Goal: Task Accomplishment & Management: Manage account settings

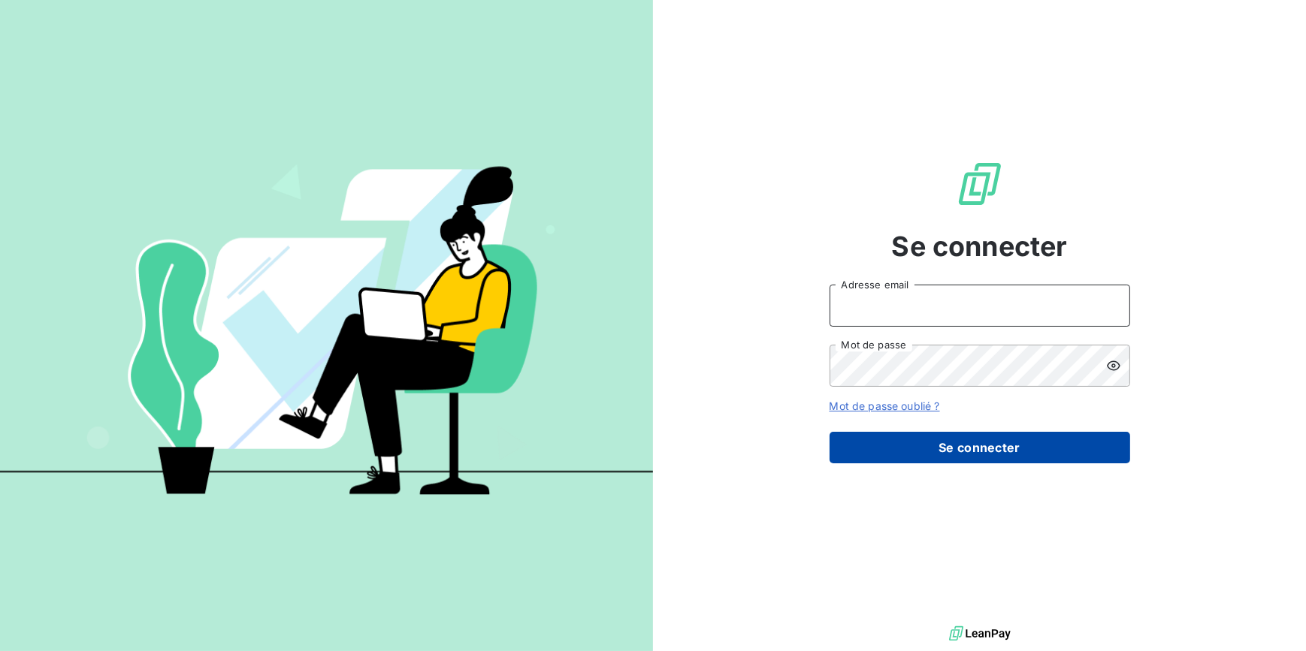
type input "[EMAIL_ADDRESS][DOMAIN_NAME]"
drag, startPoint x: 851, startPoint y: 437, endPoint x: 863, endPoint y: 450, distance: 18.1
click at [857, 448] on button "Se connecter" at bounding box center [979, 448] width 301 height 32
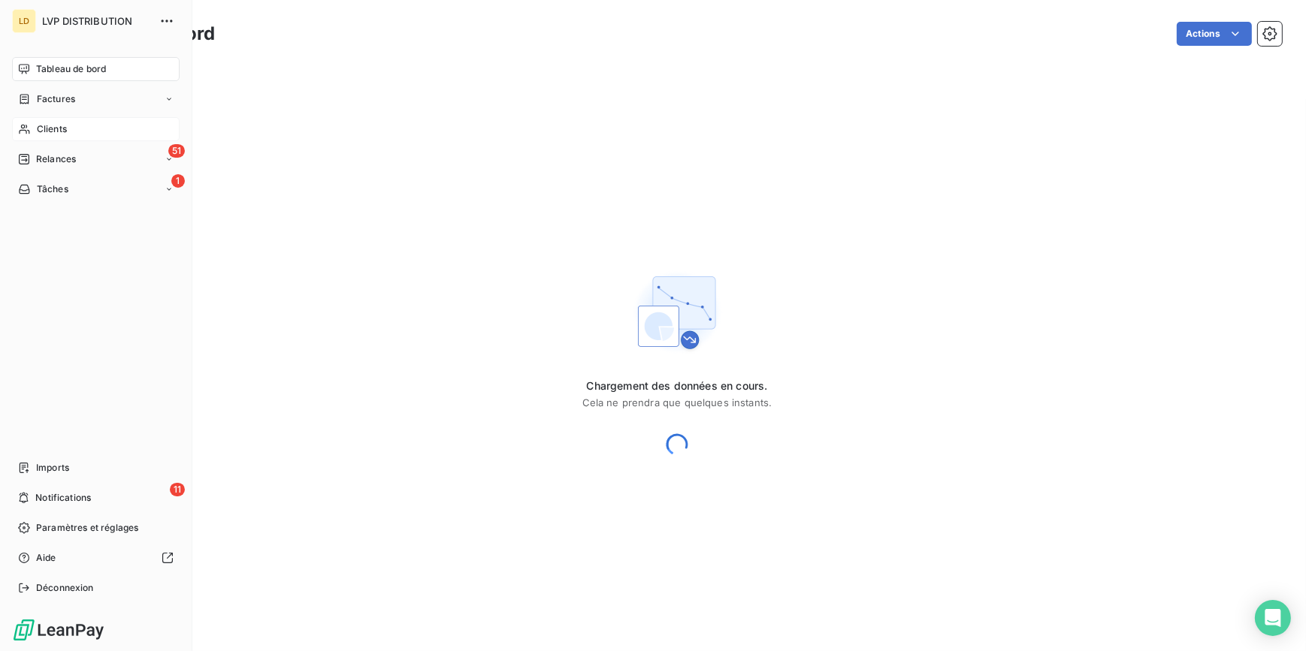
click at [45, 130] on span "Clients" at bounding box center [52, 129] width 30 height 14
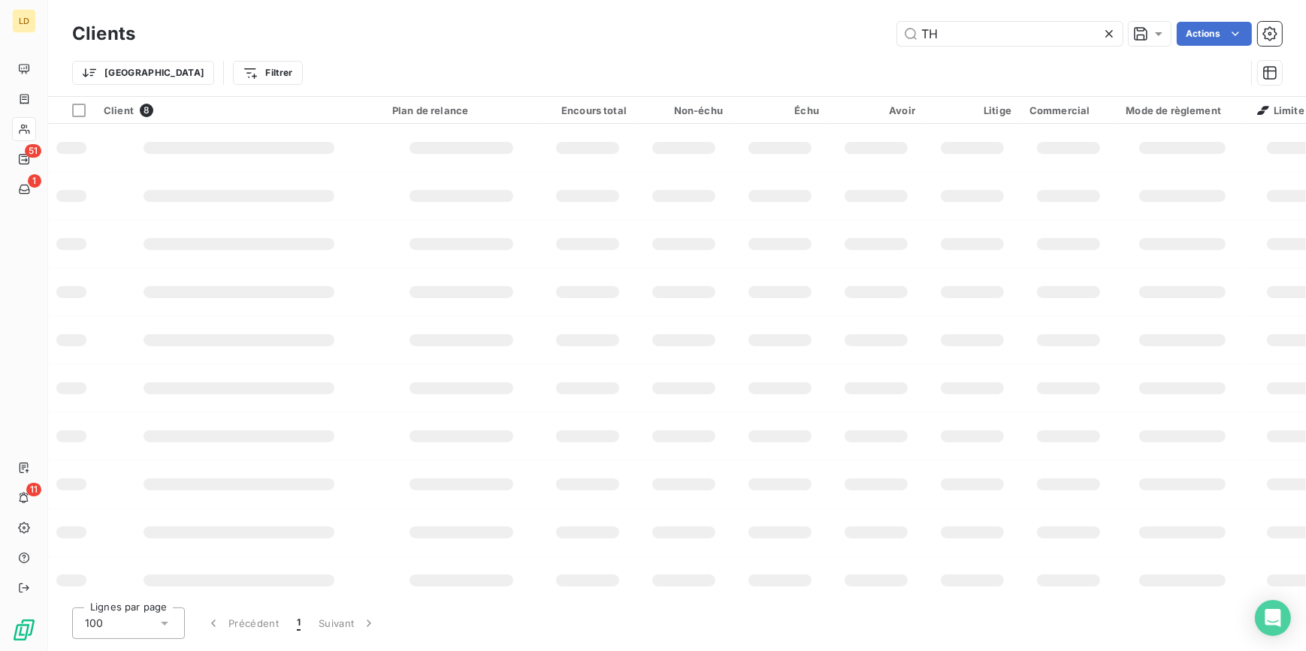
type input "T"
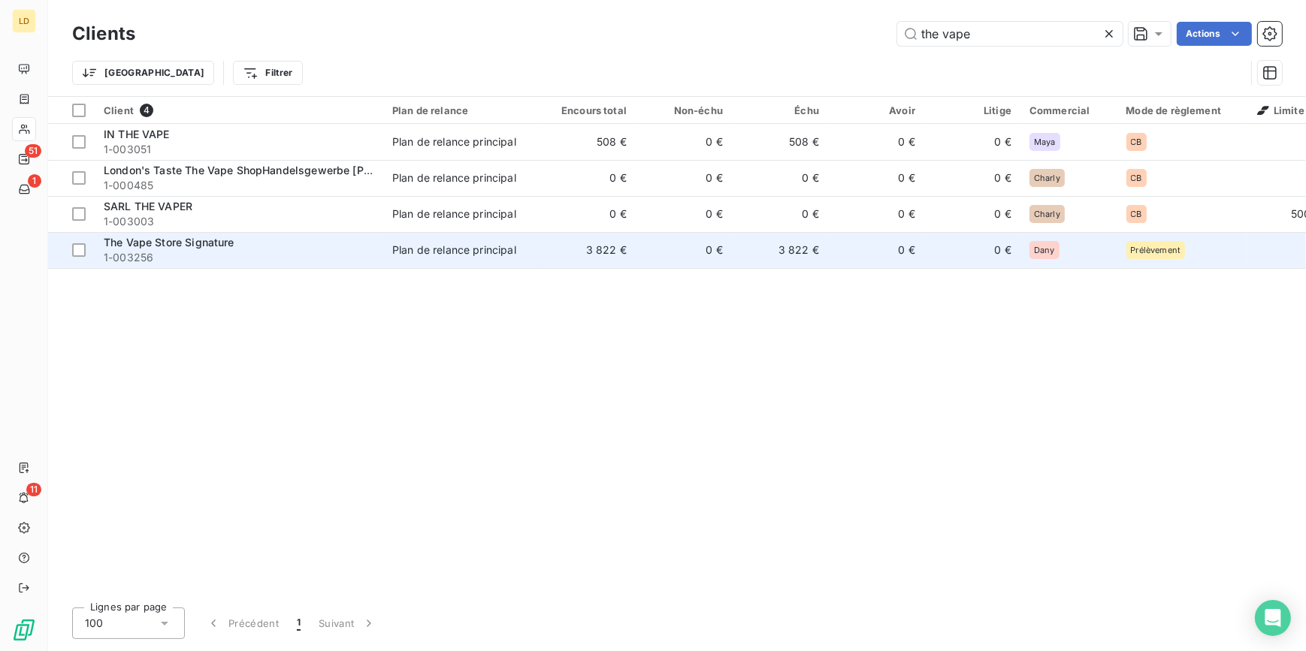
type input "the vape"
click at [275, 233] on td "The Vape Store Signature 1-003256" at bounding box center [239, 250] width 289 height 36
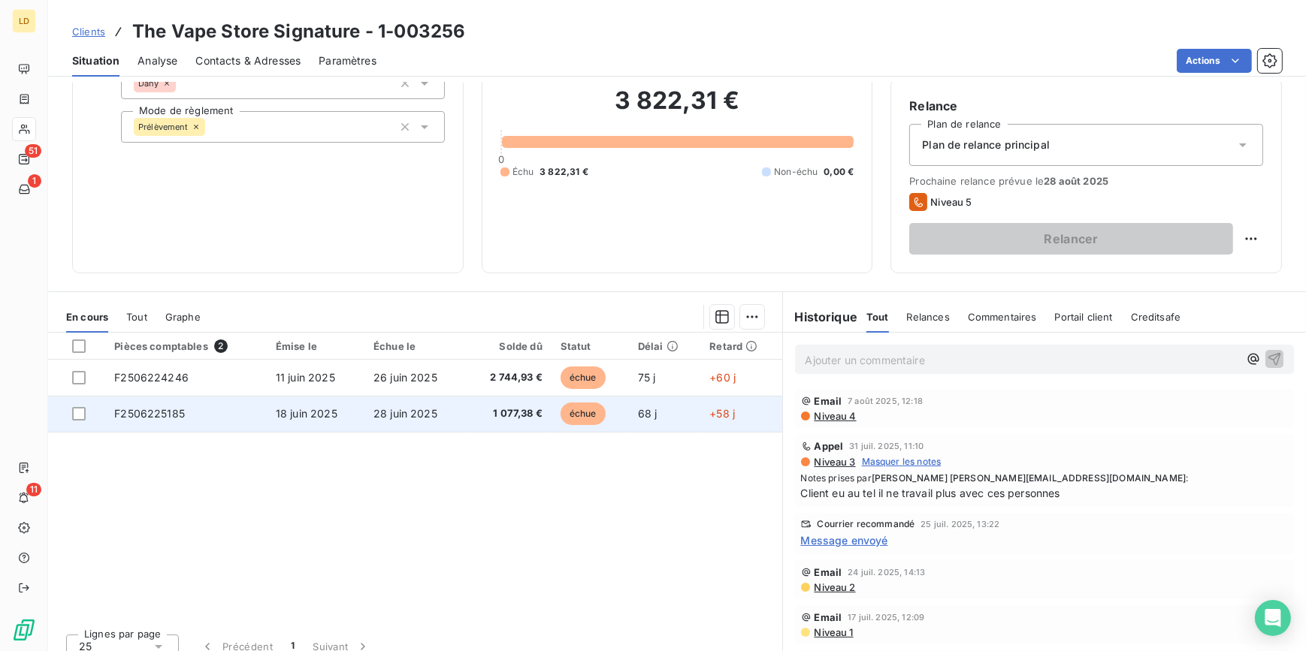
scroll to position [134, 0]
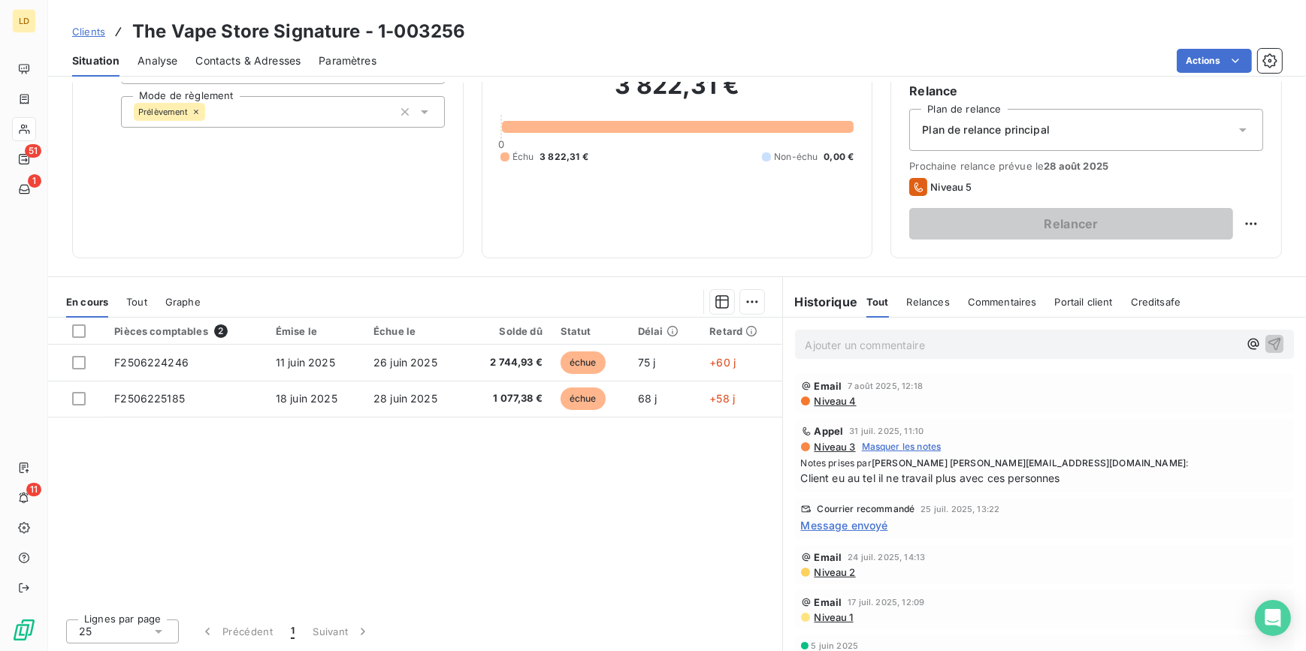
click at [846, 524] on span "Message envoyé" at bounding box center [844, 526] width 87 height 16
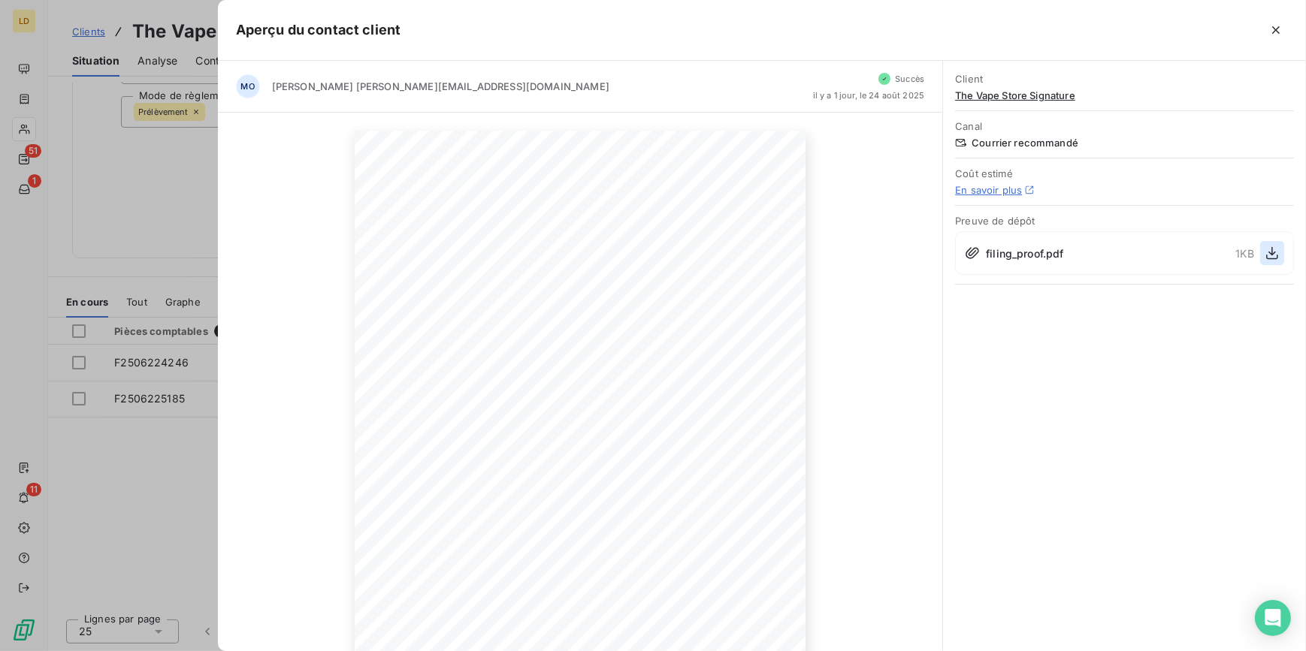
click at [1271, 256] on icon "button" at bounding box center [1272, 253] width 15 height 15
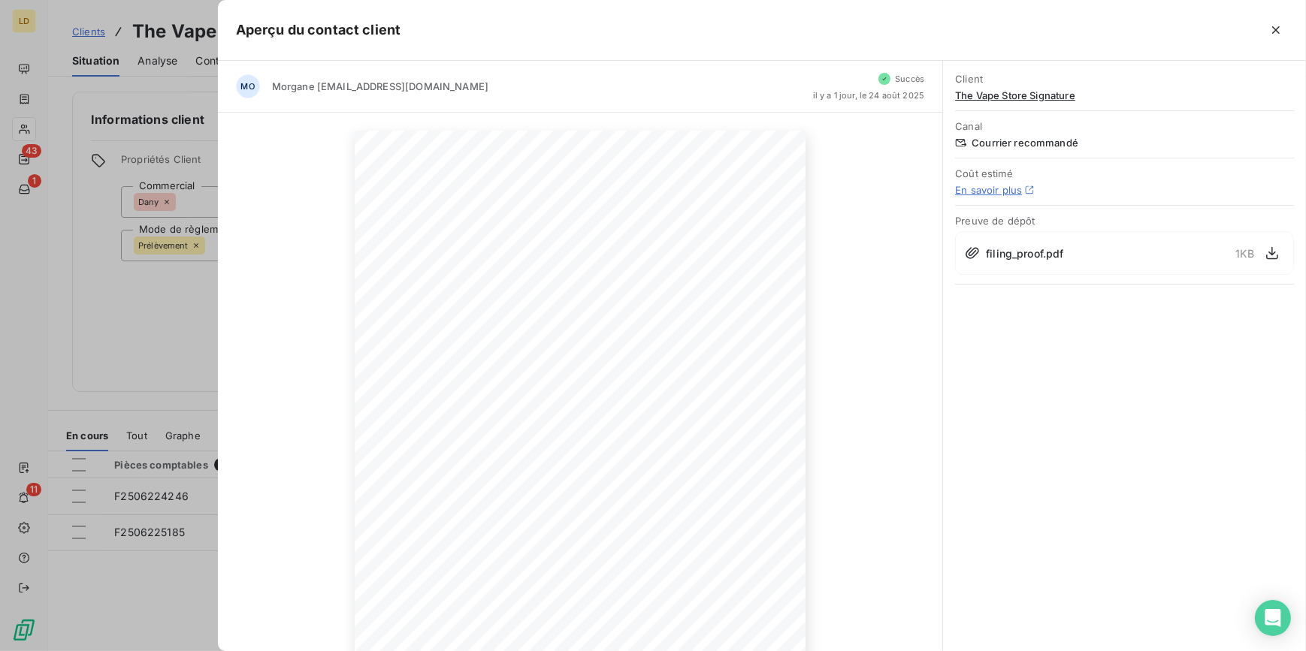
scroll to position [134, 0]
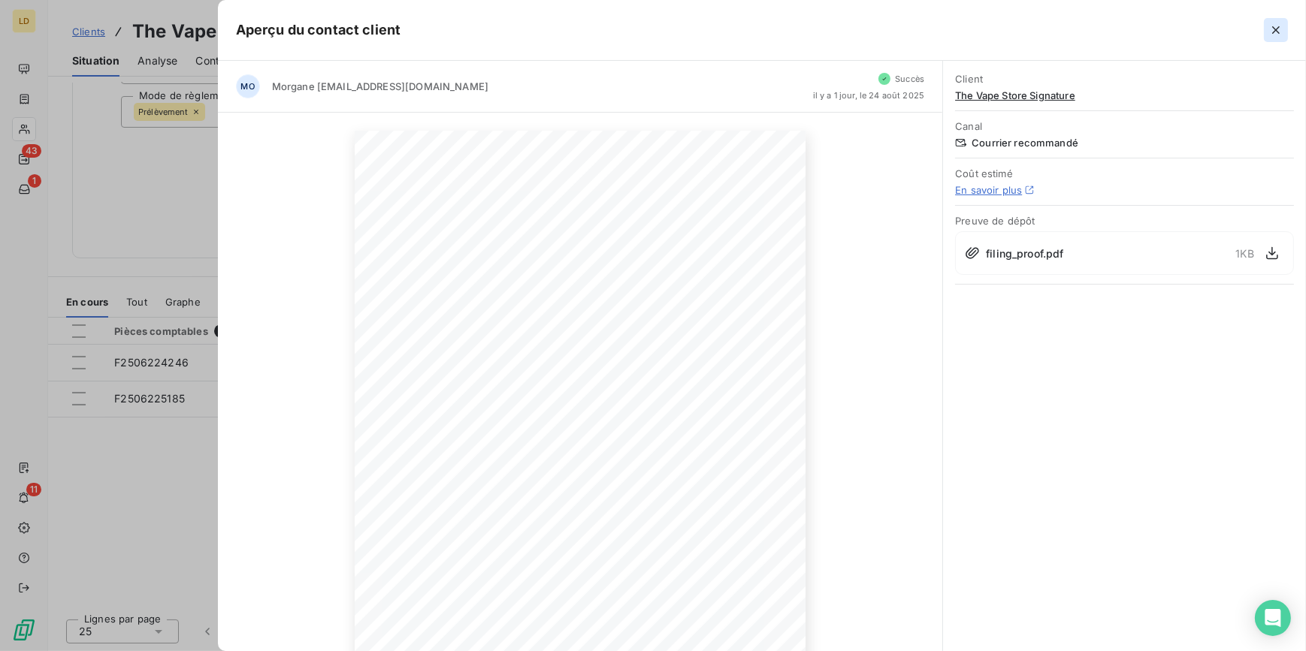
click at [1271, 26] on icon "button" at bounding box center [1275, 30] width 15 height 15
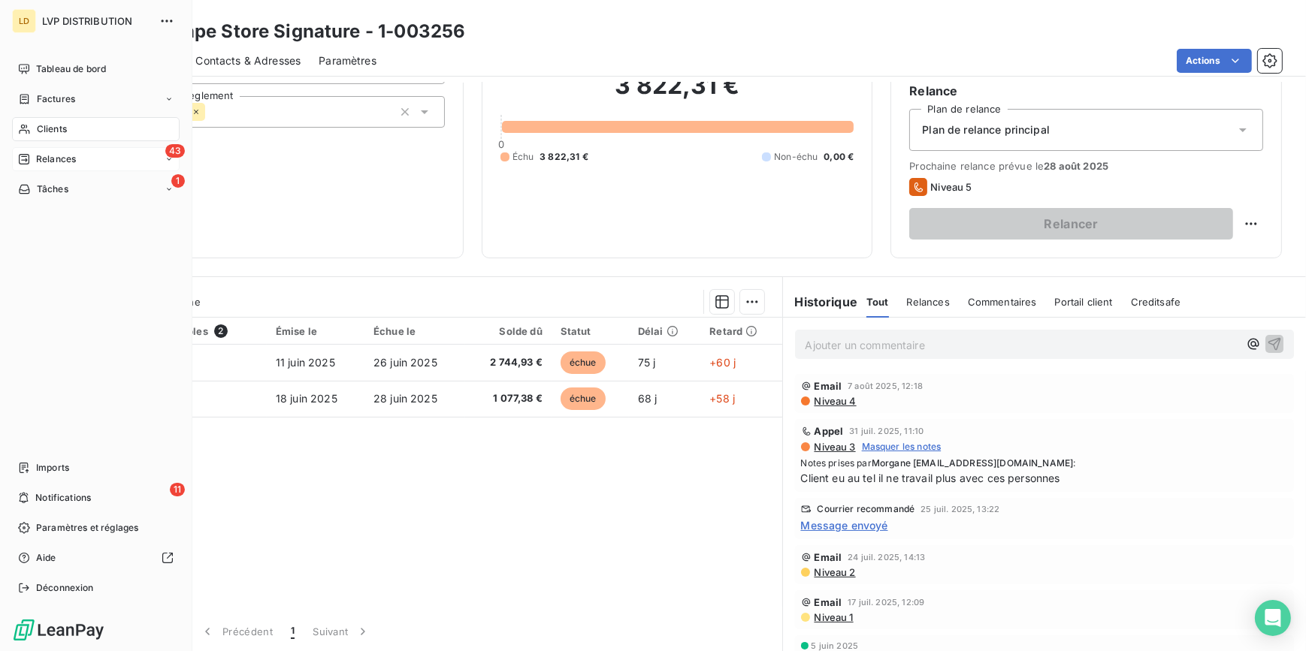
click at [43, 155] on span "Relances" at bounding box center [56, 160] width 40 height 14
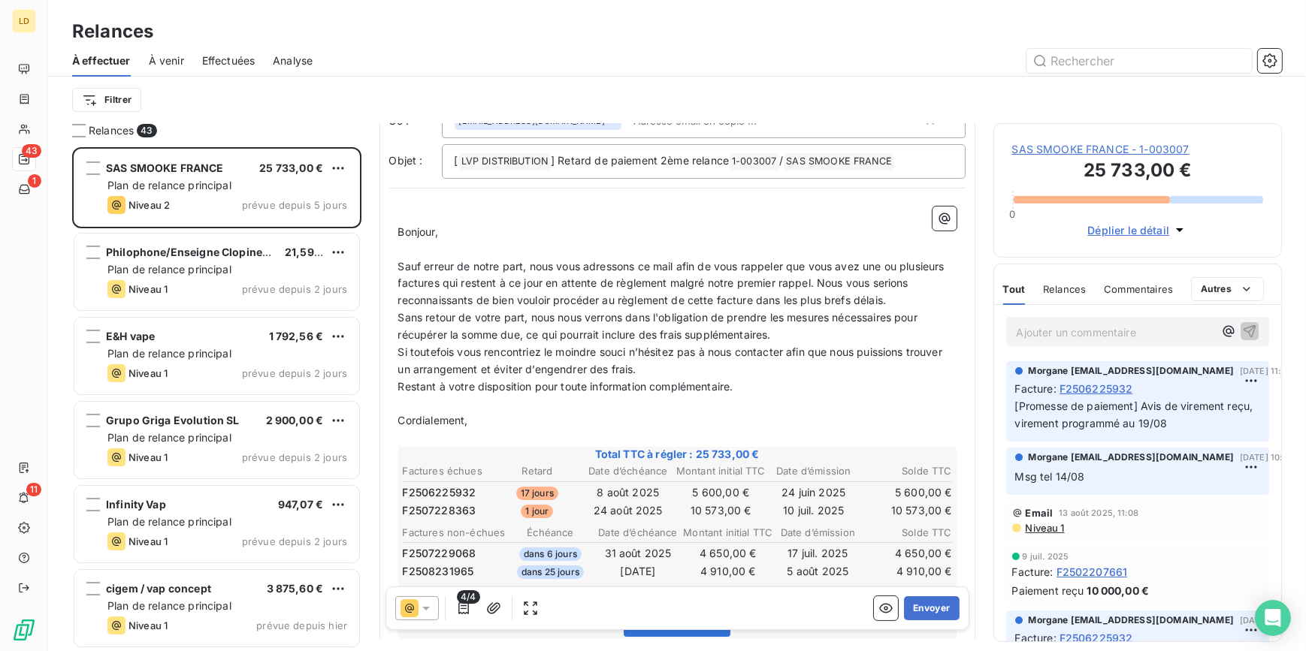
scroll to position [91, 0]
click at [1088, 389] on span "F2506225932" at bounding box center [1096, 389] width 74 height 16
click at [917, 609] on button "Envoyer" at bounding box center [931, 609] width 55 height 24
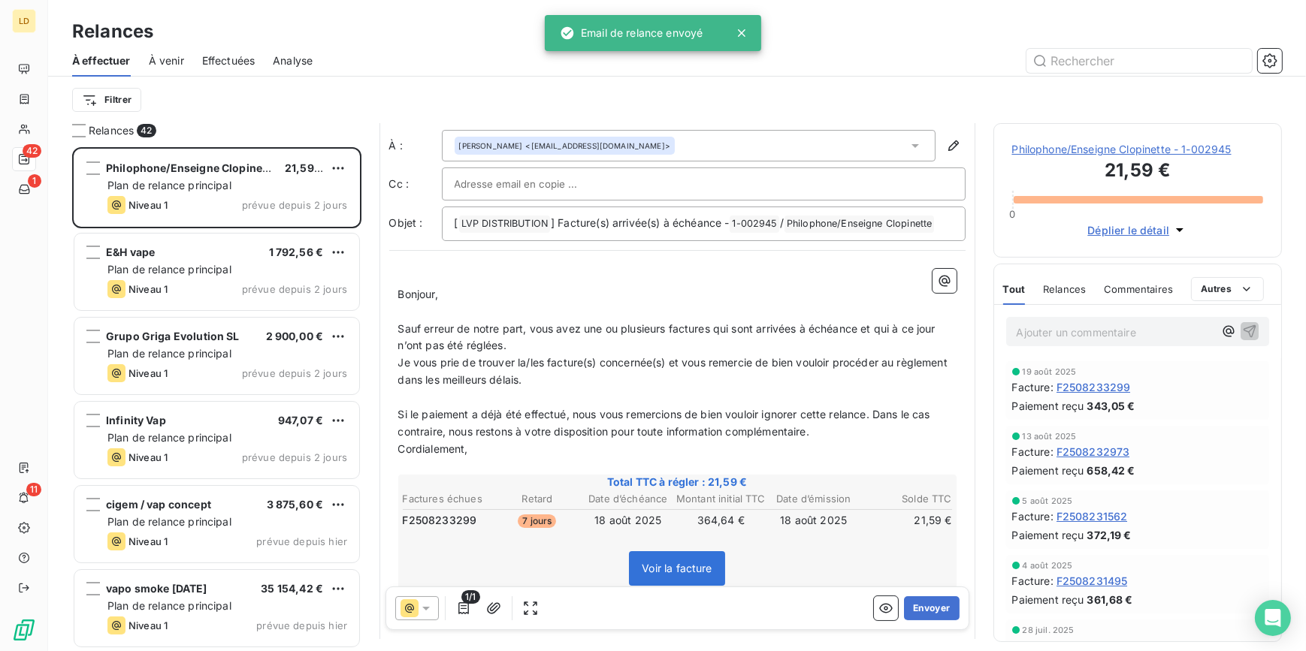
scroll to position [46, 0]
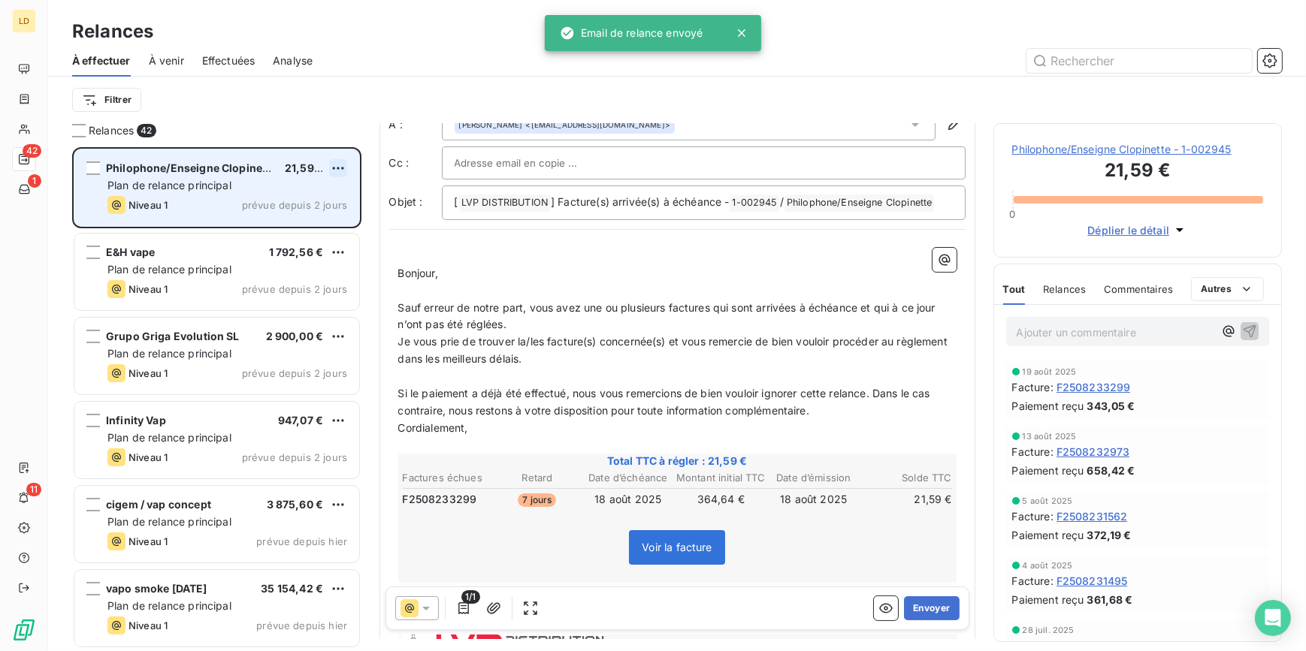
click at [334, 169] on html "LD 42 1 11 Relances À effectuer À venir Effectuées Analyse Filtrer Relances 42 …" at bounding box center [653, 325] width 1306 height 651
click at [271, 222] on div "Passer cette action" at bounding box center [273, 225] width 134 height 24
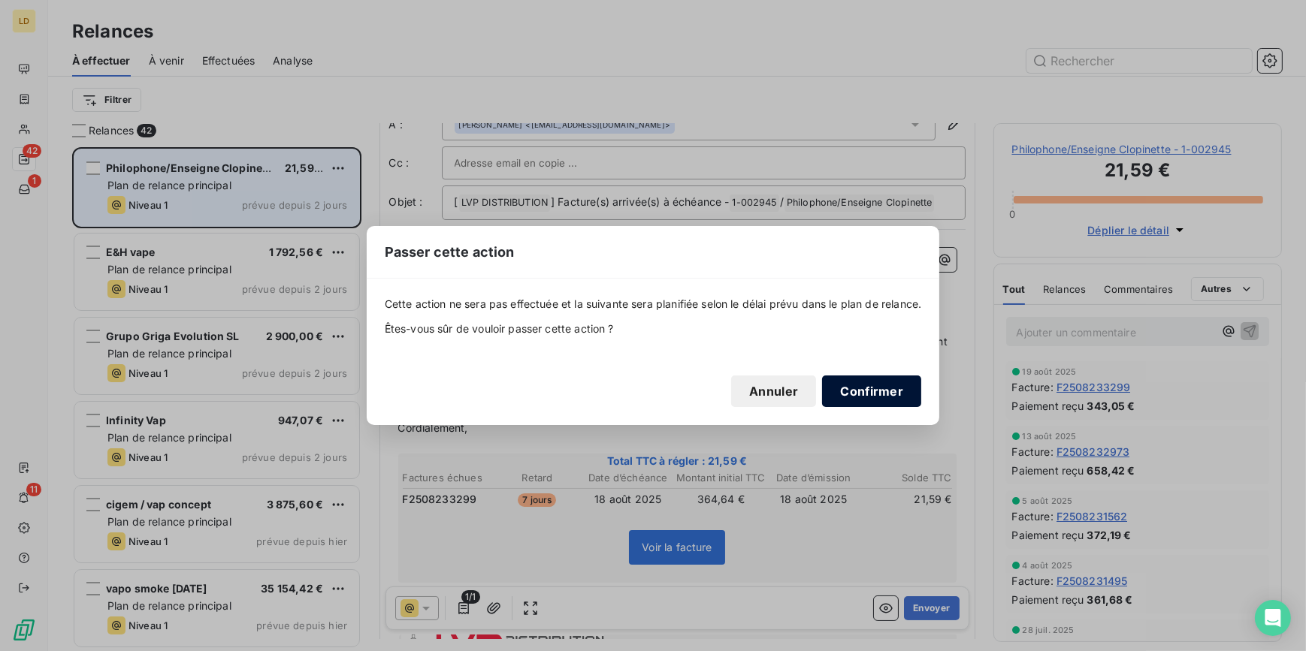
click at [880, 391] on button "Confirmer" at bounding box center [871, 392] width 99 height 32
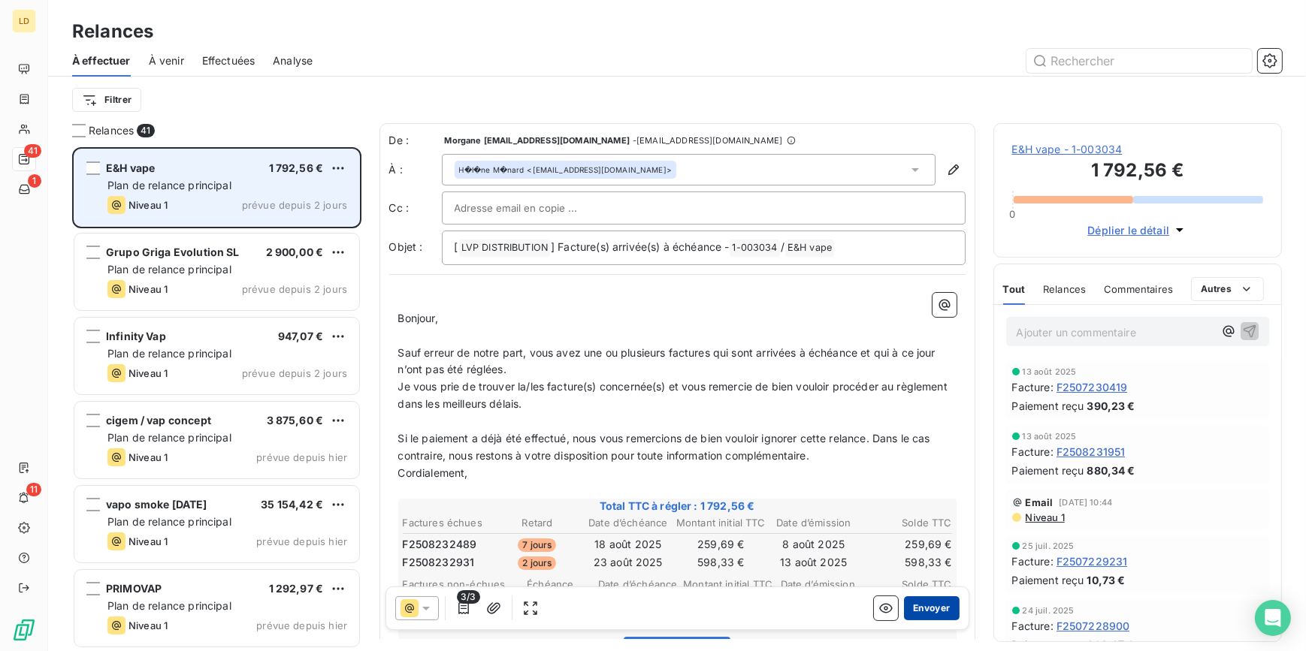
click at [930, 603] on button "Envoyer" at bounding box center [931, 609] width 55 height 24
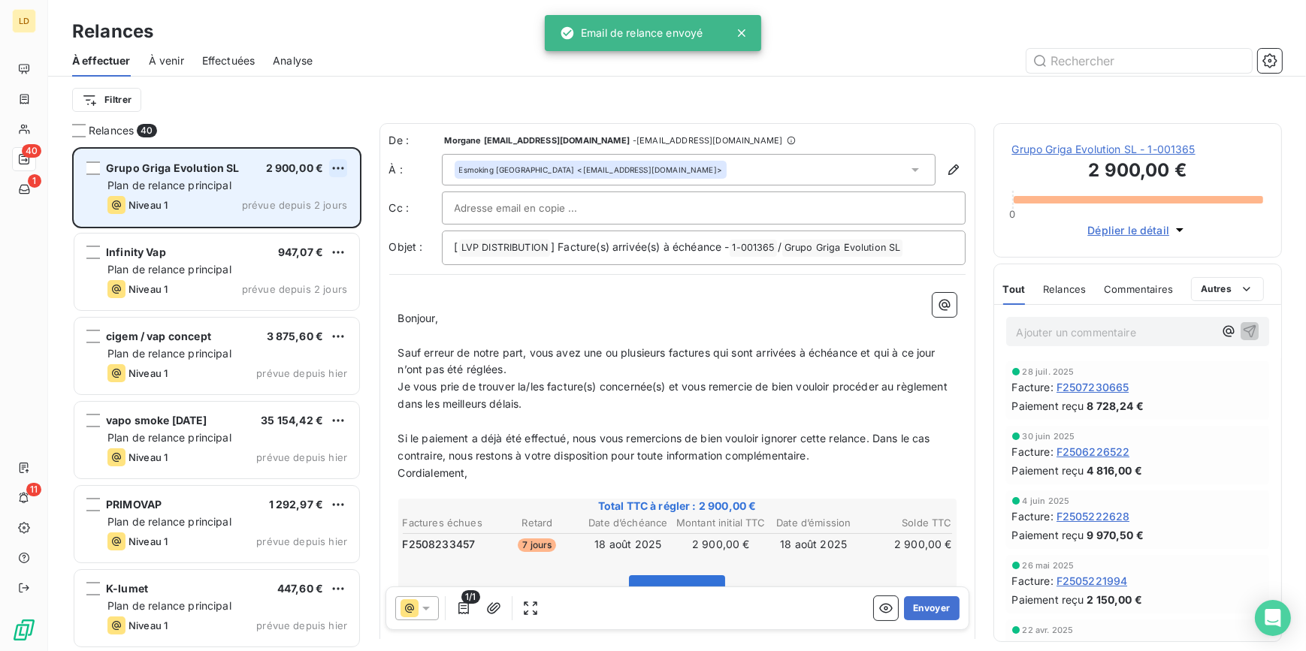
click at [337, 169] on html "LD 40 1 11 Relances À effectuer À venir Effectuées Analyse Filtrer Relances 40 …" at bounding box center [653, 325] width 1306 height 651
click at [267, 229] on div "Passer cette action" at bounding box center [273, 225] width 134 height 24
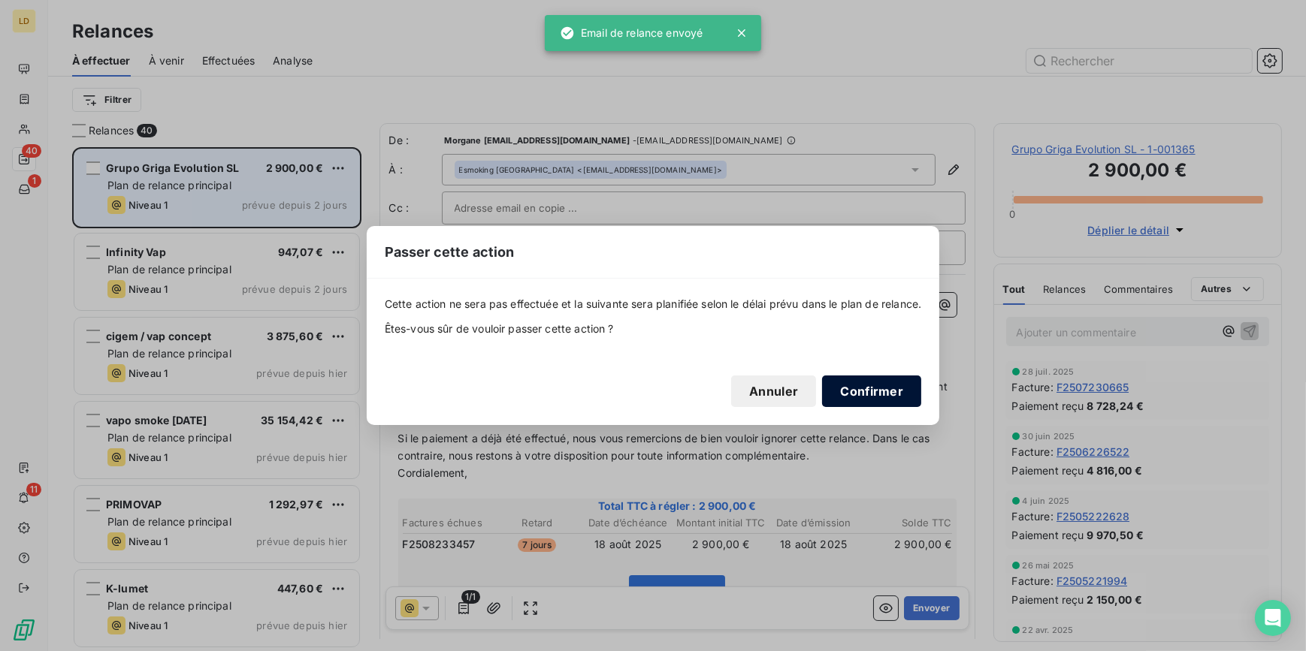
click at [893, 402] on button "Confirmer" at bounding box center [871, 392] width 99 height 32
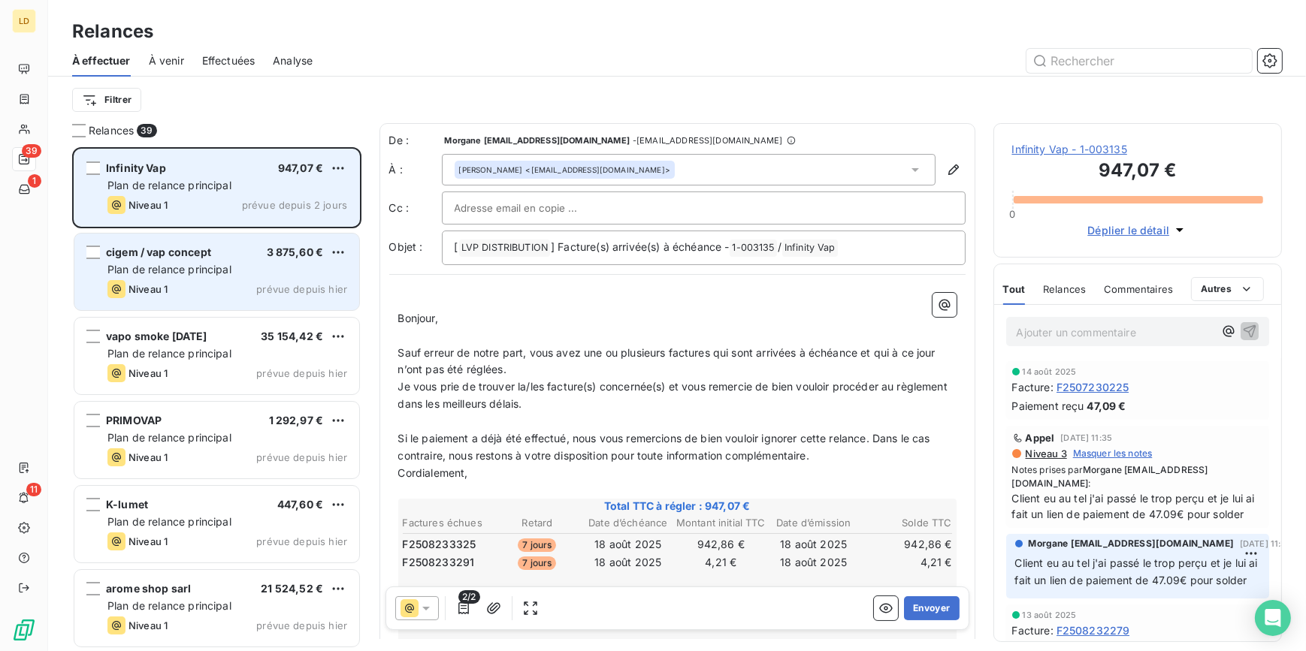
click at [188, 258] on span "cigem / vap concept" at bounding box center [158, 252] width 105 height 13
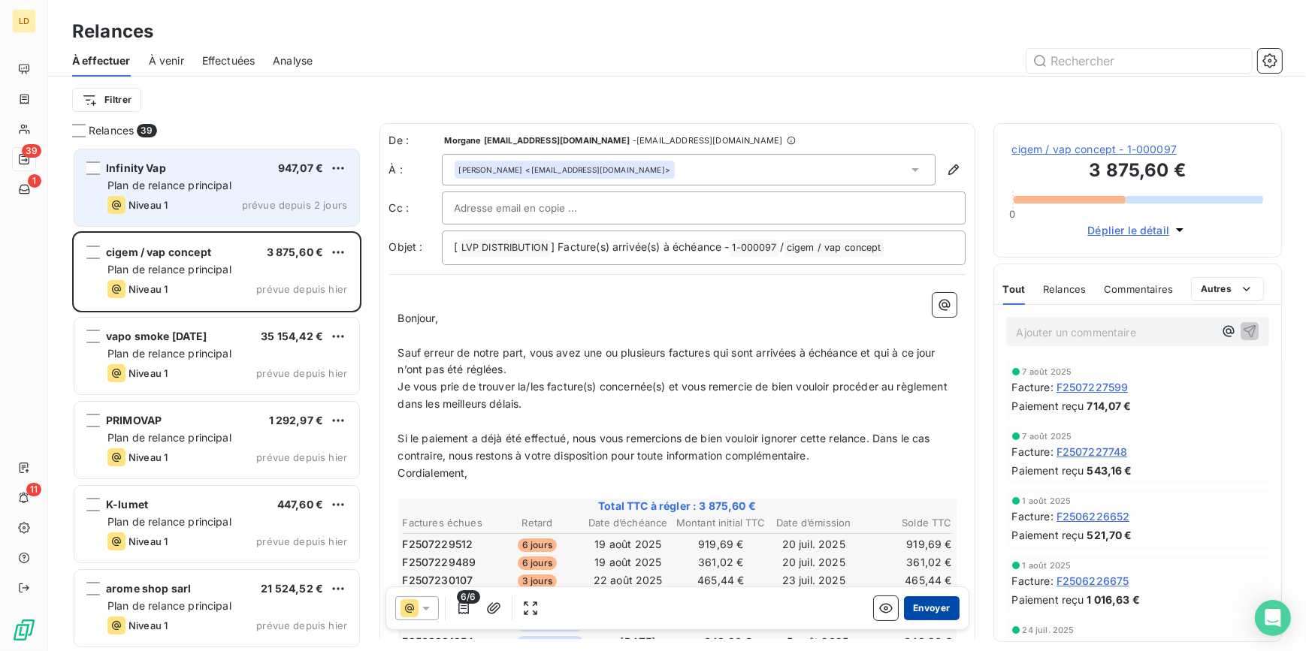
click at [927, 600] on button "Envoyer" at bounding box center [931, 609] width 55 height 24
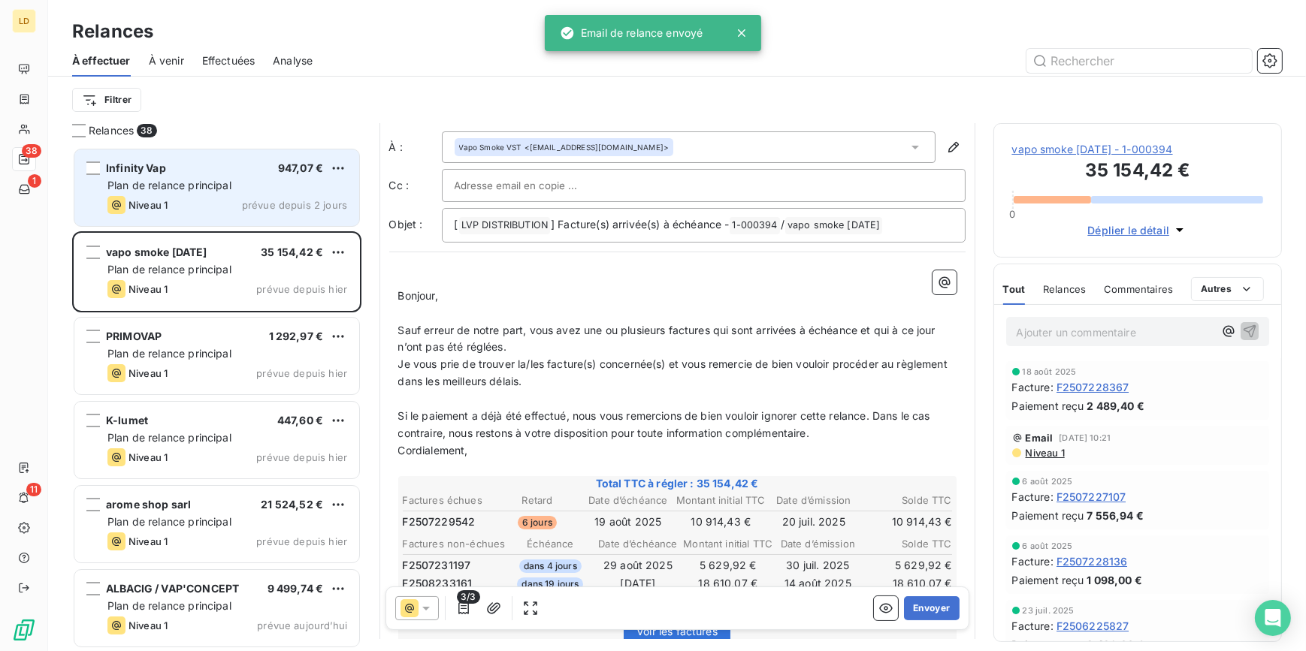
scroll to position [46, 0]
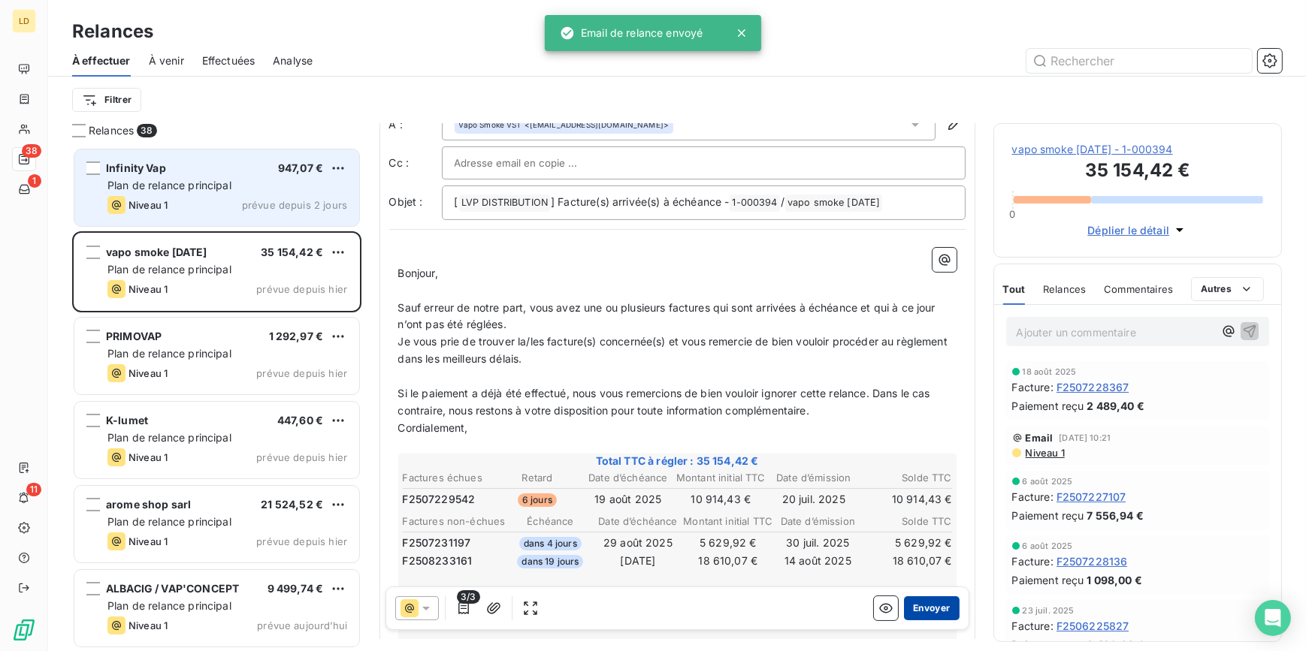
click at [911, 612] on button "Envoyer" at bounding box center [931, 609] width 55 height 24
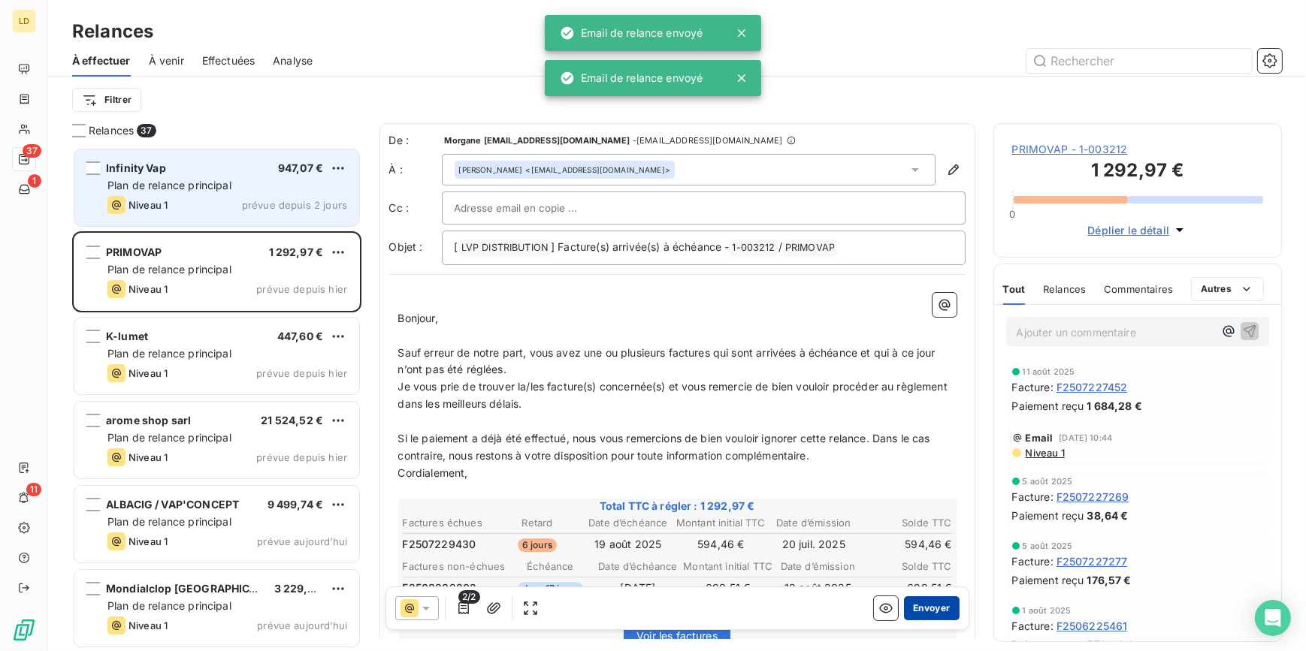
click at [919, 612] on button "Envoyer" at bounding box center [931, 609] width 55 height 24
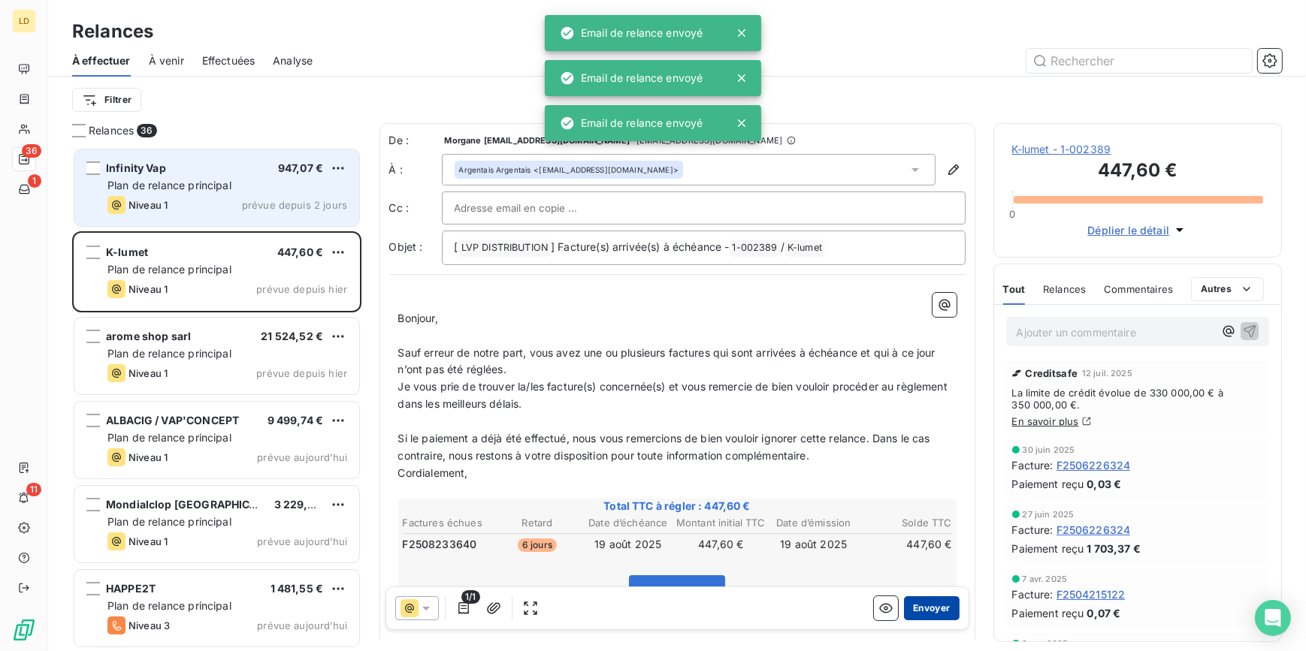
click at [932, 597] on button "Envoyer" at bounding box center [931, 609] width 55 height 24
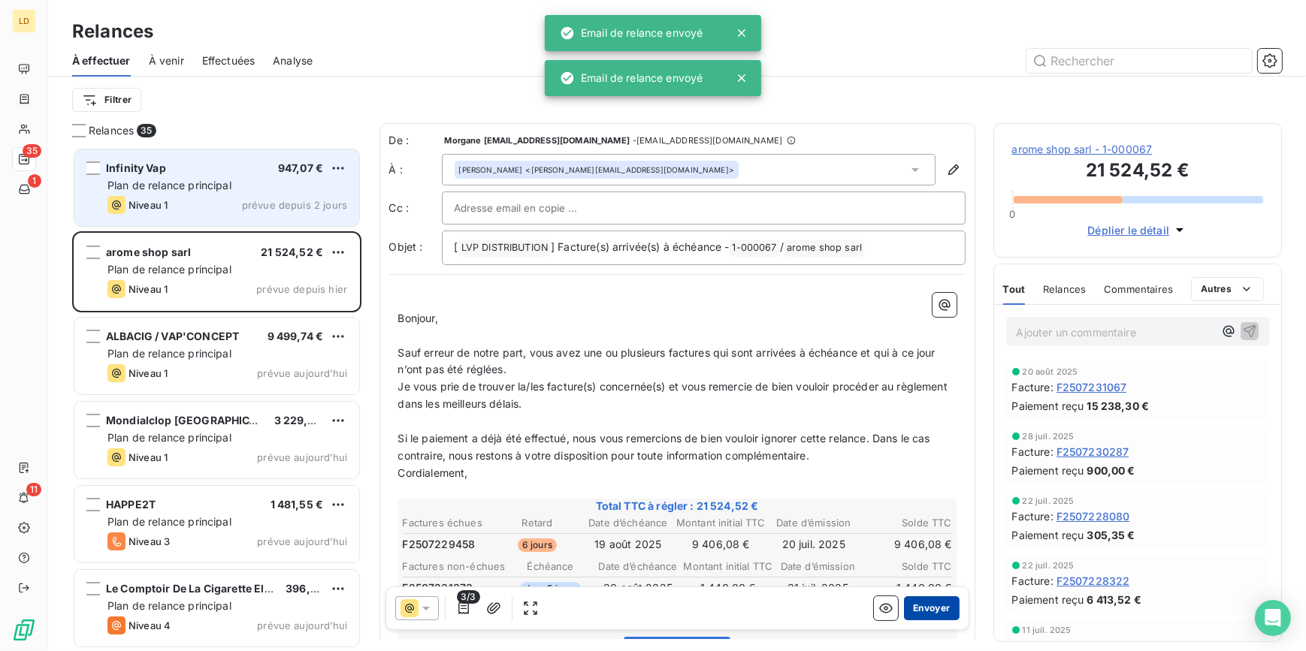
click at [934, 605] on button "Envoyer" at bounding box center [931, 609] width 55 height 24
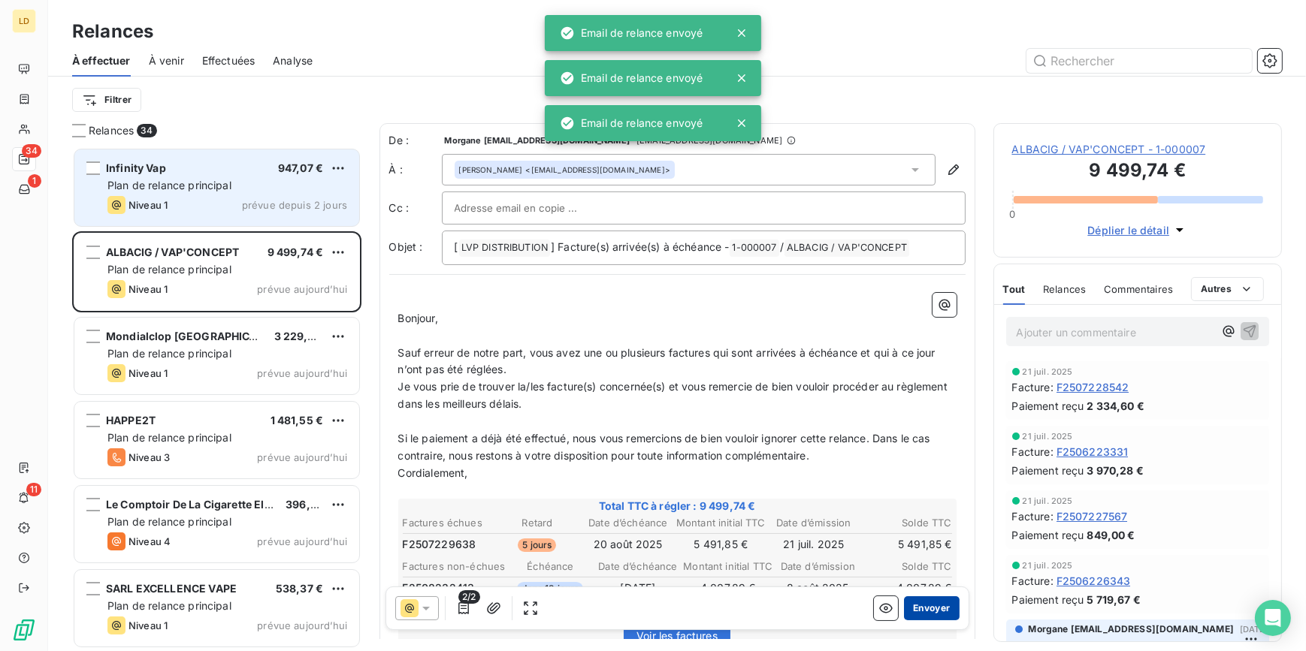
click at [917, 603] on button "Envoyer" at bounding box center [931, 609] width 55 height 24
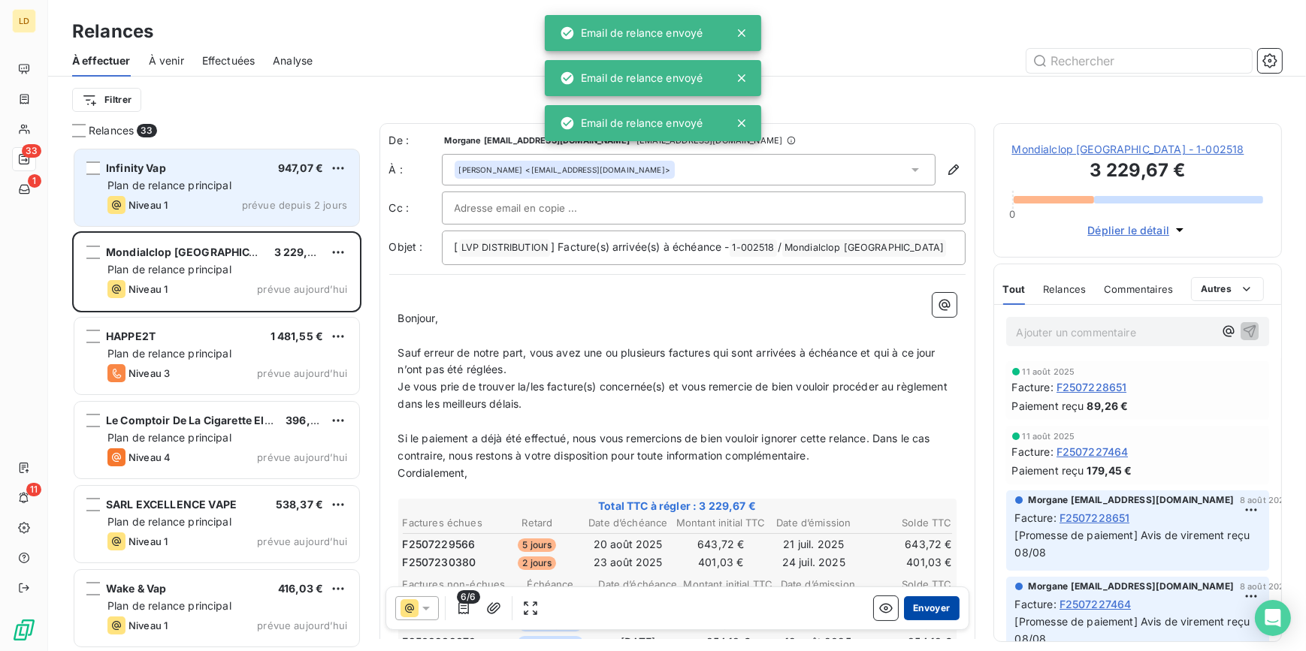
click at [932, 613] on button "Envoyer" at bounding box center [931, 609] width 55 height 24
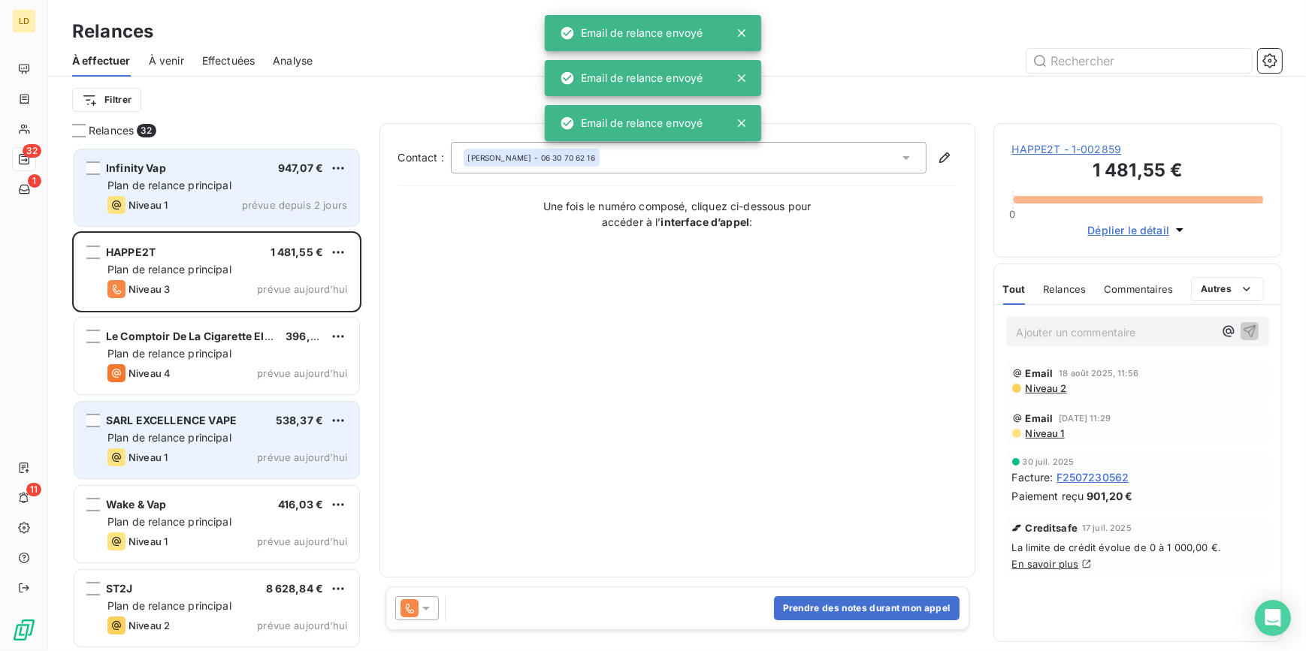
click at [210, 433] on span "Plan de relance principal" at bounding box center [169, 437] width 124 height 13
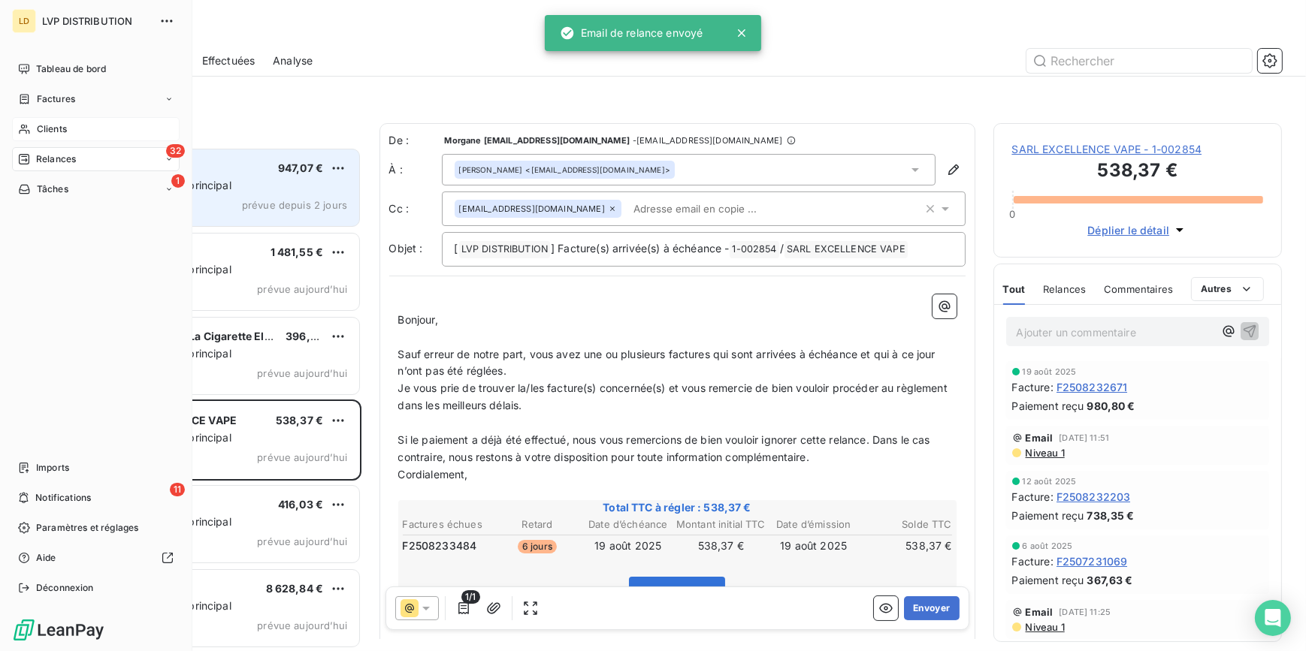
click at [45, 128] on span "Clients" at bounding box center [52, 129] width 30 height 14
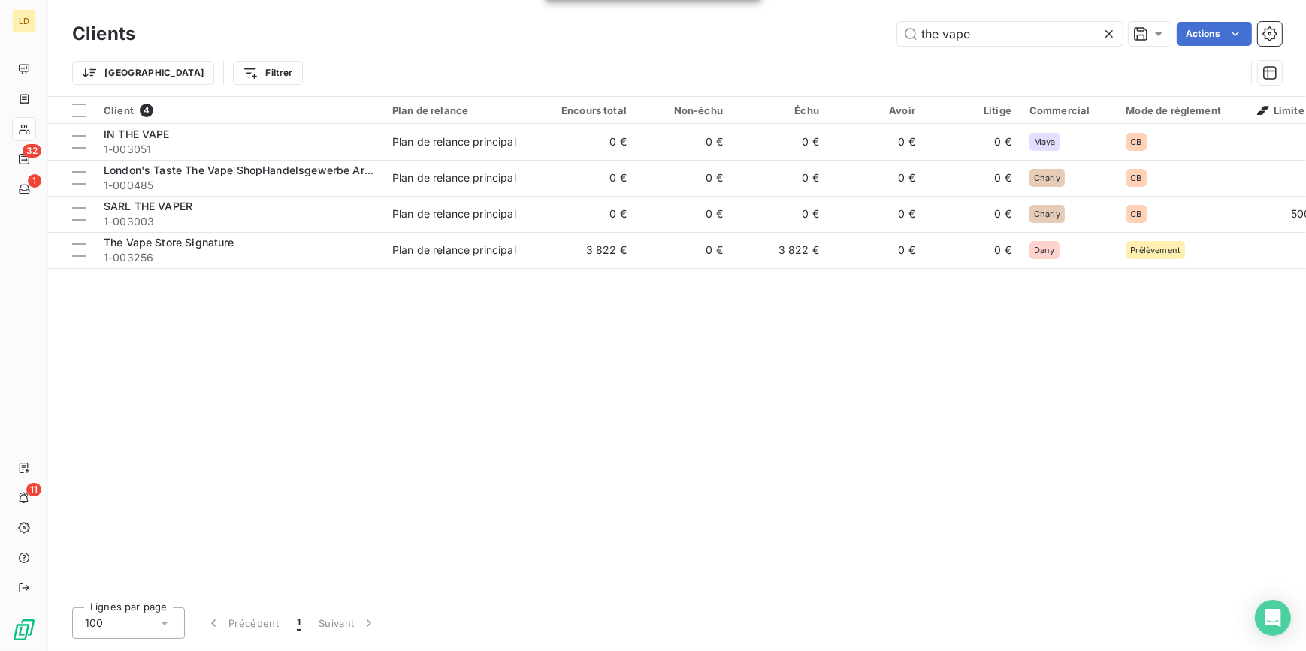
drag, startPoint x: 991, startPoint y: 35, endPoint x: 863, endPoint y: 26, distance: 128.1
click at [872, 26] on div "the vape Actions" at bounding box center [717, 34] width 1129 height 24
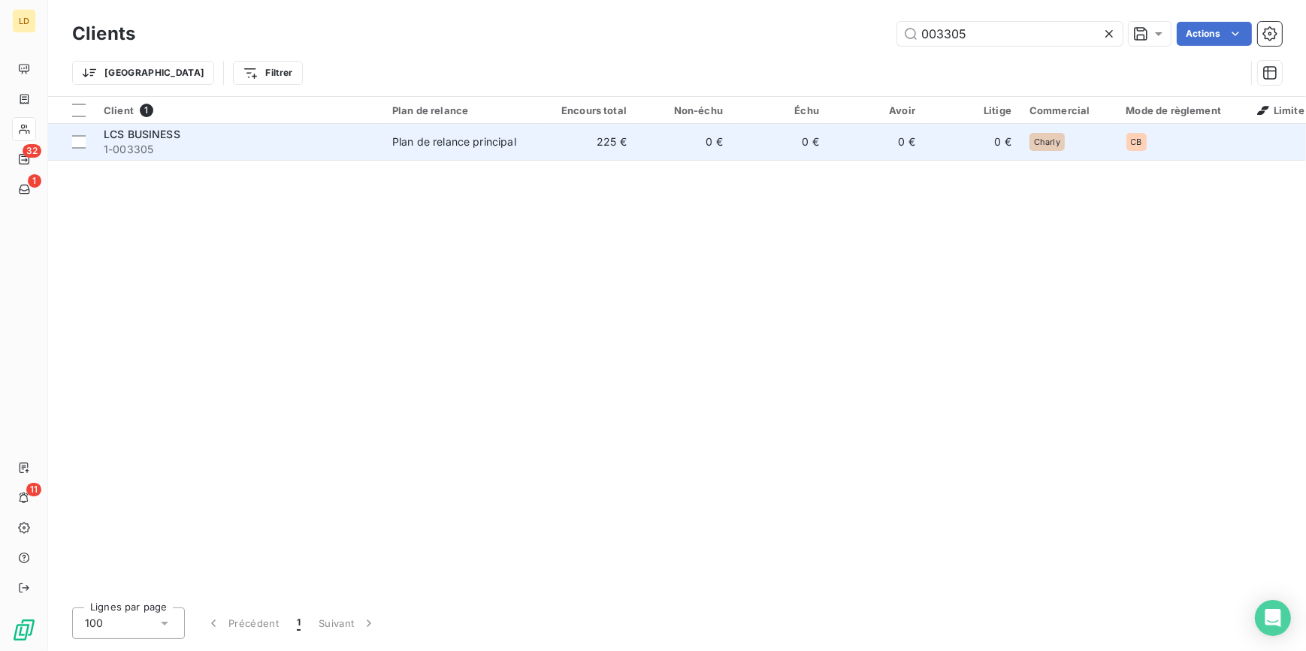
type input "003305"
click at [509, 142] on div "Plan de relance principal" at bounding box center [454, 141] width 124 height 15
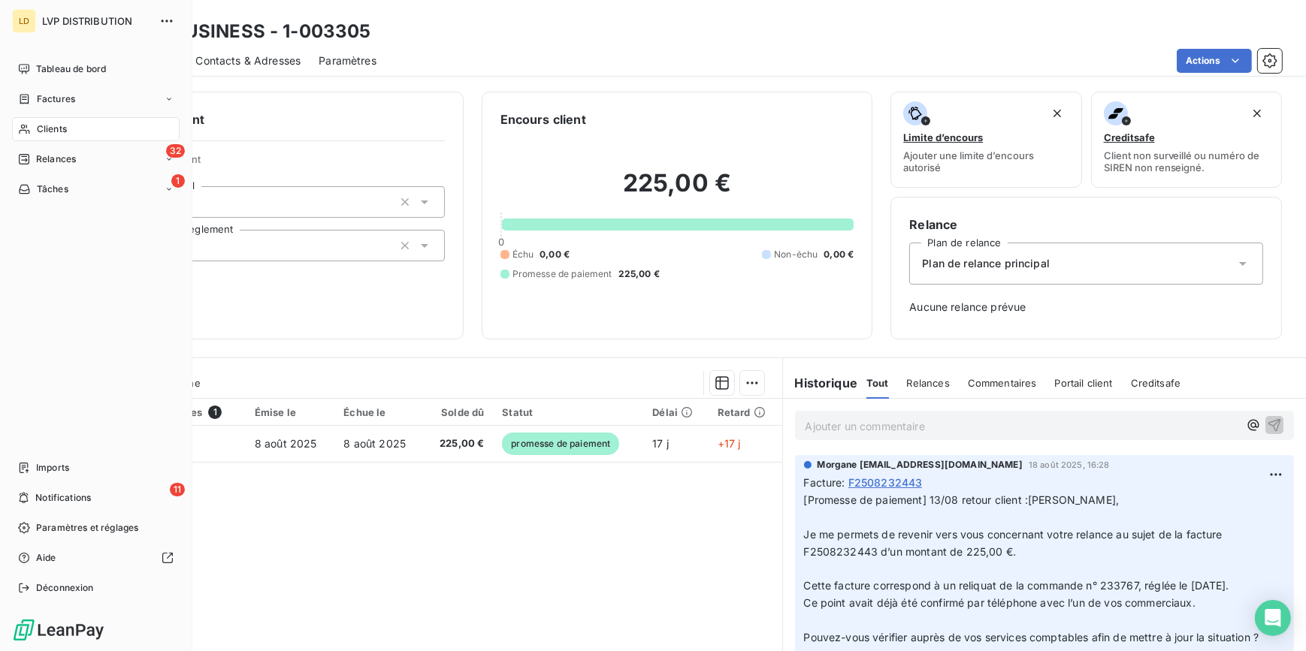
click at [37, 128] on span "Clients" at bounding box center [52, 129] width 30 height 14
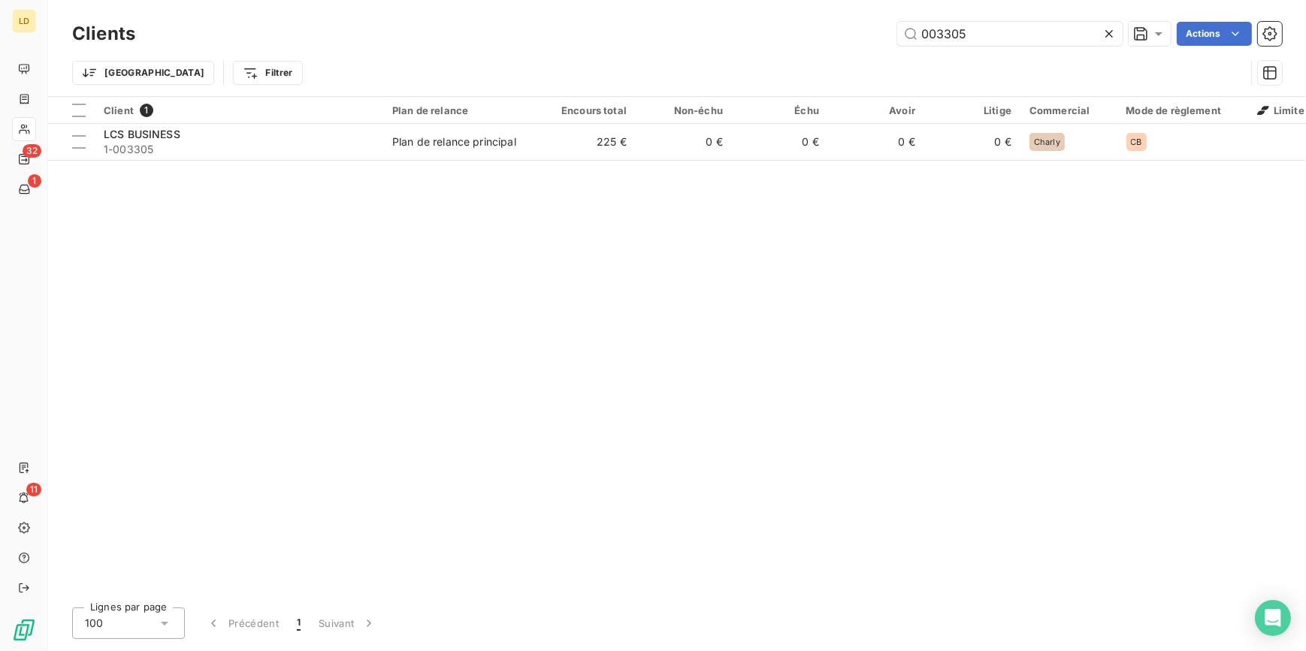
drag, startPoint x: 1014, startPoint y: 38, endPoint x: 813, endPoint y: 20, distance: 202.2
click at [819, 20] on div "Clients 003305 Actions" at bounding box center [677, 34] width 1210 height 32
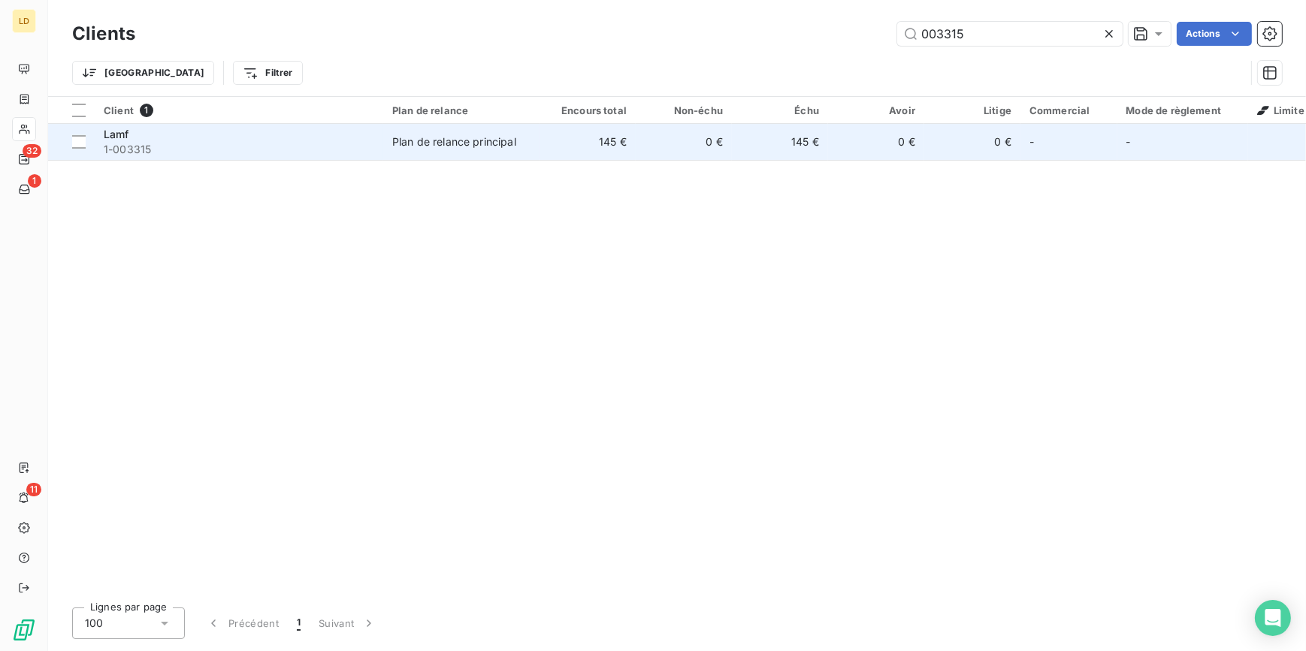
type input "003315"
click at [364, 131] on div "Lamf" at bounding box center [239, 134] width 270 height 15
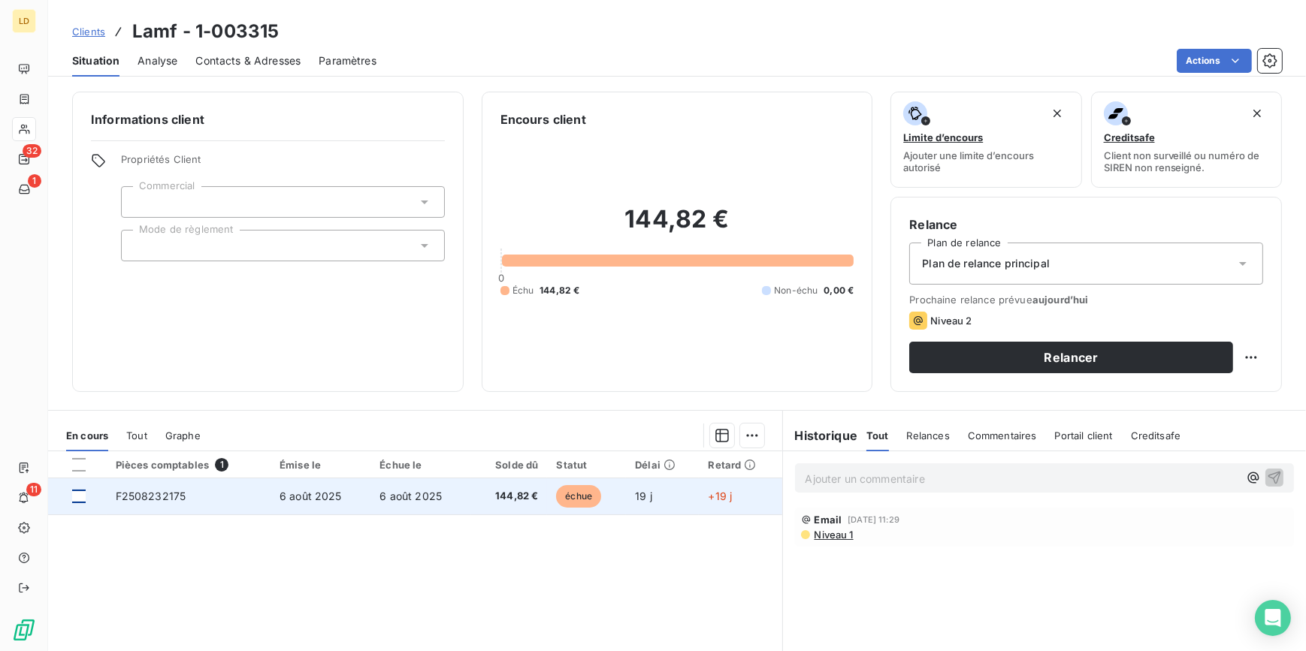
click at [77, 494] on div at bounding box center [79, 497] width 14 height 14
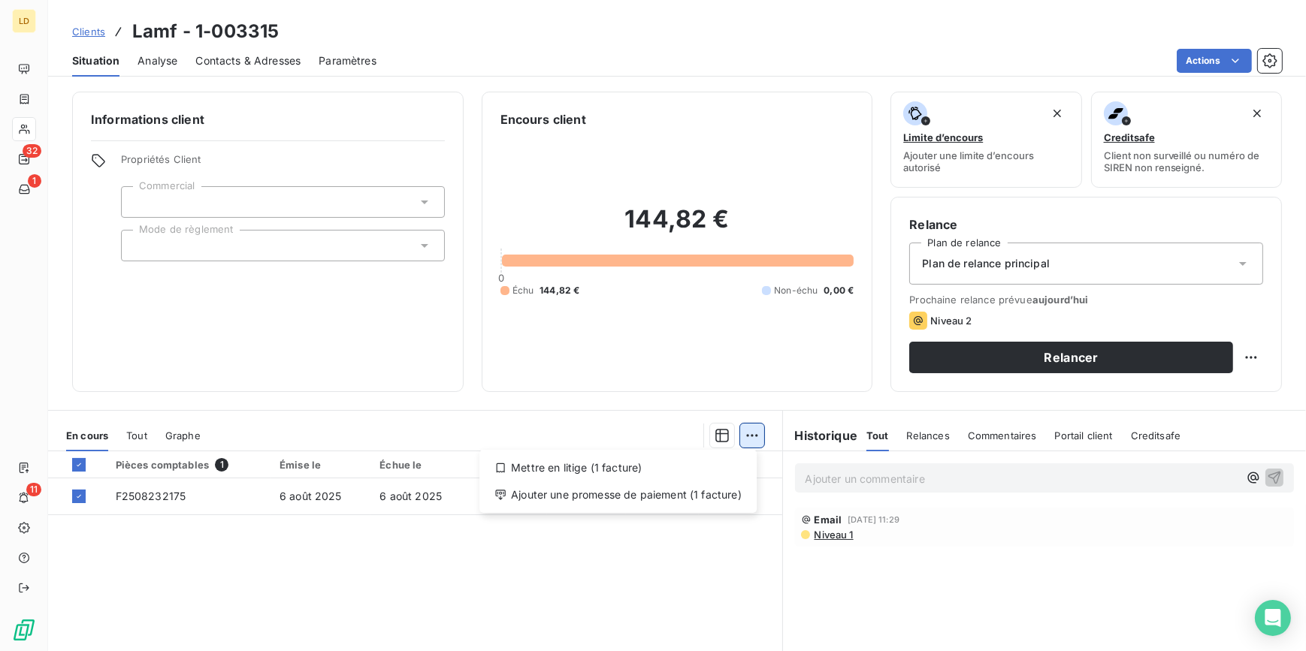
click at [743, 436] on html "LD 32 1 11 Clients Lamf - 1-003315 Situation Analyse Contacts & Adresses Paramè…" at bounding box center [653, 325] width 1306 height 651
click at [636, 460] on div "Mettre en litige (1 facture)" at bounding box center [617, 468] width 265 height 24
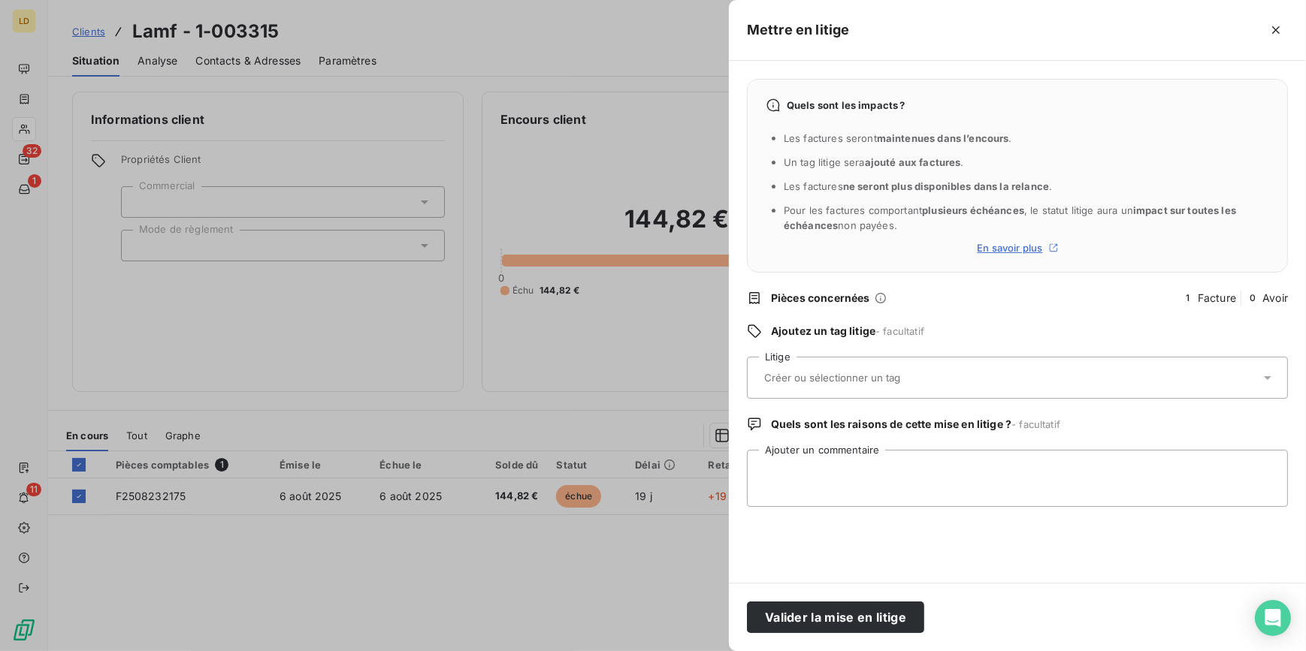
click at [823, 369] on div at bounding box center [1010, 378] width 500 height 32
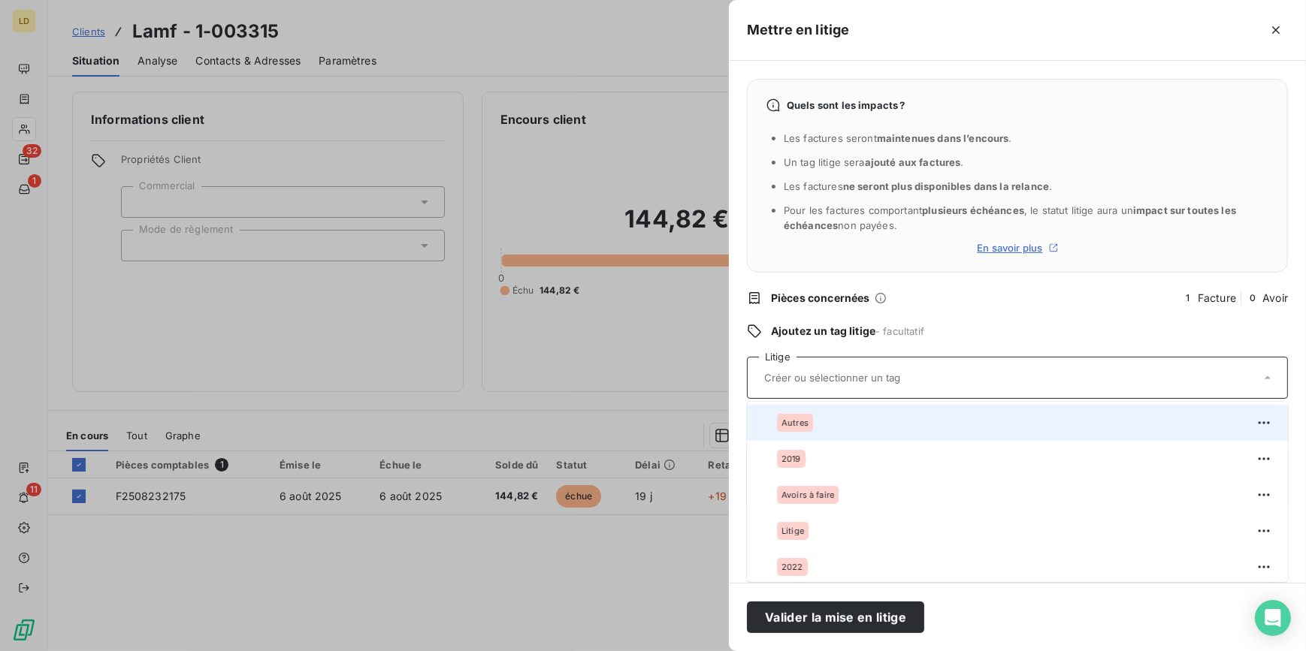
click at [779, 405] on li "Autres" at bounding box center [1017, 423] width 541 height 36
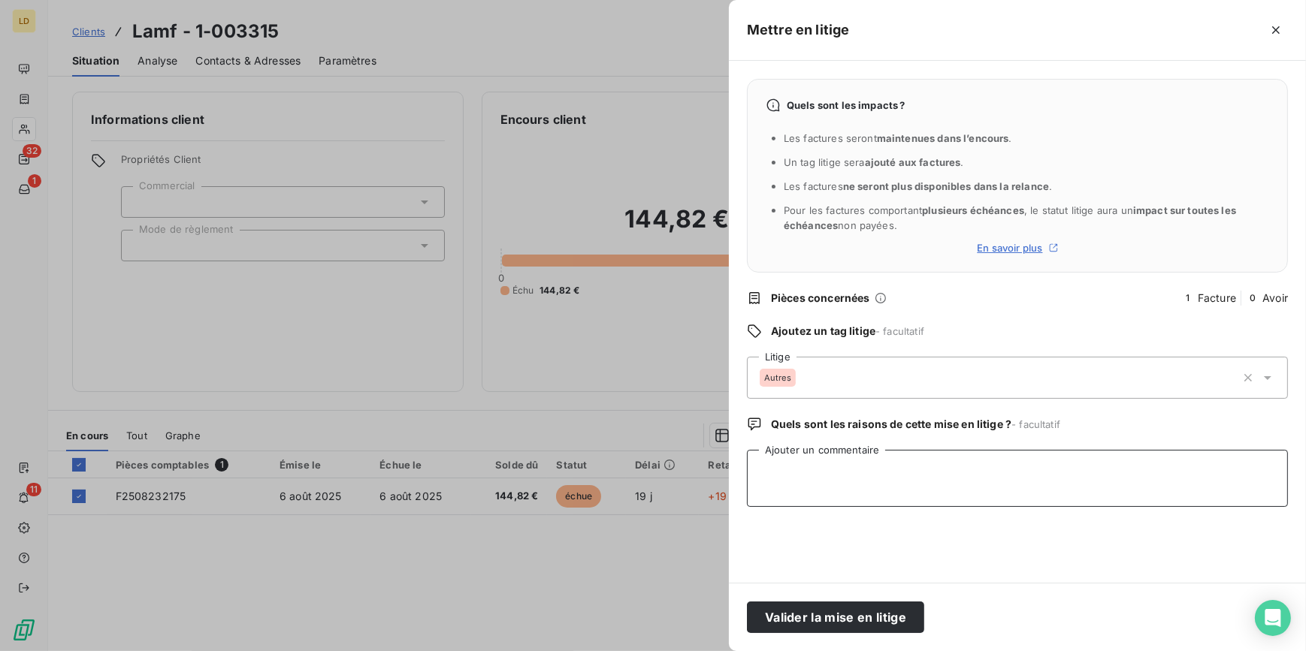
click at [795, 461] on textarea "Ajouter un commentaire" at bounding box center [1017, 478] width 541 height 57
type textarea "O"
paste textarea "Bonjour elle a été régler sur place"
click at [830, 473] on textarea "Retour client : Bonjour elle a été régler sur place"" at bounding box center [1017, 478] width 541 height 57
click at [1035, 484] on textarea "Retour client : "Bonjour elle a été régler sur place"" at bounding box center [1017, 478] width 541 height 57
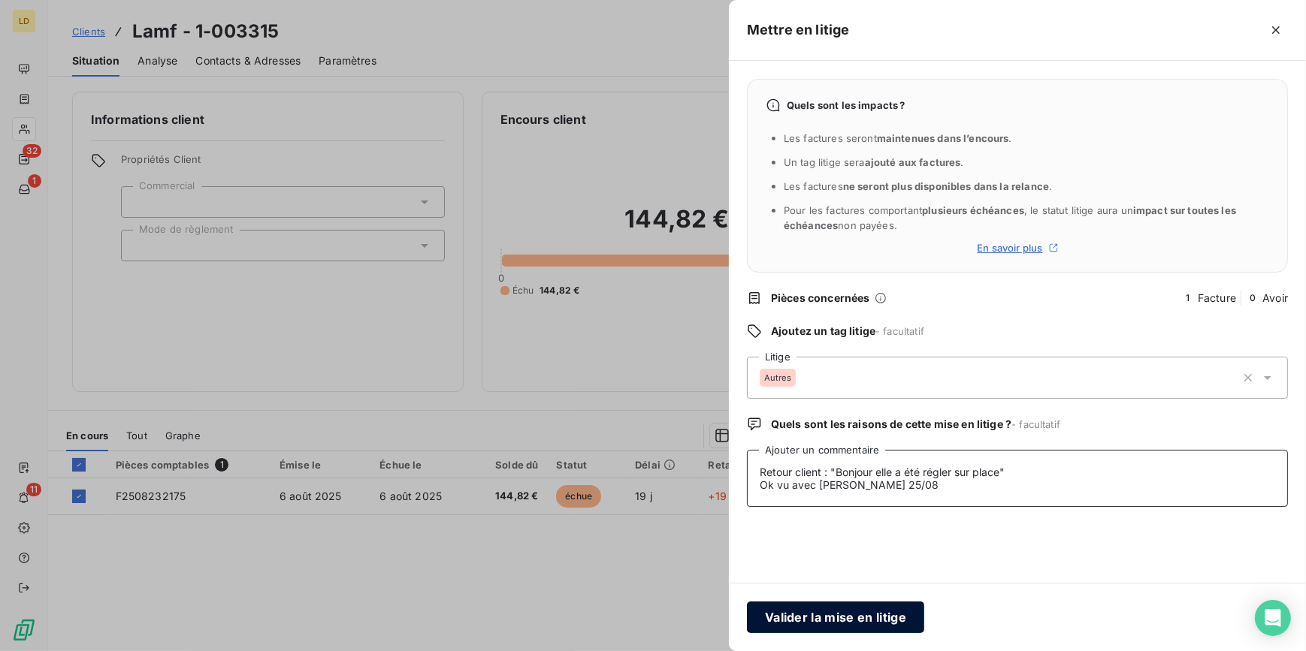
type textarea "Retour client : "Bonjour elle a été régler sur place" Ok vu avec Noam 25/08"
click at [811, 616] on button "Valider la mise en litige" at bounding box center [835, 618] width 177 height 32
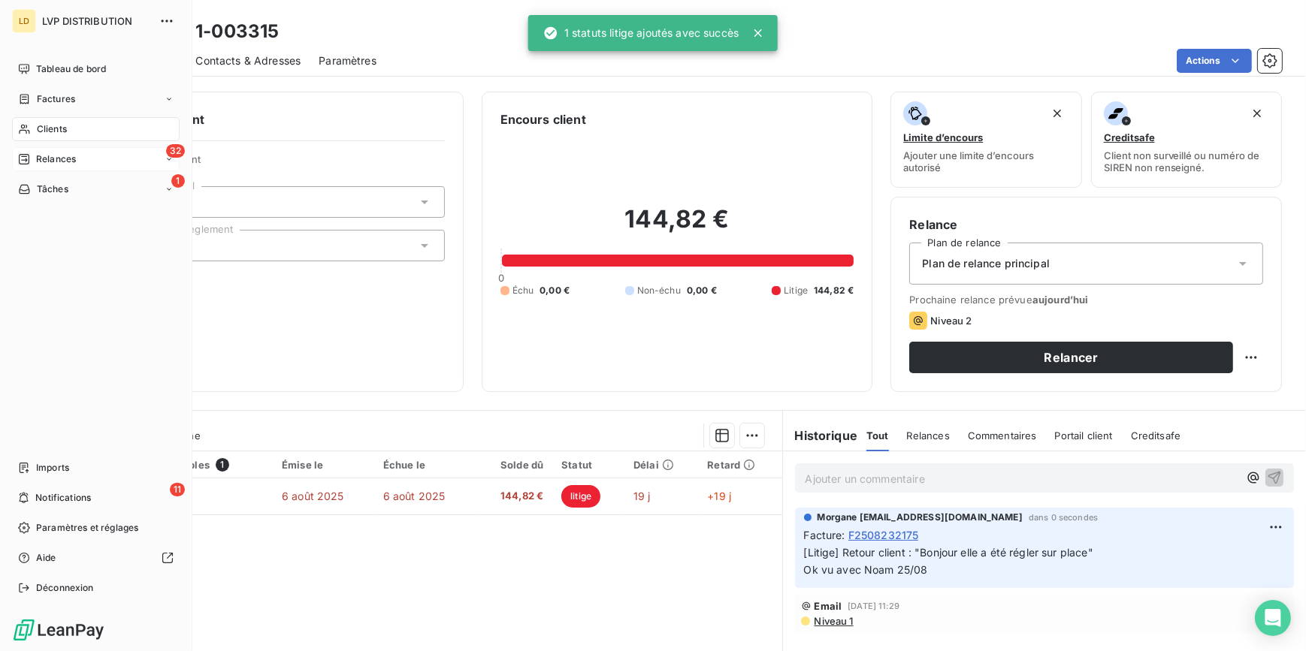
drag, startPoint x: 42, startPoint y: 156, endPoint x: 64, endPoint y: 158, distance: 21.8
click at [42, 156] on span "Relances" at bounding box center [56, 160] width 40 height 14
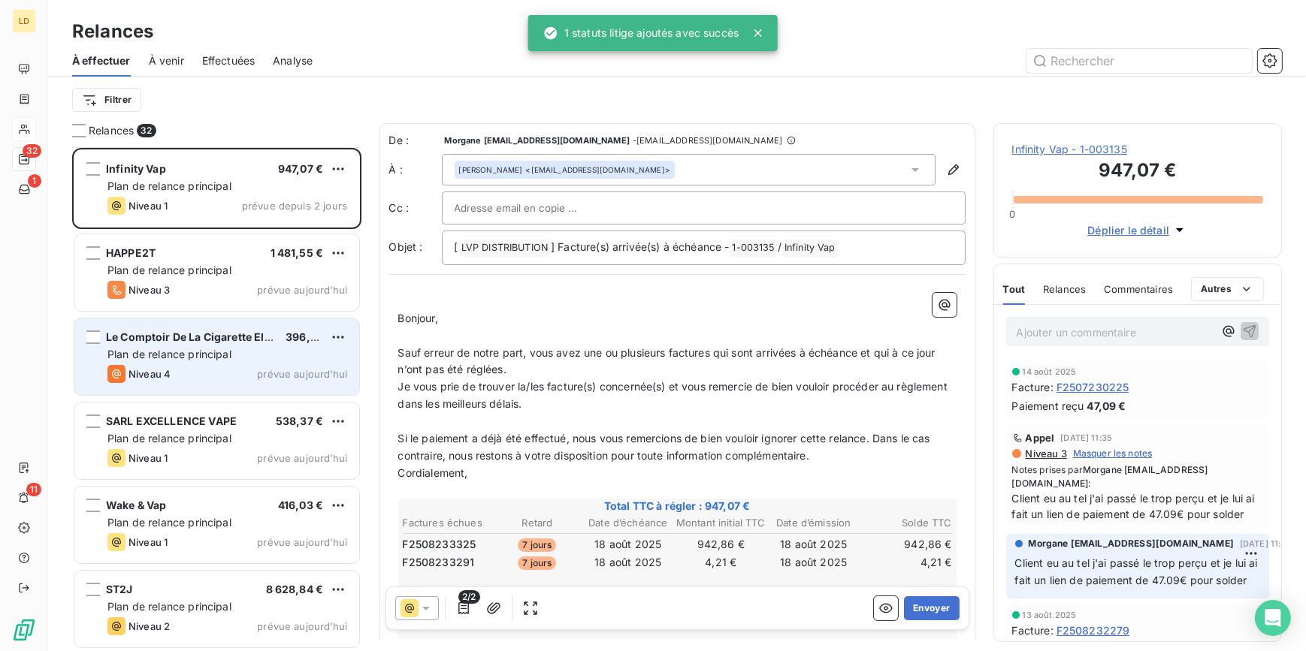
scroll to position [46, 0]
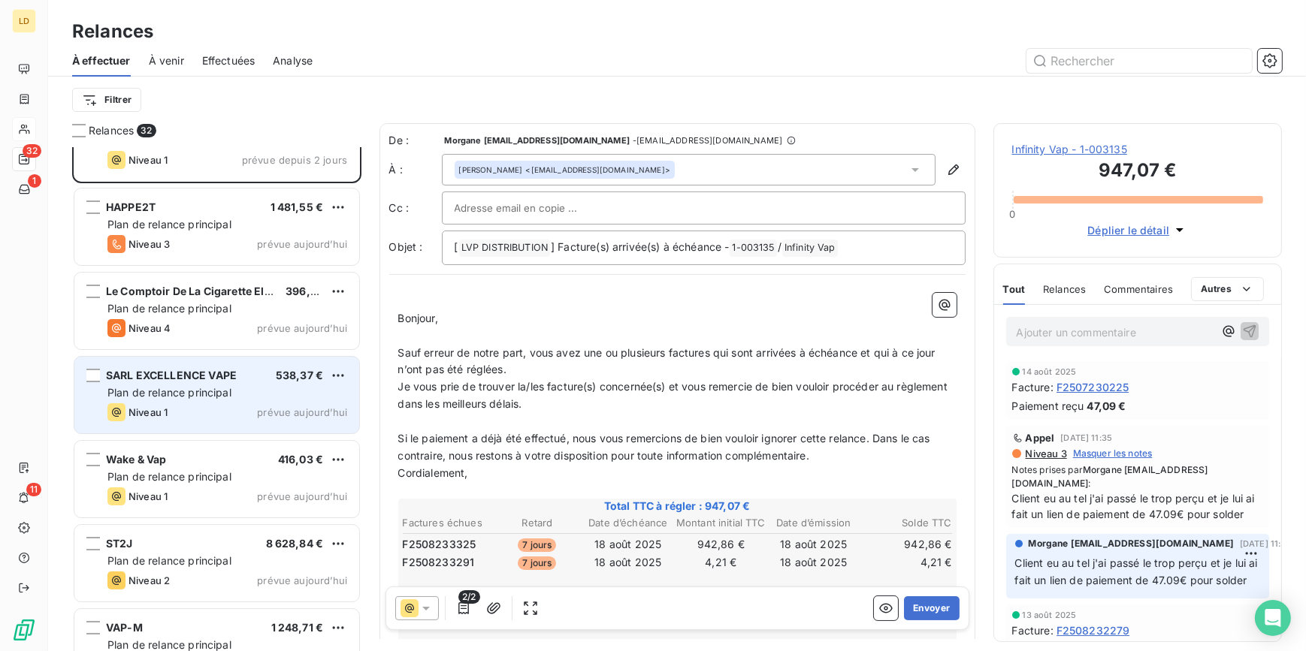
click at [211, 386] on span "Plan de relance principal" at bounding box center [169, 392] width 124 height 13
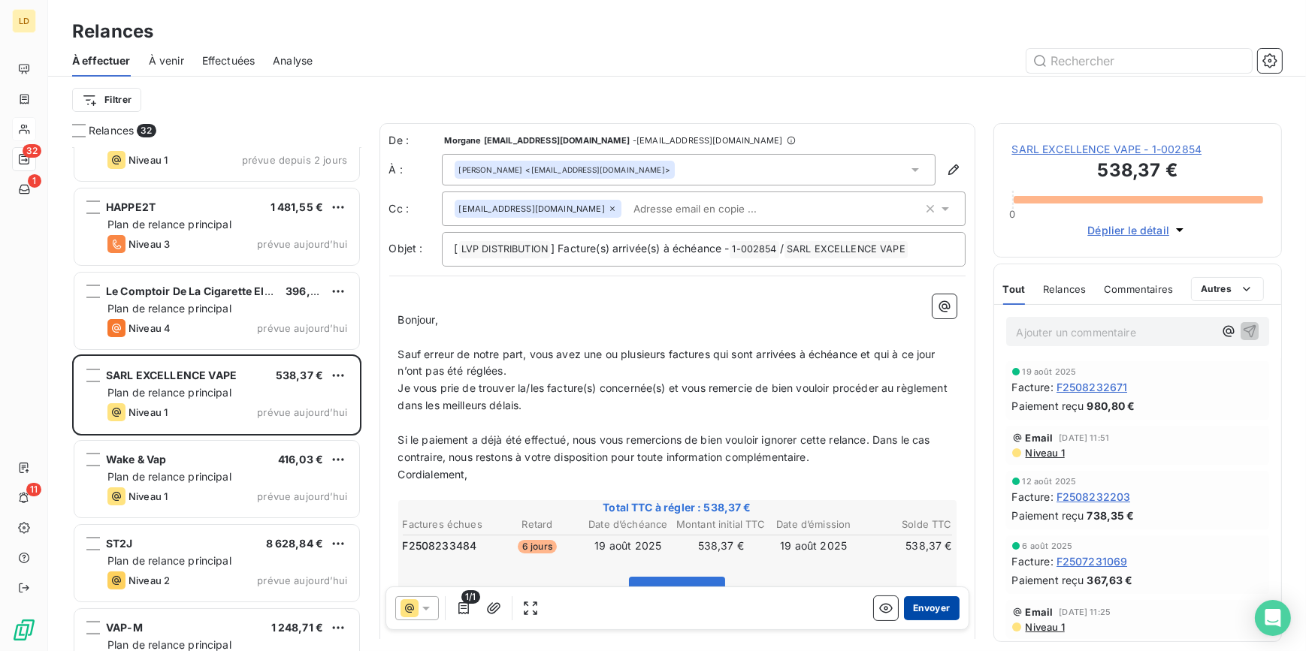
click at [931, 615] on button "Envoyer" at bounding box center [931, 609] width 55 height 24
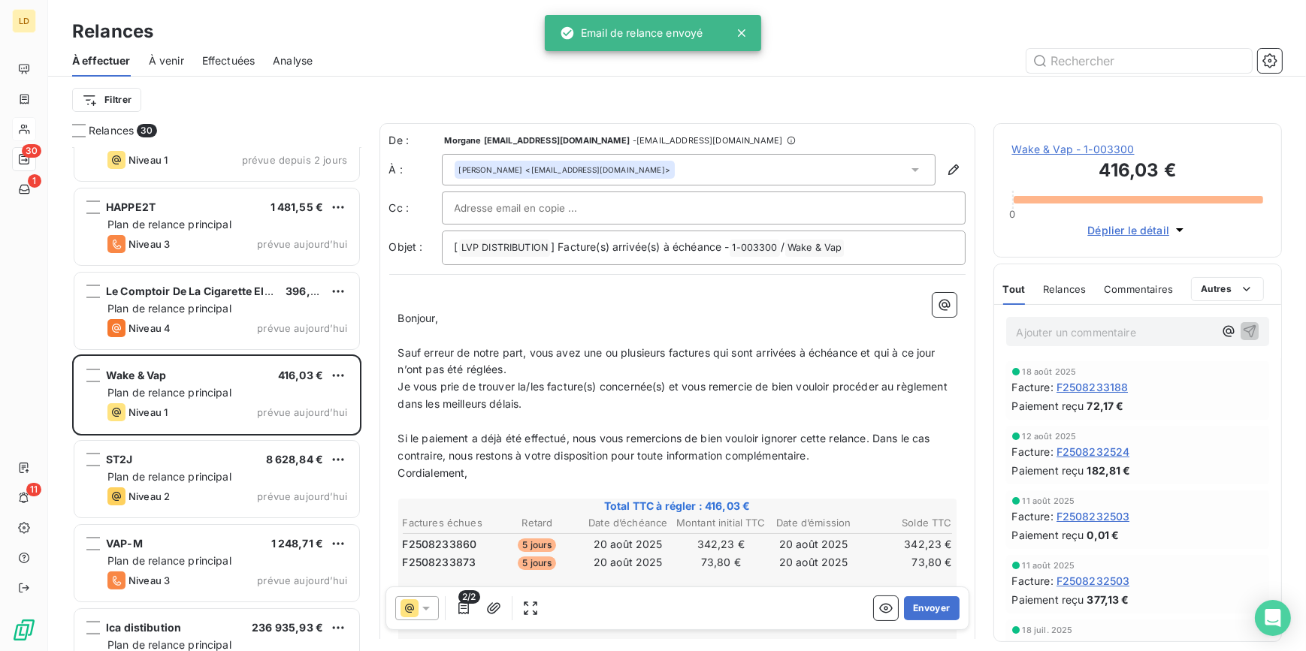
click at [1122, 339] on p "Ajouter un commentaire ﻿" at bounding box center [1116, 332] width 198 height 19
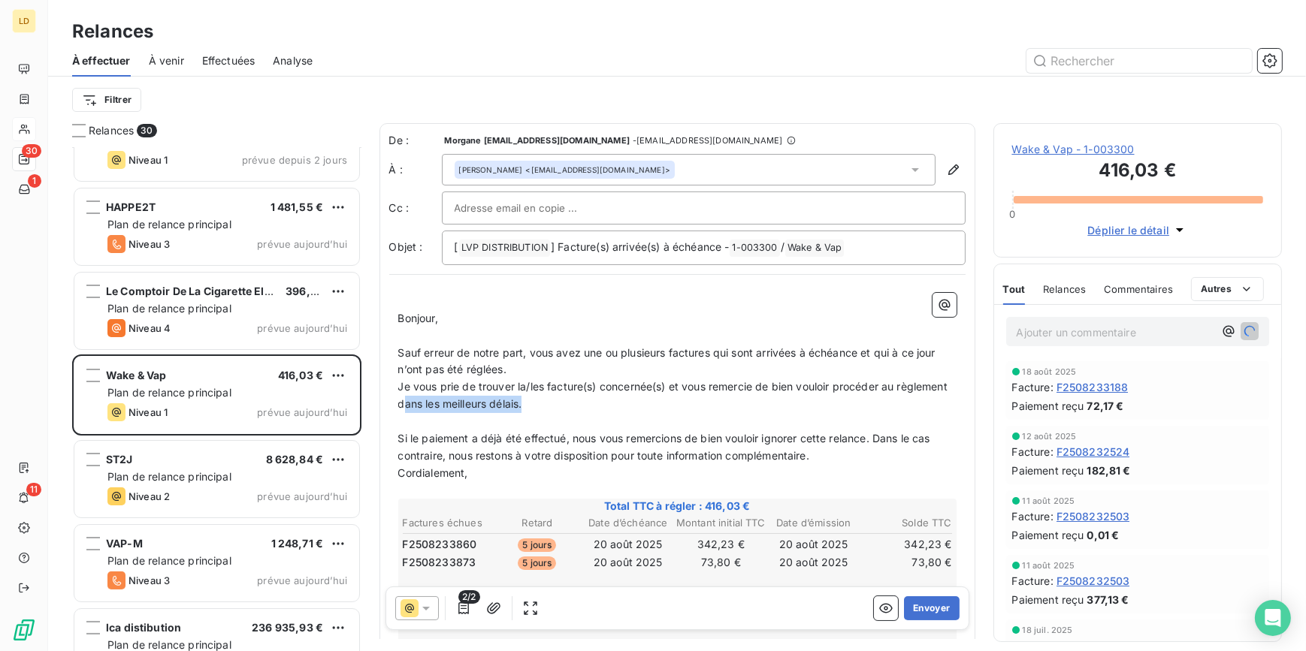
drag, startPoint x: 583, startPoint y: 411, endPoint x: 458, endPoint y: 404, distance: 124.9
click at [458, 404] on p "Je vous prie de trouver la/les facture(s) concernée(s) et vous remercie de bien…" at bounding box center [677, 396] width 558 height 35
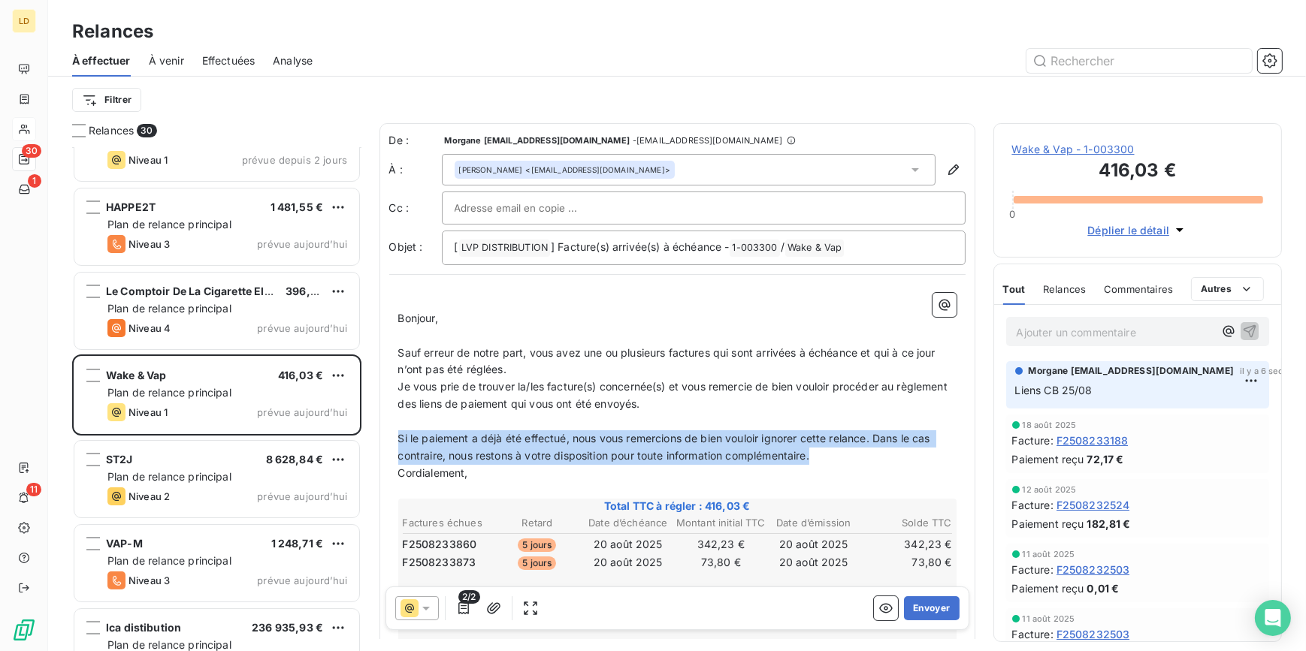
drag, startPoint x: 832, startPoint y: 455, endPoint x: 391, endPoint y: 440, distance: 441.3
click at [391, 440] on div "﻿ Bonjour, ﻿ Sauf erreur de notre part, vous avez une ou plusieurs factures qui…" at bounding box center [677, 543] width 576 height 518
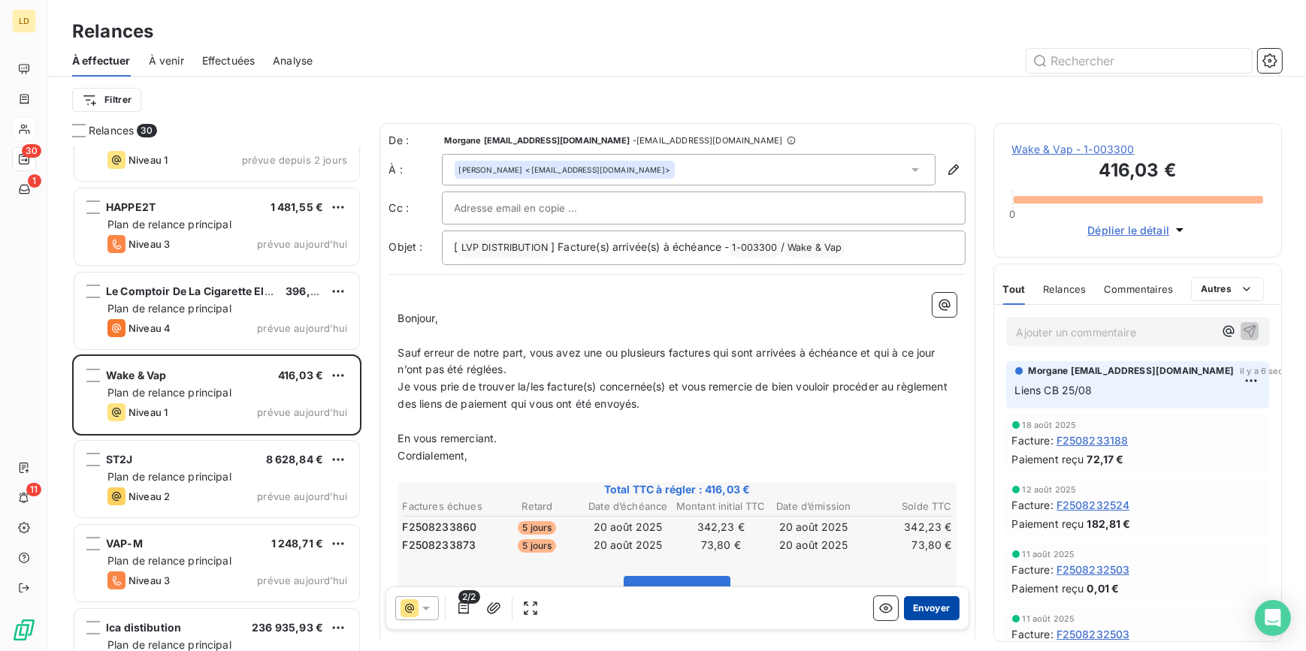
click at [928, 609] on button "Envoyer" at bounding box center [931, 609] width 55 height 24
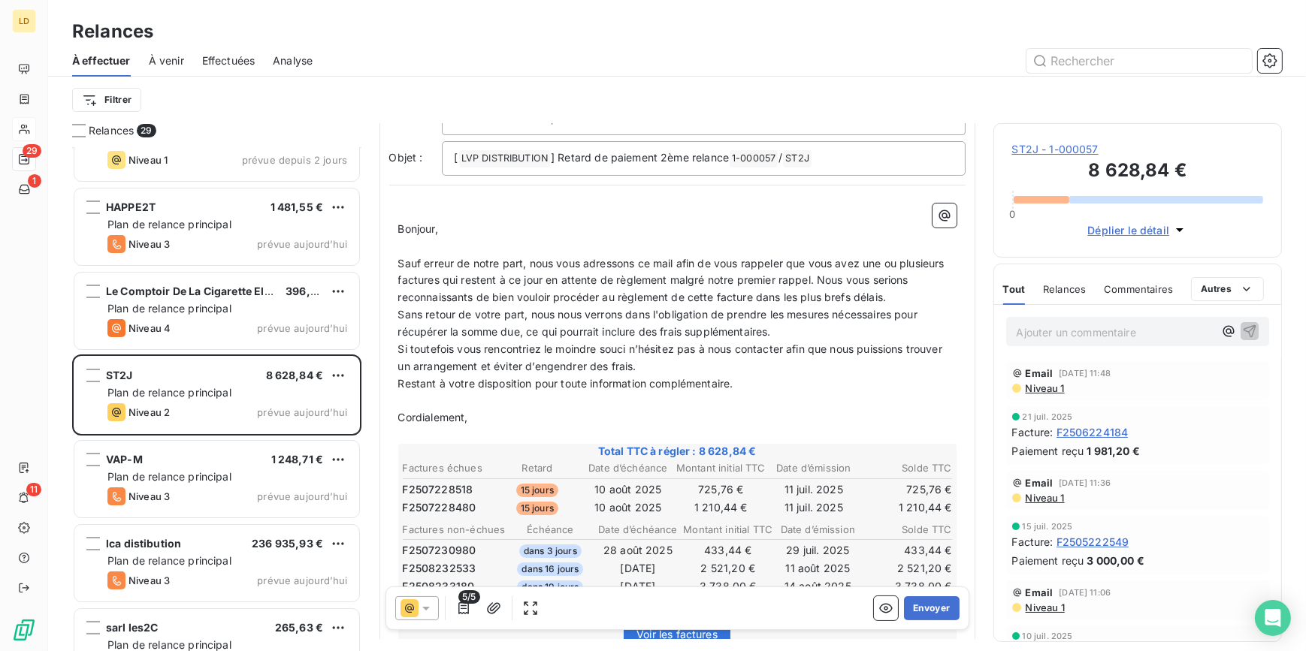
scroll to position [91, 0]
click at [917, 607] on button "Envoyer" at bounding box center [931, 609] width 55 height 24
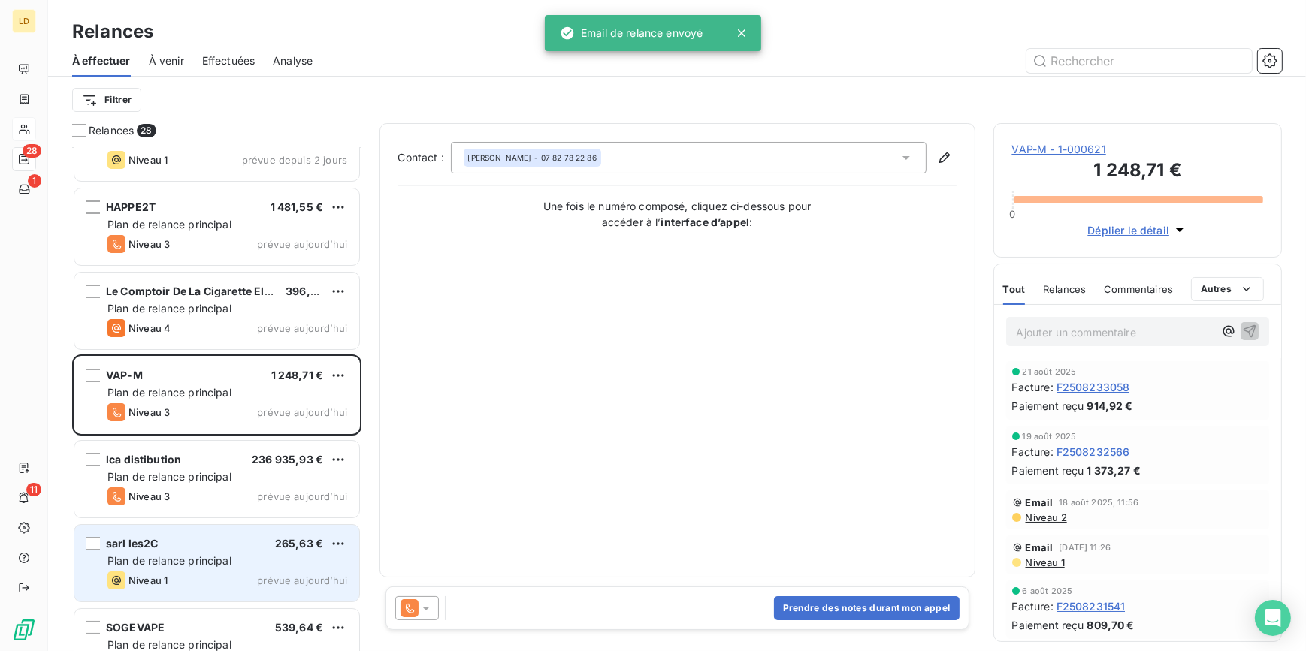
click at [210, 545] on div "sarl les2C 265,63 €" at bounding box center [227, 544] width 240 height 14
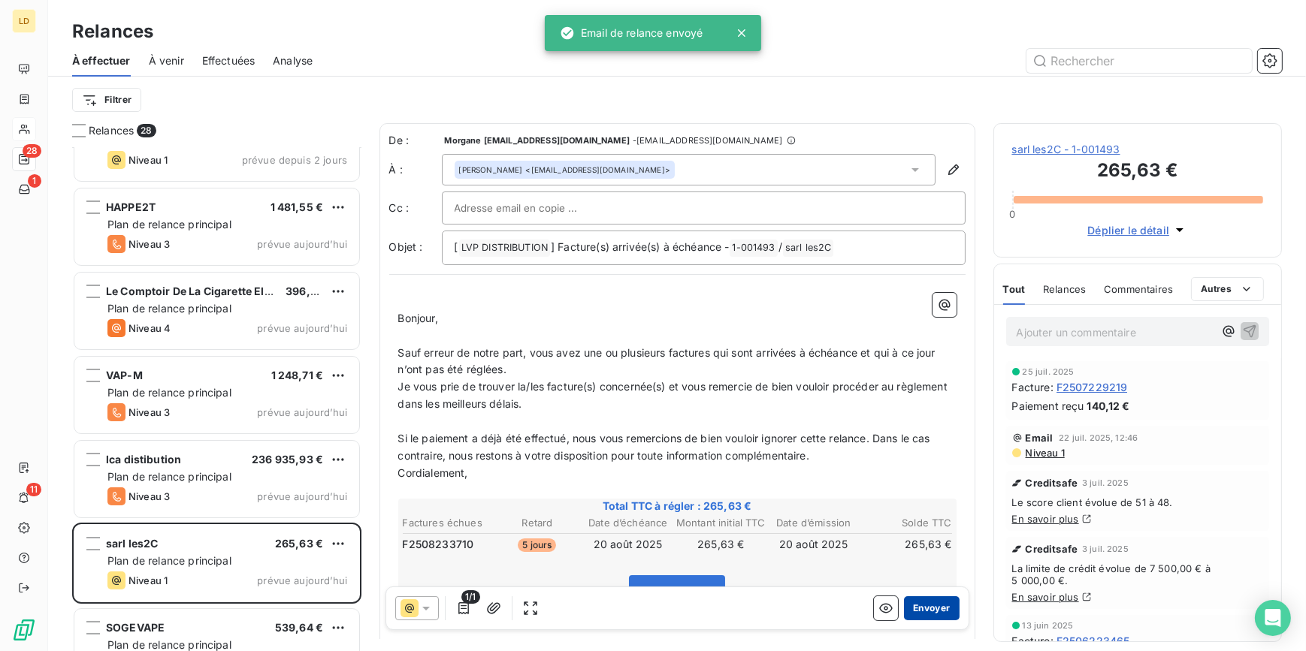
click at [926, 602] on button "Envoyer" at bounding box center [931, 609] width 55 height 24
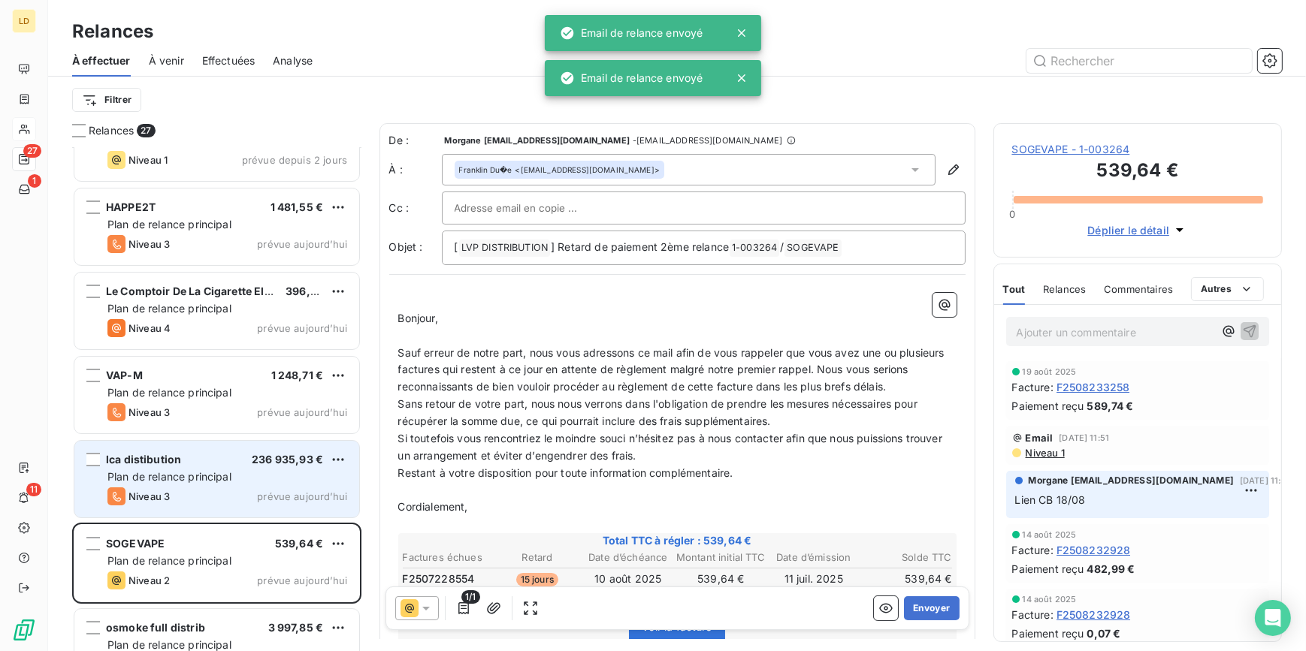
click at [141, 470] on span "Plan de relance principal" at bounding box center [169, 476] width 124 height 13
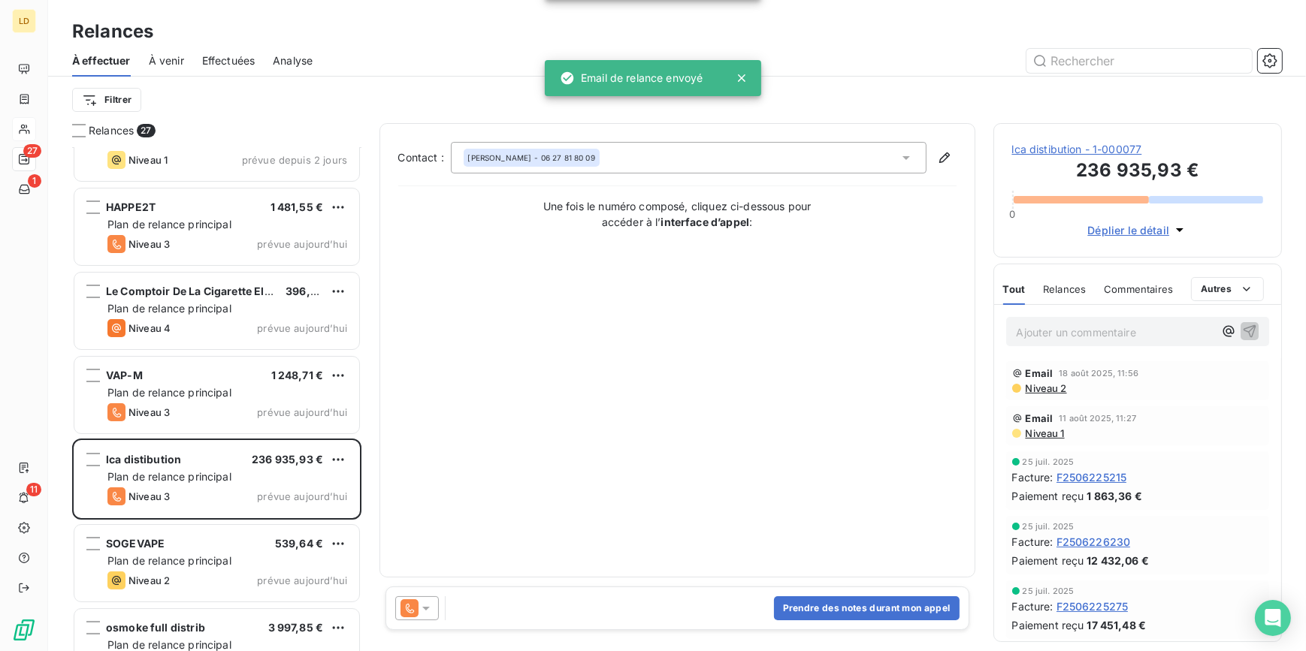
click at [419, 608] on icon at bounding box center [426, 608] width 15 height 15
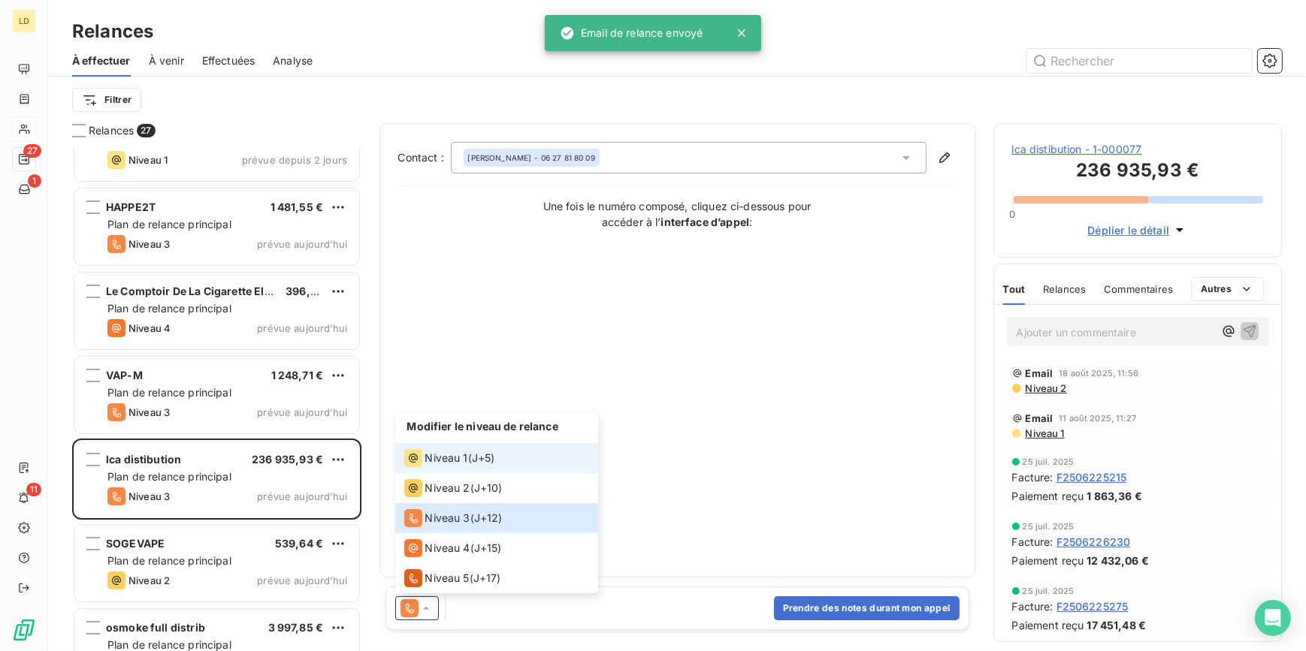
click at [467, 446] on li "Niveau 1 ( J+5 )" at bounding box center [496, 458] width 203 height 30
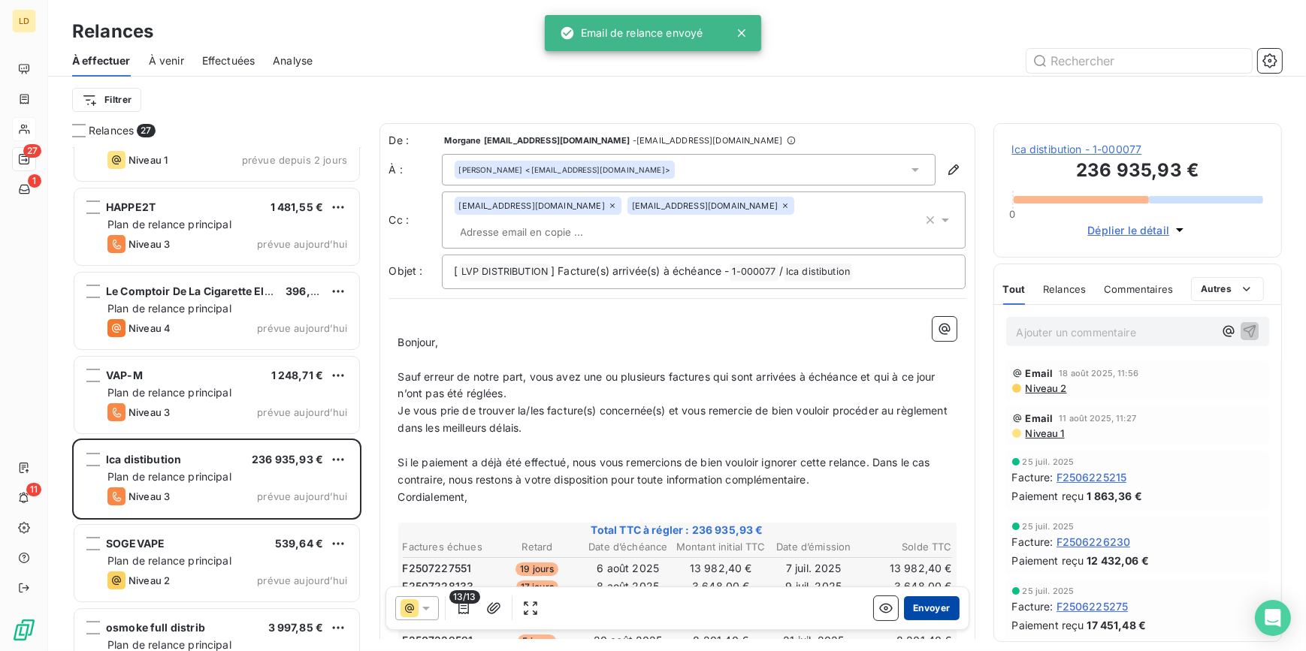
click at [918, 606] on button "Envoyer" at bounding box center [931, 609] width 55 height 24
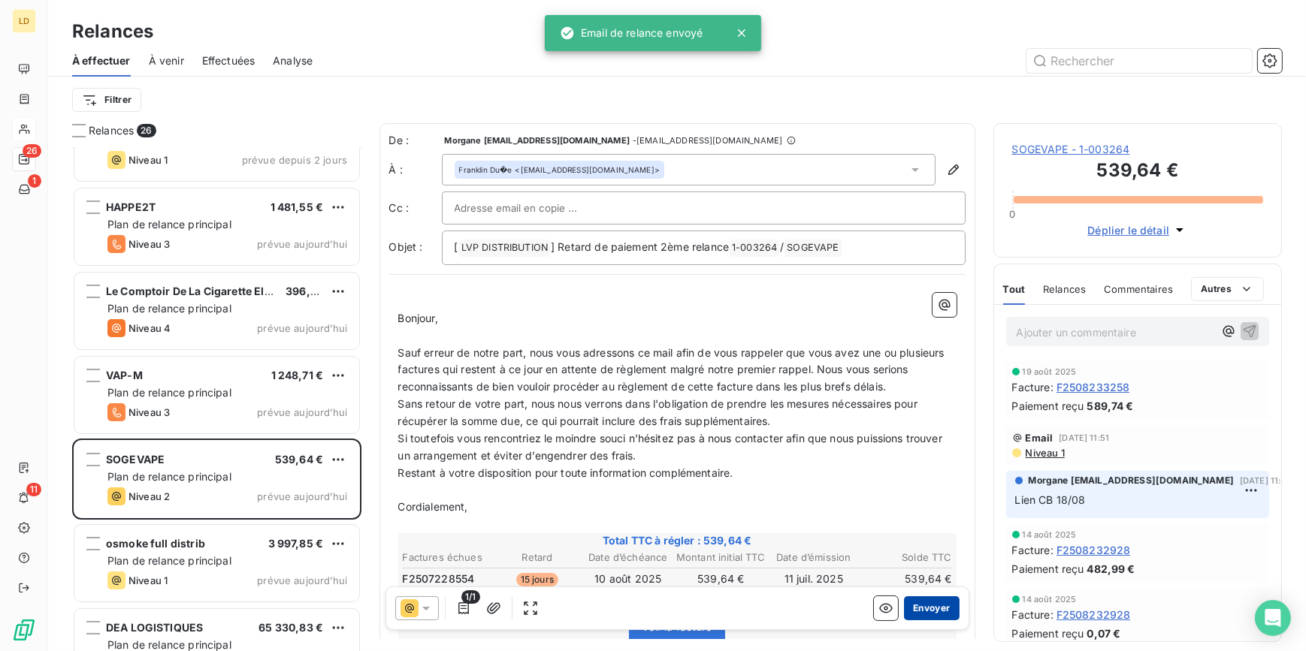
click at [932, 609] on button "Envoyer" at bounding box center [931, 609] width 55 height 24
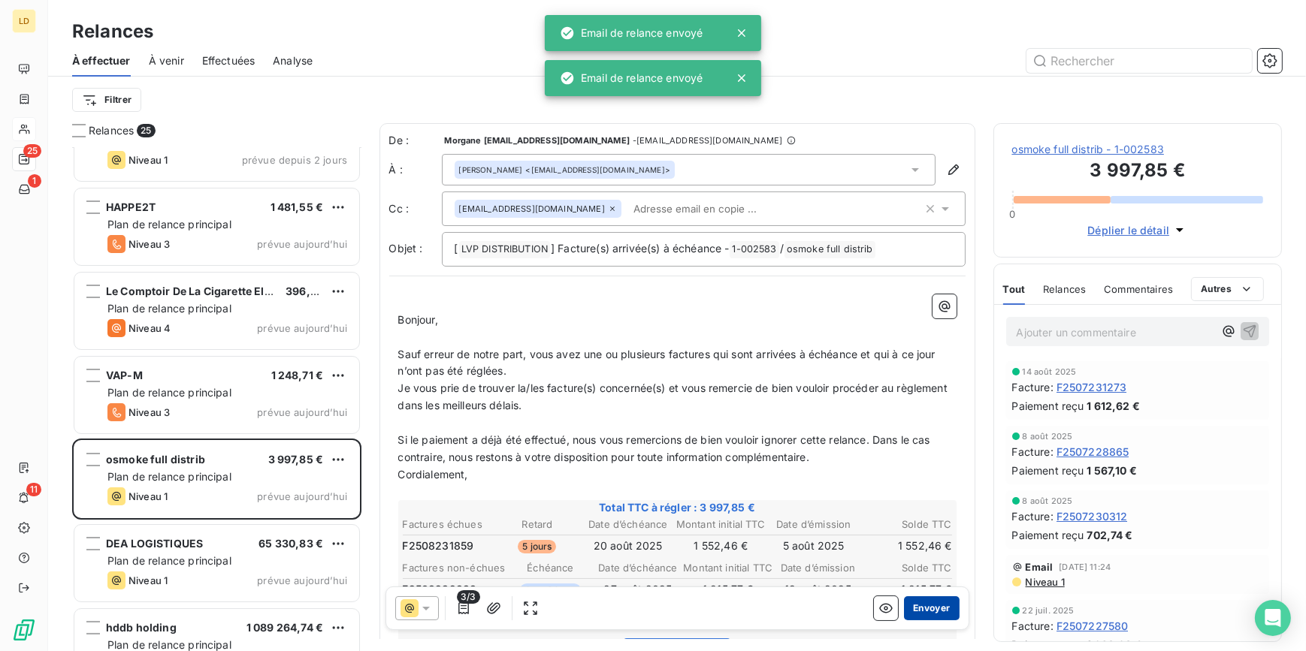
click at [935, 606] on button "Envoyer" at bounding box center [931, 609] width 55 height 24
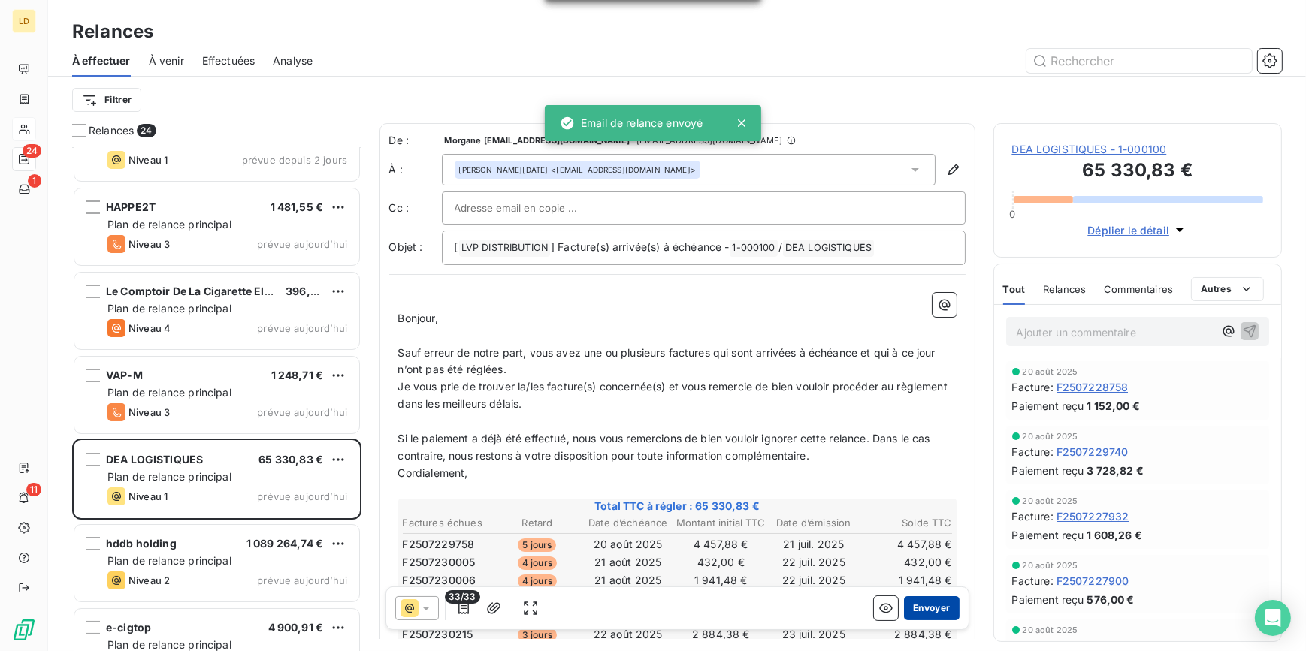
click at [917, 606] on button "Envoyer" at bounding box center [931, 609] width 55 height 24
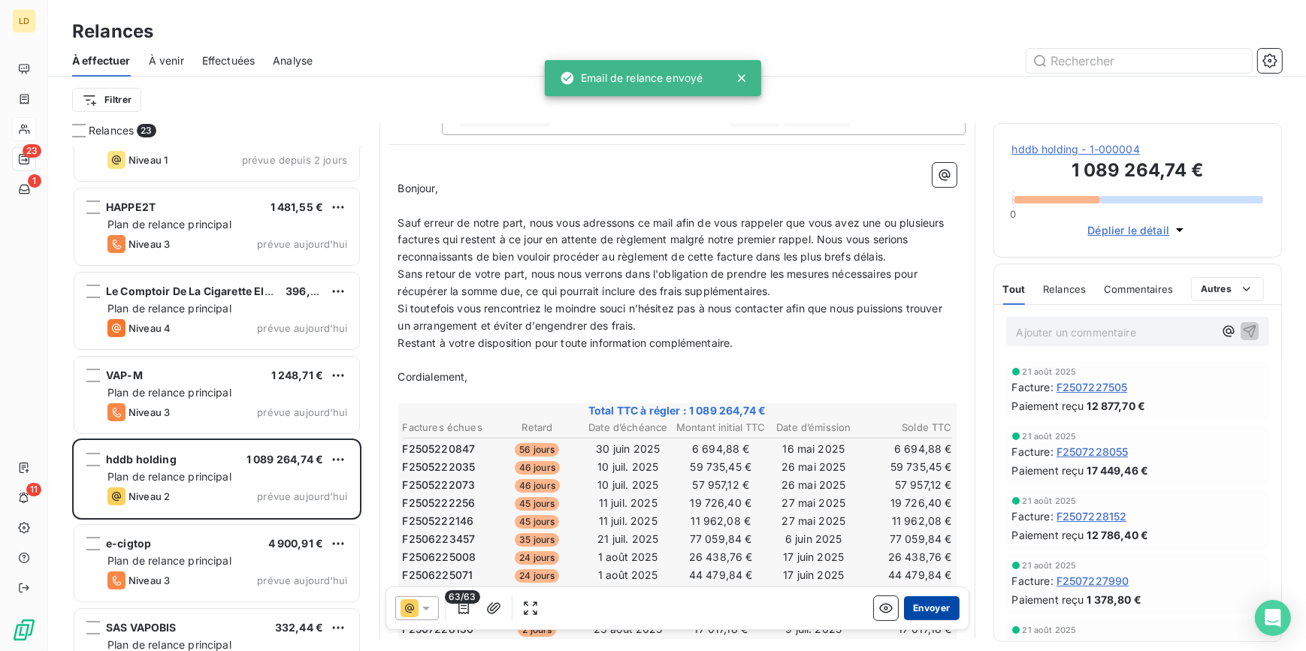
scroll to position [137, 0]
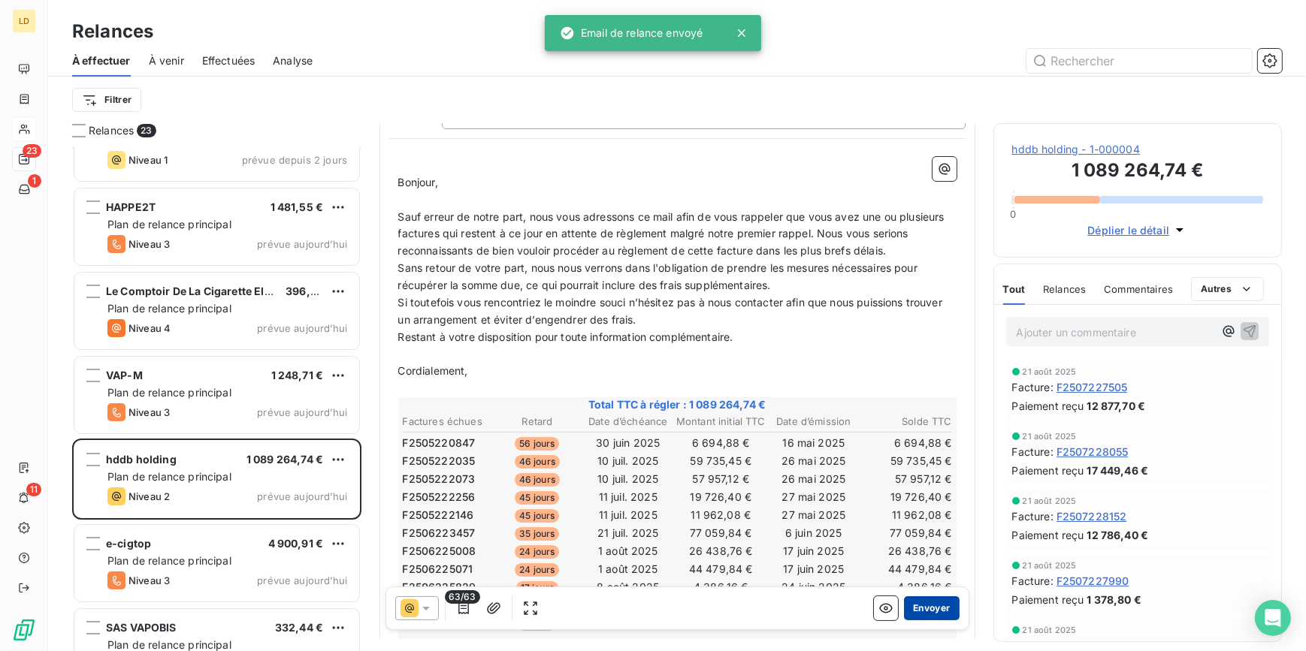
click at [926, 606] on button "Envoyer" at bounding box center [931, 609] width 55 height 24
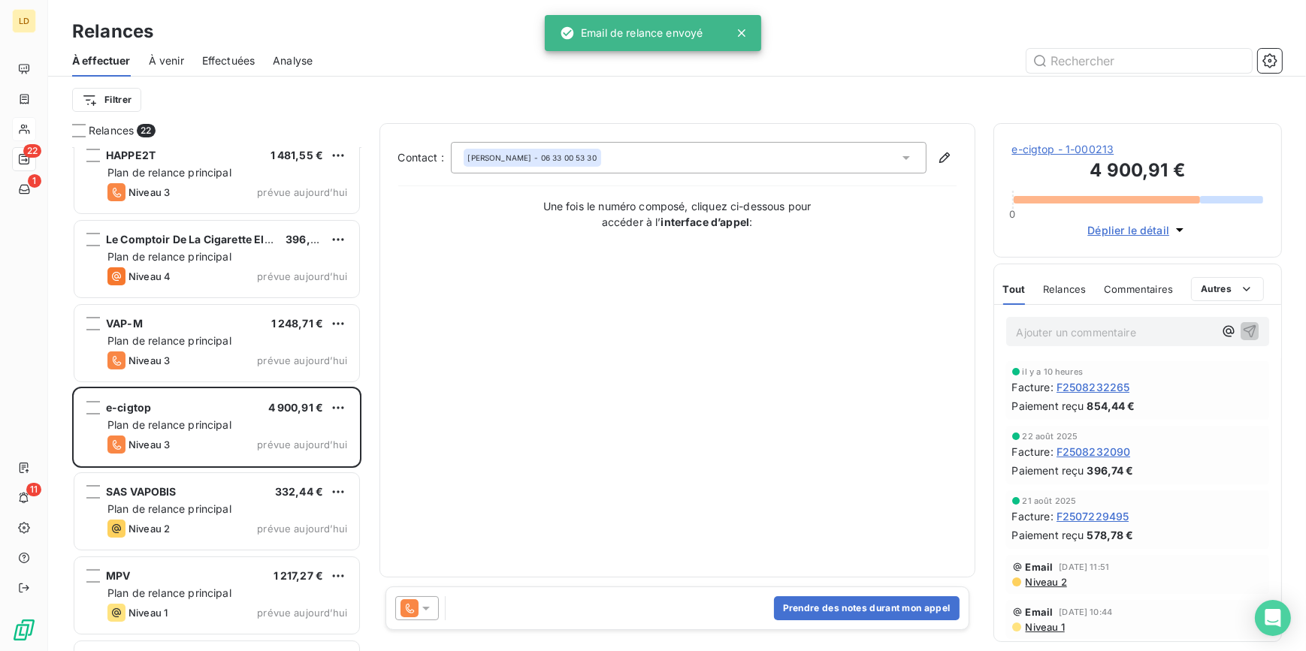
scroll to position [137, 0]
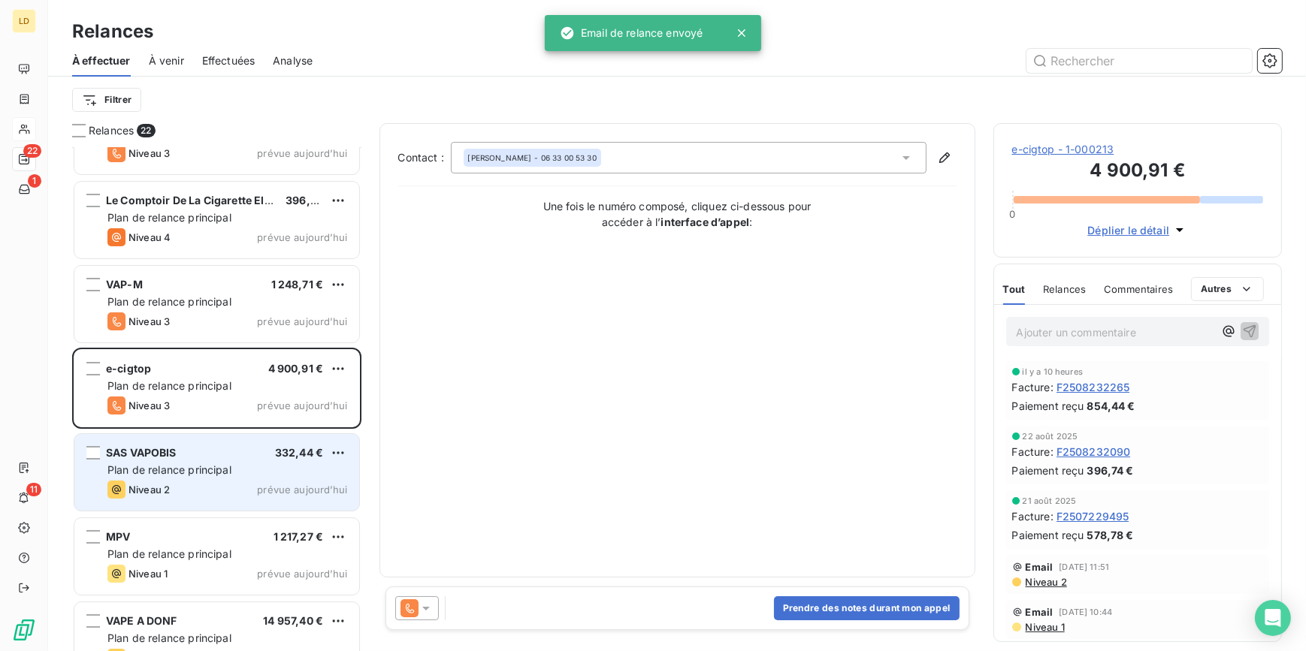
click at [183, 464] on span "Plan de relance principal" at bounding box center [169, 470] width 124 height 13
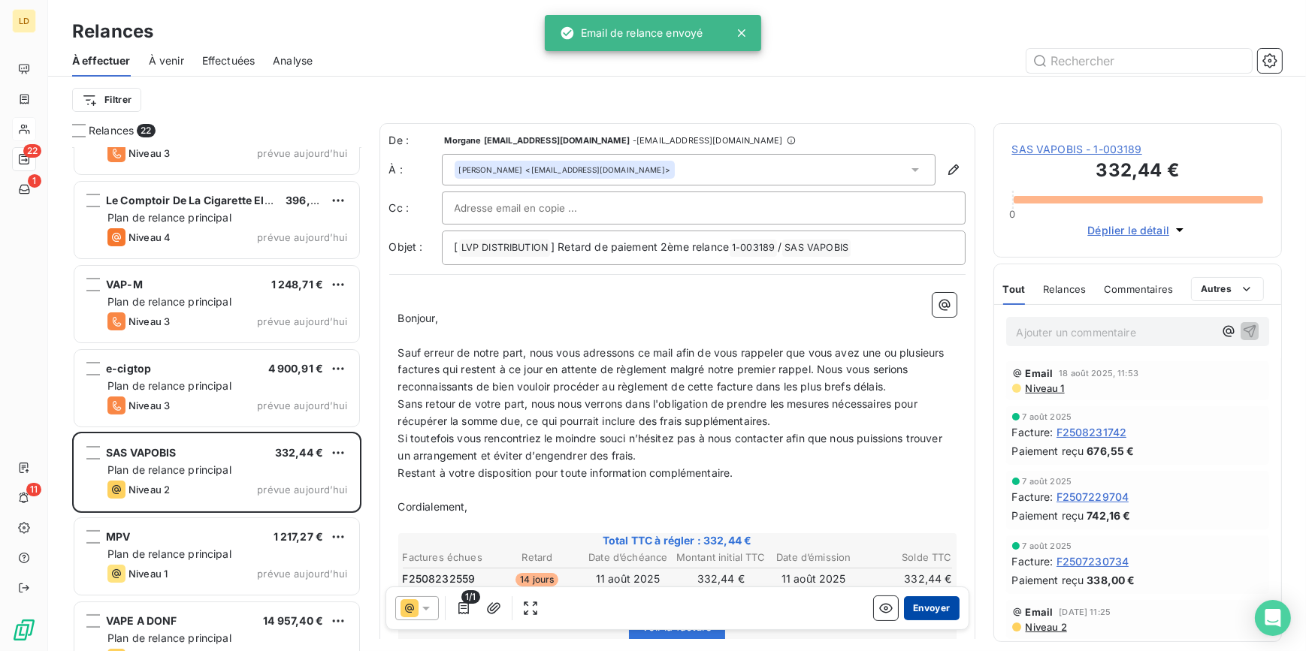
click at [942, 613] on button "Envoyer" at bounding box center [931, 609] width 55 height 24
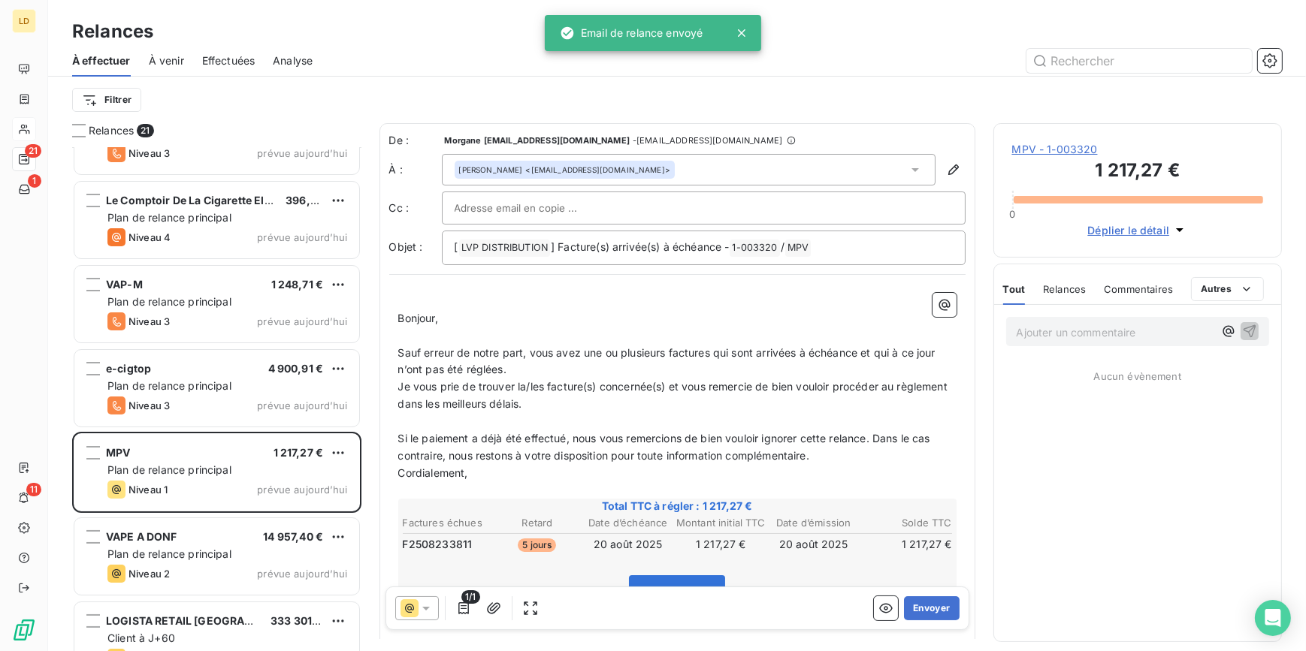
drag, startPoint x: 941, startPoint y: 614, endPoint x: 983, endPoint y: 596, distance: 45.1
click at [941, 614] on button "Envoyer" at bounding box center [931, 609] width 55 height 24
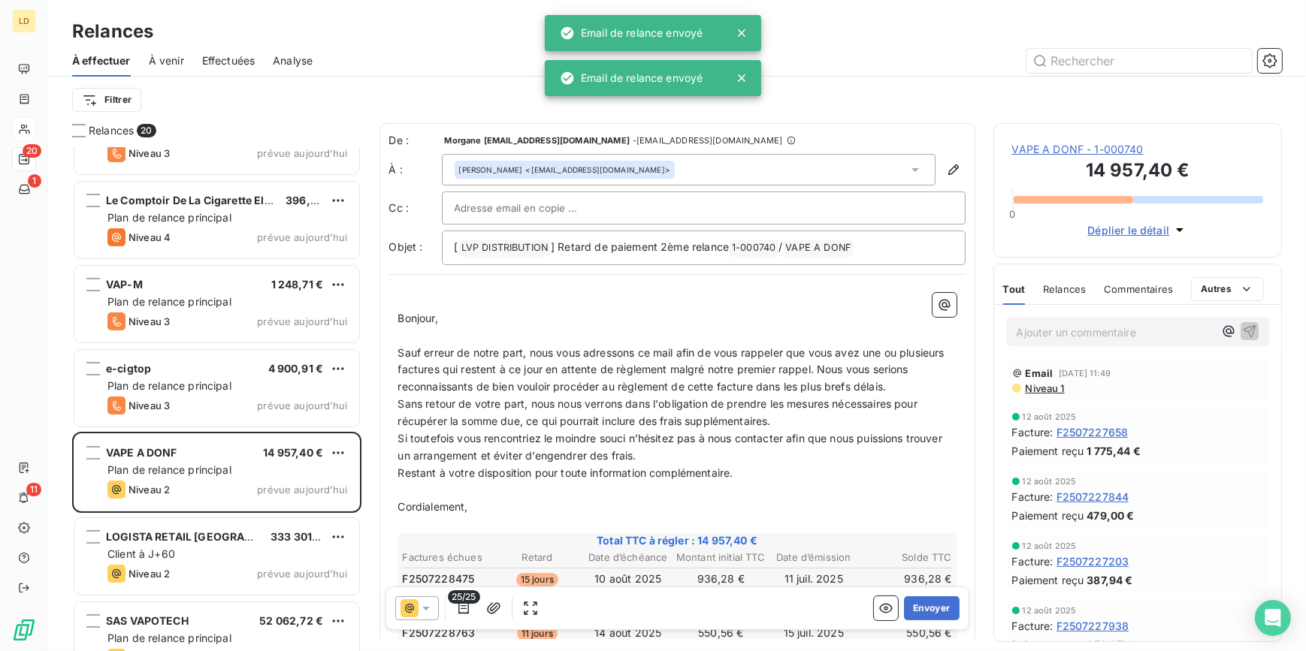
click at [1105, 151] on span "VAPE A DONF - 1-000740" at bounding box center [1138, 149] width 252 height 15
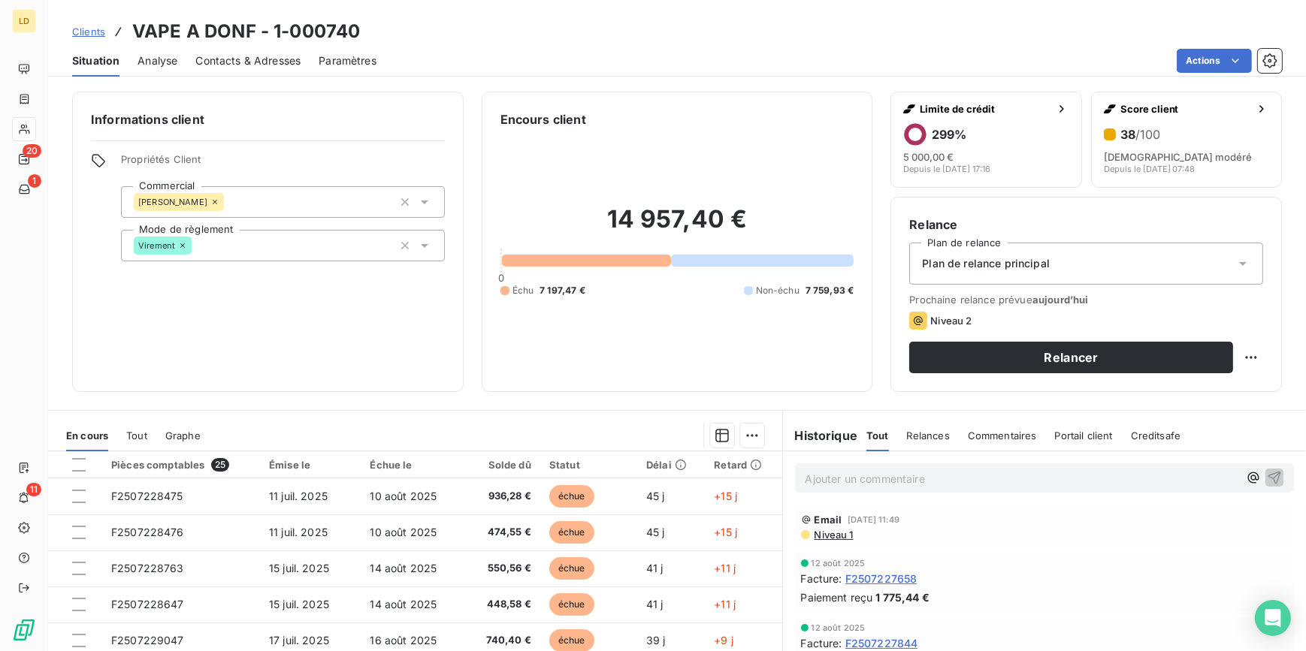
click at [265, 61] on span "Contacts & Adresses" at bounding box center [247, 60] width 105 height 15
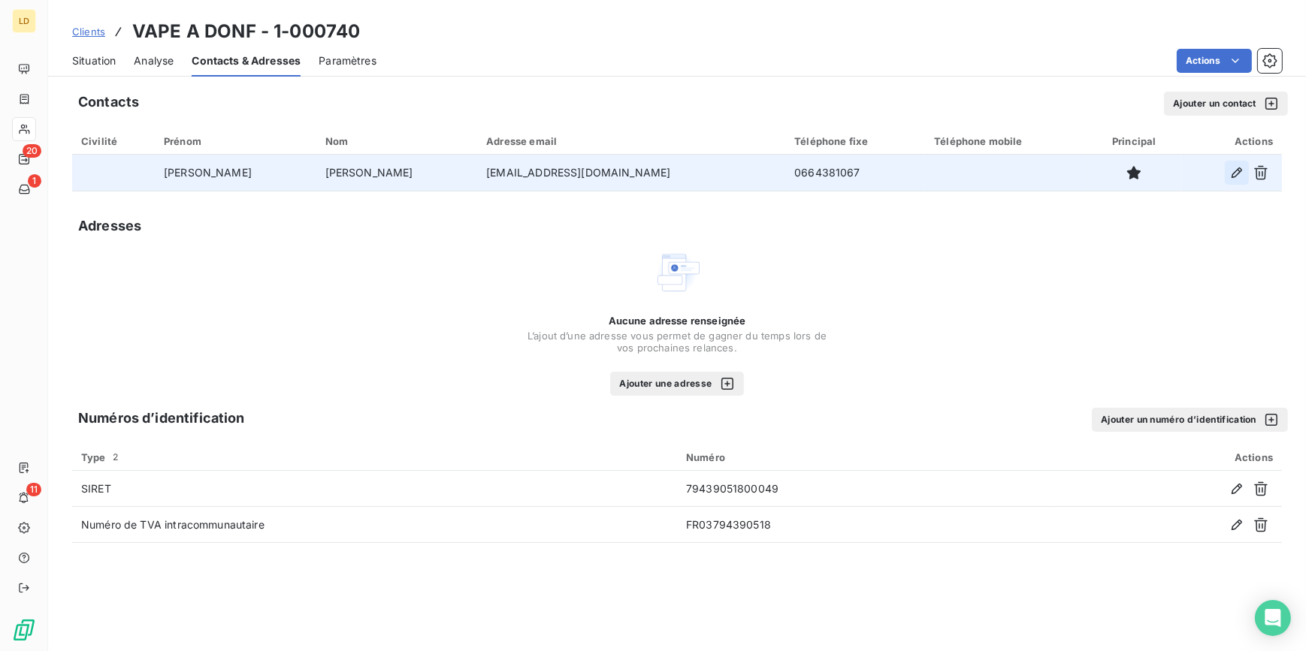
click at [1231, 171] on icon "button" at bounding box center [1236, 172] width 15 height 15
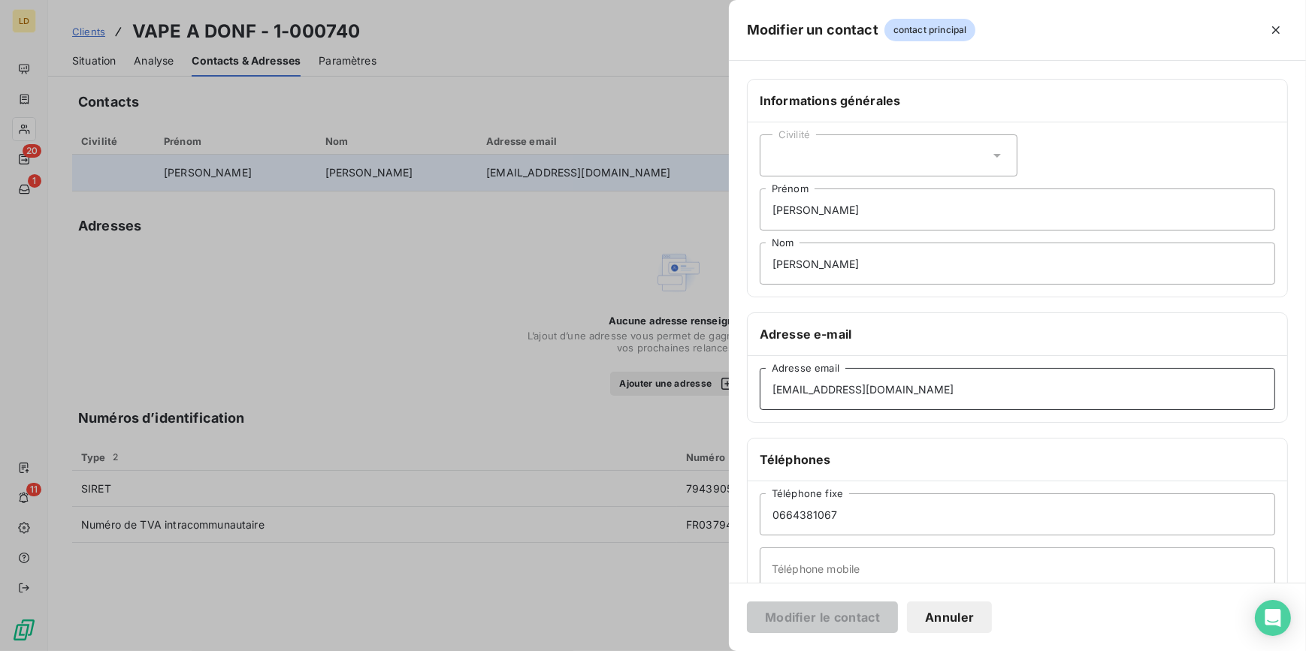
drag, startPoint x: 906, startPoint y: 396, endPoint x: 730, endPoint y: 390, distance: 176.7
click at [730, 390] on div "Informations générales Civilité FRANCK Prénom KEVIN Nom Adresse e-mail bb.cigwe…" at bounding box center [1017, 412] width 577 height 667
paste input "franck.ecig"
type input "franck.ecig@gmail.com"
click at [839, 619] on button "Modifier le contact" at bounding box center [822, 618] width 151 height 32
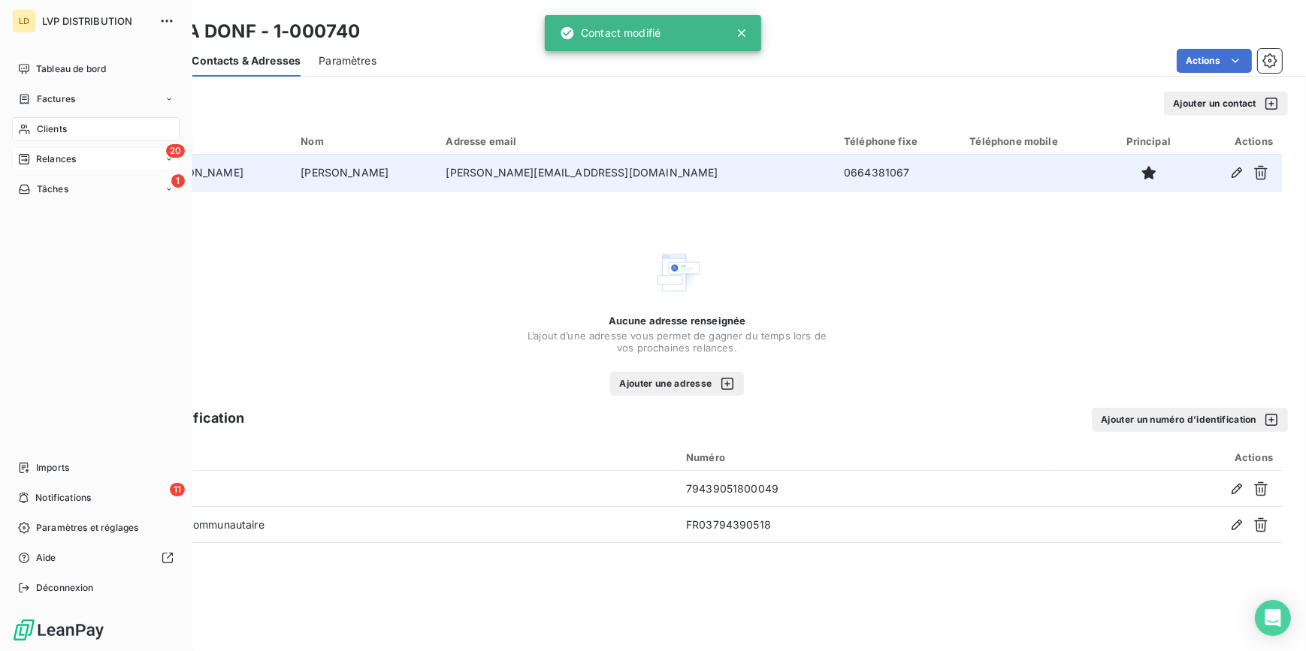
click at [45, 159] on span "Relances" at bounding box center [56, 160] width 40 height 14
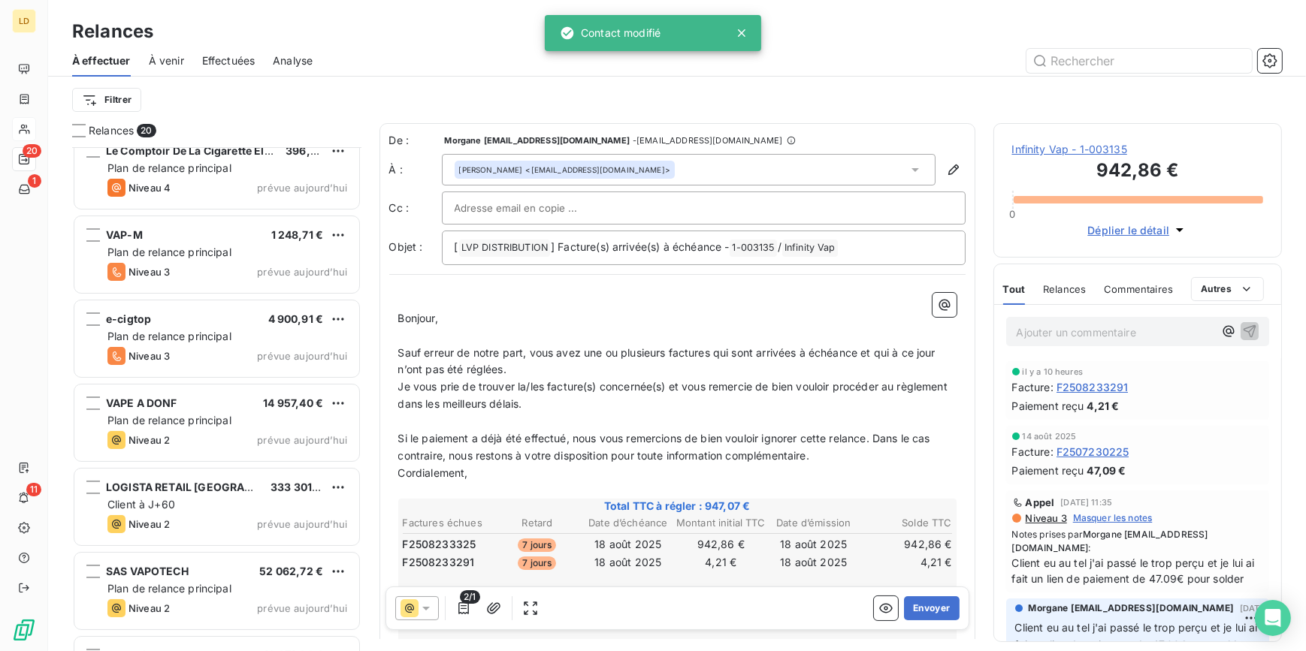
scroll to position [228, 0]
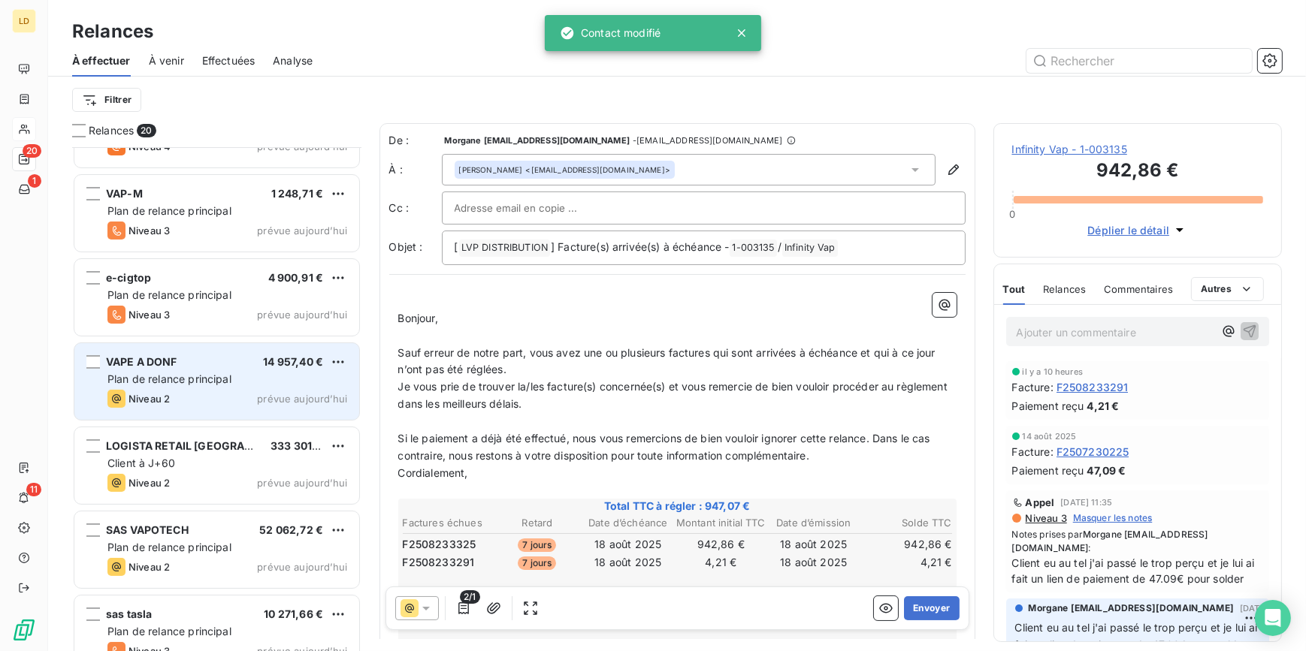
click at [165, 368] on div "VAPE A DONF" at bounding box center [141, 362] width 71 height 15
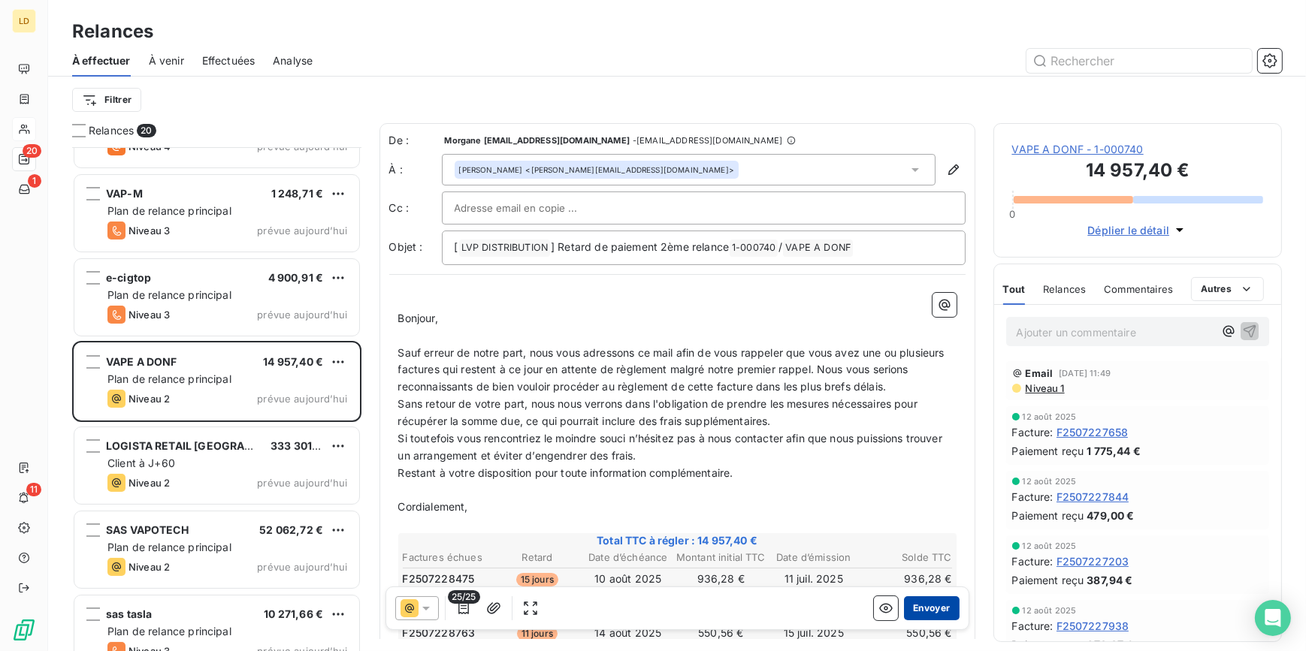
click at [929, 606] on button "Envoyer" at bounding box center [931, 609] width 55 height 24
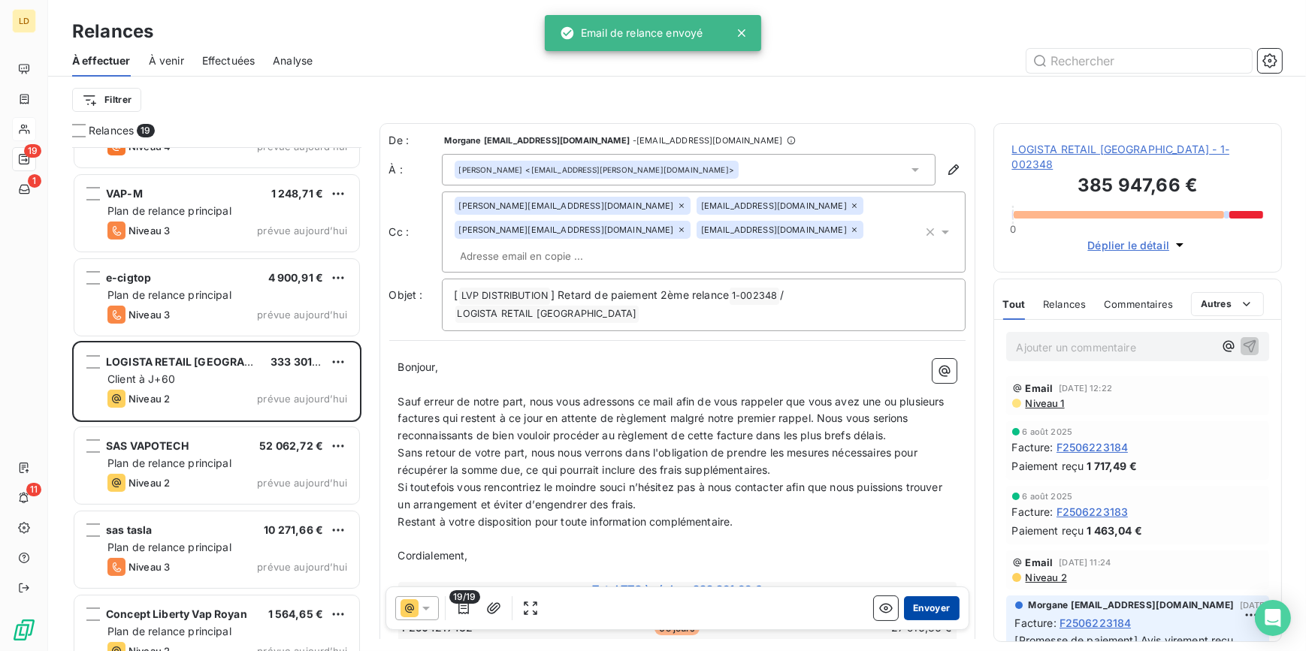
click at [910, 607] on button "Envoyer" at bounding box center [931, 609] width 55 height 24
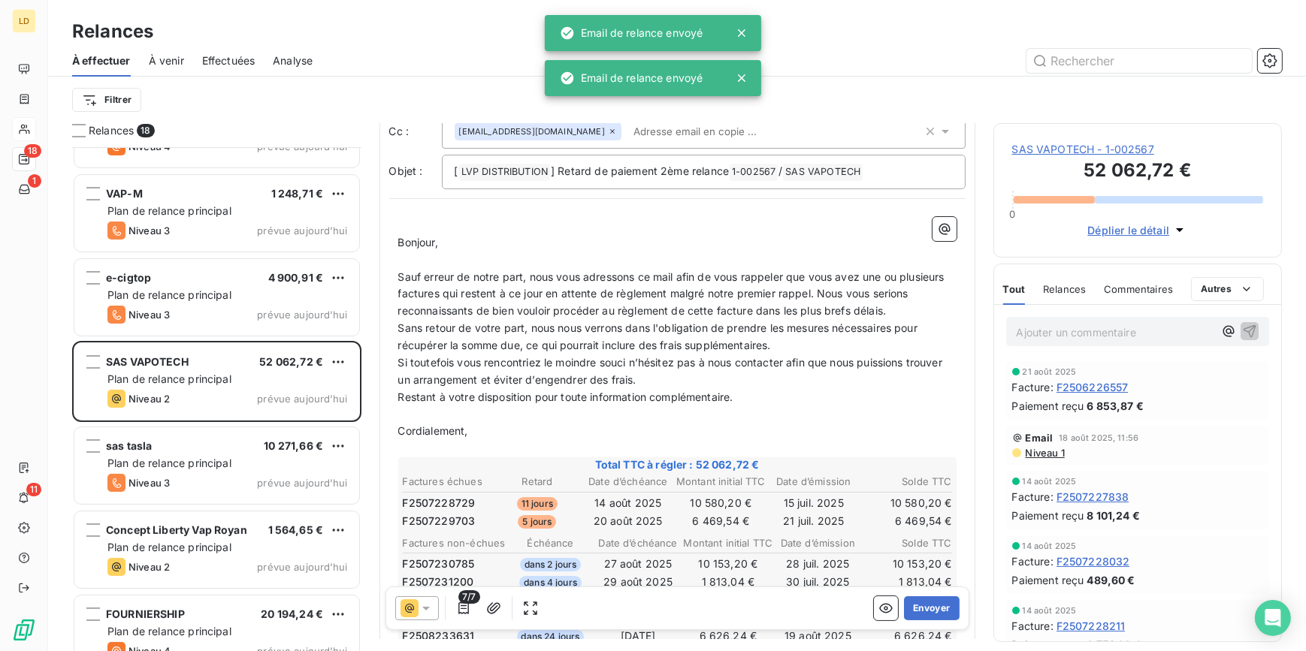
scroll to position [91, 0]
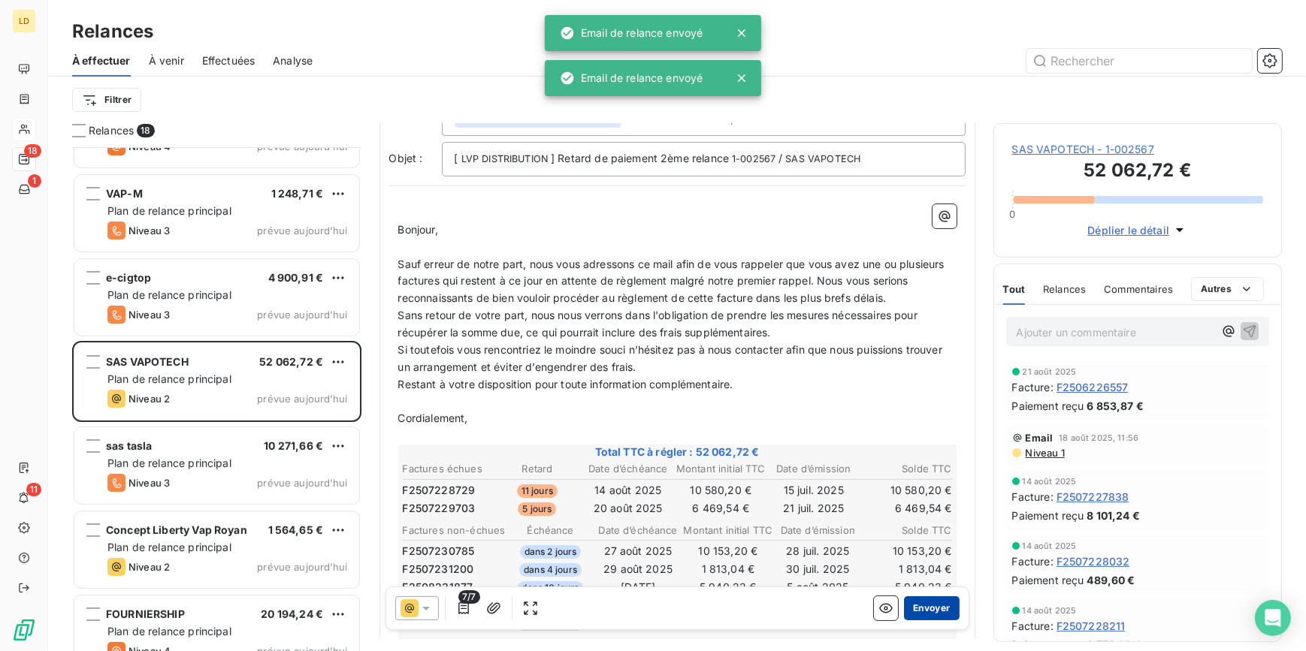
click at [935, 609] on button "Envoyer" at bounding box center [931, 609] width 55 height 24
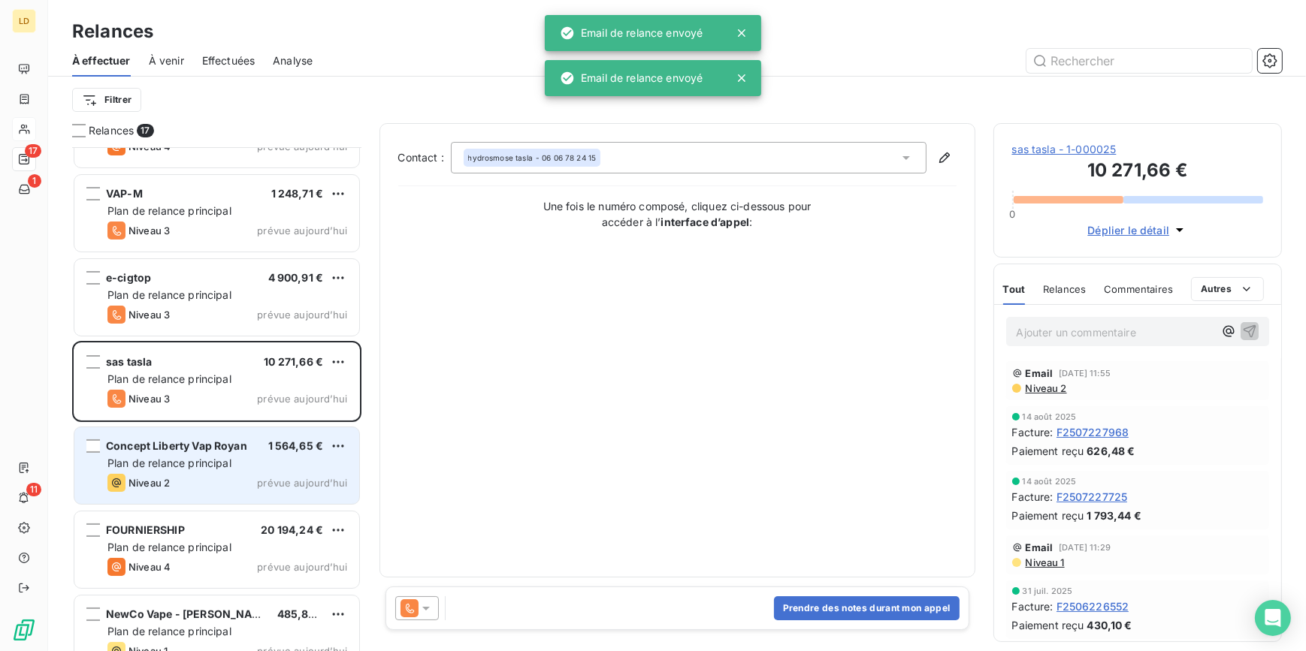
click at [189, 442] on span "Concept Liberty Vap Royan" at bounding box center [176, 446] width 141 height 13
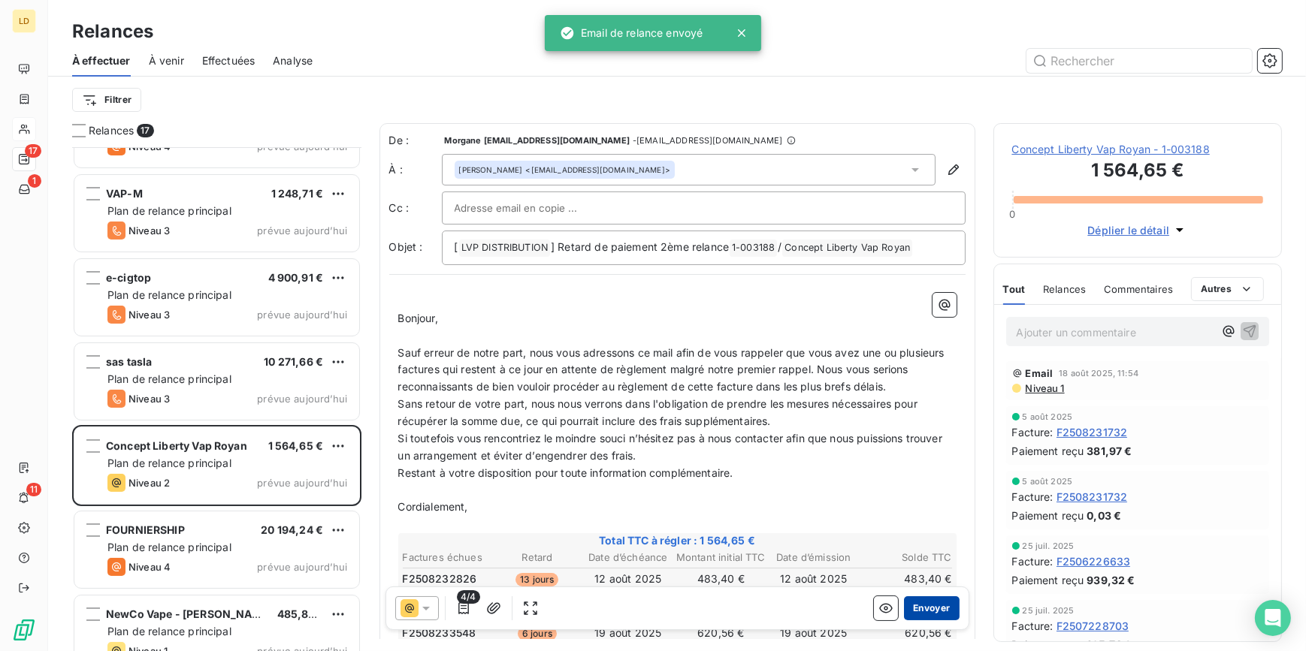
click at [937, 609] on button "Envoyer" at bounding box center [931, 609] width 55 height 24
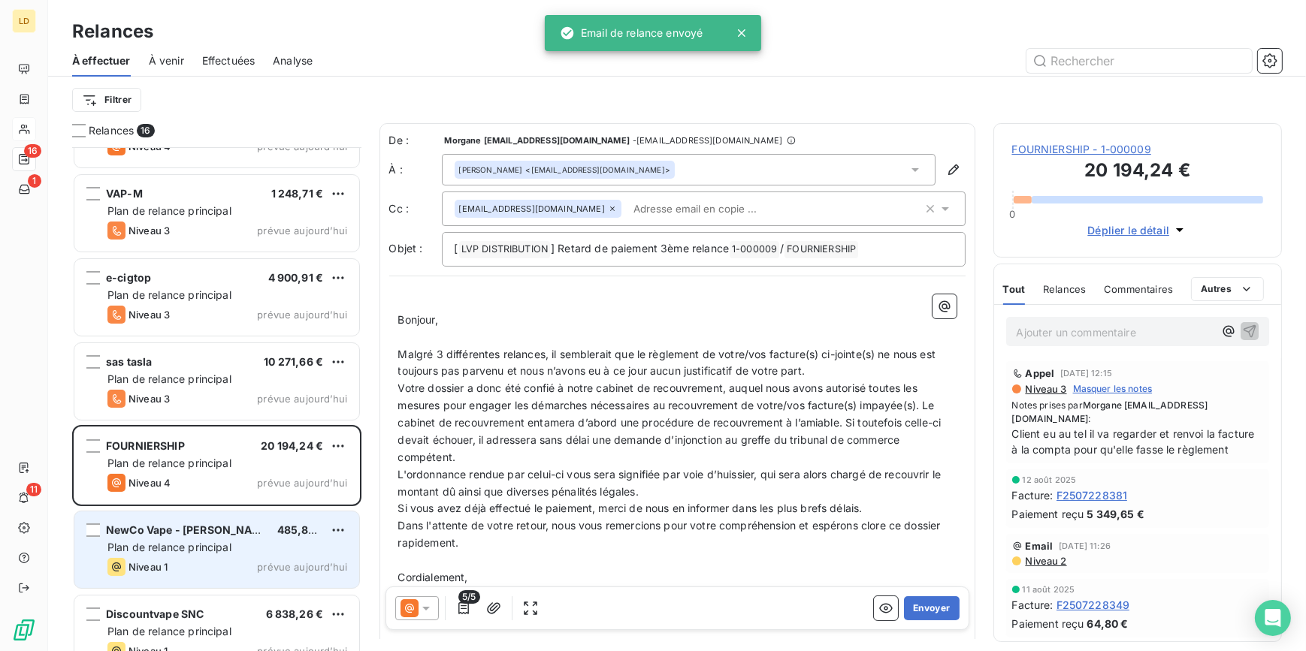
click at [168, 543] on span "Plan de relance principal" at bounding box center [169, 547] width 124 height 13
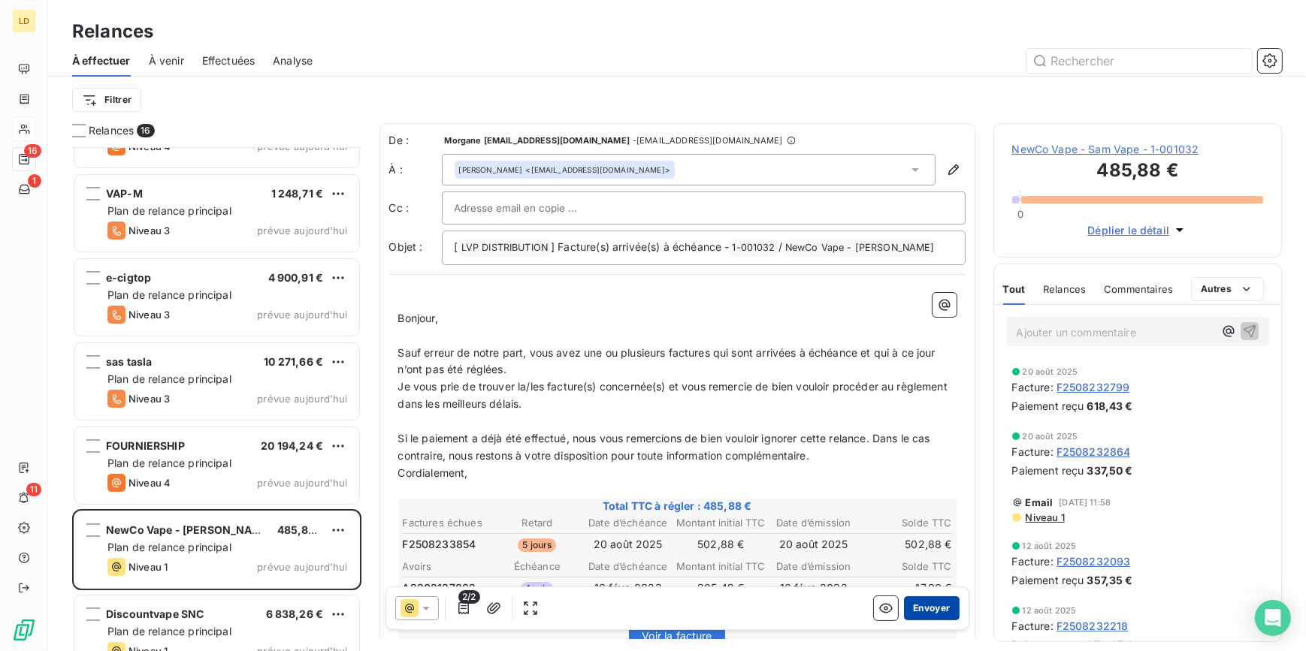
click at [934, 608] on button "Envoyer" at bounding box center [931, 609] width 55 height 24
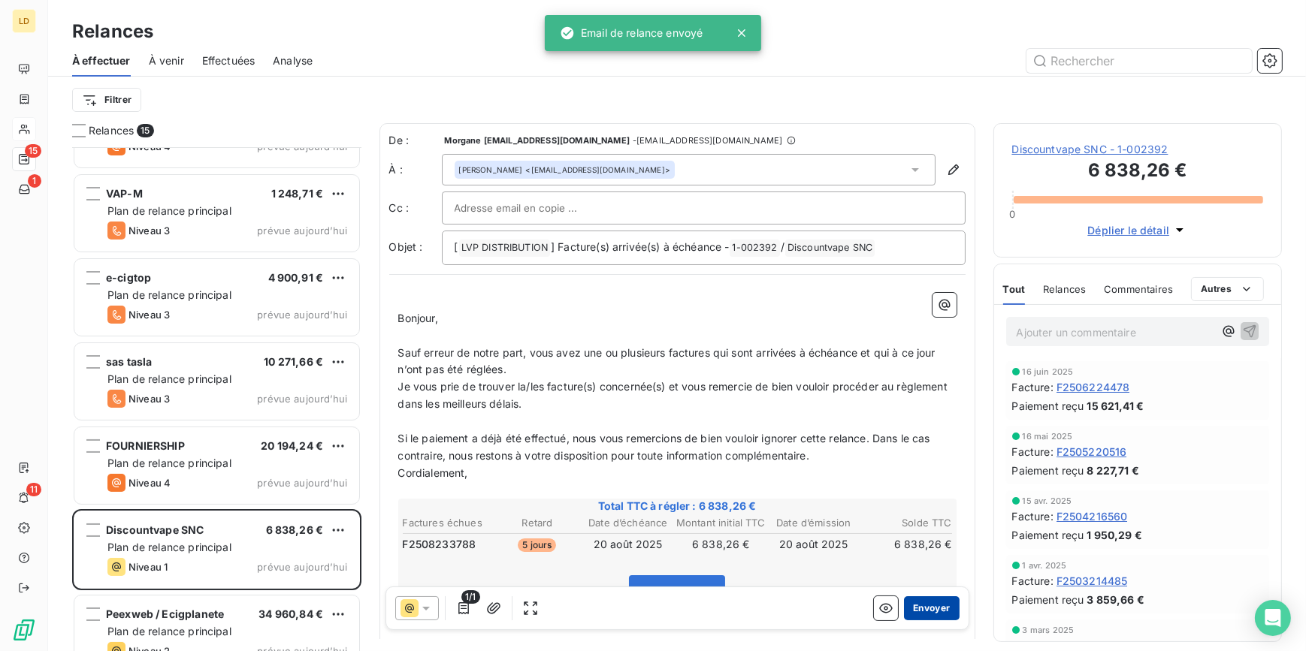
click at [924, 615] on button "Envoyer" at bounding box center [931, 609] width 55 height 24
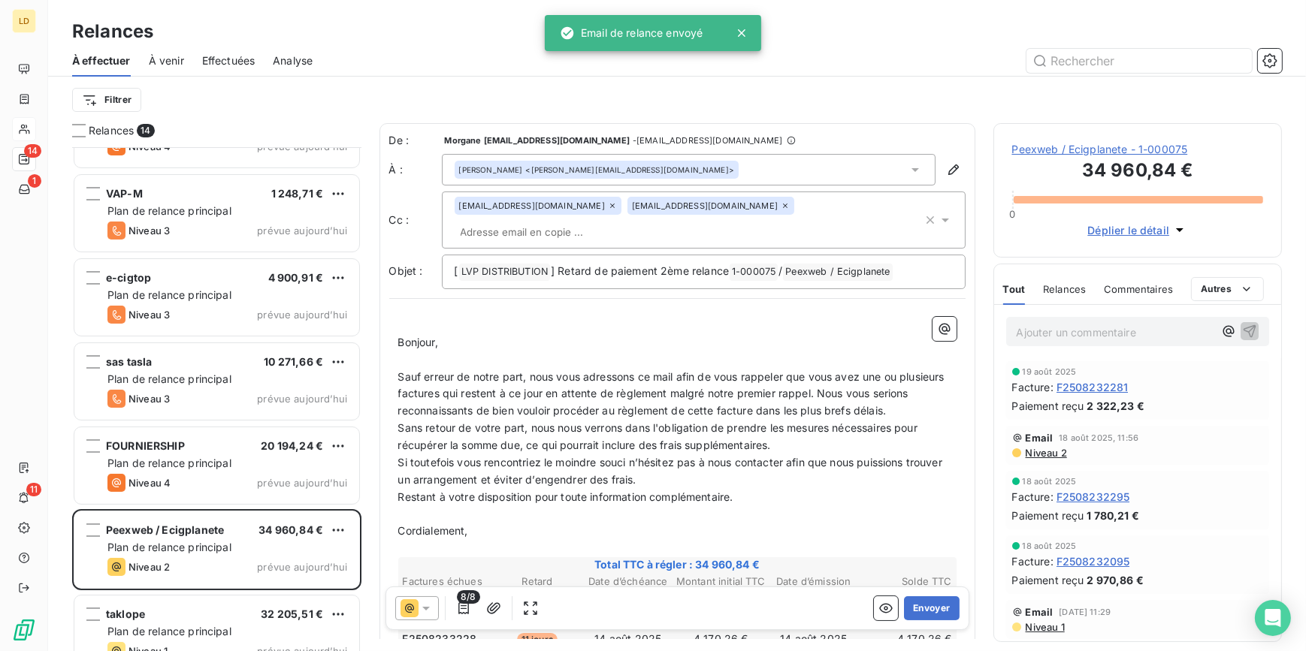
click at [412, 608] on icon at bounding box center [409, 609] width 18 height 18
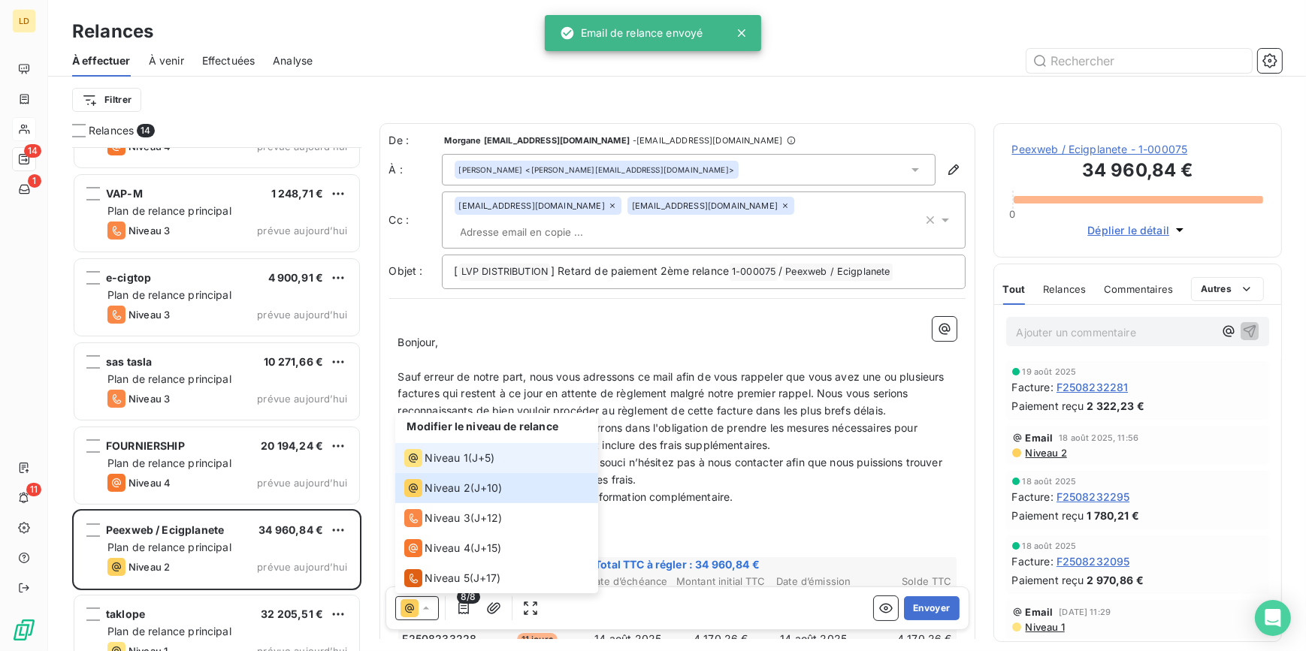
click at [469, 449] on li "Niveau 1 ( J+5 )" at bounding box center [496, 458] width 203 height 30
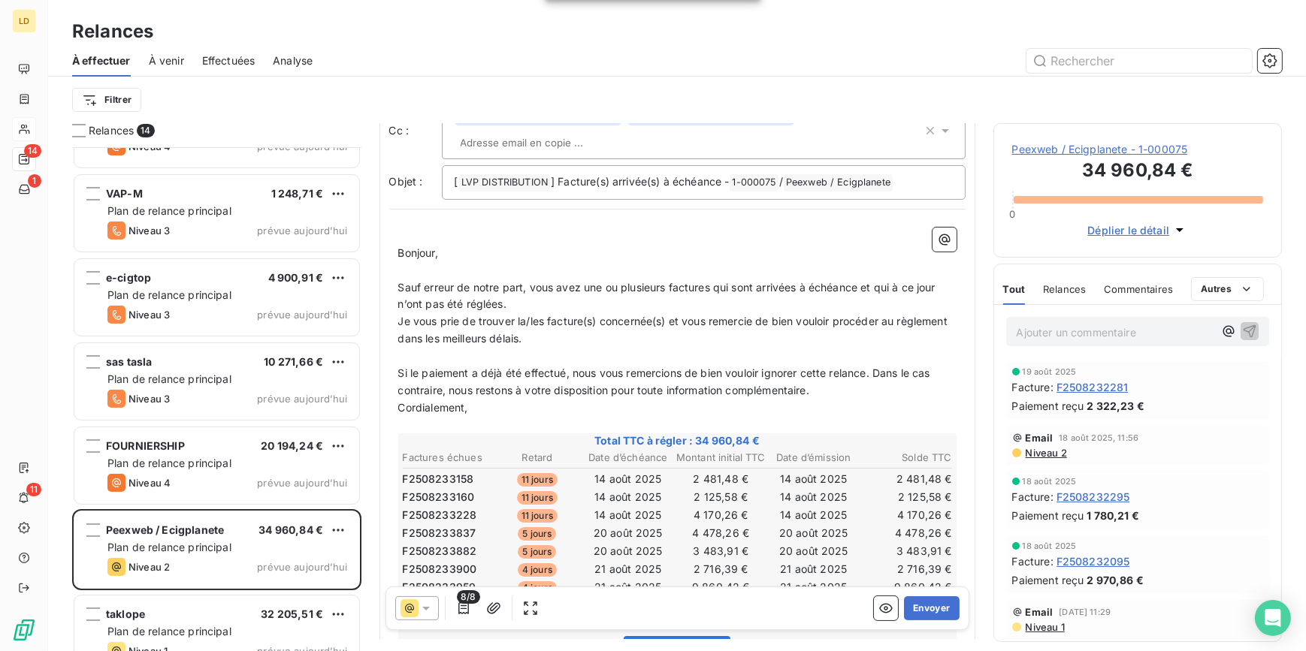
scroll to position [91, 0]
click at [932, 606] on button "Envoyer" at bounding box center [931, 609] width 55 height 24
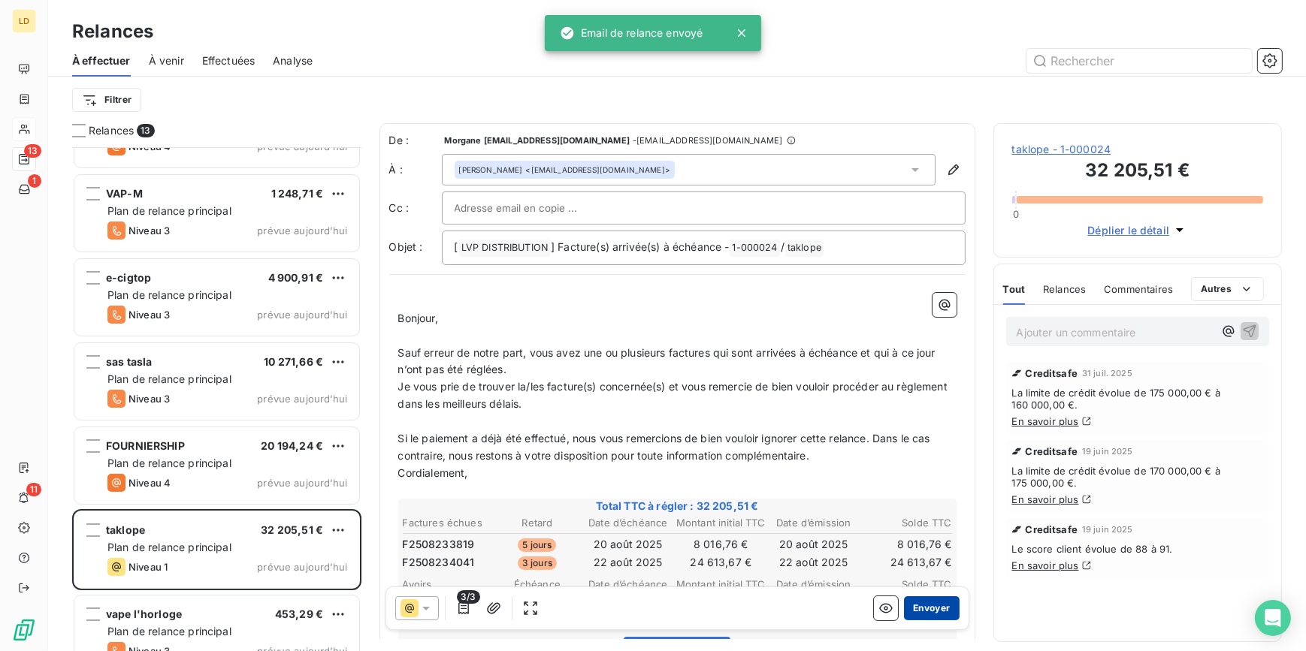
click at [937, 612] on button "Envoyer" at bounding box center [931, 609] width 55 height 24
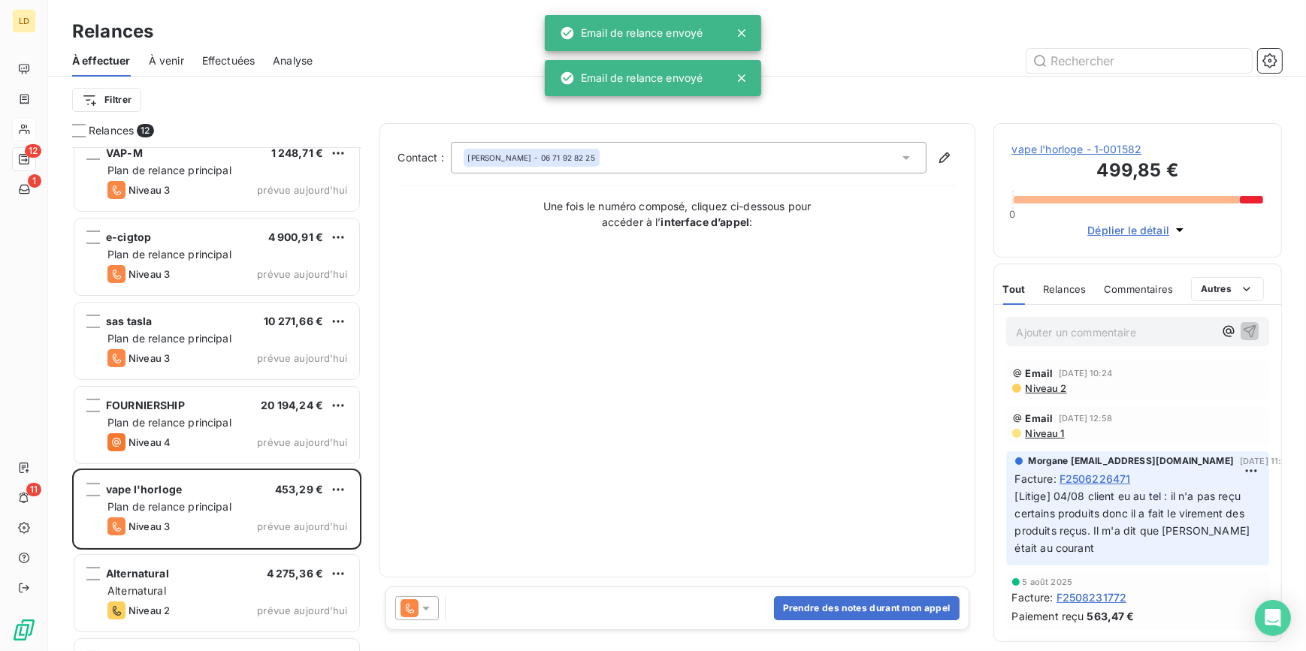
scroll to position [364, 0]
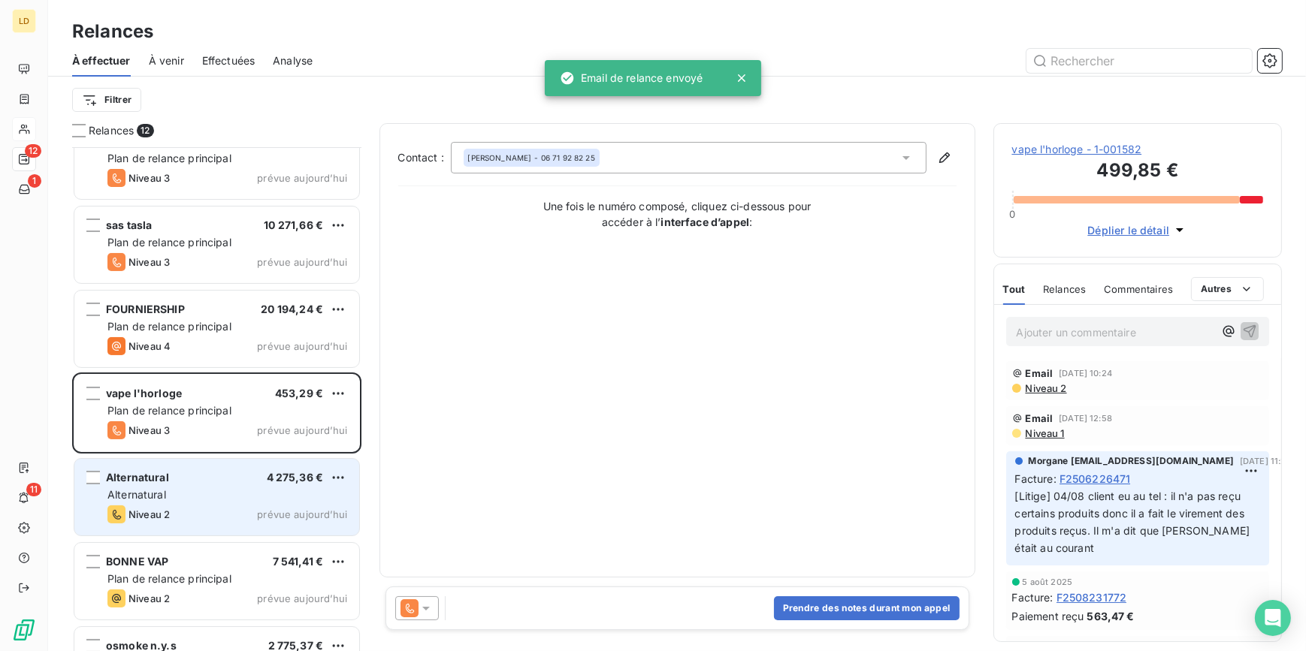
click at [200, 472] on div "Alternatural 4 275,36 €" at bounding box center [227, 478] width 240 height 14
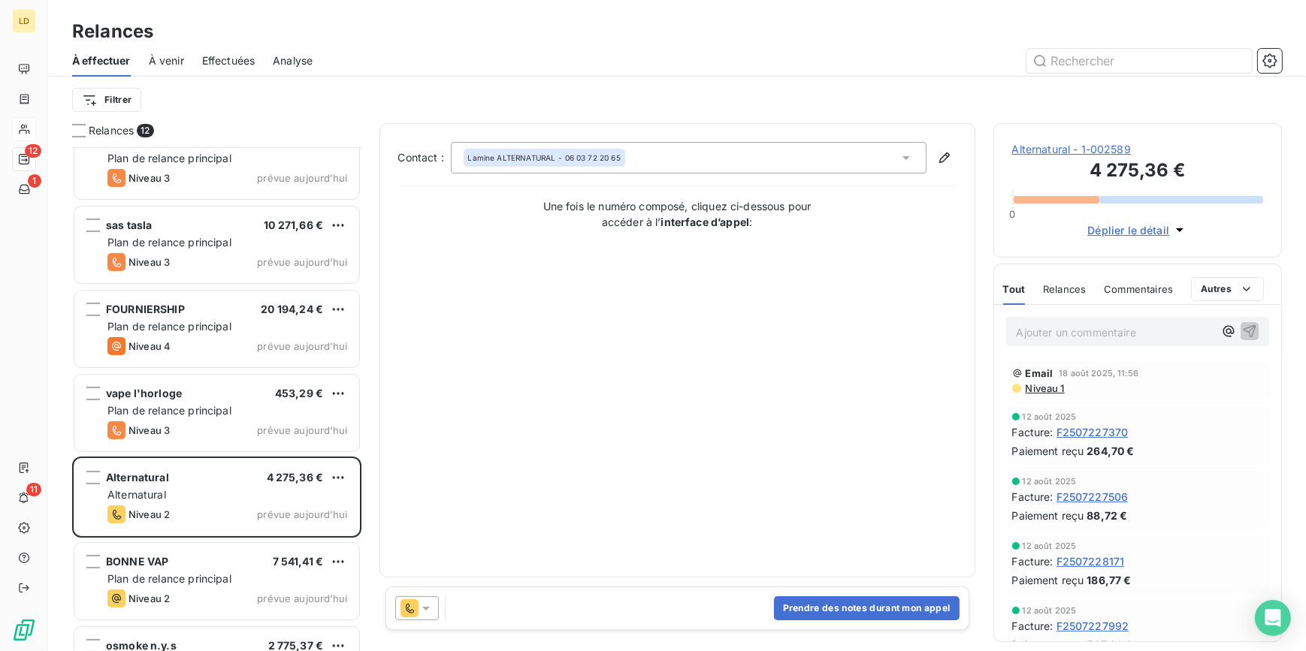
click at [1076, 156] on span "Alternatural - 1-002589" at bounding box center [1138, 149] width 252 height 15
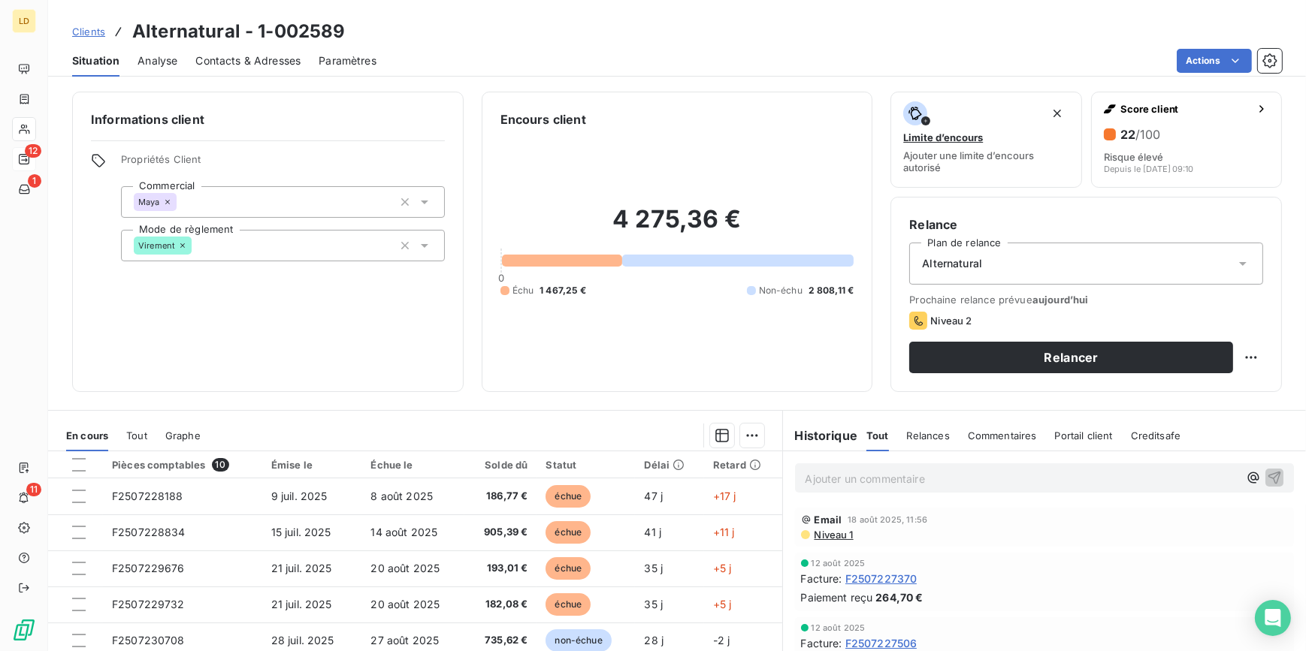
click at [984, 276] on div "Alternatural" at bounding box center [1086, 264] width 354 height 42
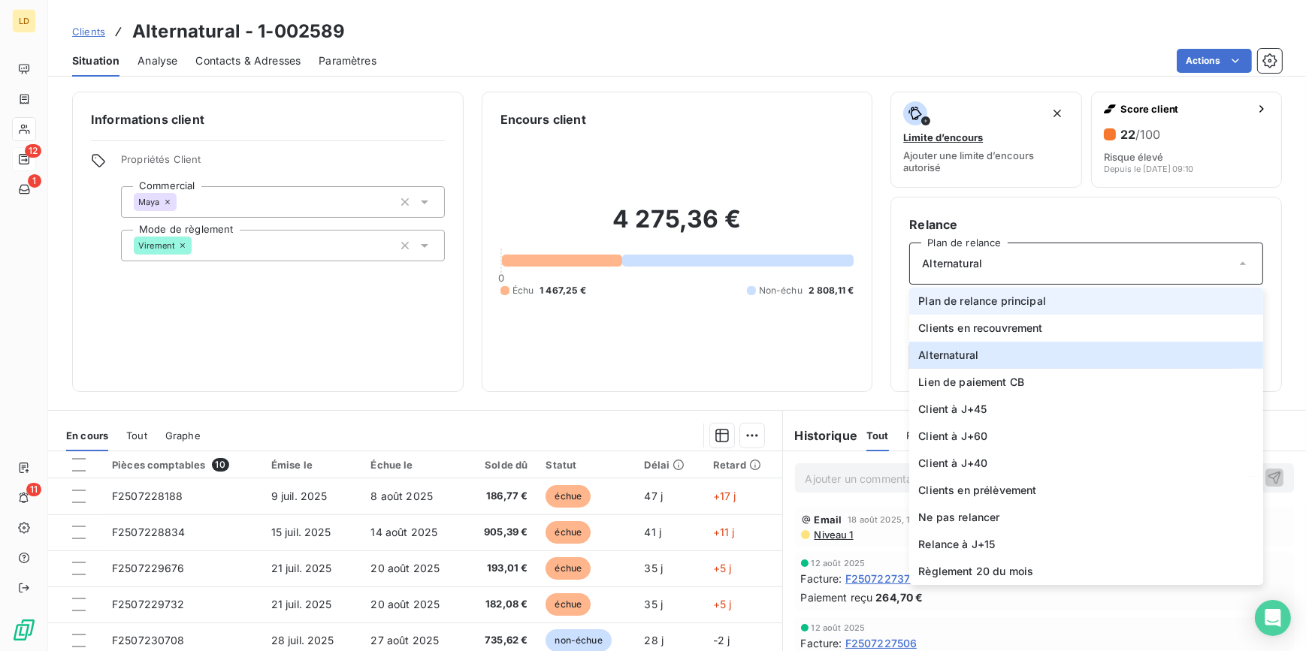
click at [977, 301] on span "Plan de relance principal" at bounding box center [982, 301] width 128 height 15
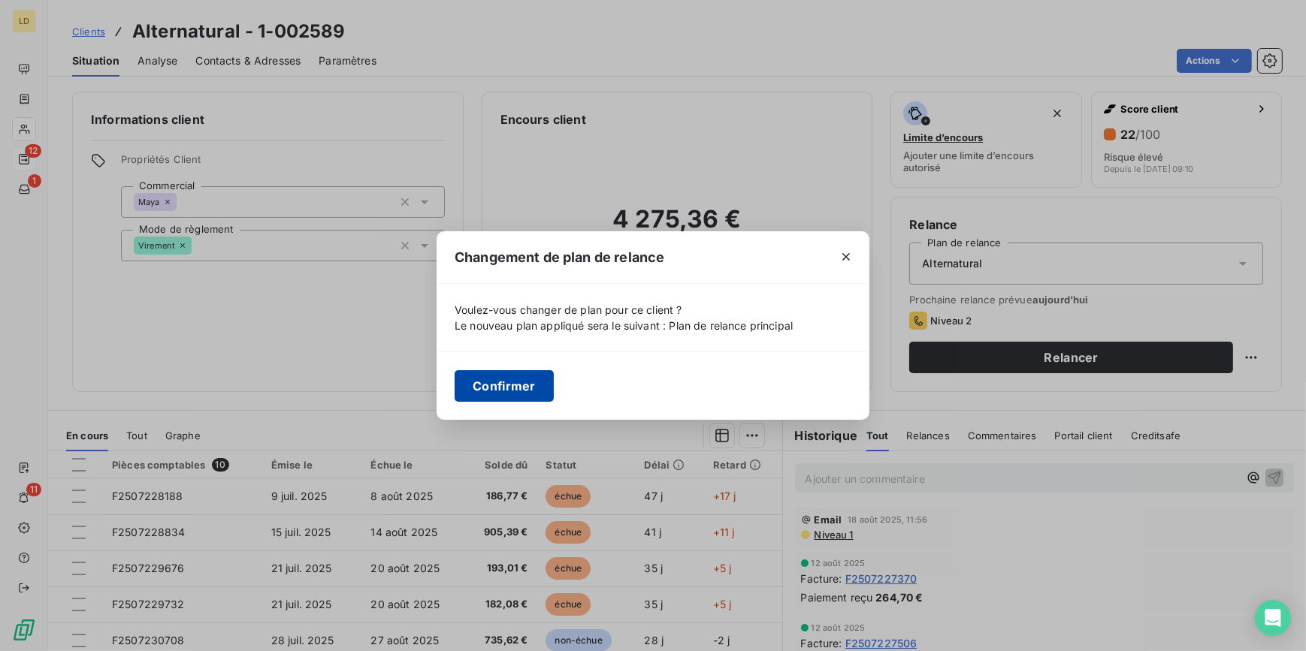
click at [514, 382] on button "Confirmer" at bounding box center [504, 386] width 99 height 32
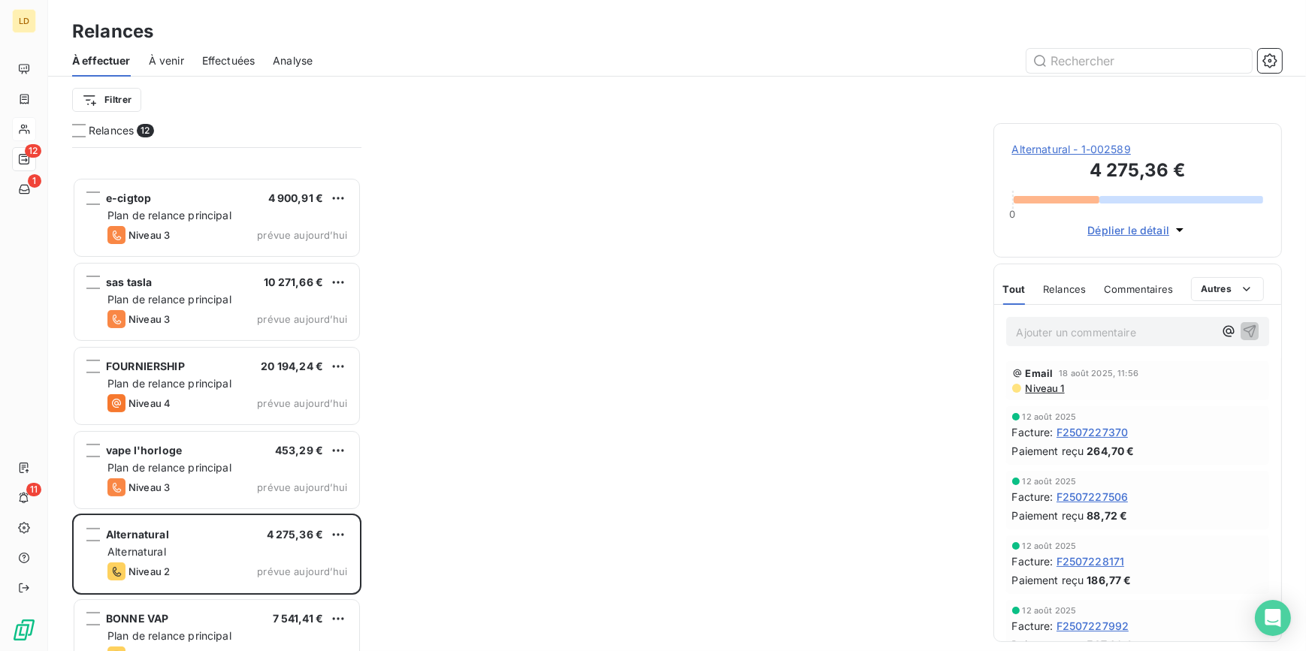
scroll to position [456, 0]
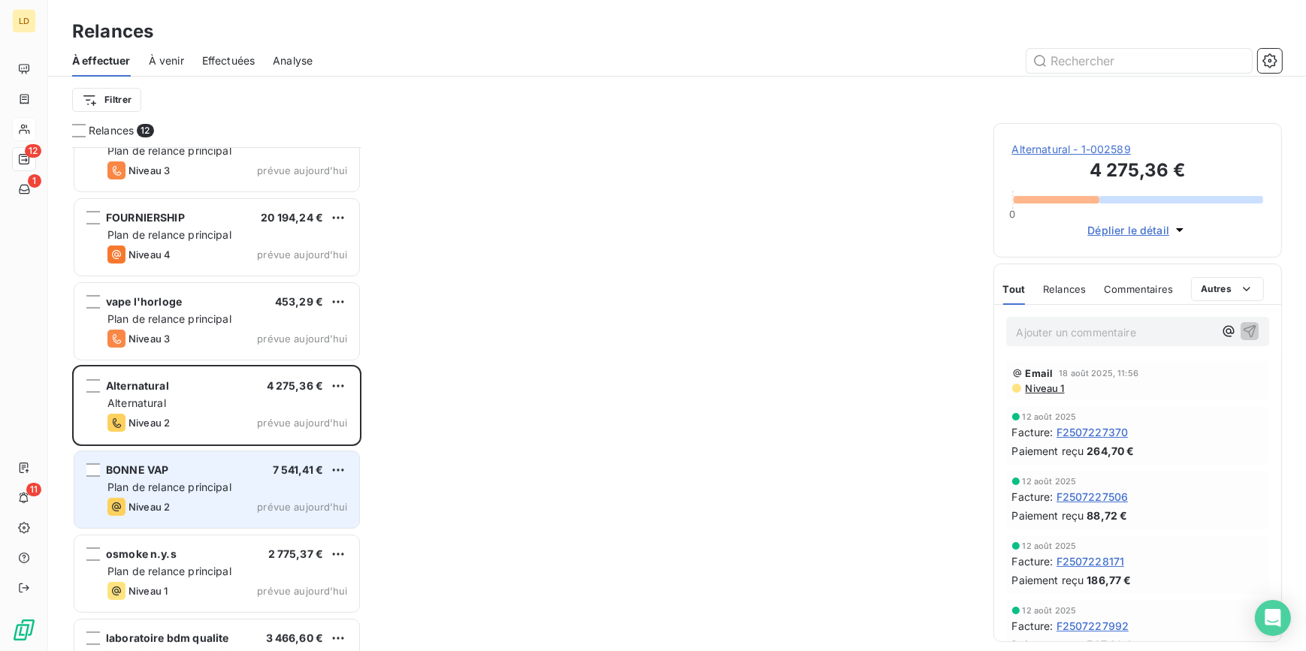
drag, startPoint x: 180, startPoint y: 477, endPoint x: 180, endPoint y: 461, distance: 16.5
click at [180, 478] on div "BONNE VAP 7 541,41 € Plan de relance principal Niveau 2 prévue aujourd’hui" at bounding box center [216, 490] width 285 height 77
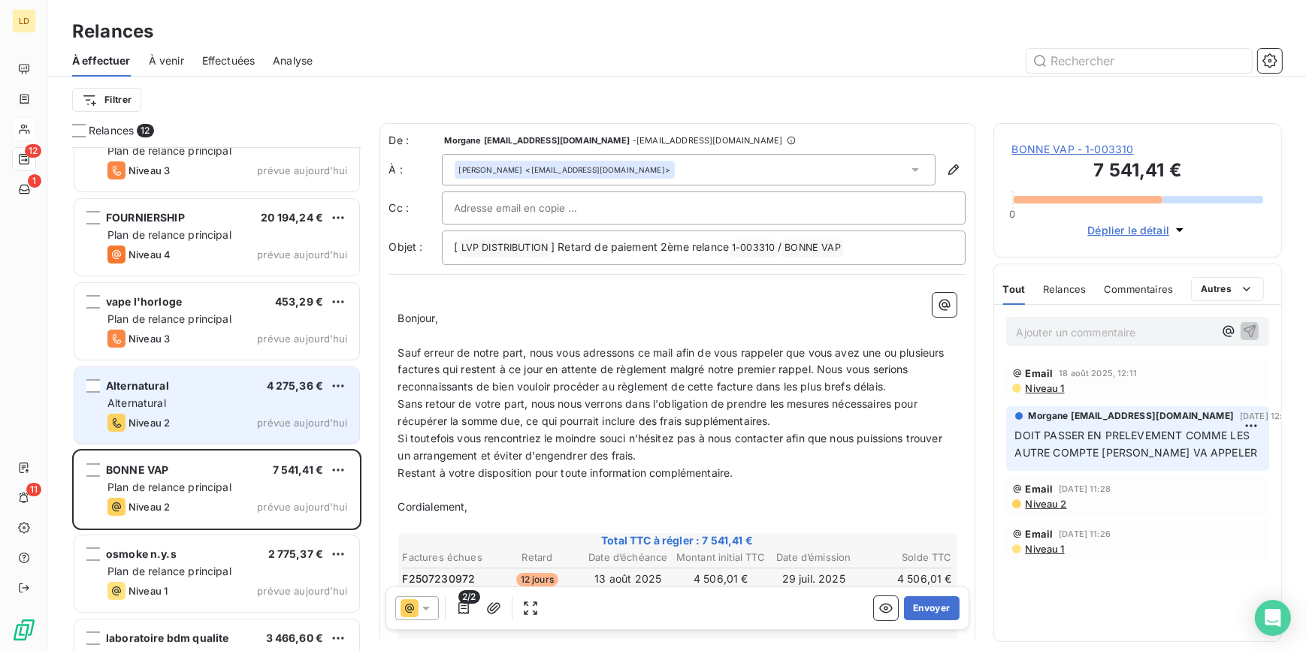
click at [199, 390] on div "Alternatural 4 275,36 €" at bounding box center [227, 386] width 240 height 14
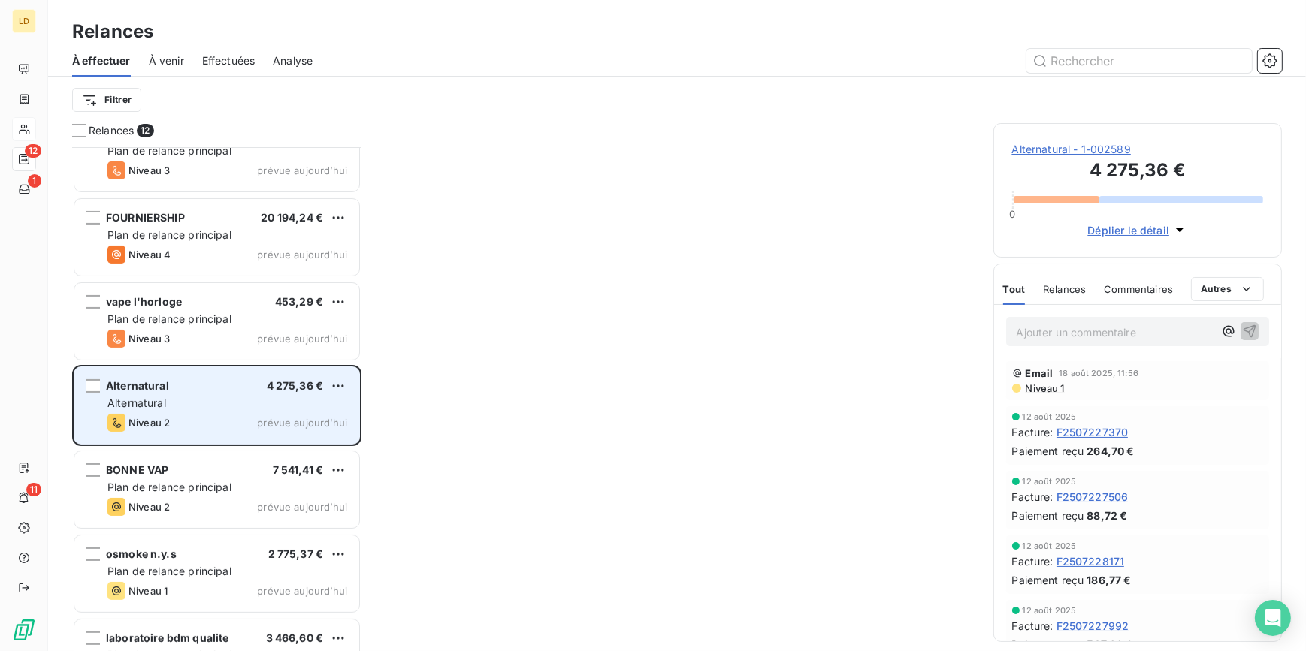
click at [231, 428] on div "Niveau 2 prévue aujourd’hui" at bounding box center [227, 423] width 240 height 18
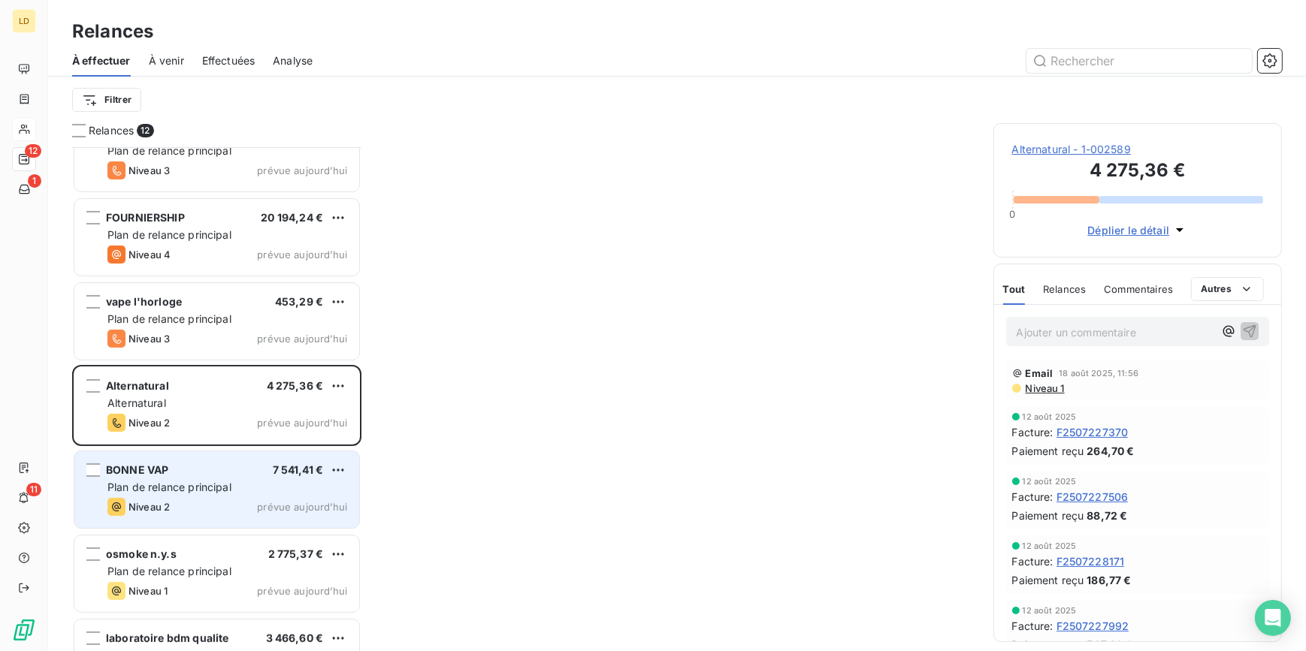
click at [220, 482] on span "Plan de relance principal" at bounding box center [169, 487] width 124 height 13
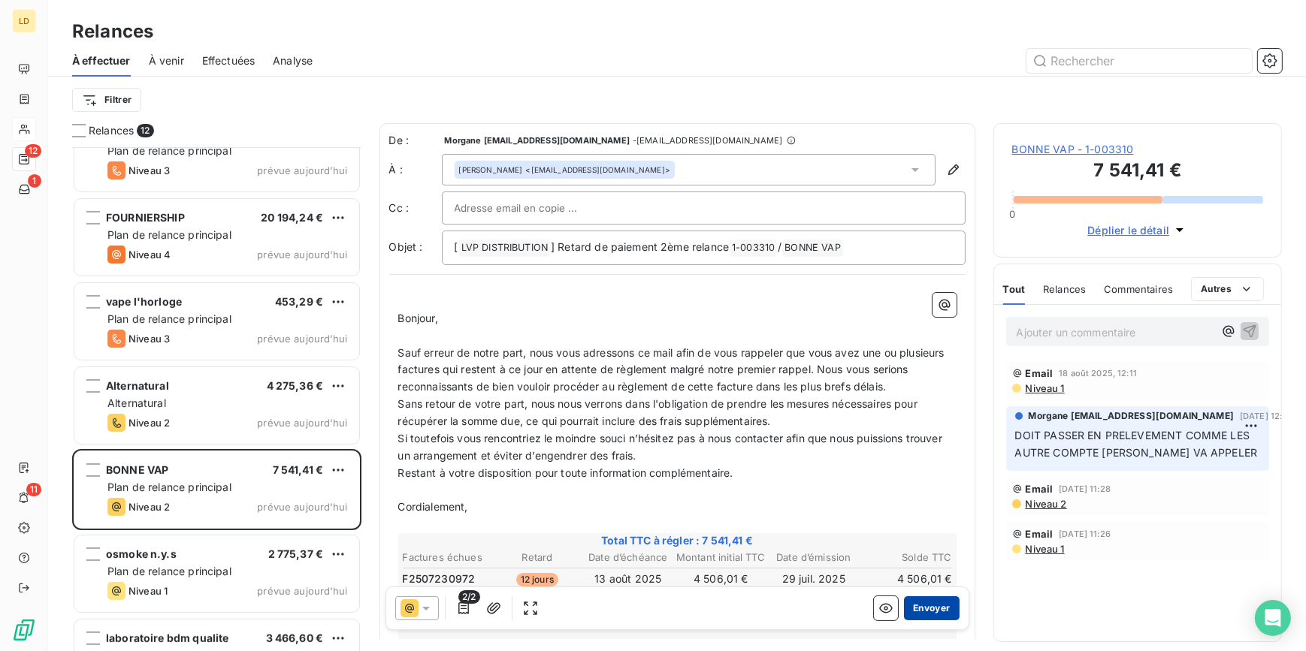
click at [927, 606] on button "Envoyer" at bounding box center [931, 609] width 55 height 24
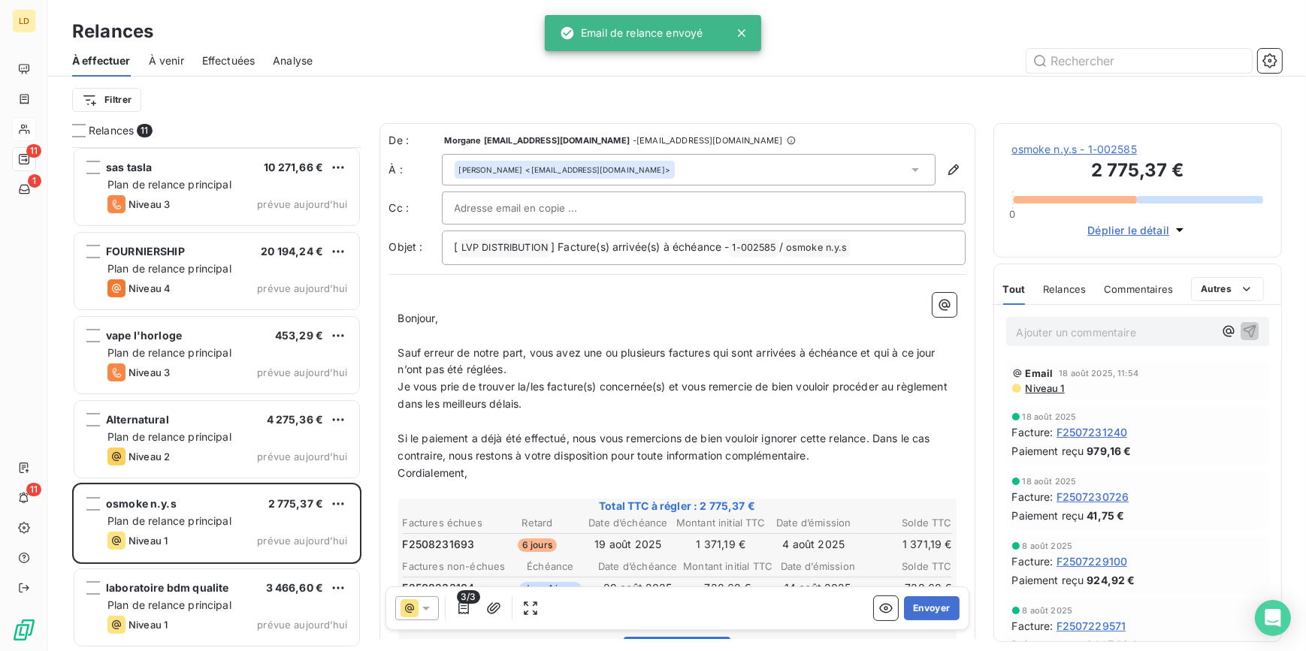
scroll to position [421, 0]
click at [908, 611] on button "Envoyer" at bounding box center [931, 609] width 55 height 24
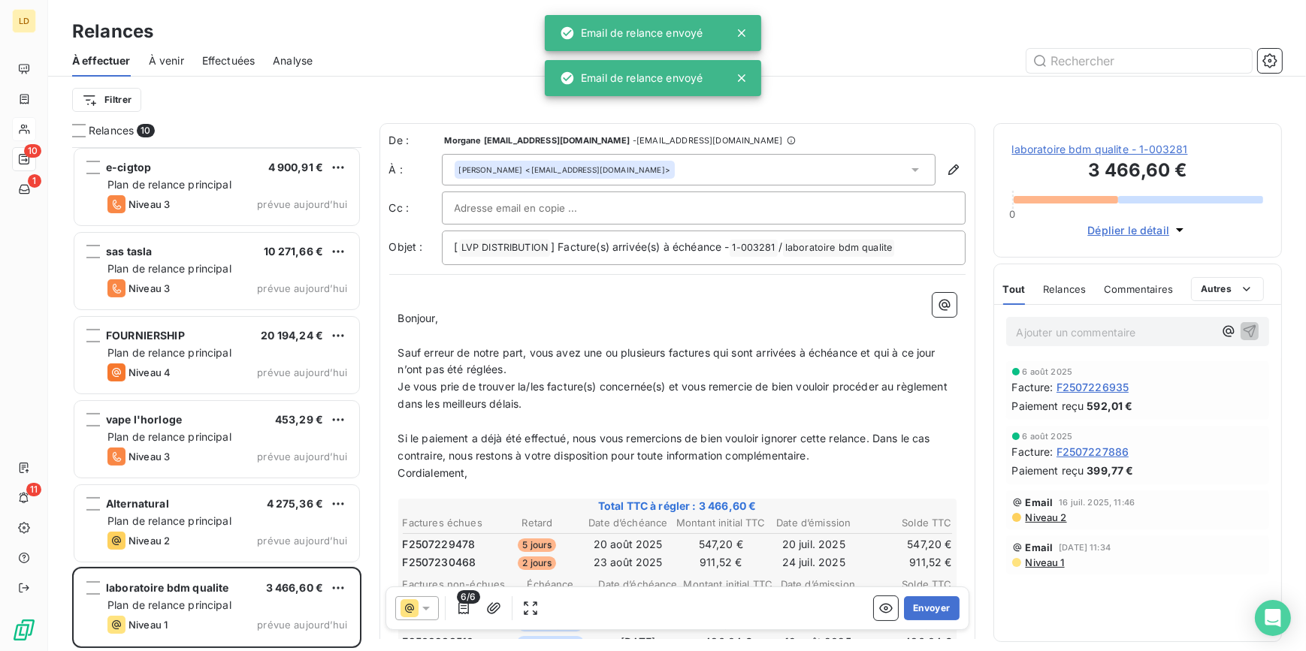
scroll to position [337, 0]
click at [256, 449] on div "VAP-M 1 248,71 € Plan de relance principal Niveau 3 prévue aujourd’hui e-cigtop…" at bounding box center [216, 399] width 289 height 504
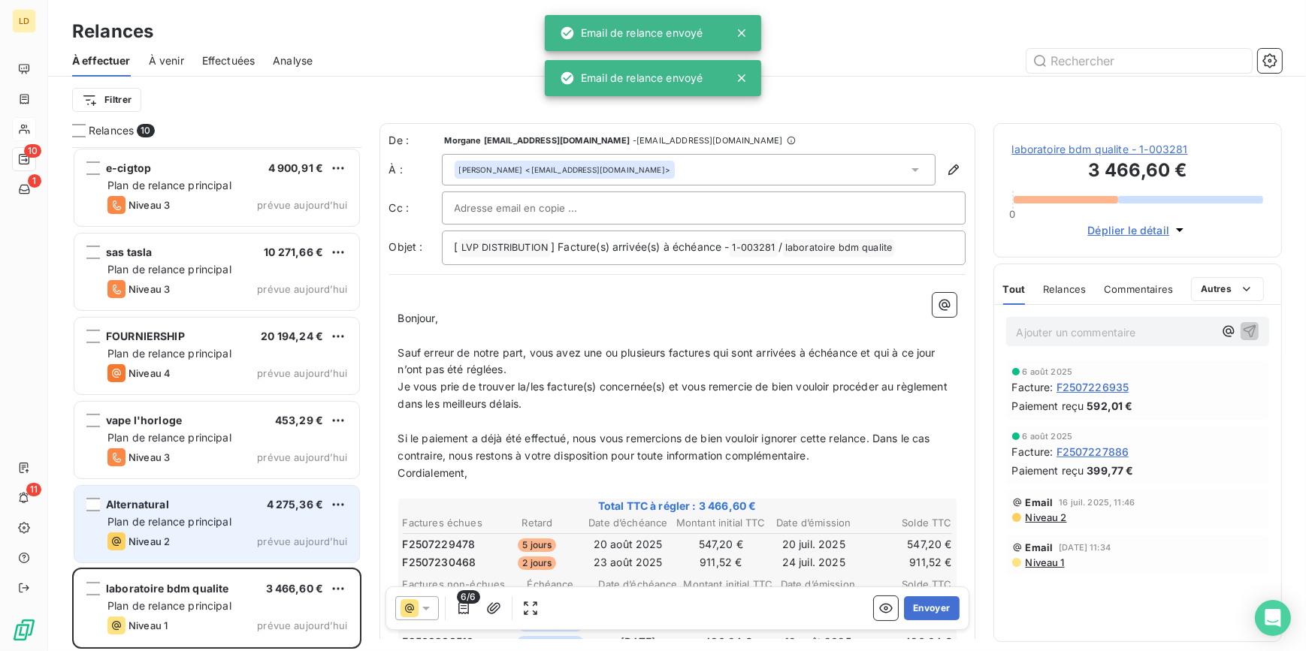
click at [230, 544] on div "Niveau 2 prévue aujourd’hui" at bounding box center [227, 542] width 240 height 18
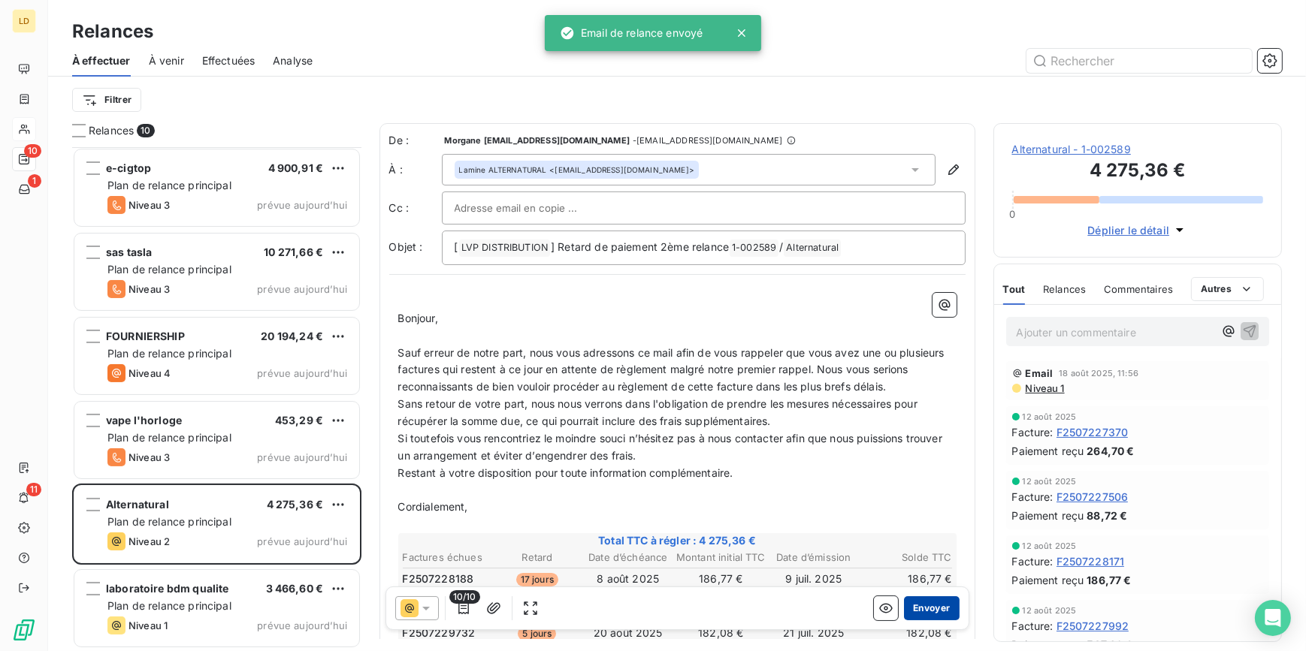
click at [947, 617] on button "Envoyer" at bounding box center [931, 609] width 55 height 24
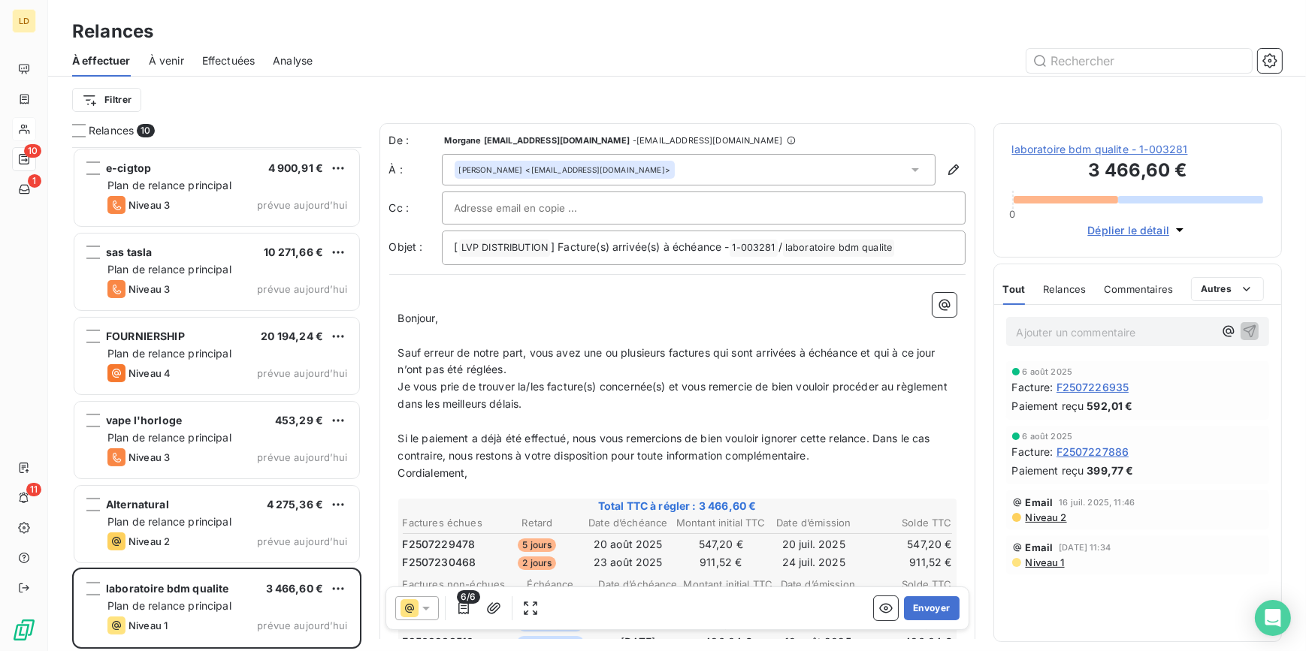
scroll to position [253, 0]
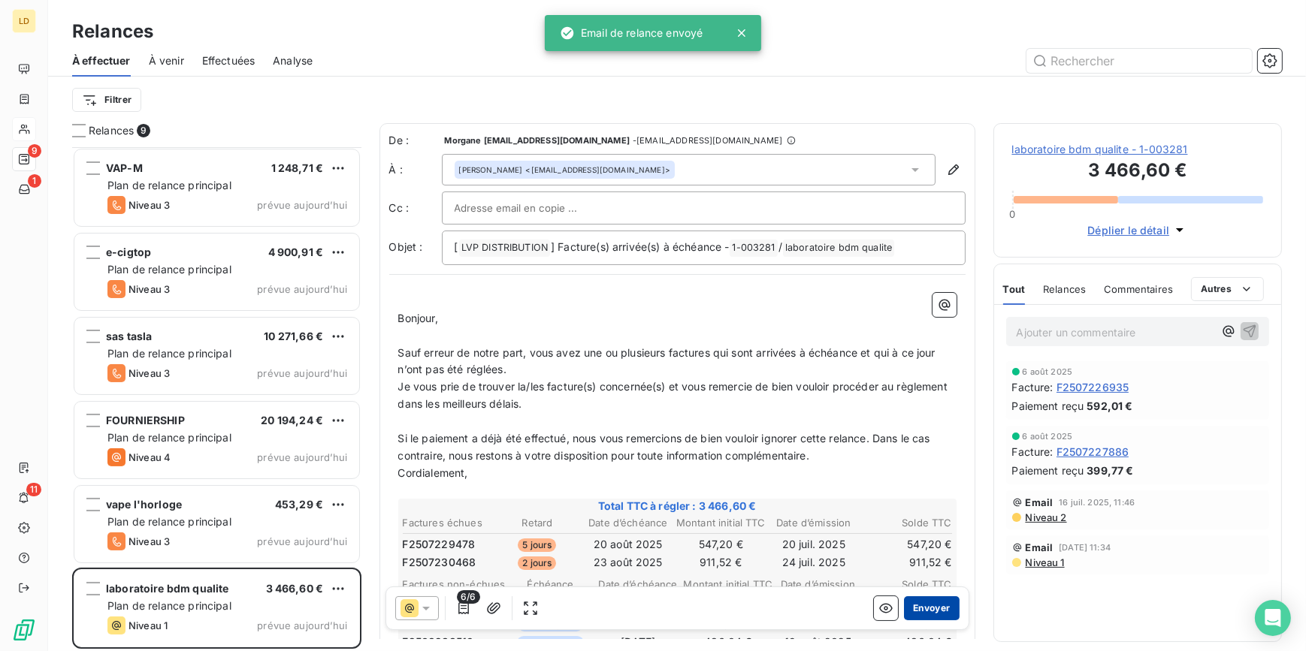
click at [944, 605] on button "Envoyer" at bounding box center [931, 609] width 55 height 24
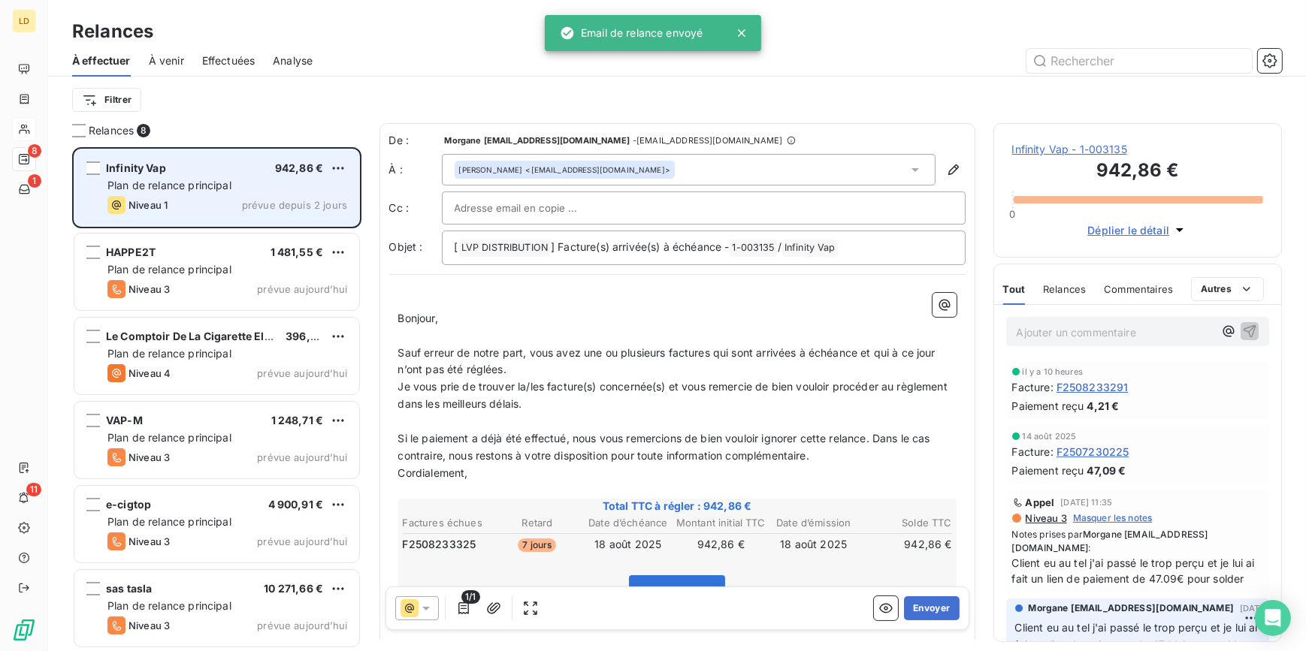
click at [199, 178] on div "Plan de relance principal" at bounding box center [227, 185] width 240 height 15
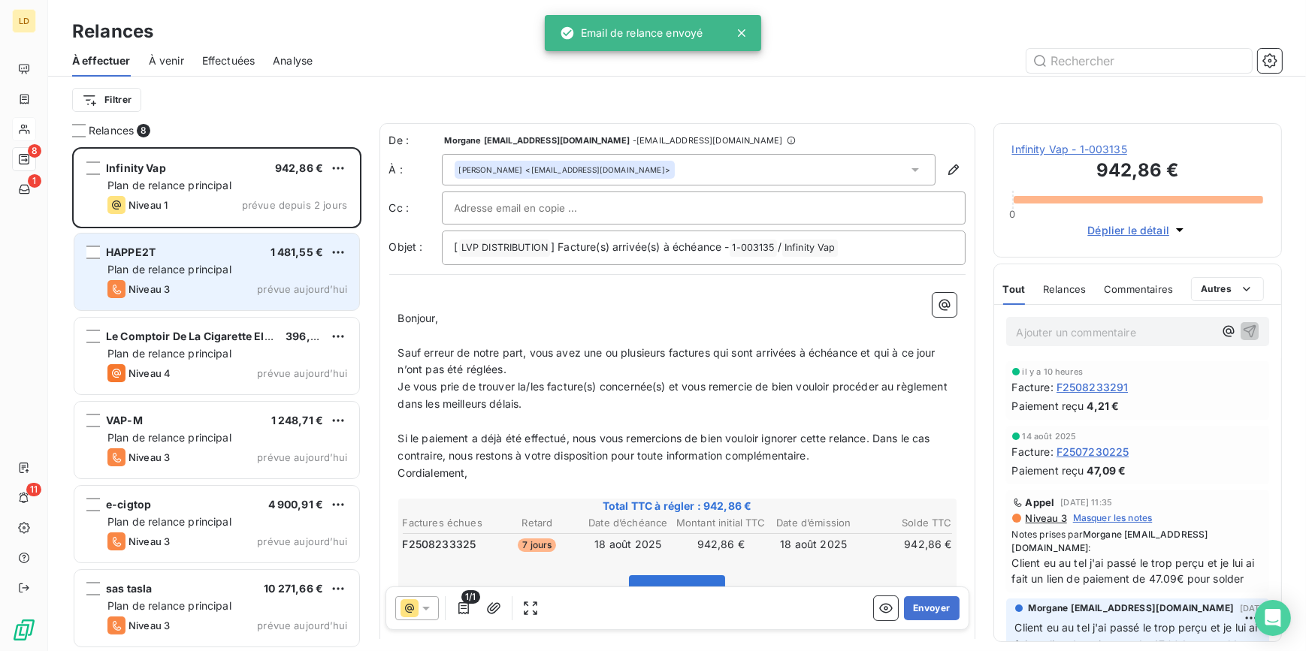
click at [205, 244] on div "HAPPE2T 1 481,55 € Plan de relance principal Niveau 3 prévue aujourd’hui" at bounding box center [216, 272] width 285 height 77
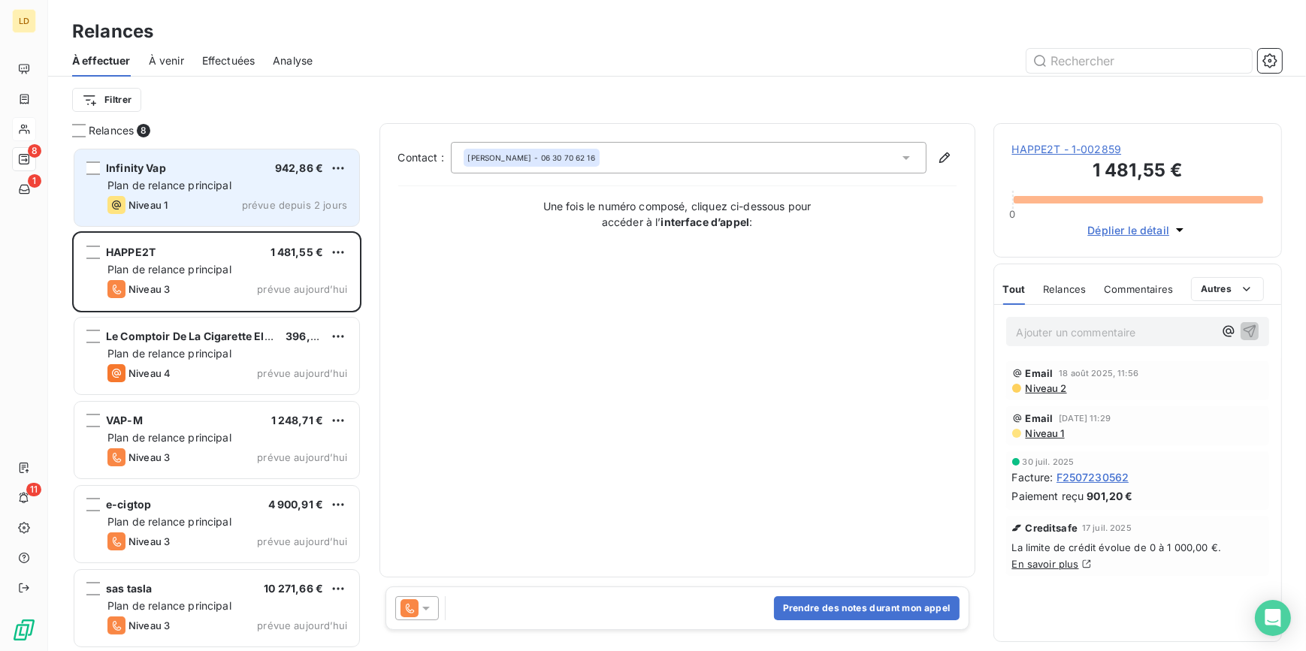
click at [203, 173] on div "Infinity Vap 942,86 €" at bounding box center [227, 169] width 240 height 14
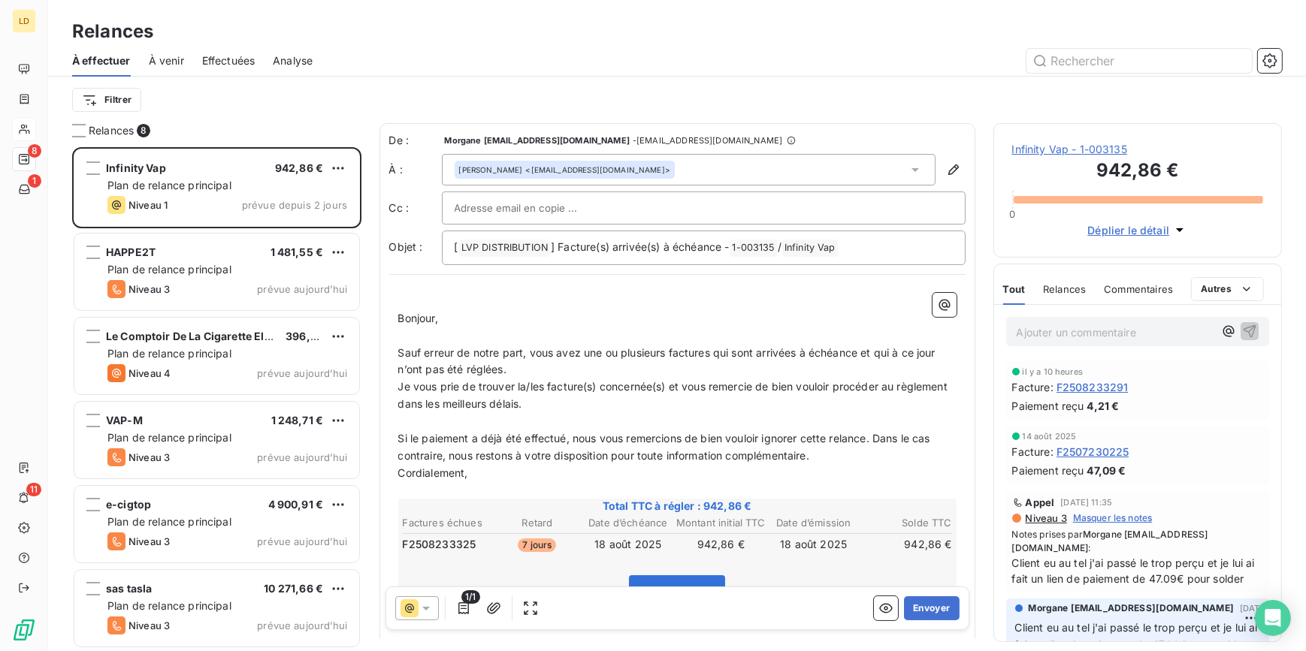
click at [1097, 342] on p "Ajouter un commentaire ﻿" at bounding box center [1116, 332] width 198 height 19
drag, startPoint x: 614, startPoint y: 400, endPoint x: 457, endPoint y: 400, distance: 157.0
click at [457, 400] on p "Je vous prie de trouver la/les facture(s) concernée(s) et vous remercie de bien…" at bounding box center [677, 396] width 558 height 35
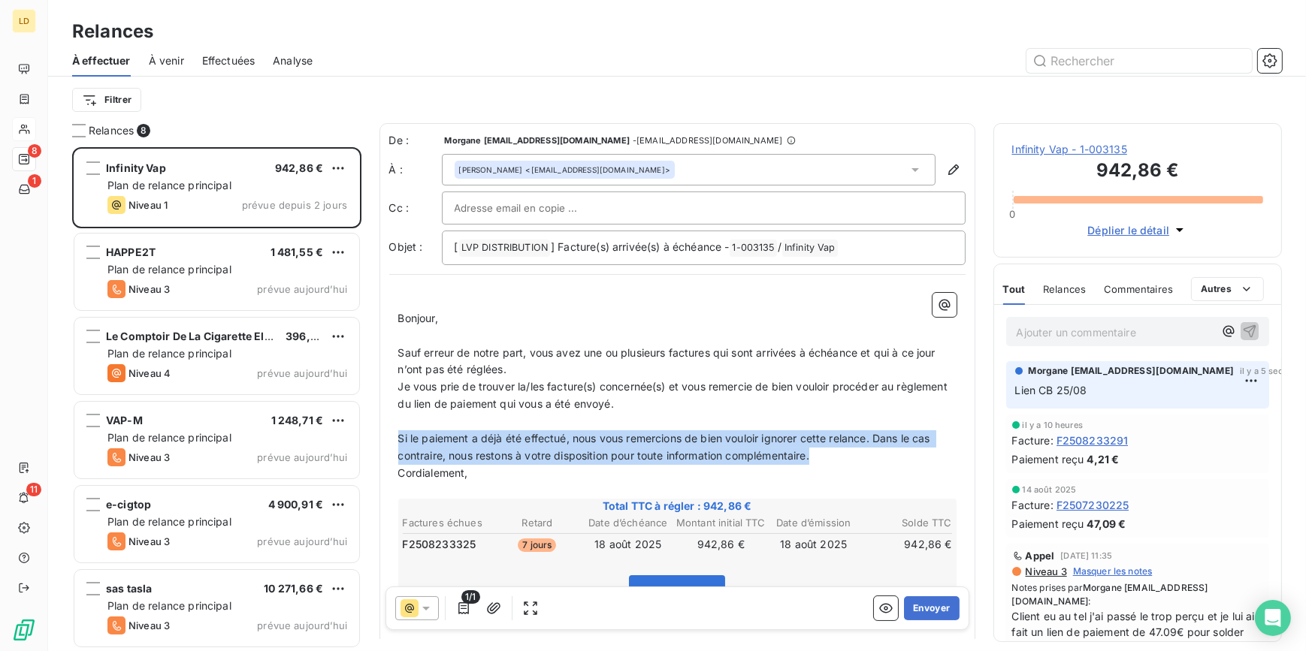
drag, startPoint x: 821, startPoint y: 457, endPoint x: 396, endPoint y: 440, distance: 425.6
click at [396, 440] on div "﻿ Bonjour, ﻿ Sauf erreur de notre part, vous avez une ou plusieurs factures qui…" at bounding box center [677, 534] width 576 height 500
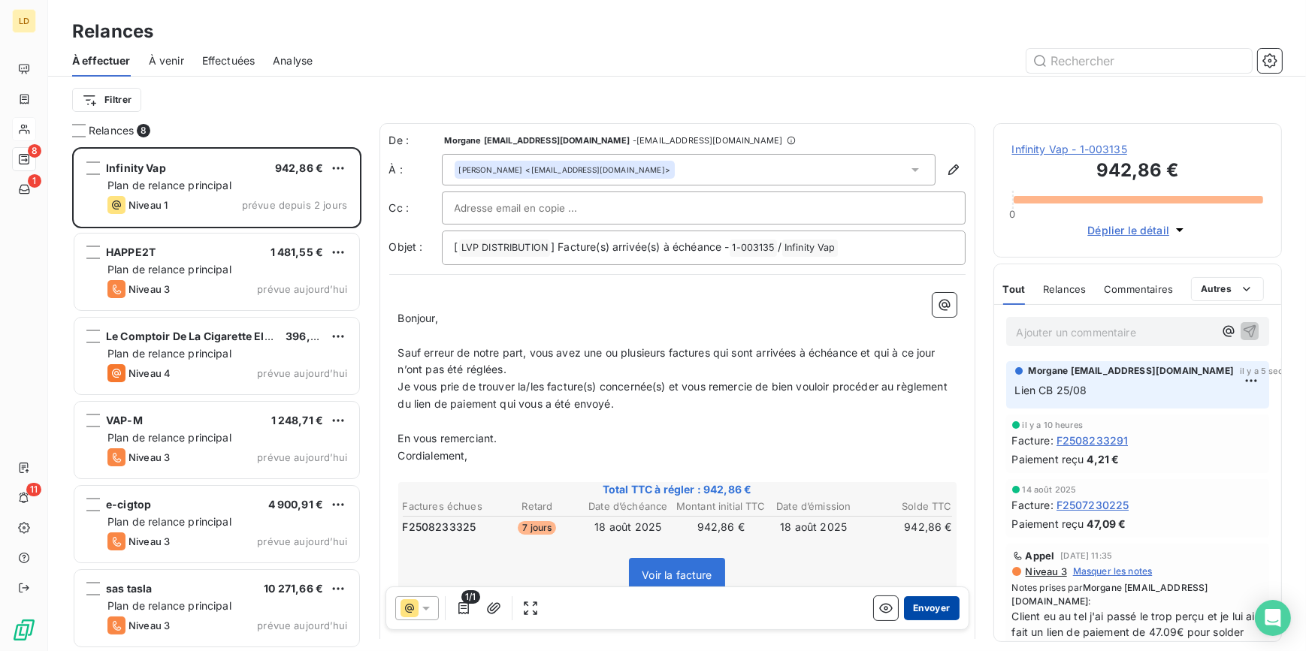
click at [911, 604] on button "Envoyer" at bounding box center [931, 609] width 55 height 24
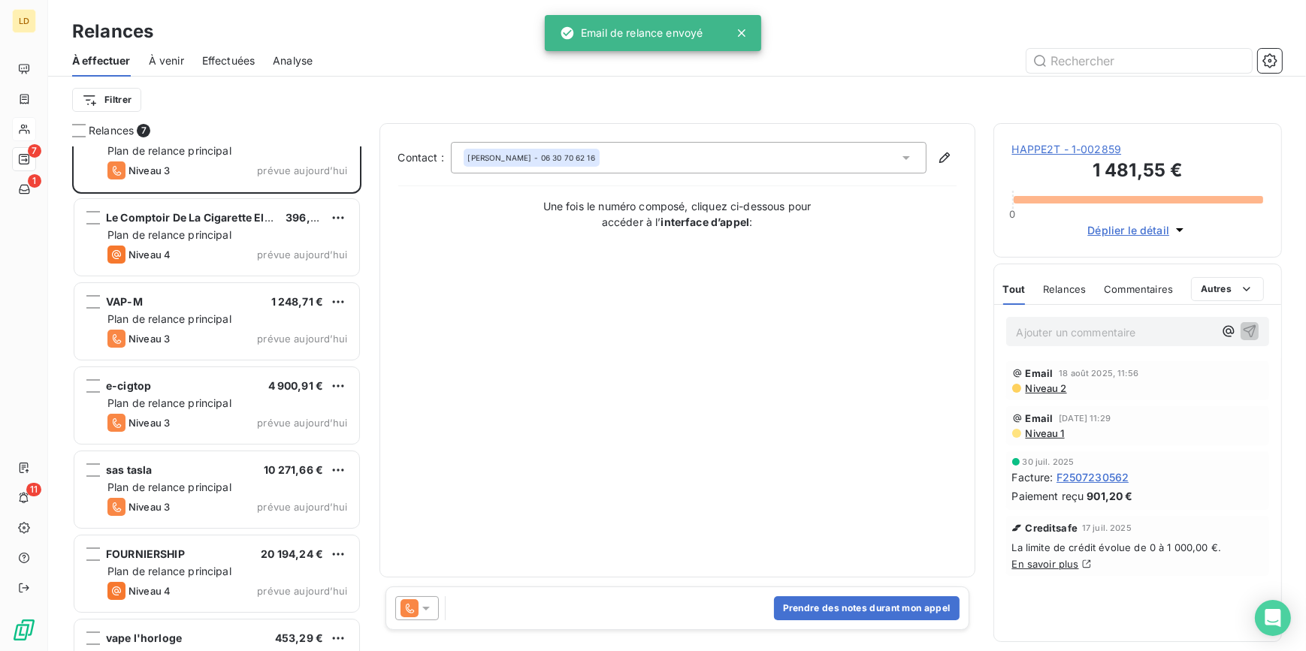
scroll to position [85, 0]
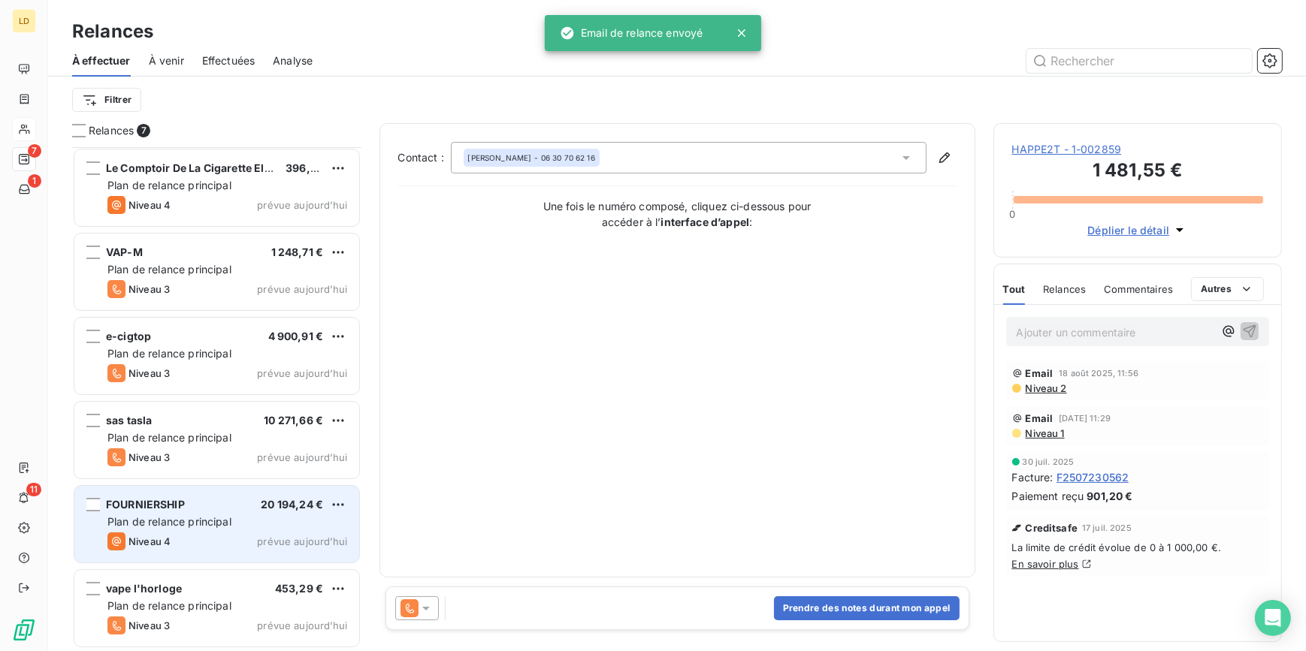
click at [187, 530] on div "FOURNIERSHIP 20 194,24 € Plan de relance principal Niveau 4 prévue aujourd’hui" at bounding box center [216, 524] width 285 height 77
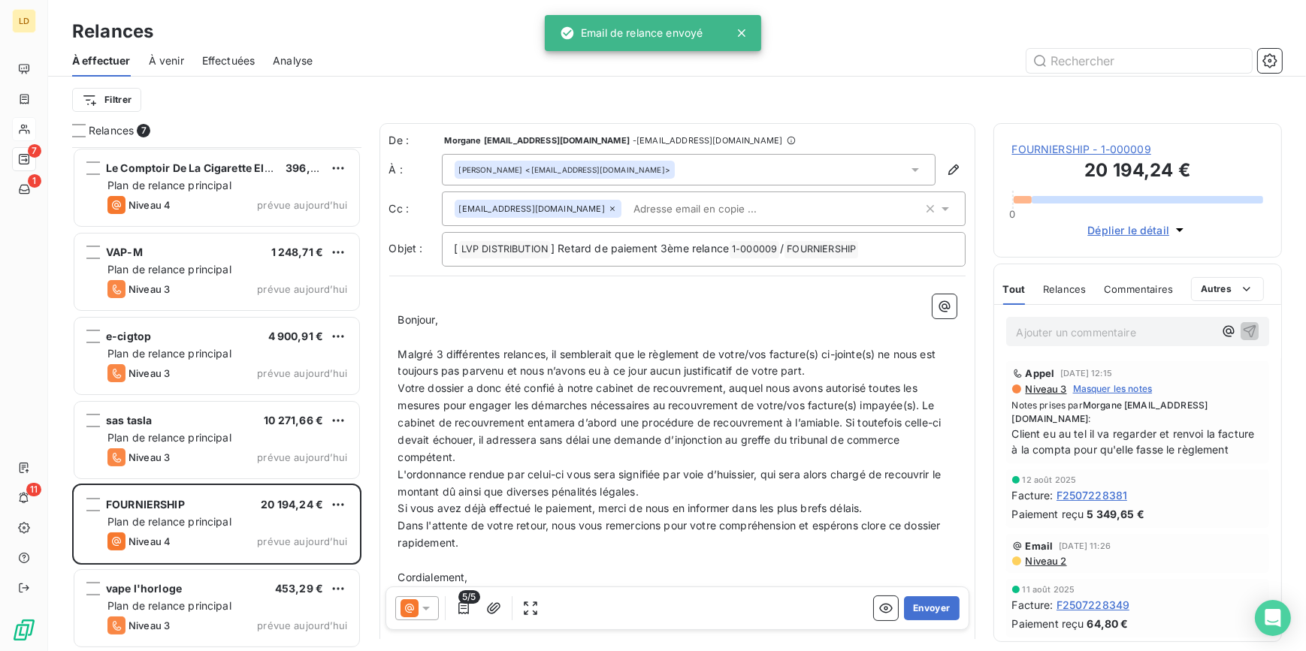
click at [1056, 144] on span "FOURNIERSHIP - 1-000009" at bounding box center [1138, 149] width 252 height 15
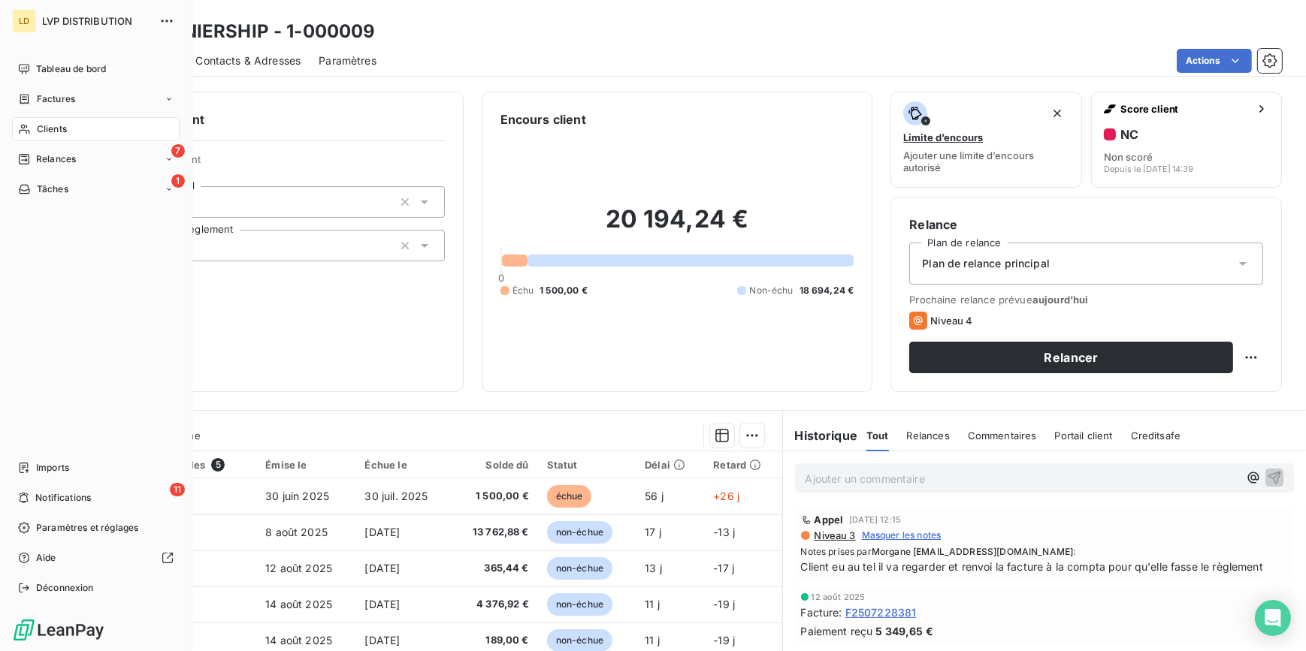
click at [33, 154] on div "Relances" at bounding box center [47, 160] width 58 height 14
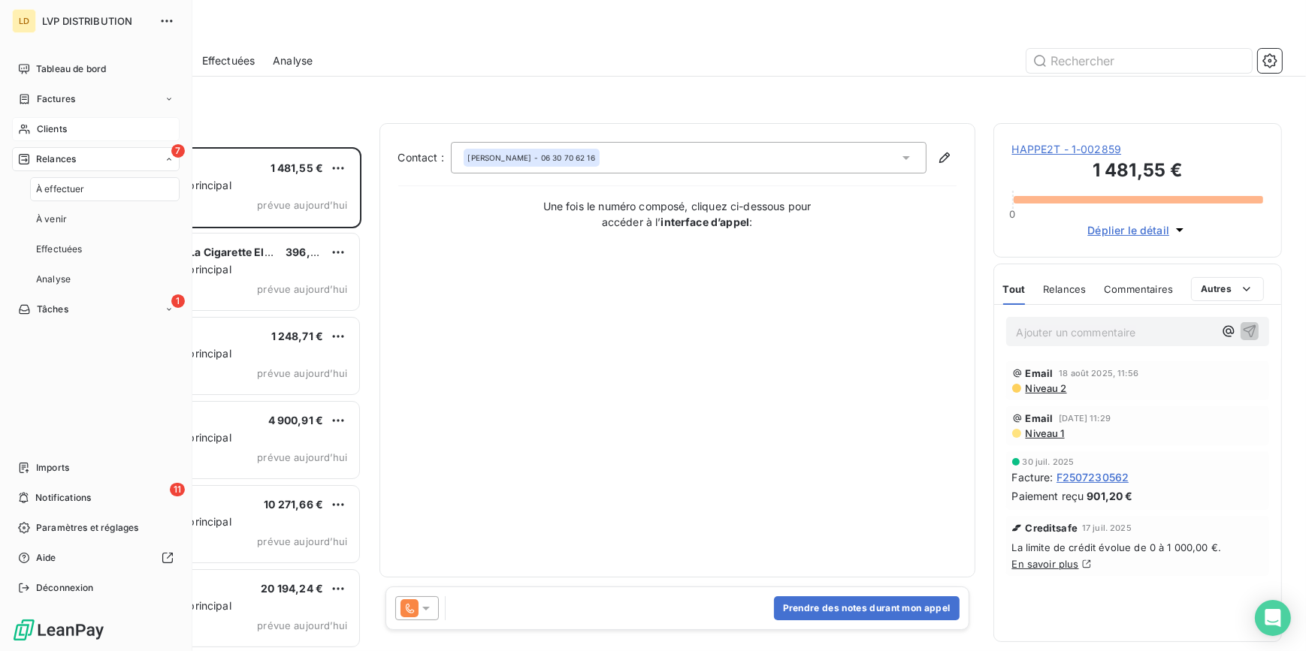
scroll to position [494, 278]
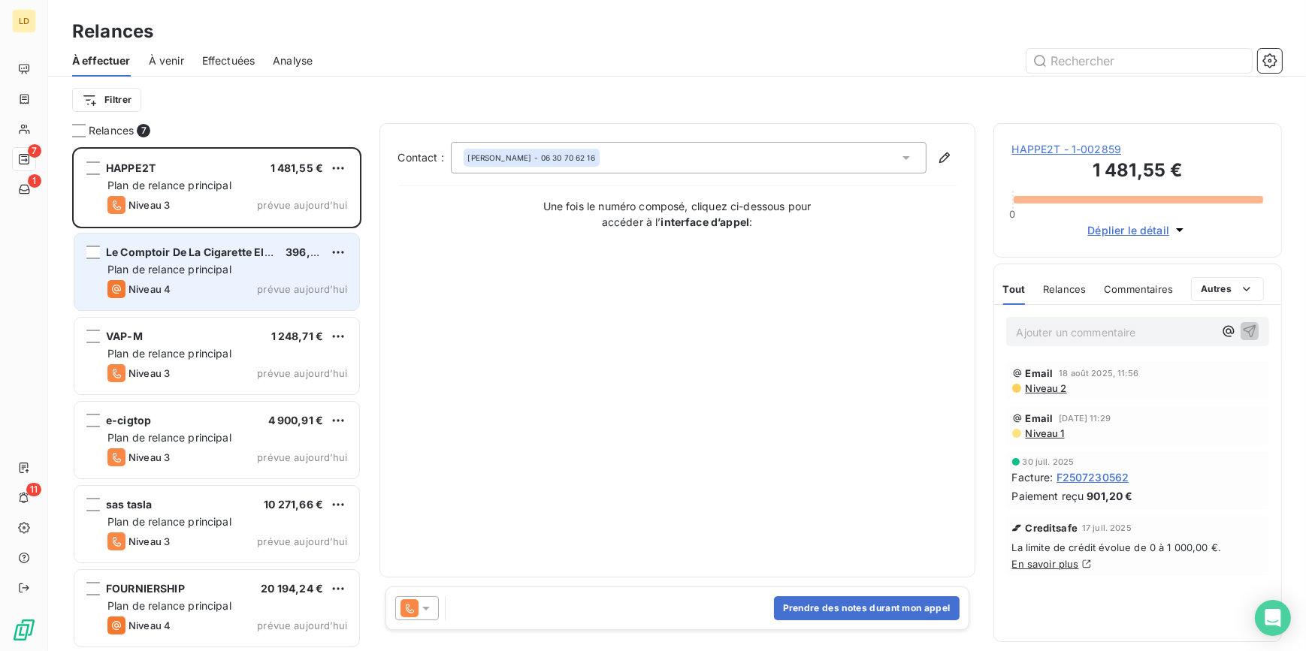
click at [127, 252] on span "Le Comptoir De La Cigarette Electronique" at bounding box center [214, 252] width 216 height 13
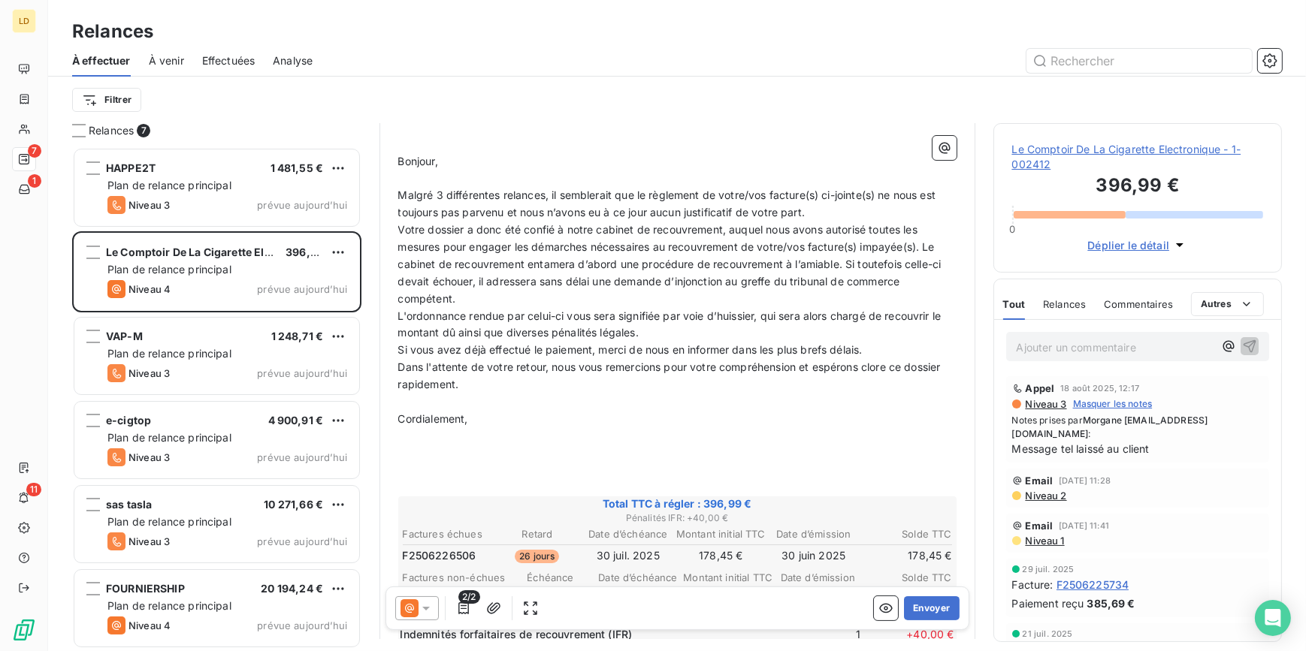
scroll to position [183, 0]
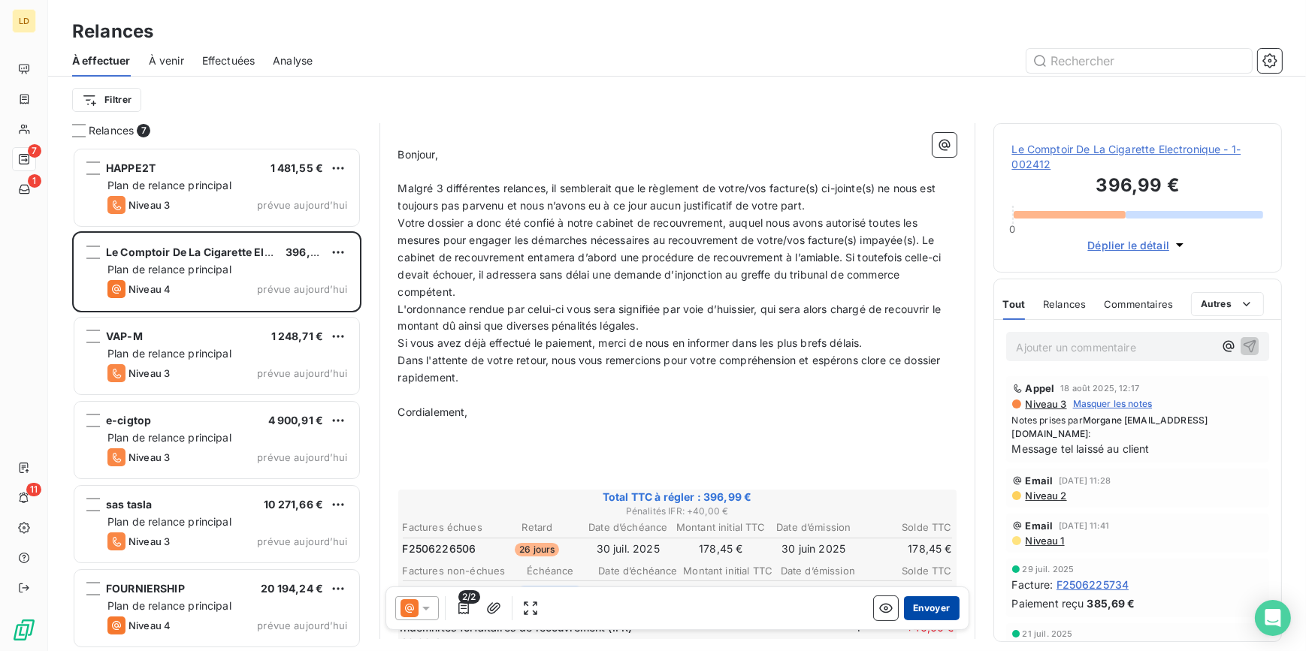
click at [916, 599] on button "Envoyer" at bounding box center [931, 609] width 55 height 24
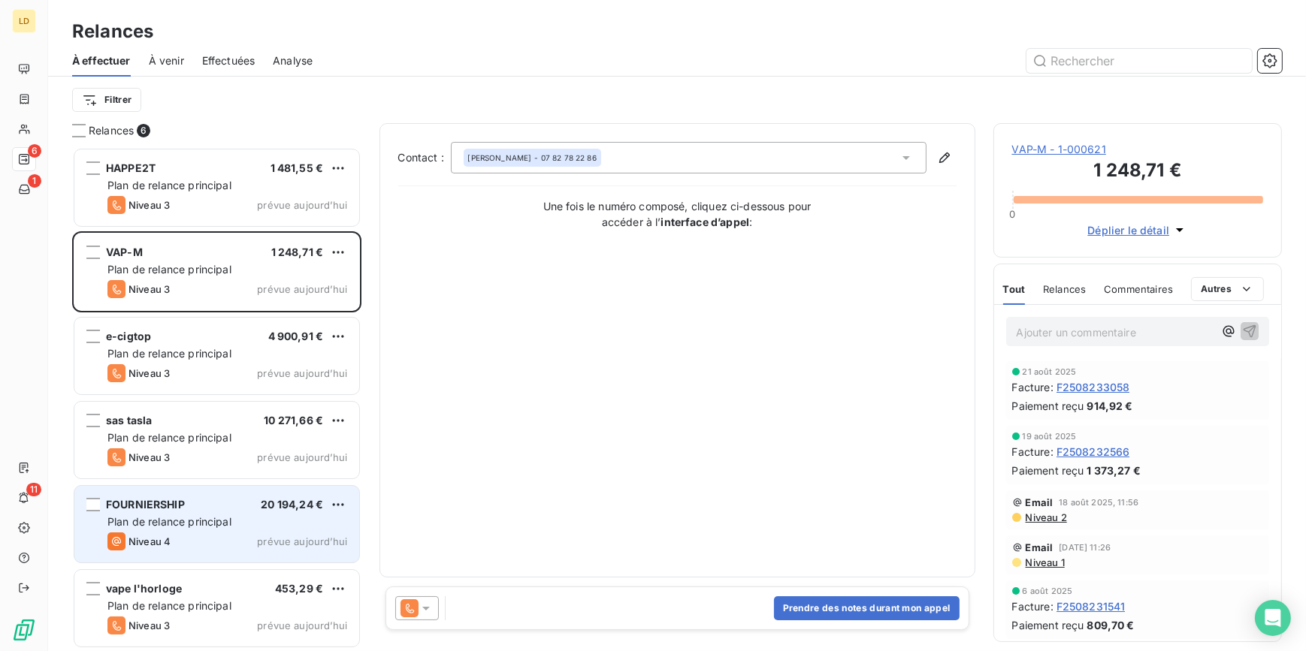
click at [180, 509] on span "FOURNIERSHIP" at bounding box center [145, 504] width 79 height 13
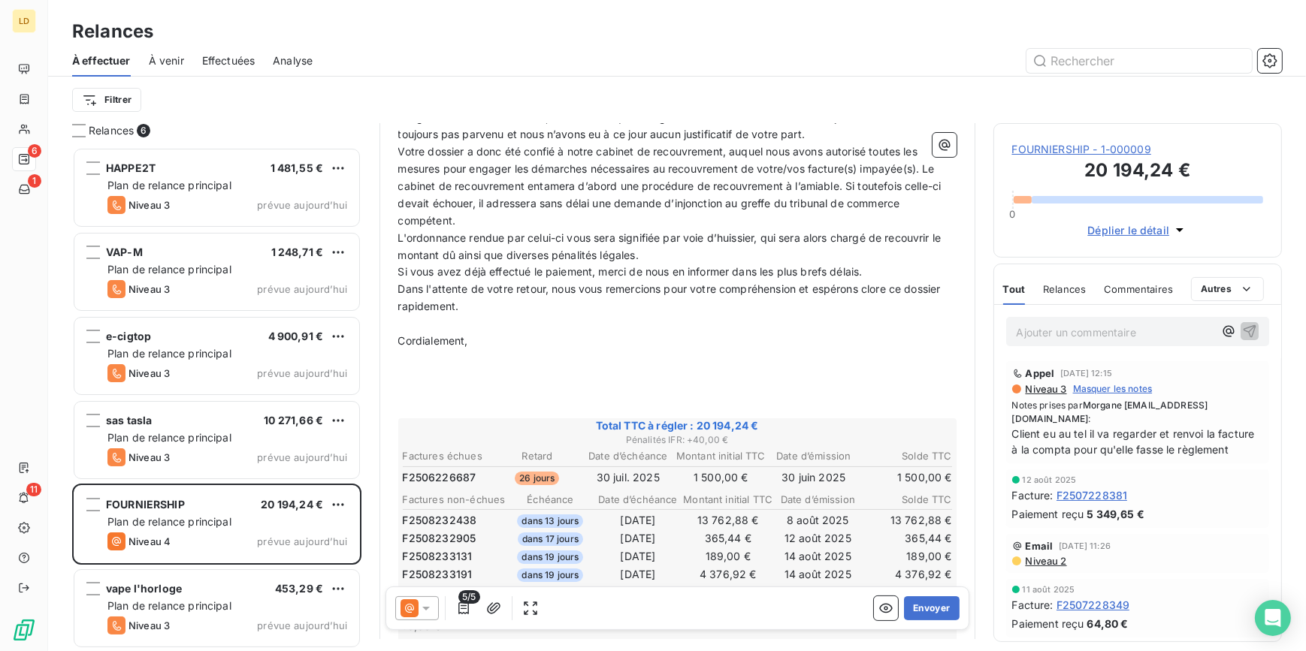
scroll to position [228, 0]
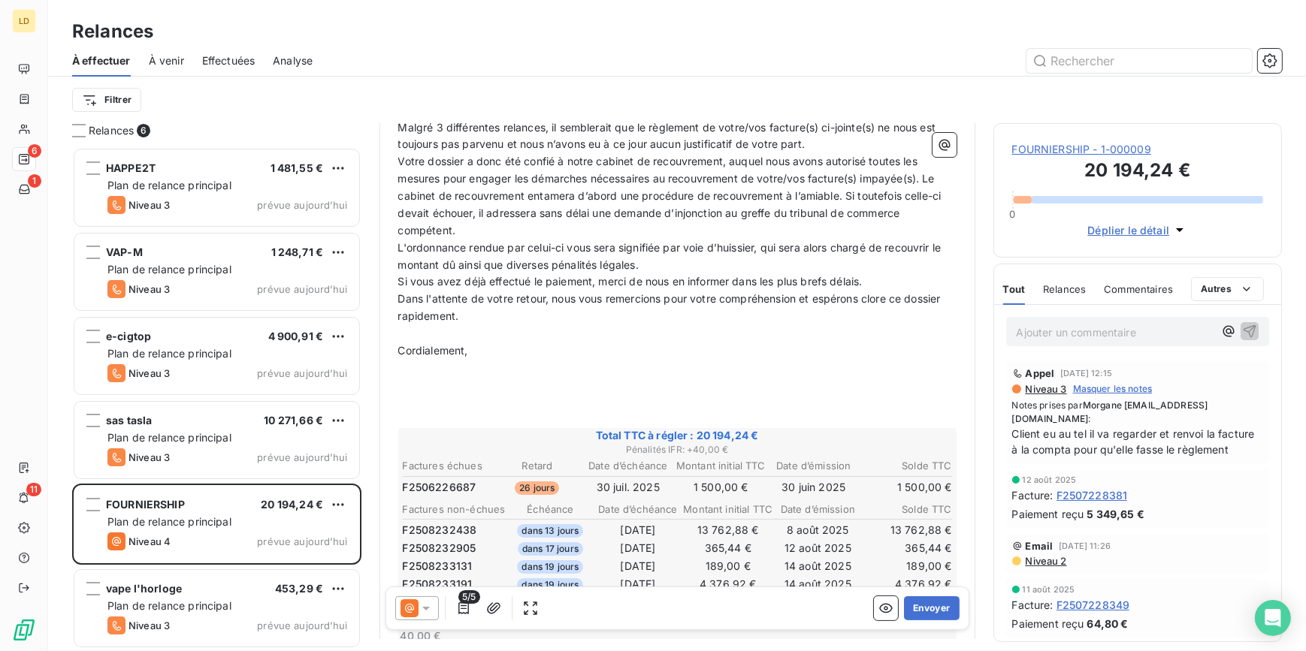
click at [1099, 154] on span "FOURNIERSHIP - 1-000009" at bounding box center [1138, 149] width 252 height 15
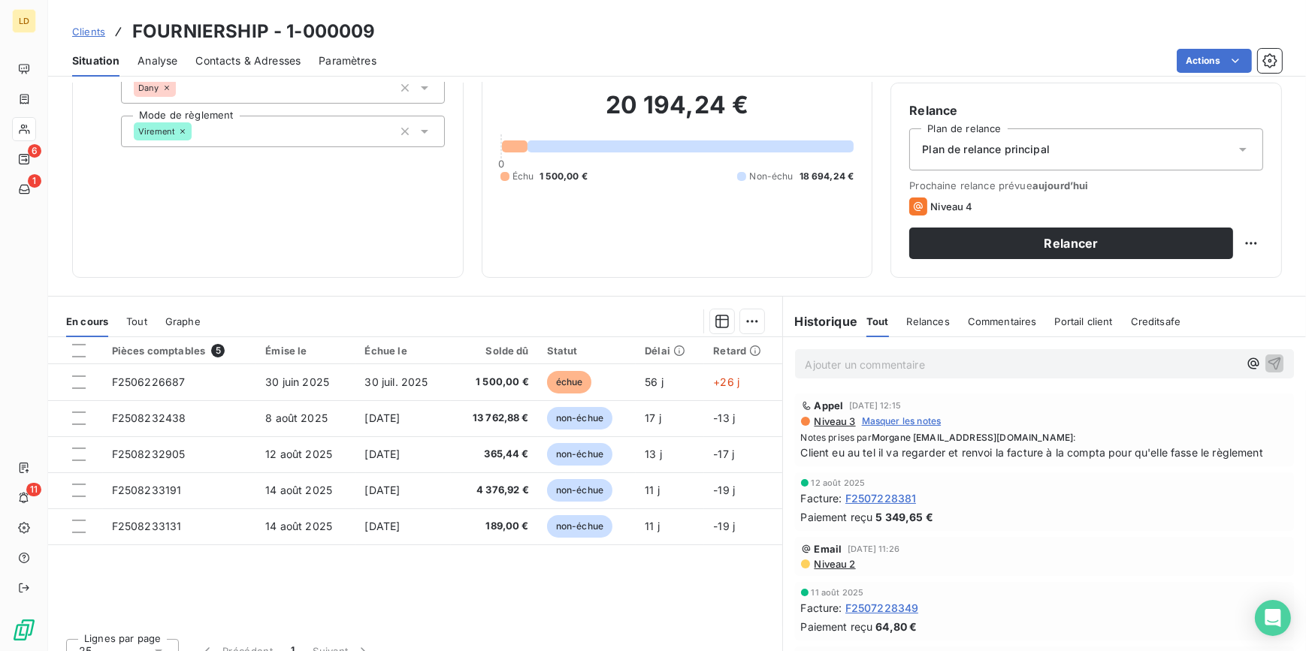
scroll to position [134, 0]
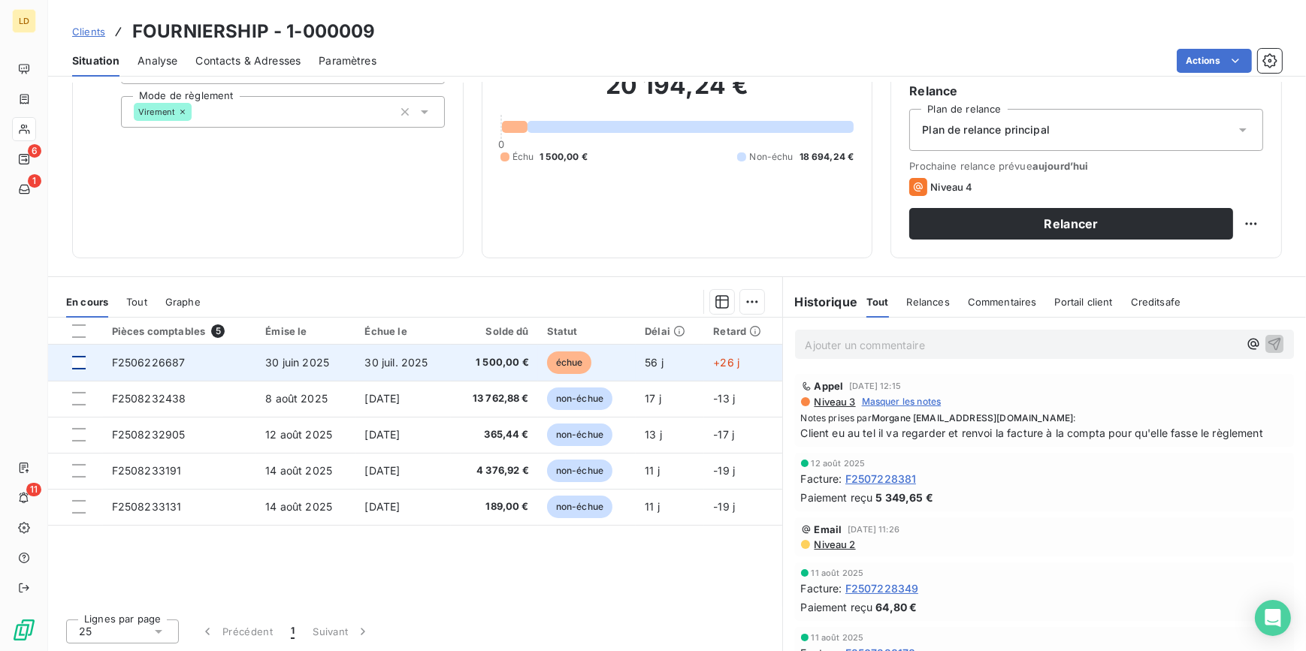
click at [82, 360] on div at bounding box center [79, 363] width 14 height 14
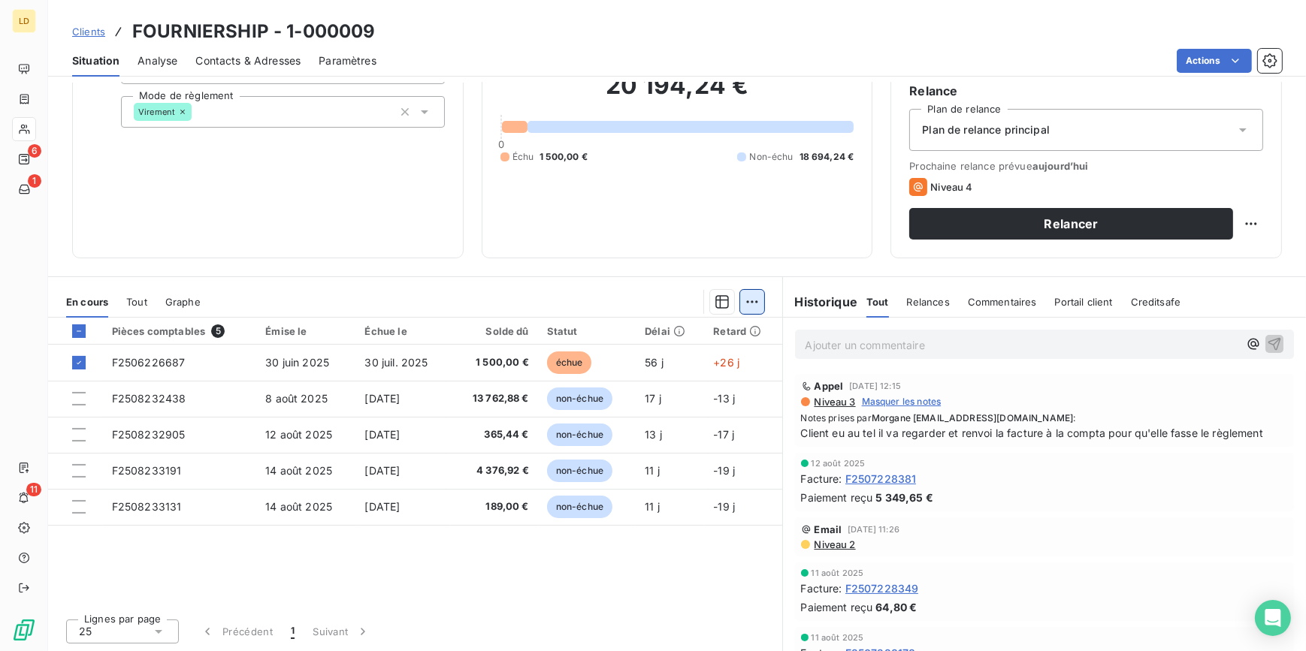
click at [742, 301] on html "LD 6 1 11 Clients FOURNIERSHIP - 1-000009 Situation Analyse Contacts & Adresses…" at bounding box center [653, 325] width 1306 height 651
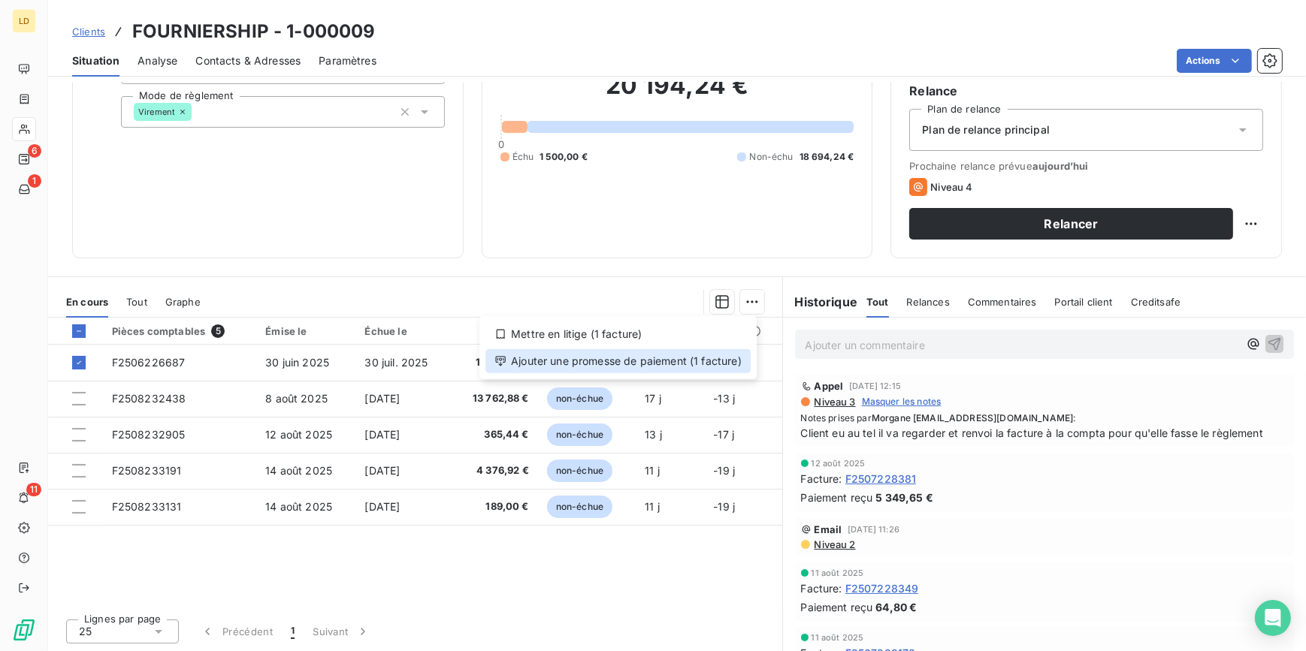
click at [714, 357] on div "Ajouter une promesse de paiement (1 facture)" at bounding box center [617, 361] width 265 height 24
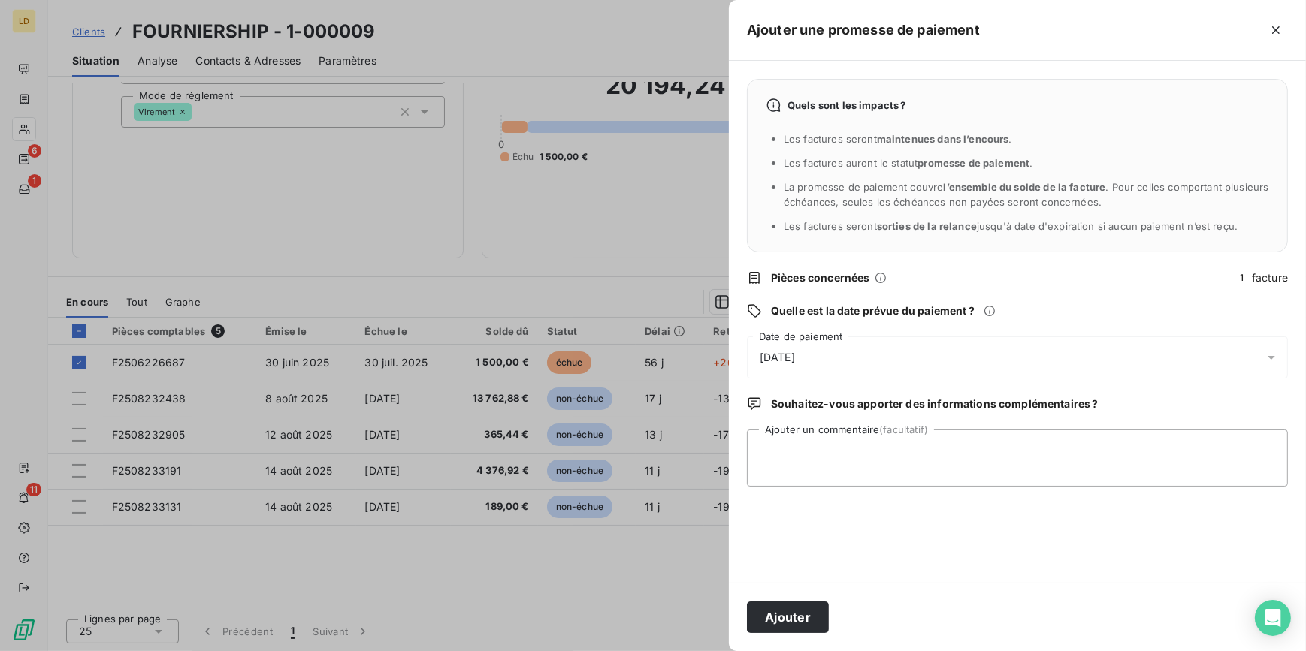
click at [821, 341] on div "26/08/2025" at bounding box center [1017, 358] width 541 height 42
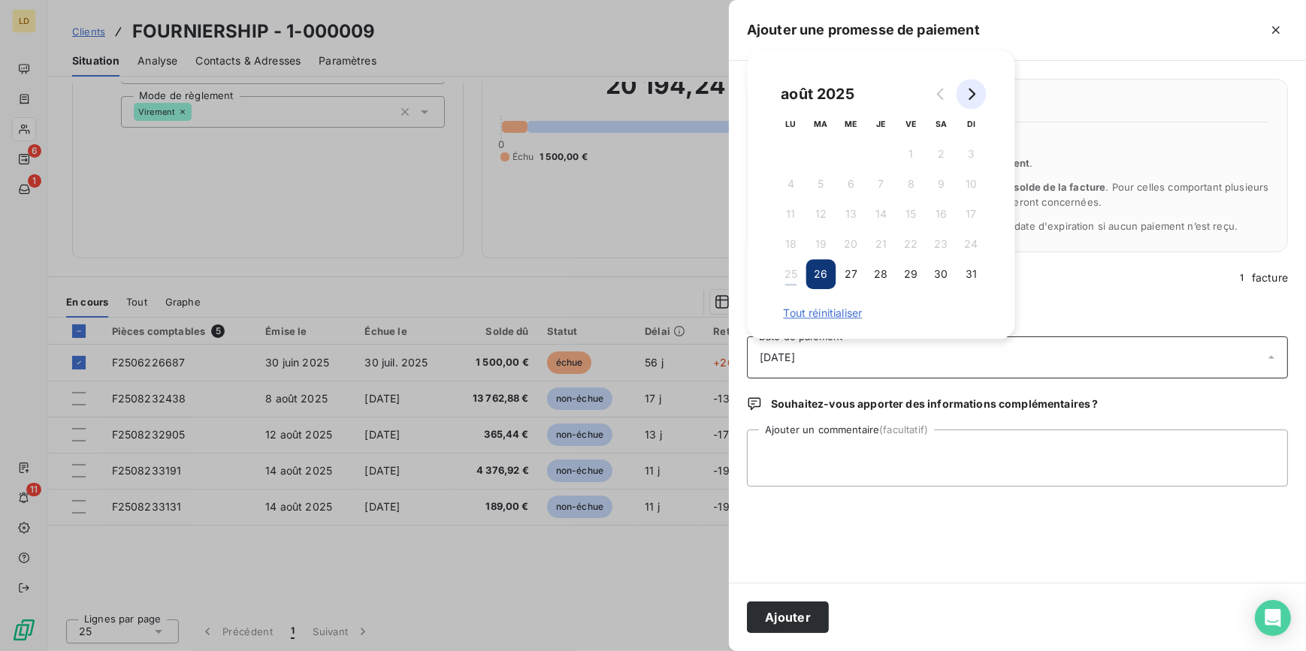
click at [976, 101] on button "Go to next month" at bounding box center [971, 94] width 30 height 30
click at [942, 89] on icon "Go to previous month" at bounding box center [941, 94] width 12 height 12
click at [970, 98] on icon "Go to next month" at bounding box center [971, 94] width 7 height 12
click at [917, 154] on button "5" at bounding box center [911, 154] width 30 height 30
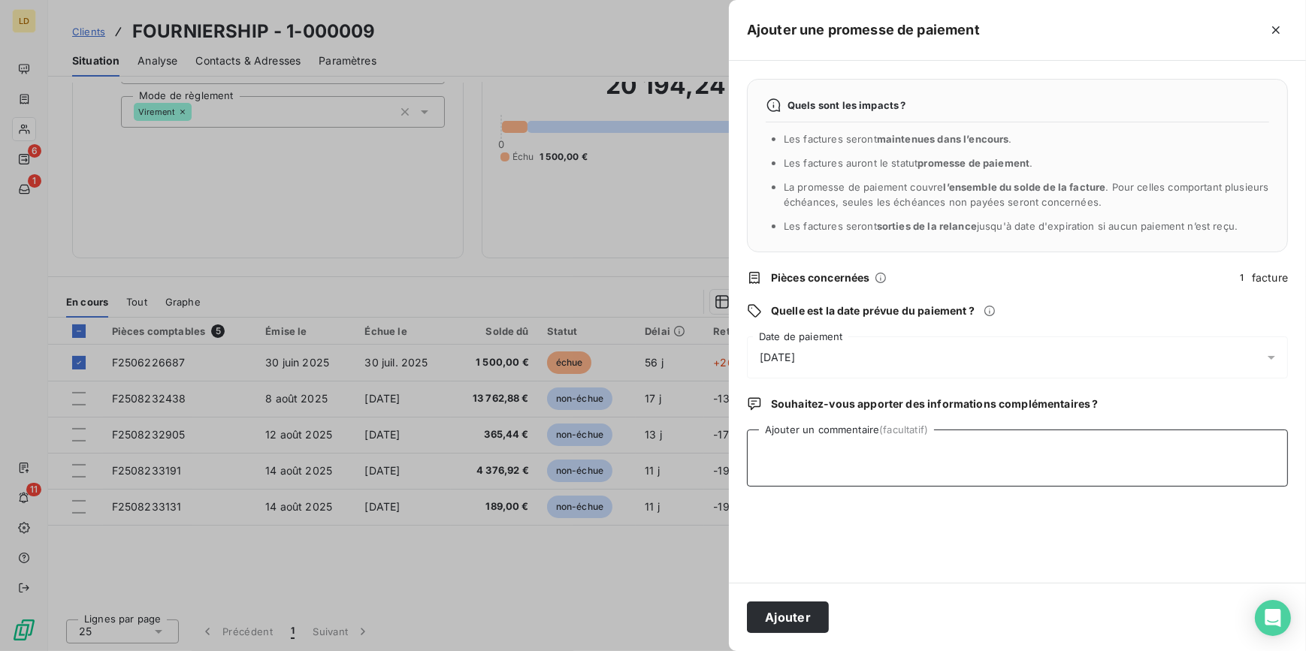
click at [862, 447] on textarea "Ajouter un commentaire (facultatif)" at bounding box center [1017, 458] width 541 height 57
click at [795, 362] on span "05/09/2025" at bounding box center [777, 357] width 35 height 15
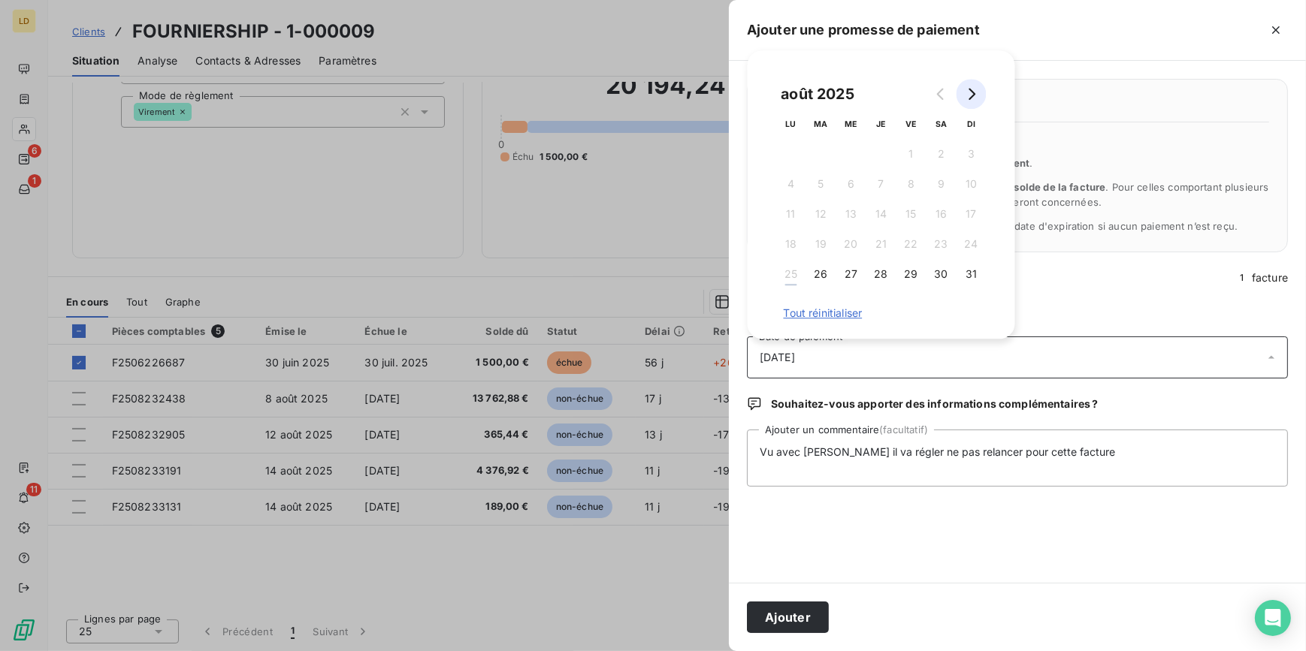
click at [966, 91] on icon "Go to next month" at bounding box center [971, 94] width 12 height 12
click at [971, 471] on textarea "Vu avec Dany il va régler ne pas relancer pour cette facture" at bounding box center [1017, 458] width 541 height 57
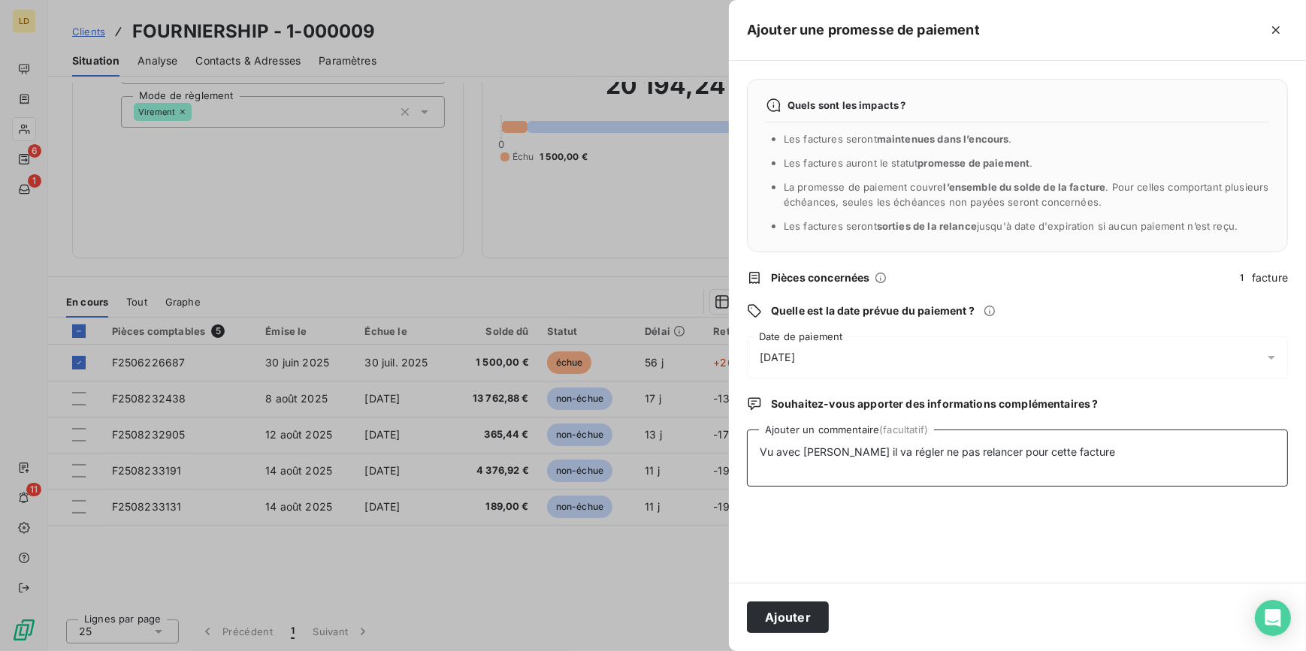
click at [1071, 456] on textarea "Vu avec Dany il va régler ne pas relancer pour cette facture" at bounding box center [1017, 458] width 541 height 57
type textarea "Vu avec Dany il va régler ne pas relancer pour cette facture il a eu le client …"
click at [781, 615] on button "Ajouter" at bounding box center [788, 618] width 82 height 32
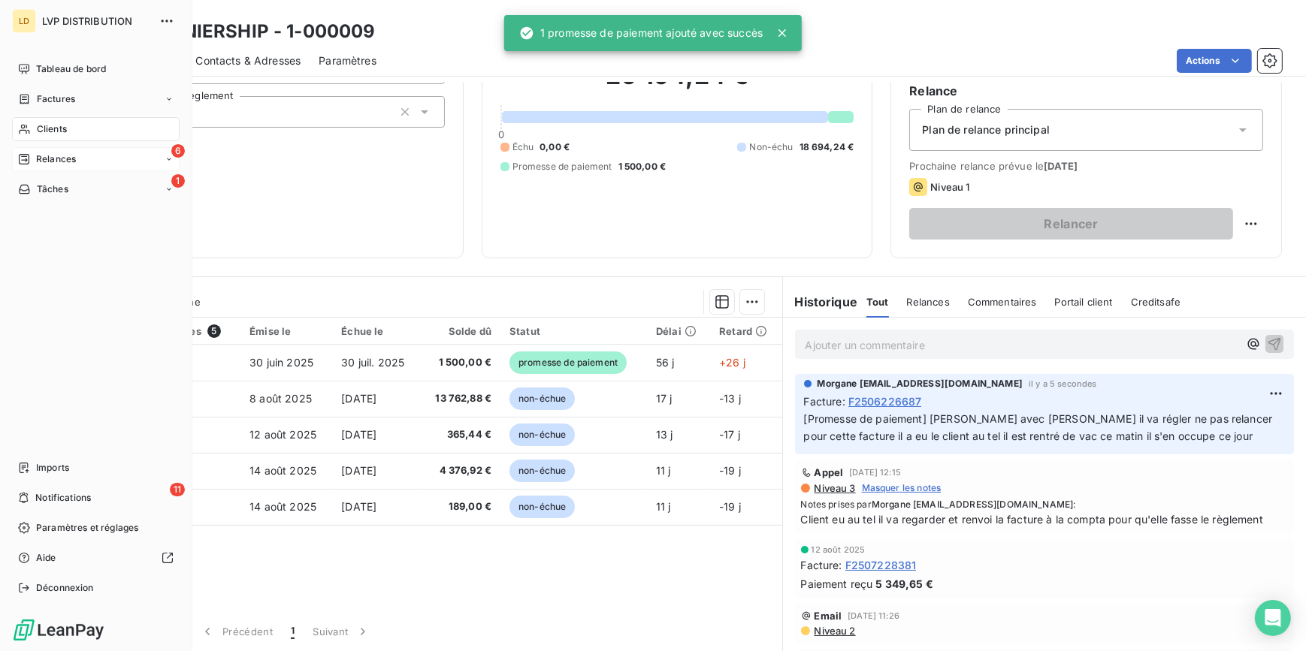
click at [49, 159] on span "Relances" at bounding box center [56, 160] width 40 height 14
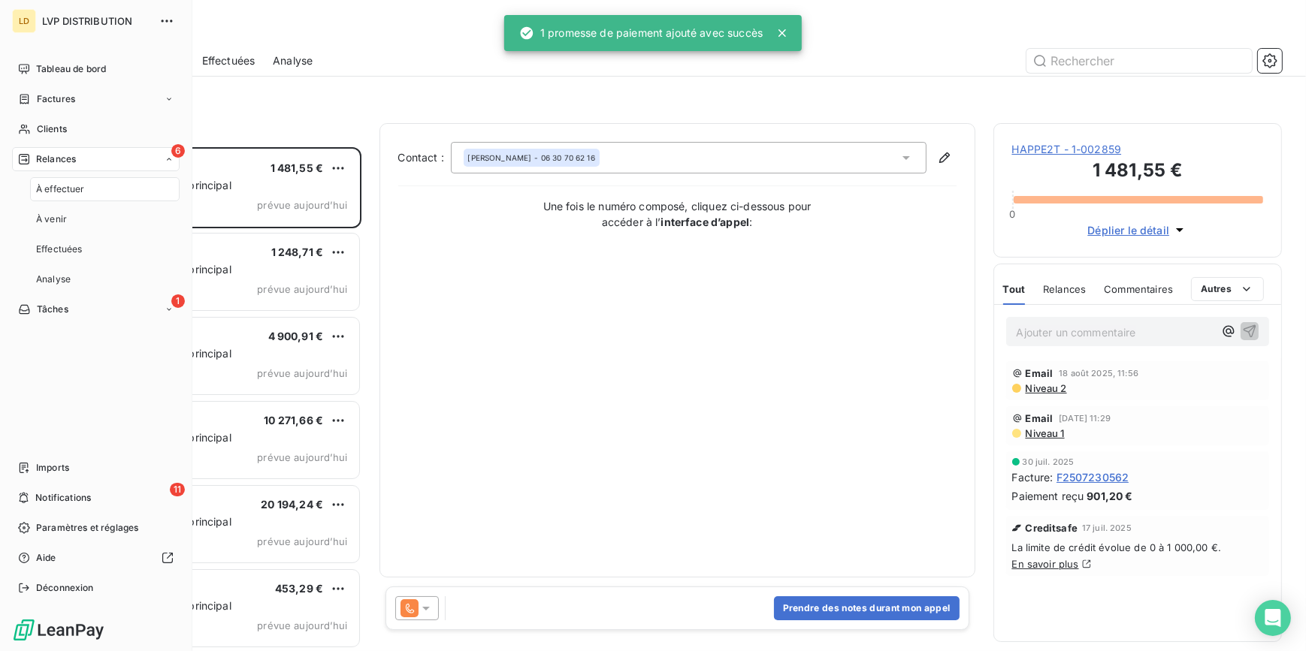
scroll to position [494, 278]
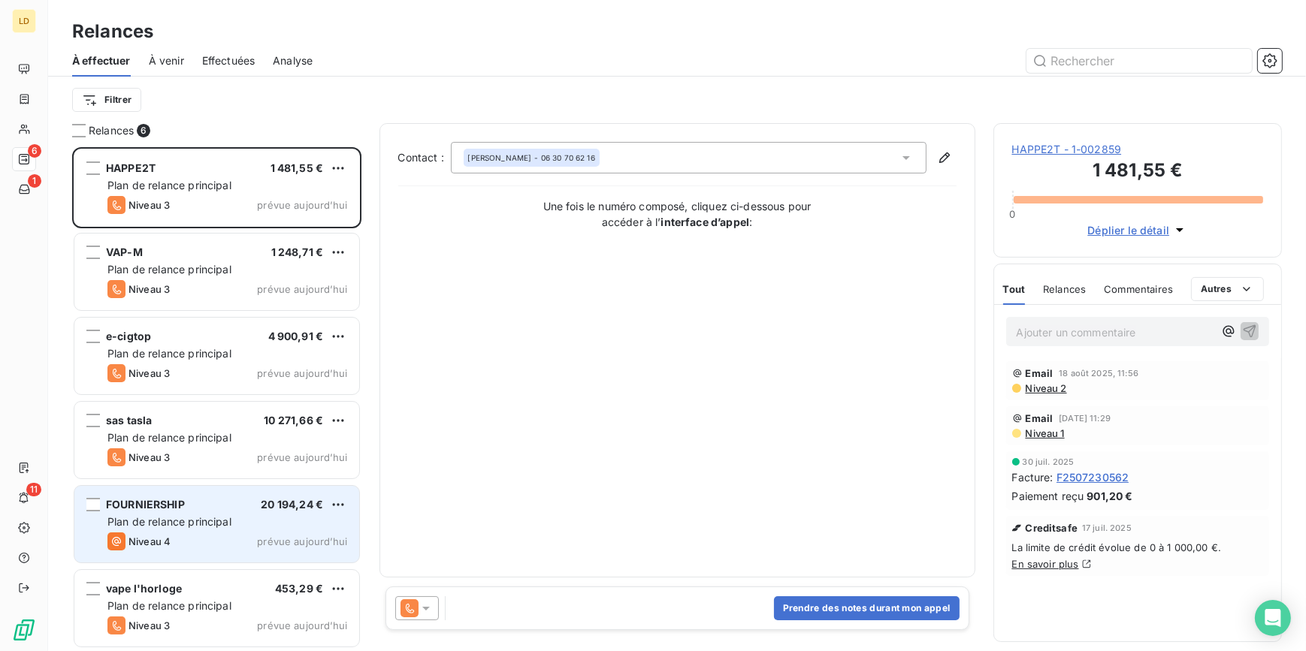
click at [196, 515] on span "Plan de relance principal" at bounding box center [169, 521] width 124 height 13
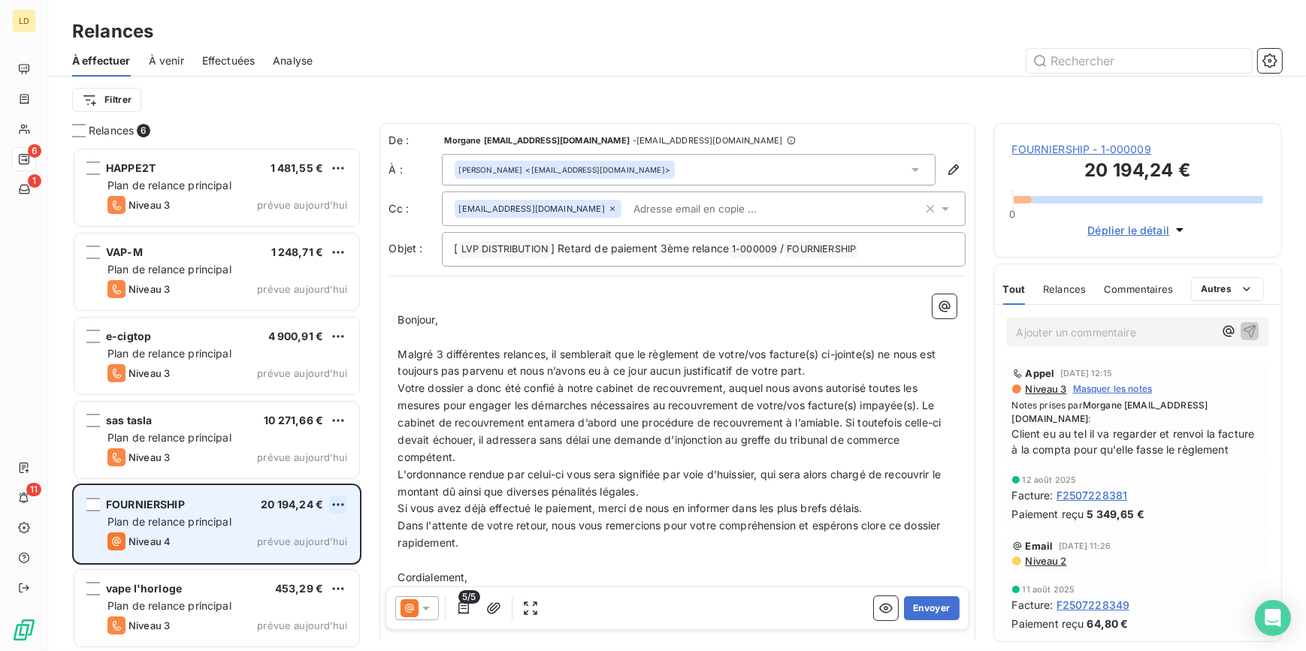
click at [340, 506] on html "LD 6 1 11 Relances À effectuer À venir Effectuées Analyse Filtrer Relances 6 HA…" at bounding box center [653, 325] width 1306 height 651
click at [274, 561] on div "Passer cette action" at bounding box center [273, 562] width 134 height 24
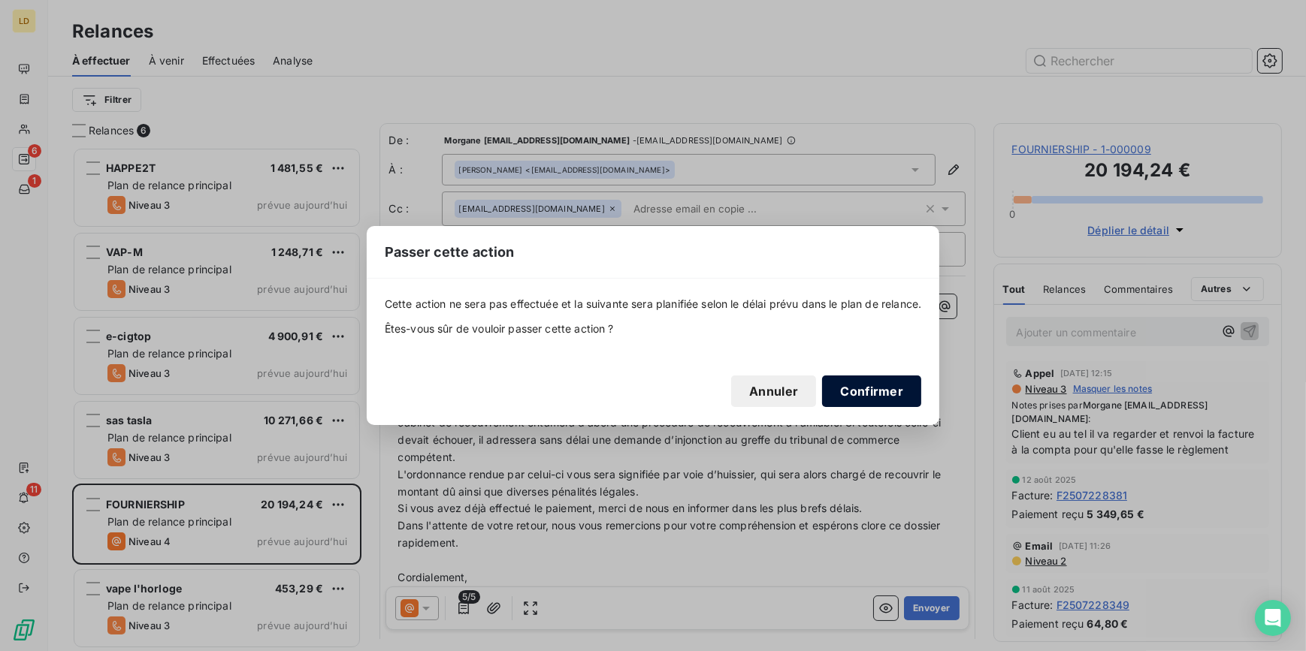
click at [872, 400] on button "Confirmer" at bounding box center [871, 392] width 99 height 32
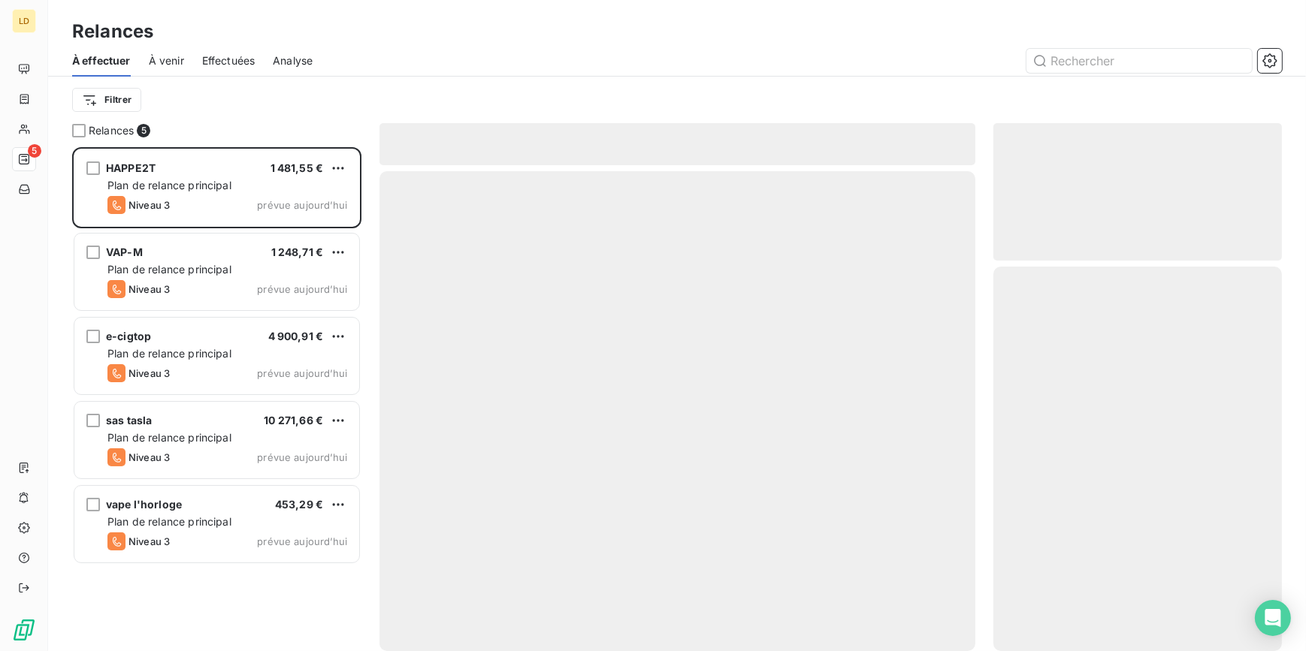
scroll to position [494, 278]
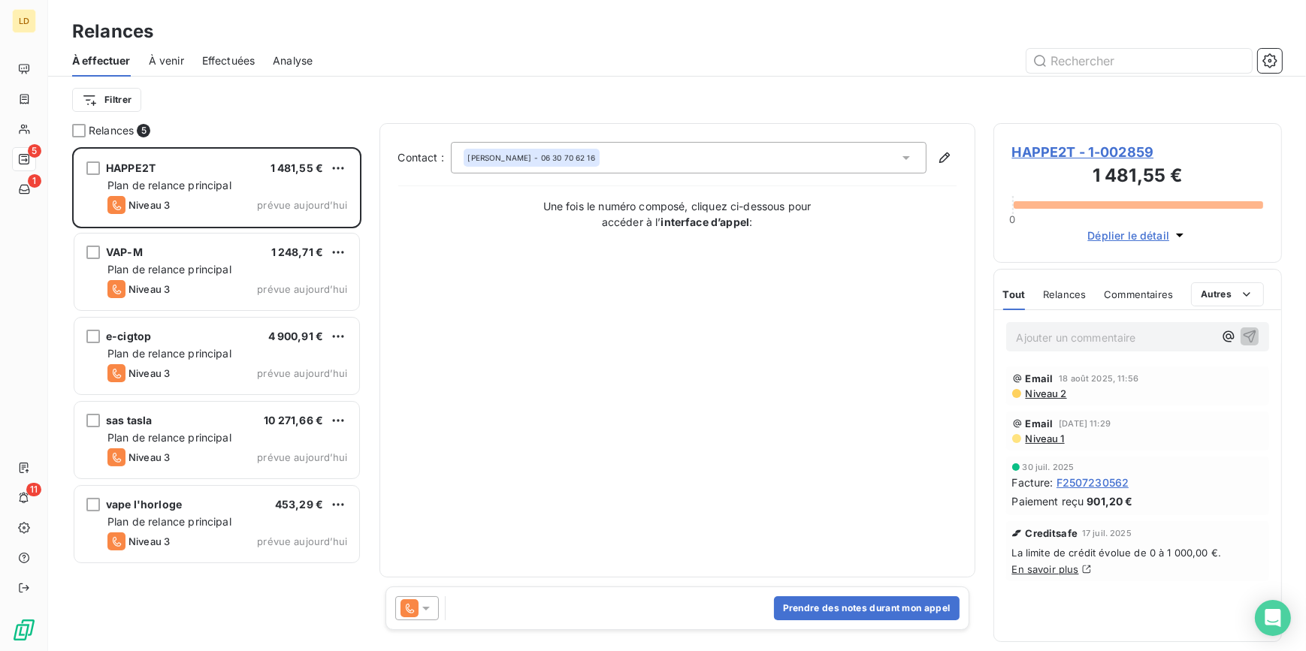
click at [423, 611] on icon at bounding box center [426, 608] width 15 height 15
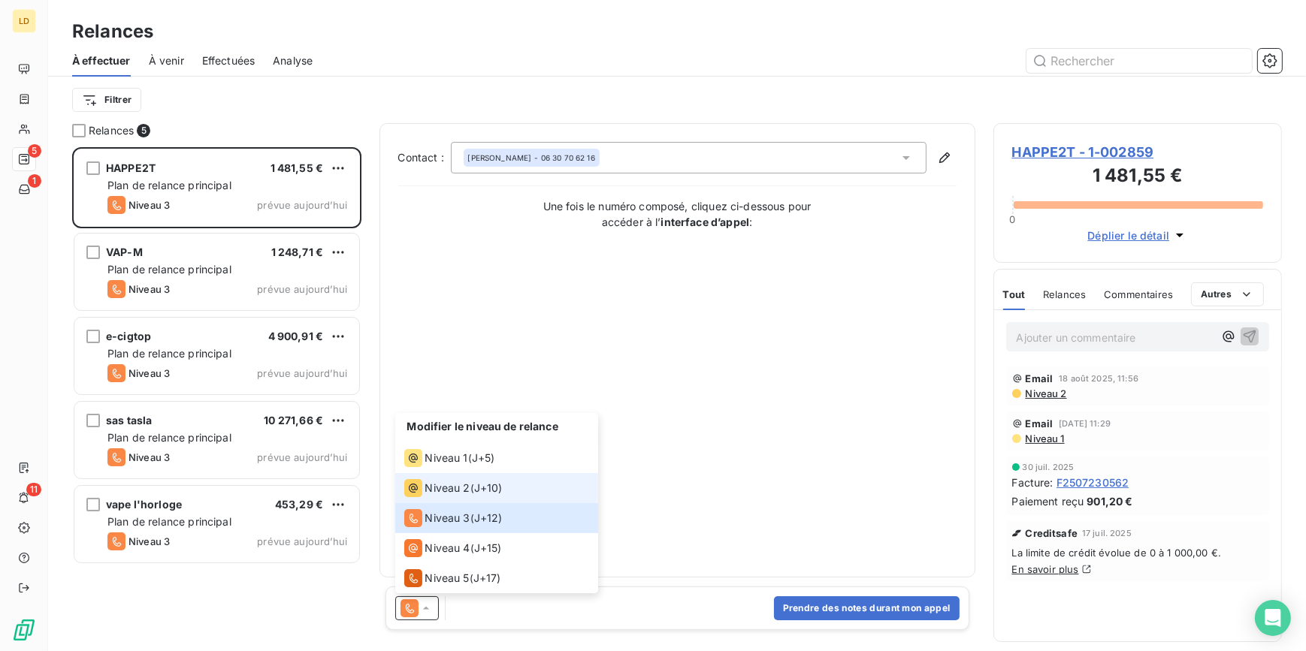
click at [439, 490] on span "Niveau 2" at bounding box center [447, 488] width 45 height 15
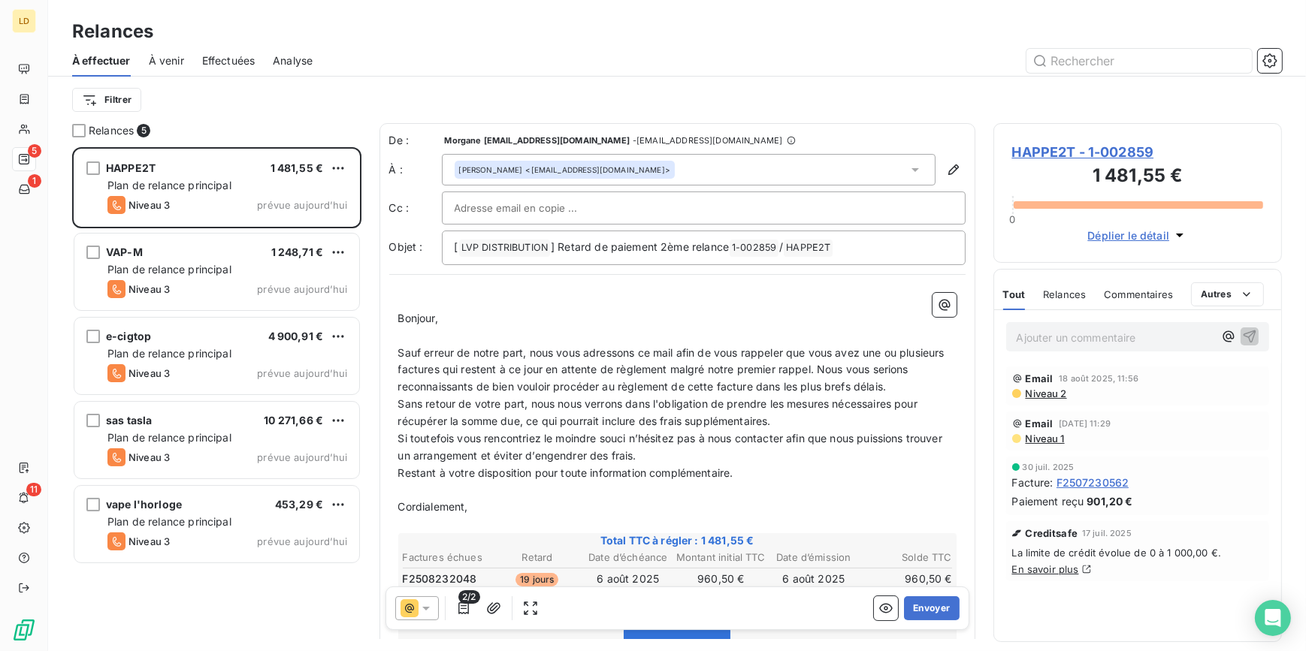
click at [414, 607] on icon at bounding box center [409, 609] width 18 height 18
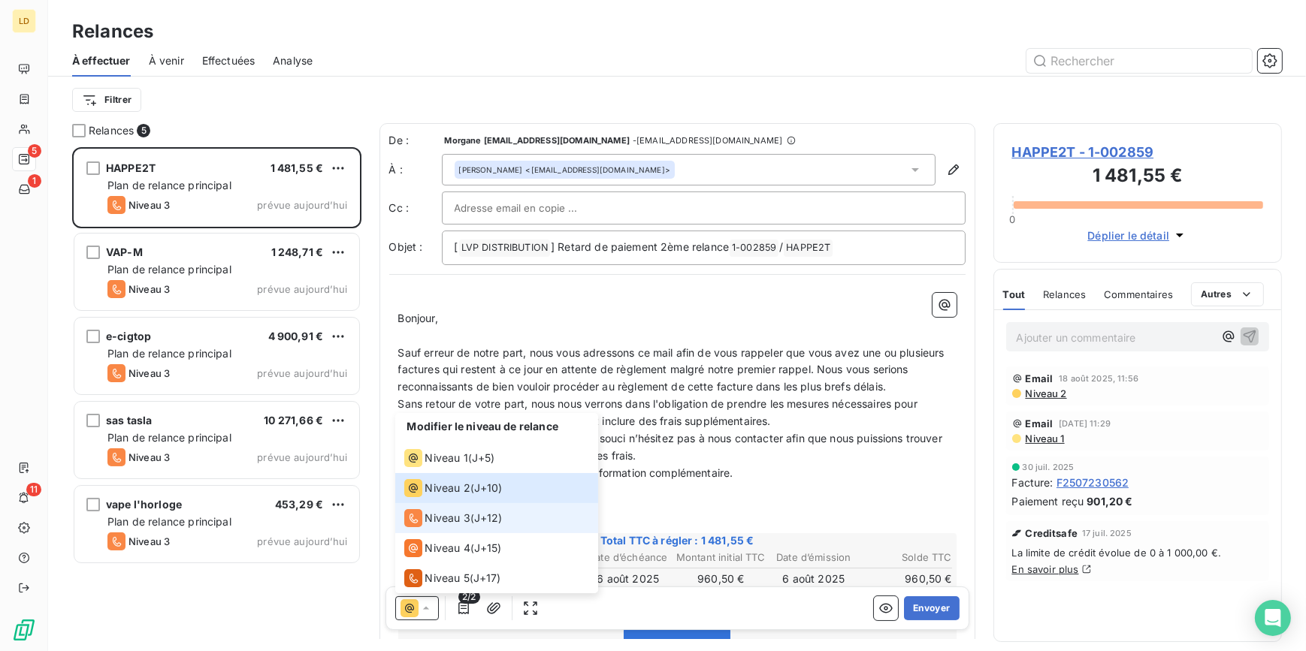
click at [437, 512] on span "Niveau 3" at bounding box center [447, 518] width 45 height 15
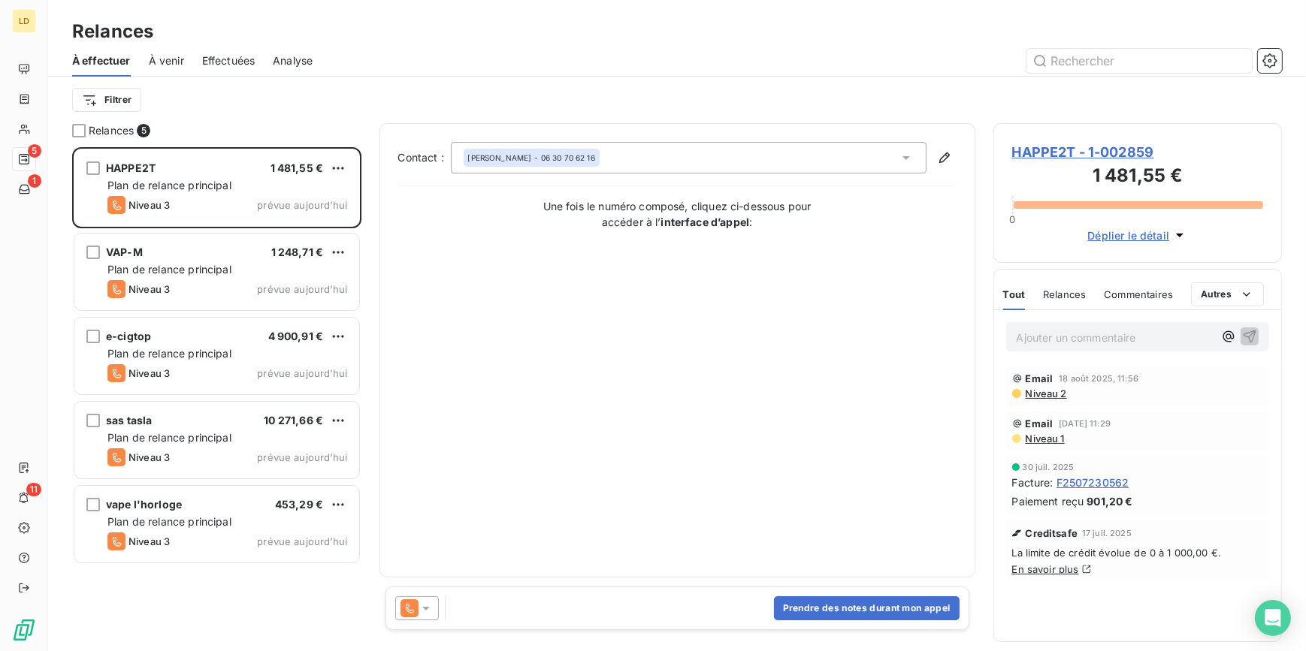
click at [1073, 150] on span "HAPPE2T - 1-002859" at bounding box center [1138, 152] width 252 height 20
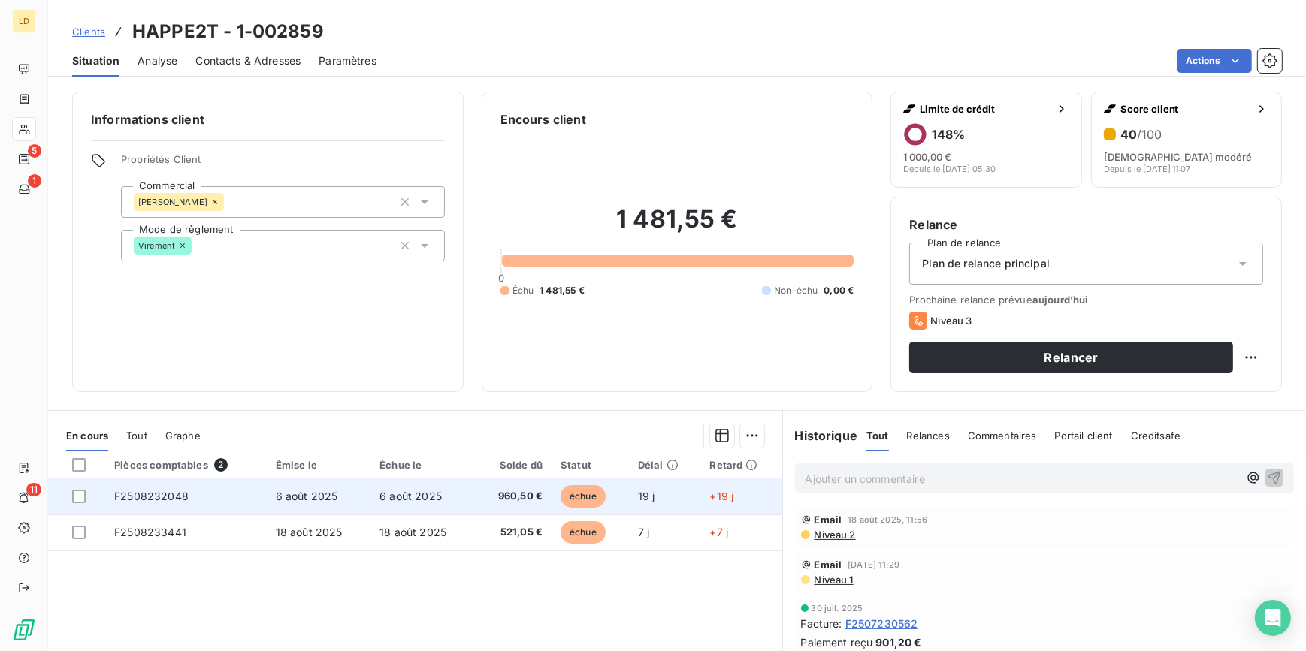
click at [370, 503] on td "6 août 2025" at bounding box center [422, 497] width 104 height 36
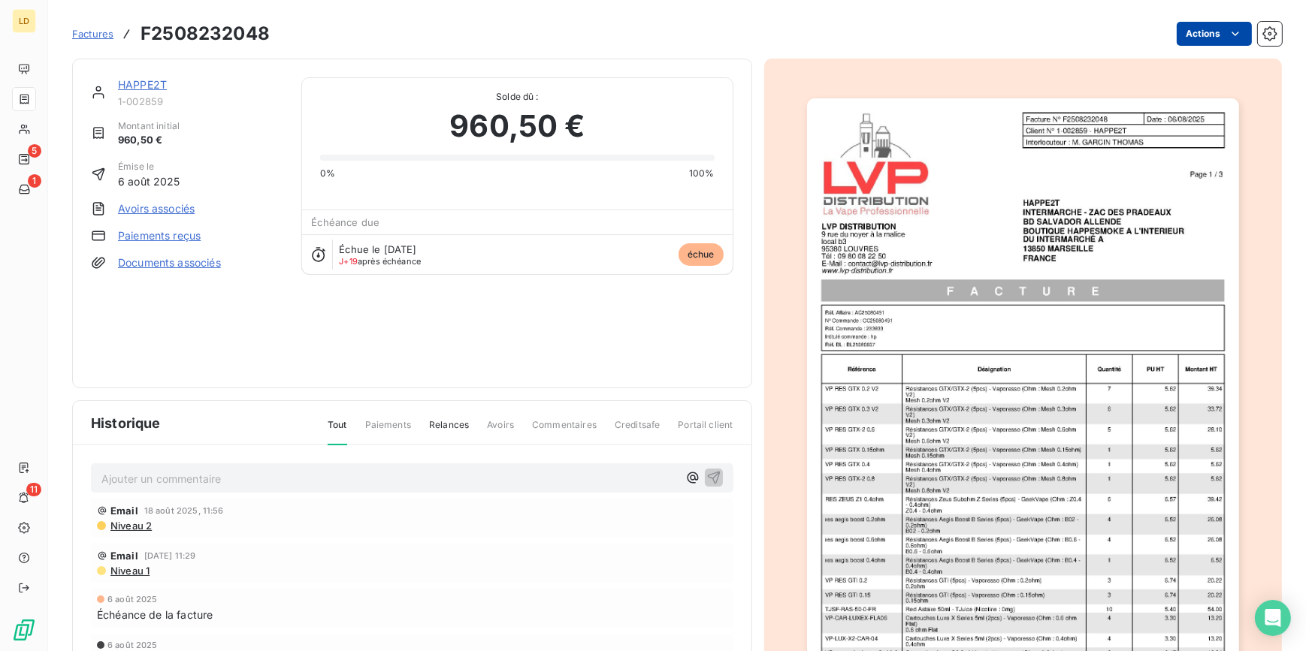
click at [1189, 36] on html "LD 5 1 11 Factures F2508232048 Actions HAPPE2T 1-002859 Montant initial 960,50 …" at bounding box center [653, 325] width 1306 height 651
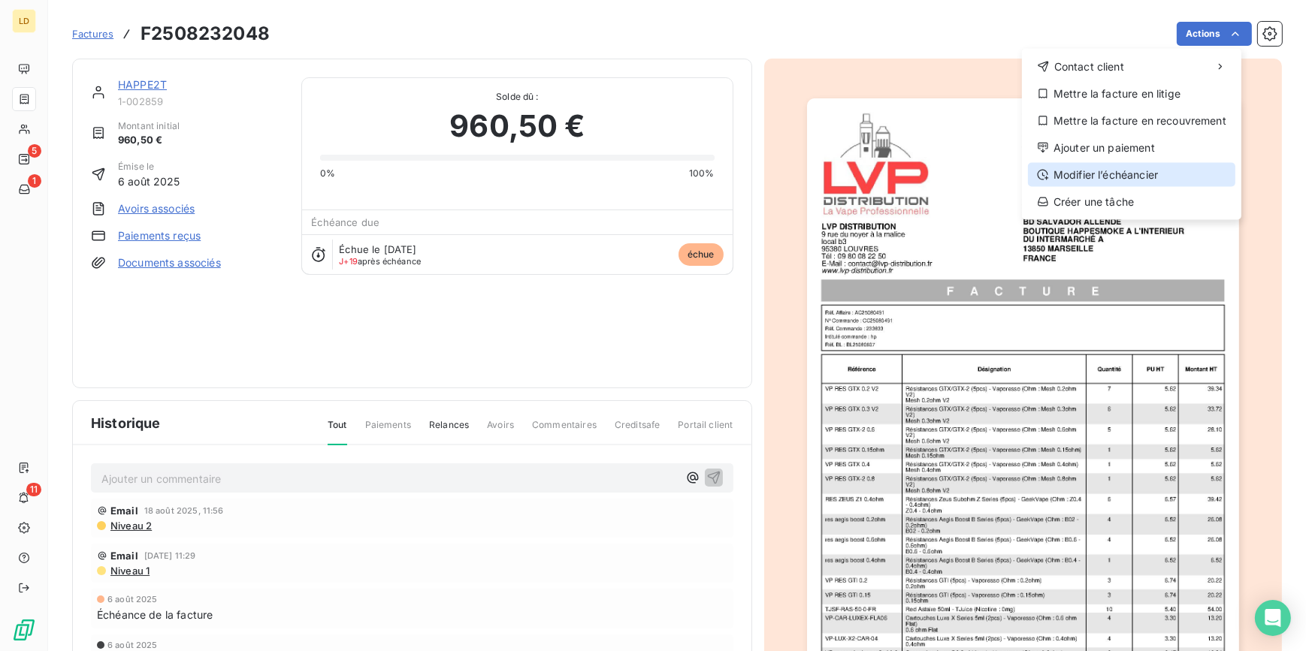
click at [1156, 171] on div "Modifier l’échéancier" at bounding box center [1131, 175] width 207 height 24
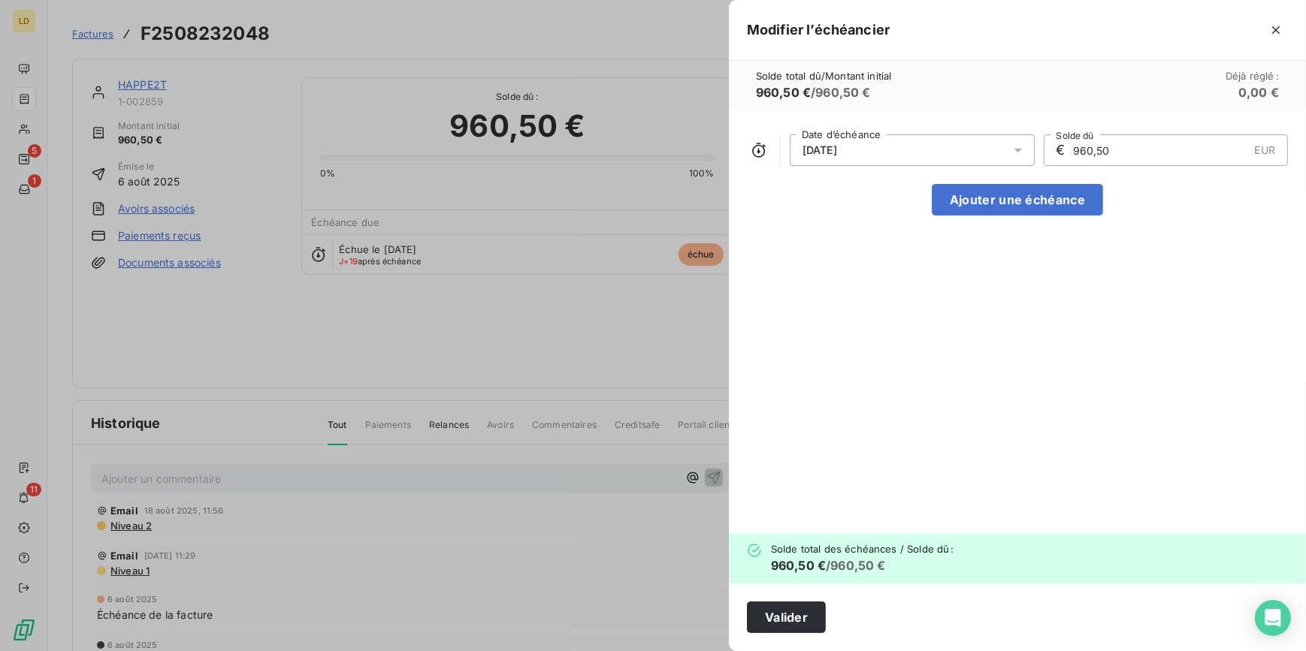
click at [904, 138] on div "06/08/2025" at bounding box center [912, 150] width 245 height 32
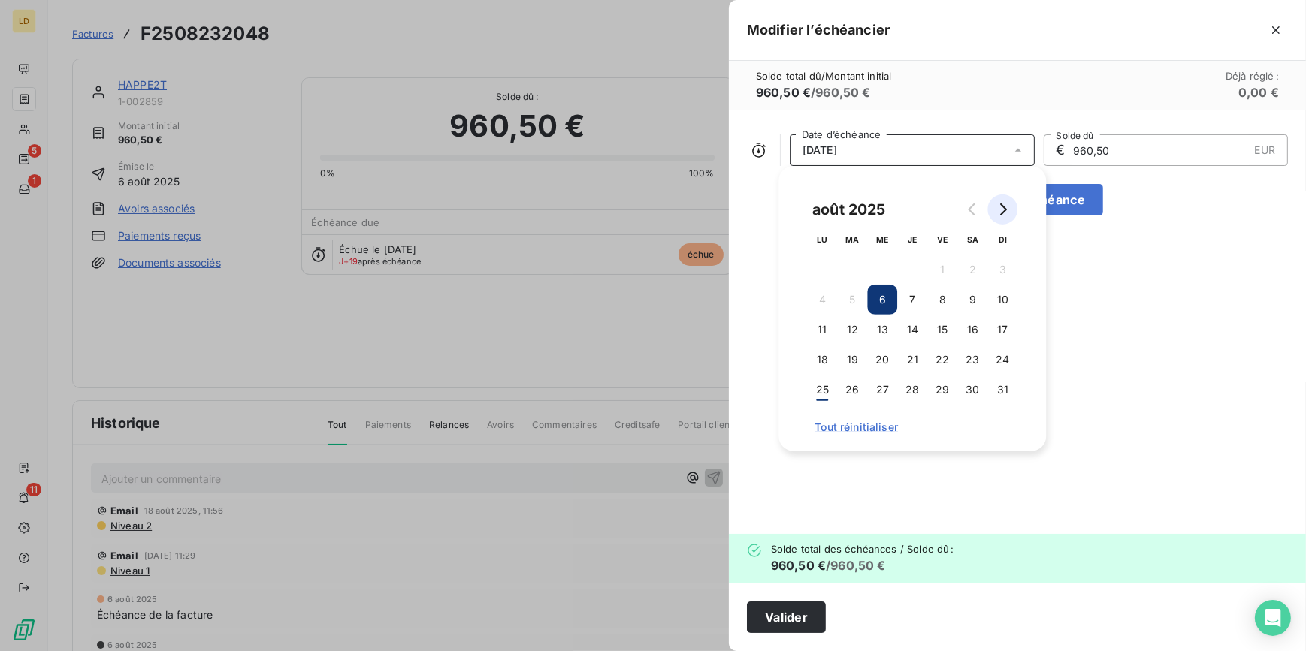
click at [1010, 202] on button "Go to next month" at bounding box center [1002, 210] width 30 height 30
click at [970, 279] on button "6" at bounding box center [972, 270] width 30 height 30
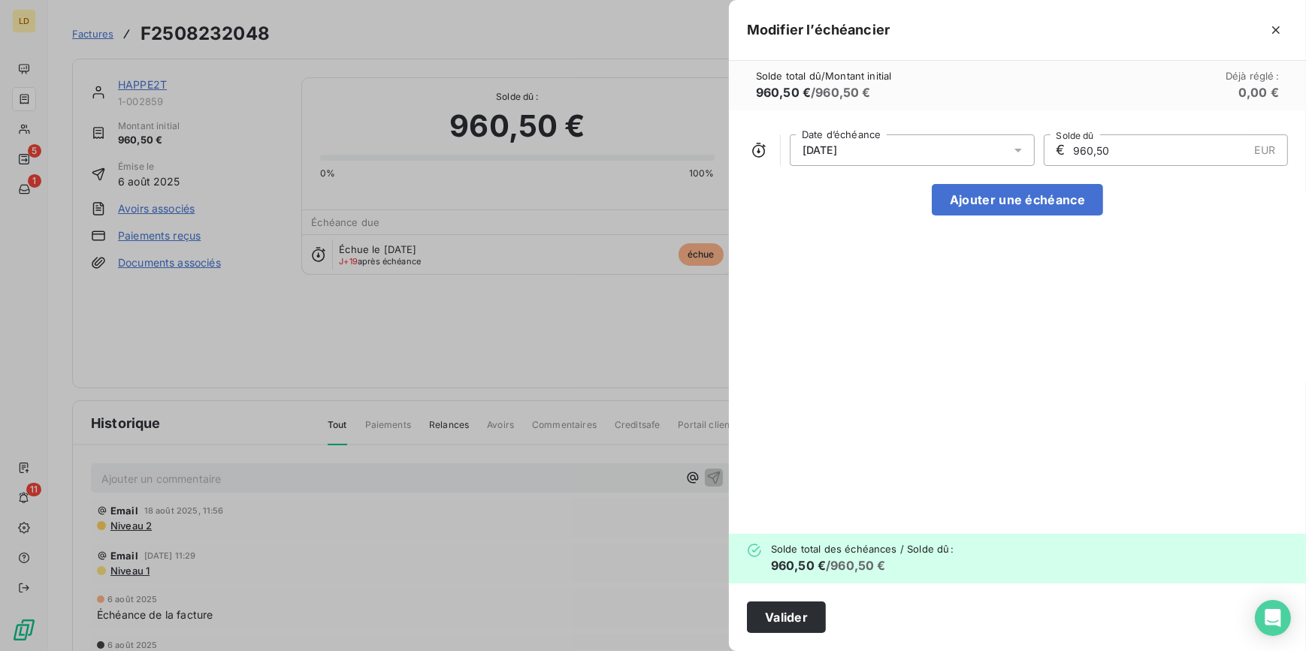
click at [827, 598] on div "Valider" at bounding box center [1017, 618] width 577 height 68
click at [808, 618] on button "Valider" at bounding box center [786, 618] width 79 height 32
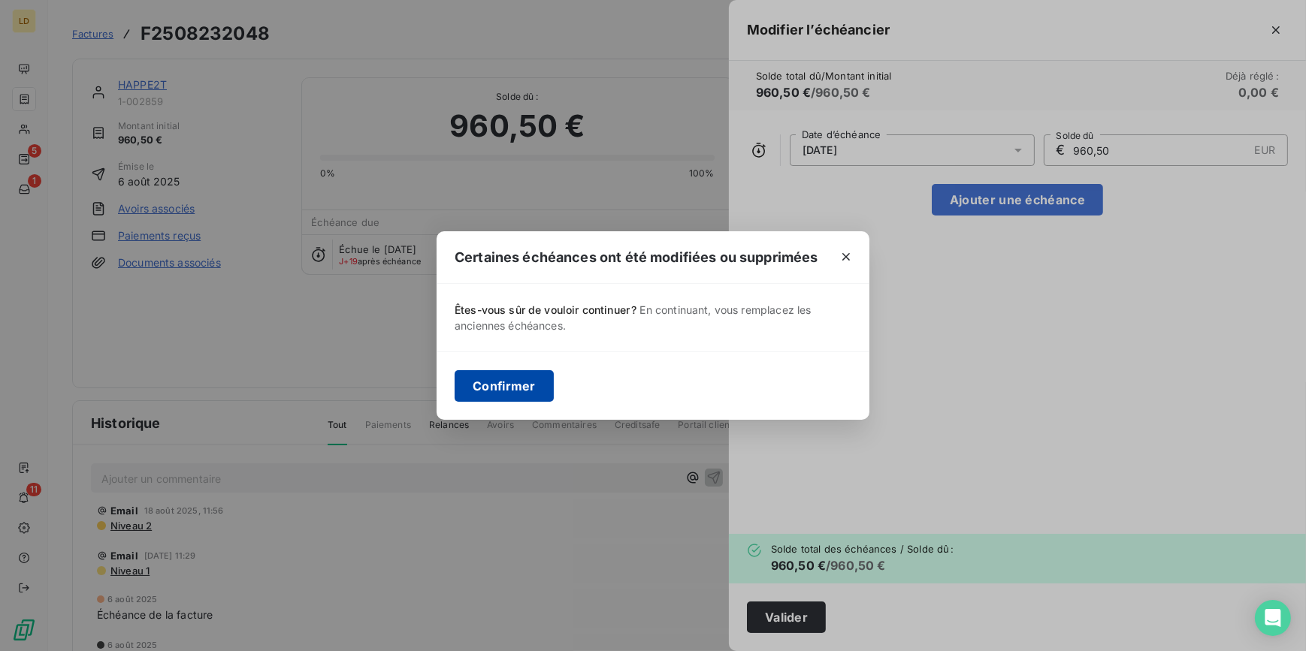
click at [536, 388] on button "Confirmer" at bounding box center [504, 386] width 99 height 32
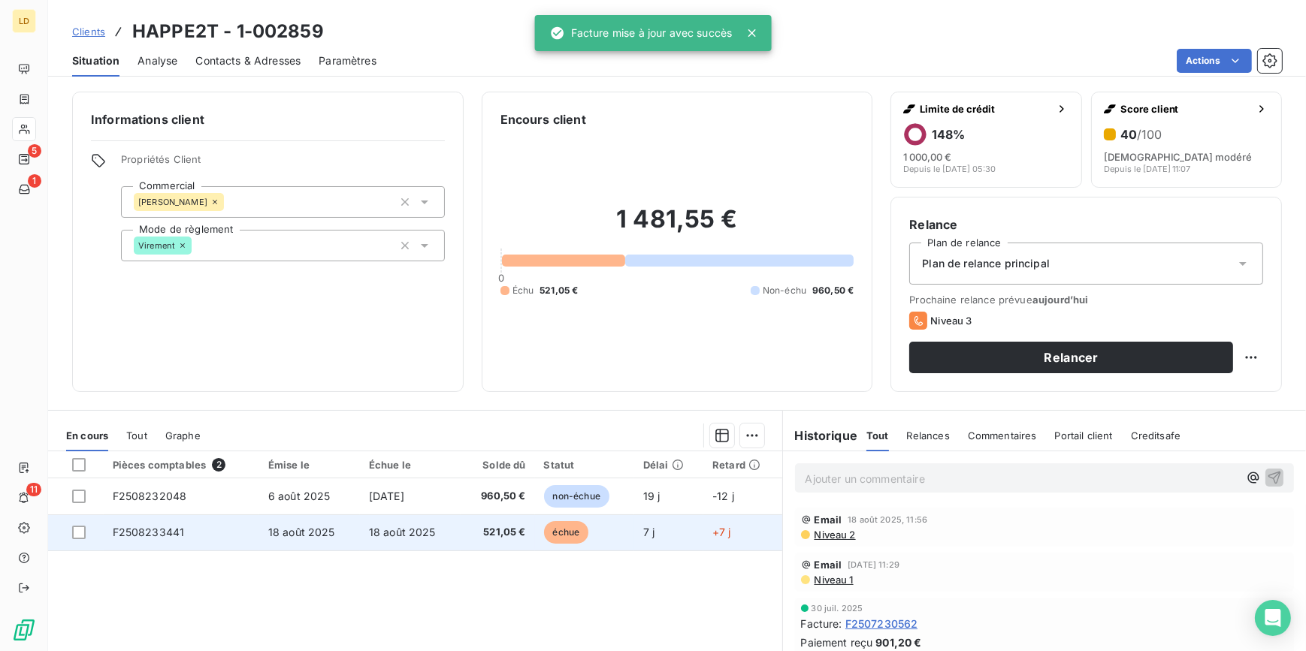
click at [428, 545] on td "18 août 2025" at bounding box center [410, 533] width 101 height 36
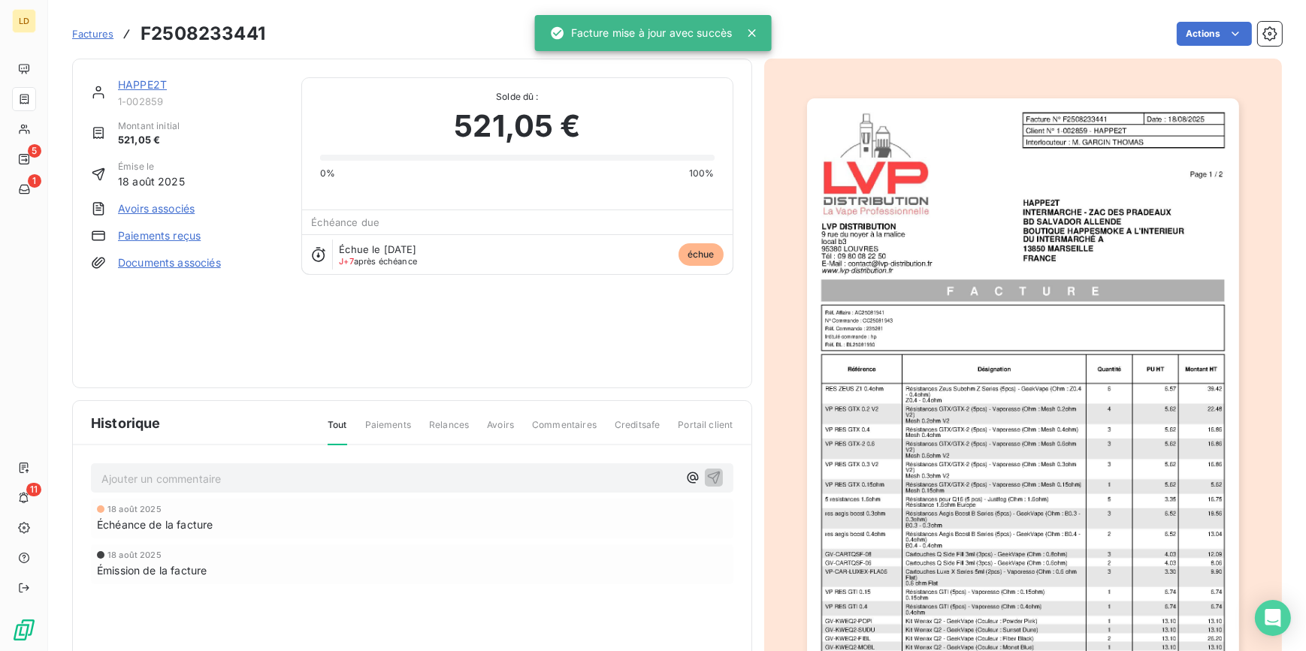
click at [1186, 41] on html "LD 5 1 11 Factures F2508233441 Actions HAPPE2T 1-002859 Montant initial 521,05 …" at bounding box center [653, 325] width 1306 height 651
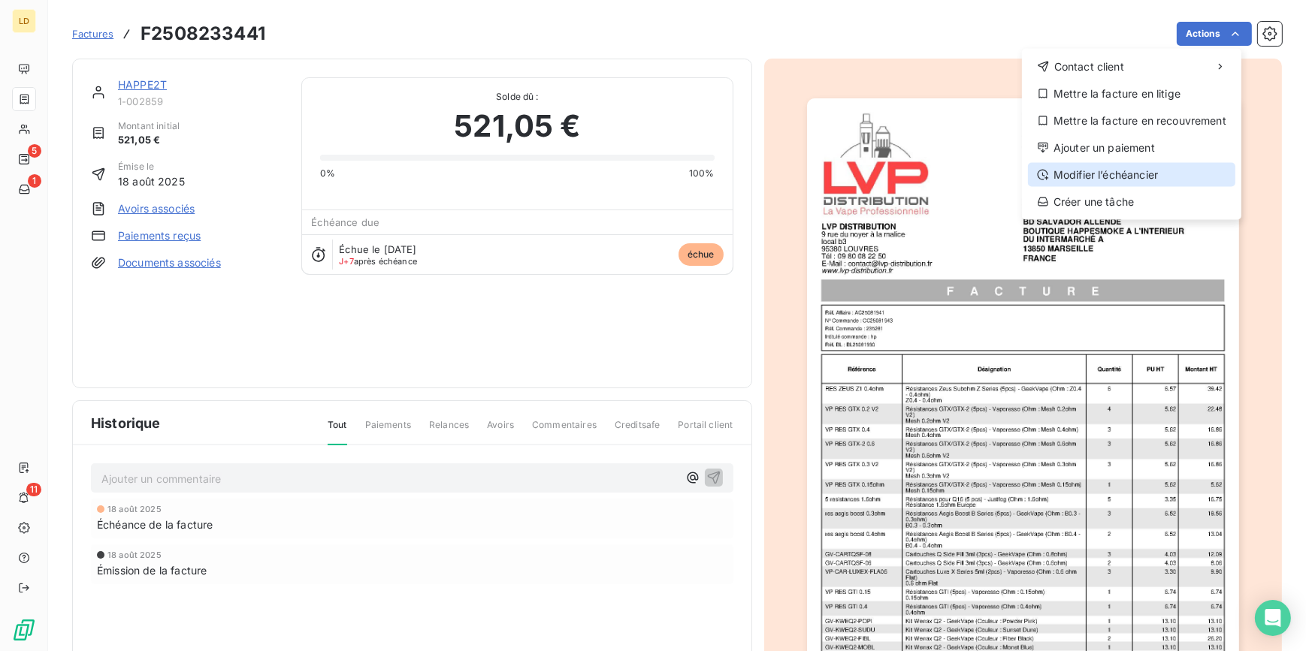
click at [1151, 166] on div "Modifier l’échéancier" at bounding box center [1131, 175] width 207 height 24
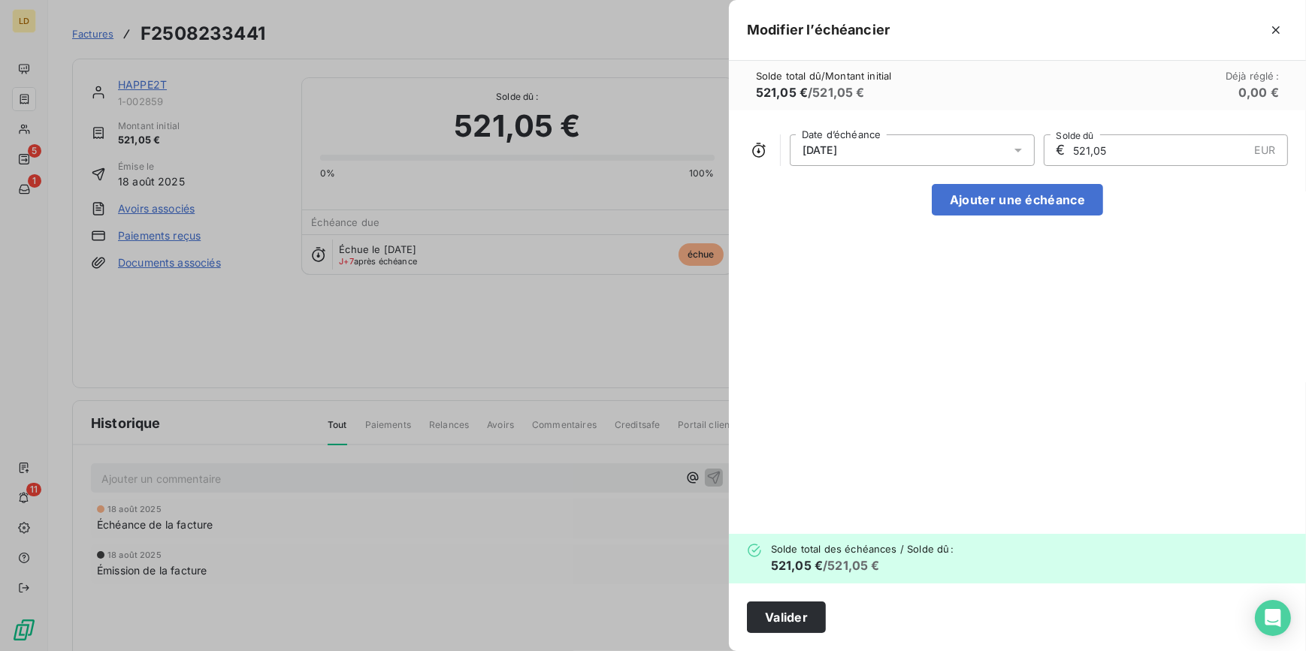
click at [939, 154] on div "18/08/2025" at bounding box center [912, 150] width 245 height 32
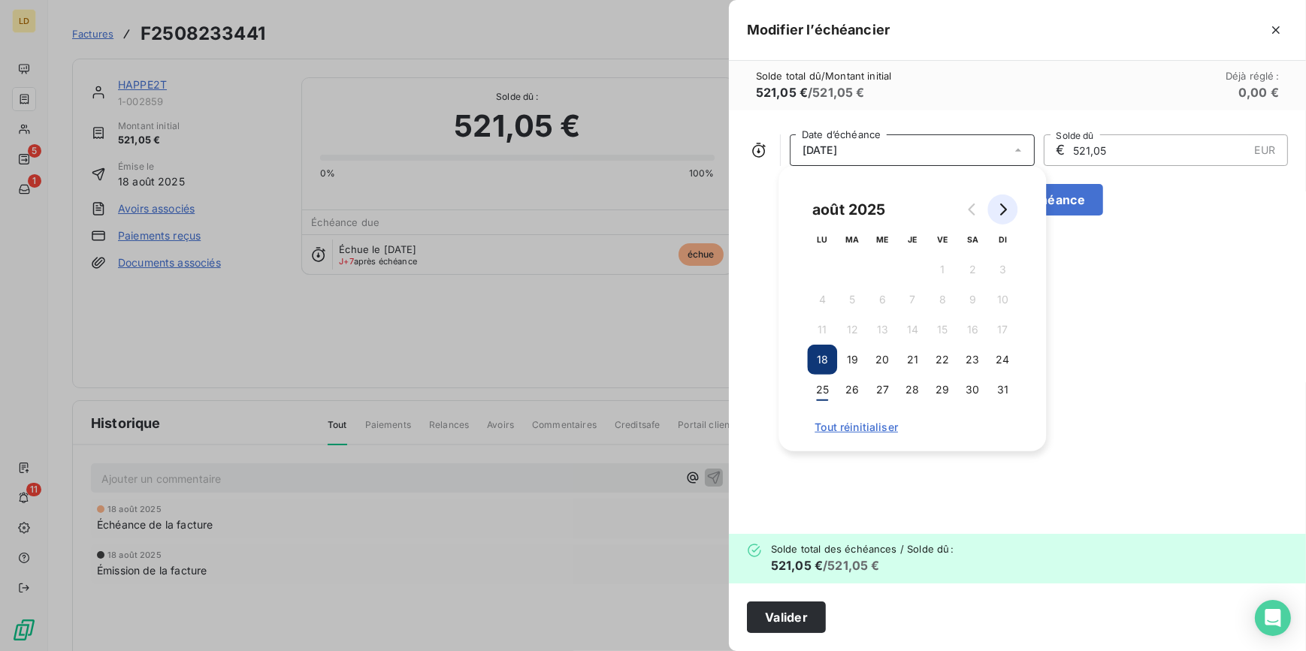
click at [1014, 207] on button "Go to next month" at bounding box center [1002, 210] width 30 height 30
click at [917, 335] on button "18" at bounding box center [912, 330] width 30 height 30
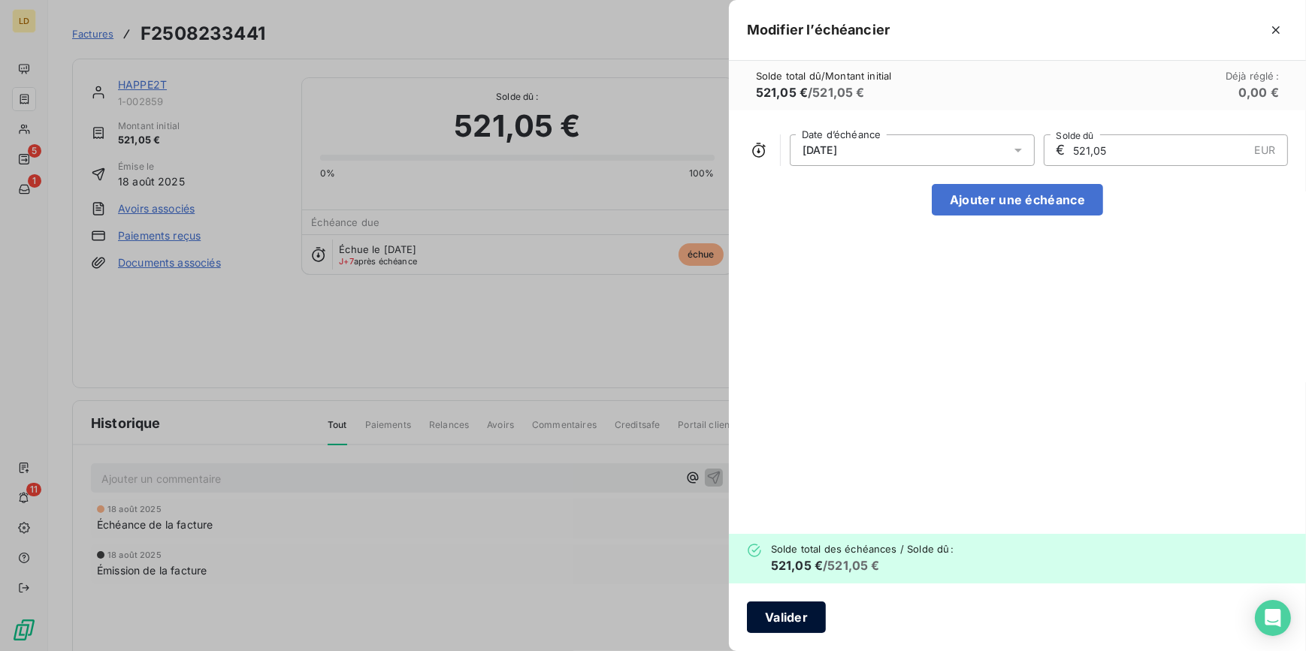
click at [789, 622] on button "Valider" at bounding box center [786, 618] width 79 height 32
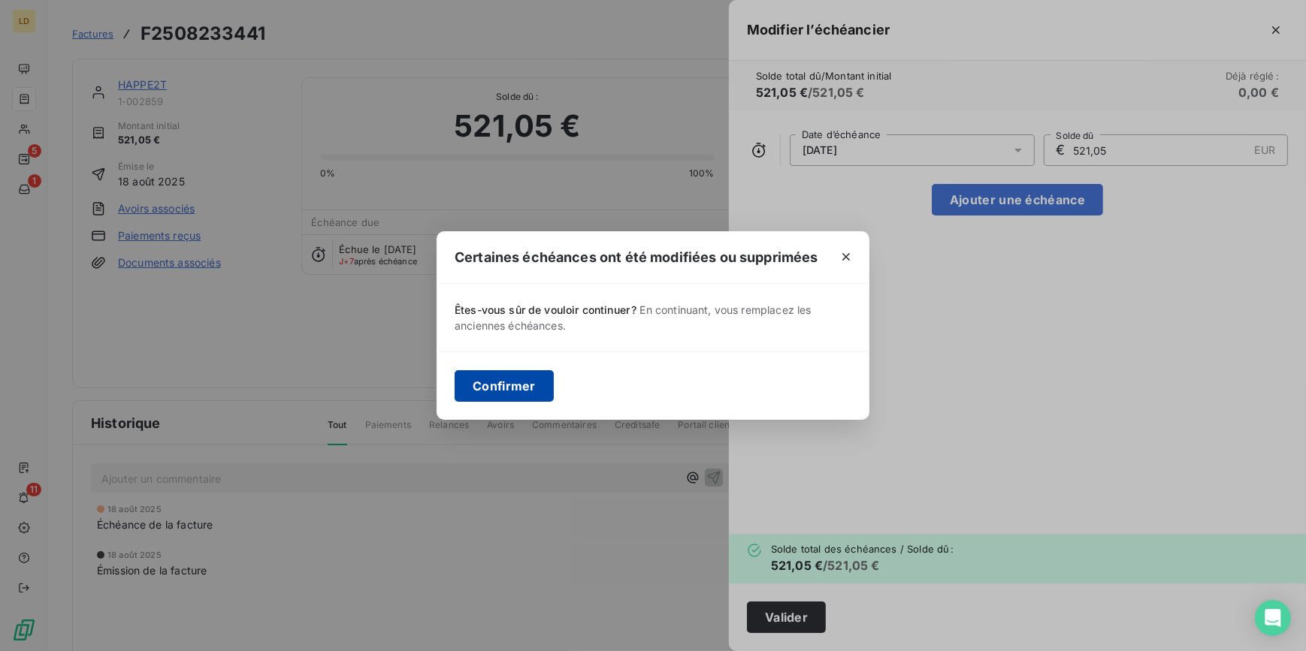
click at [526, 394] on button "Confirmer" at bounding box center [504, 386] width 99 height 32
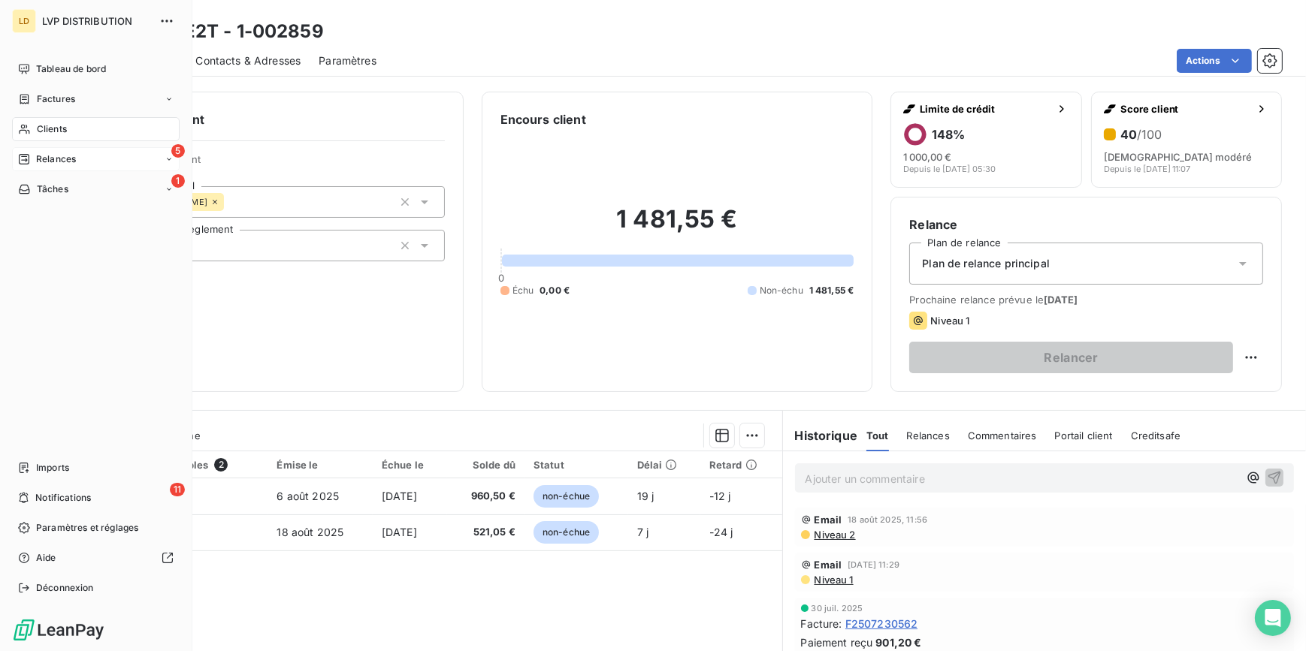
click at [60, 162] on span "Relances" at bounding box center [56, 160] width 40 height 14
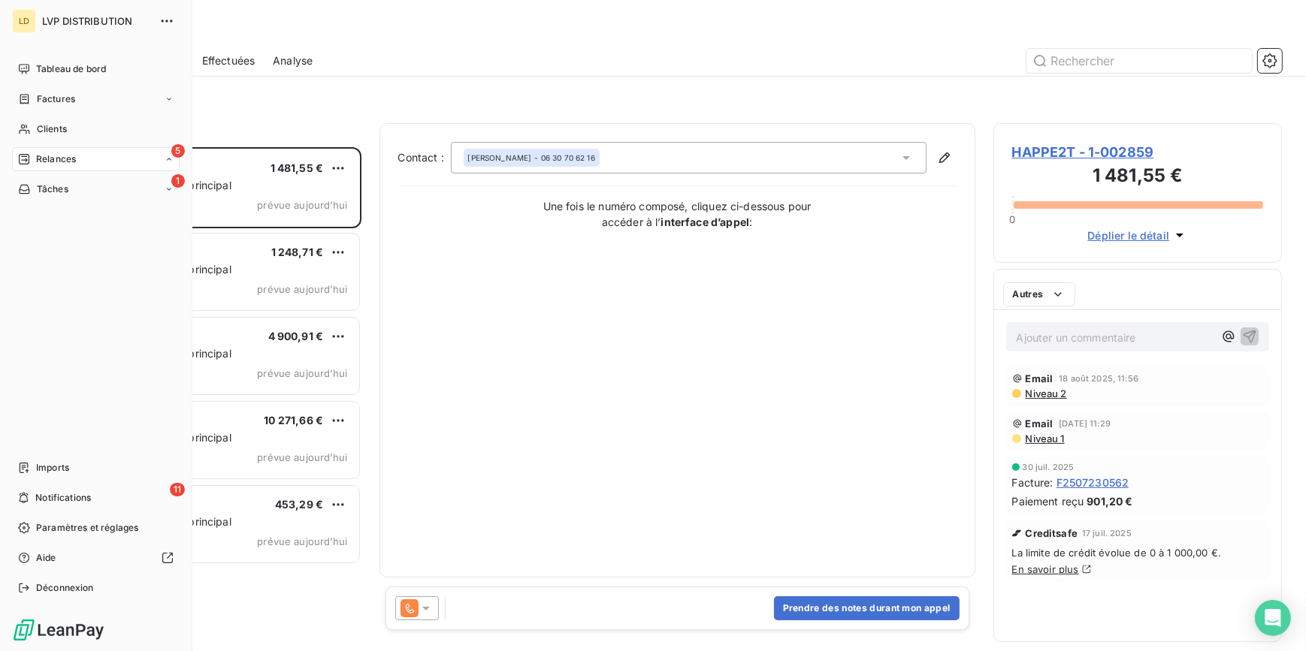
scroll to position [494, 278]
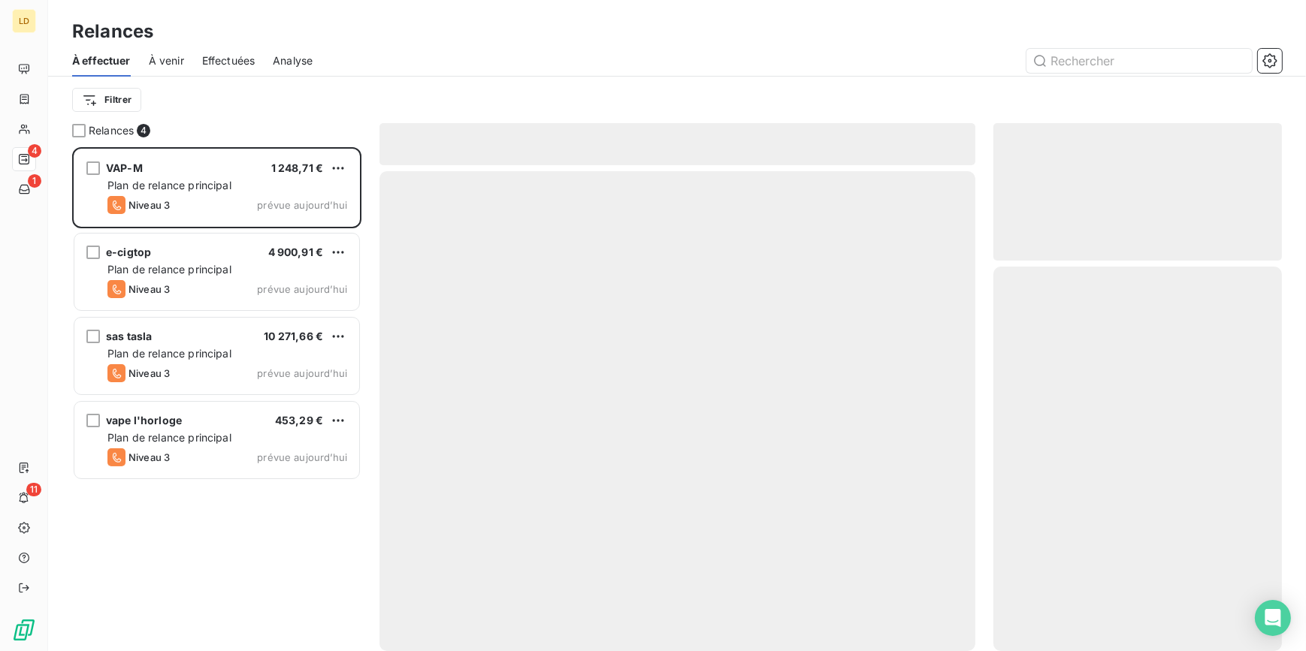
scroll to position [494, 278]
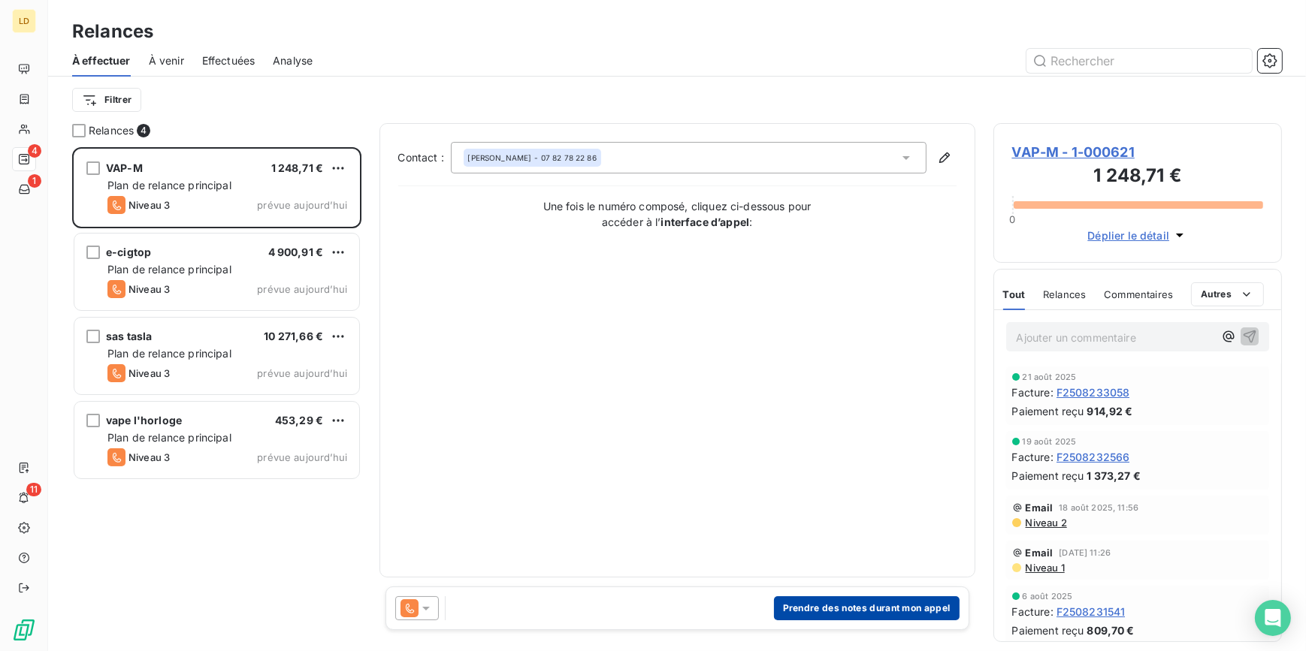
click at [849, 618] on button "Prendre des notes durant mon appel" at bounding box center [867, 609] width 186 height 24
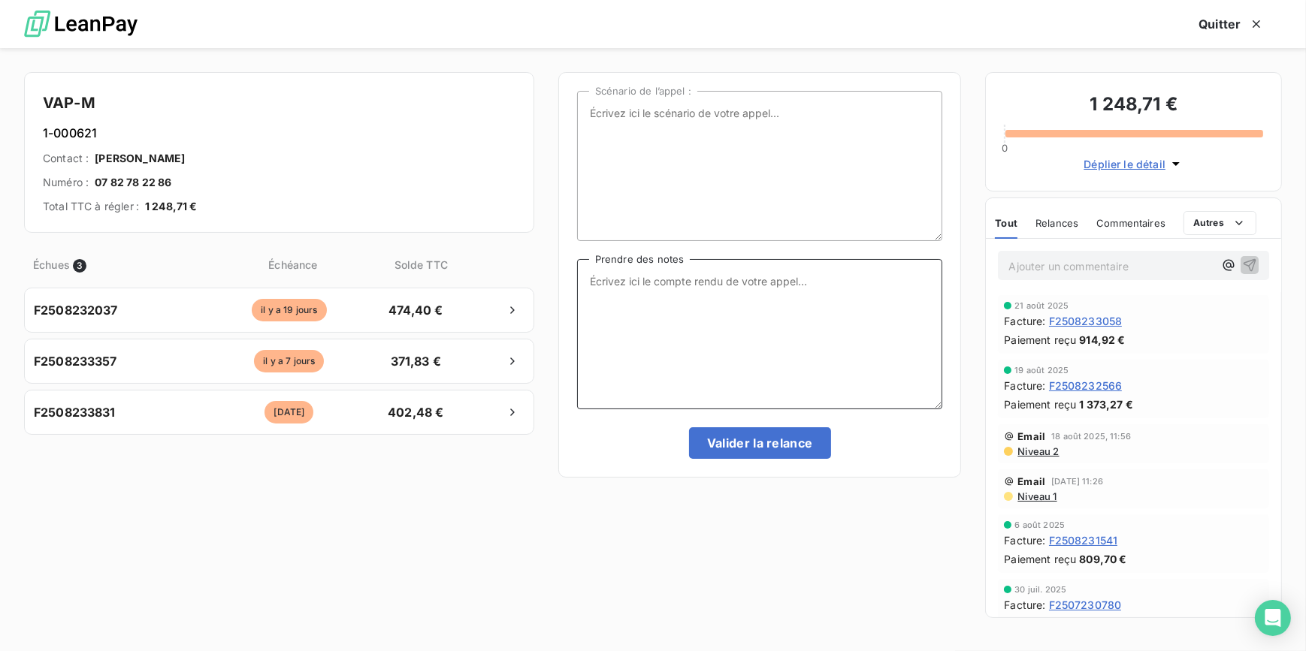
click at [832, 326] on textarea "Prendre des notes" at bounding box center [760, 334] width 366 height 150
type textarea "Message tel laissé"
click at [743, 430] on button "Valider la relance" at bounding box center [760, 444] width 142 height 32
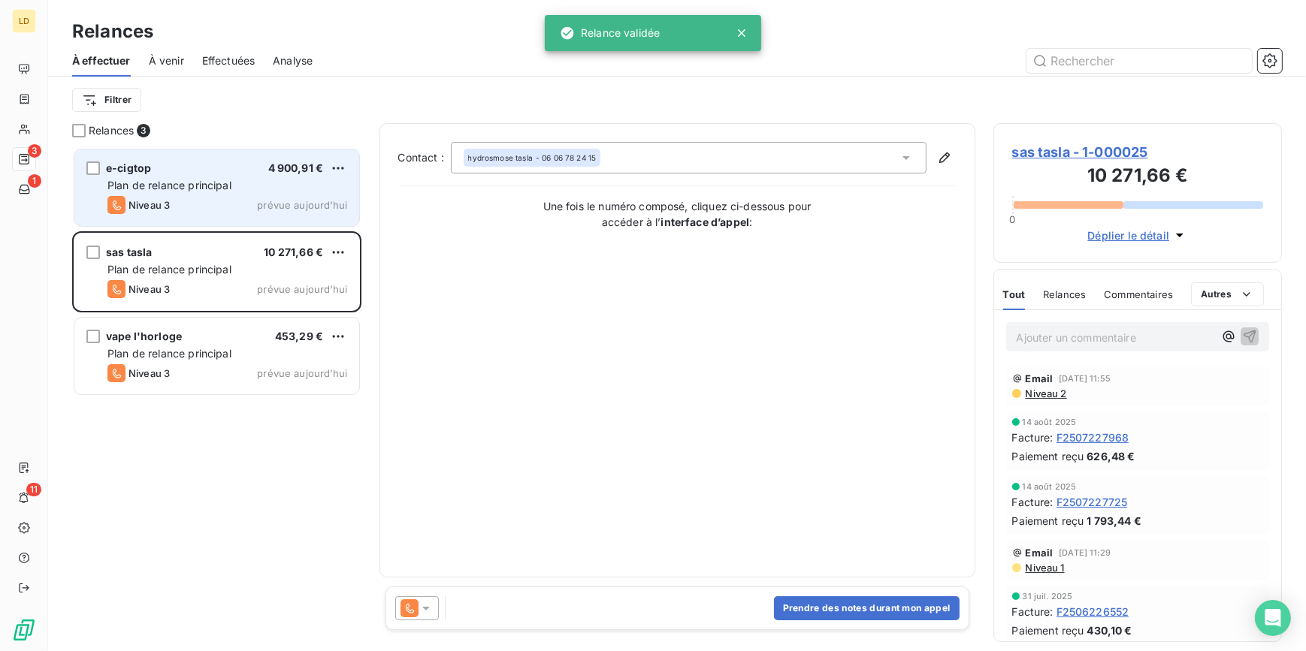
click at [195, 199] on div "Niveau 3 prévue aujourd’hui" at bounding box center [227, 205] width 240 height 18
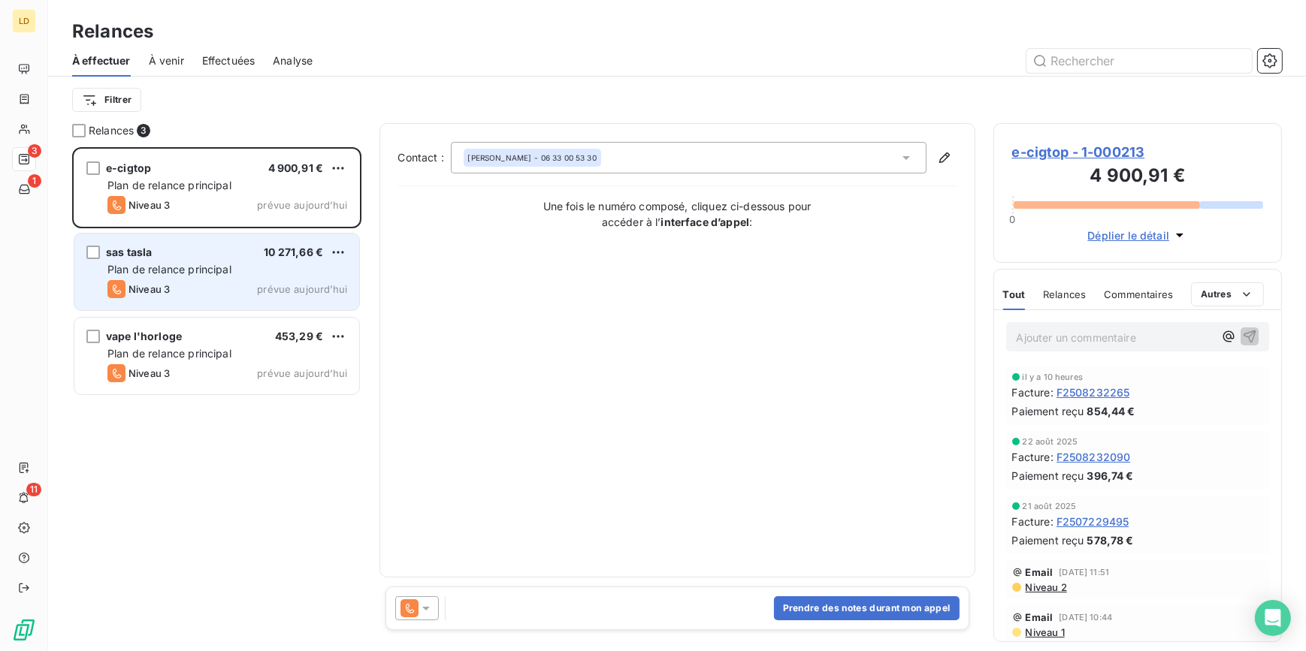
drag, startPoint x: 221, startPoint y: 270, endPoint x: 348, endPoint y: 239, distance: 130.8
click at [221, 270] on span "Plan de relance principal" at bounding box center [169, 269] width 124 height 13
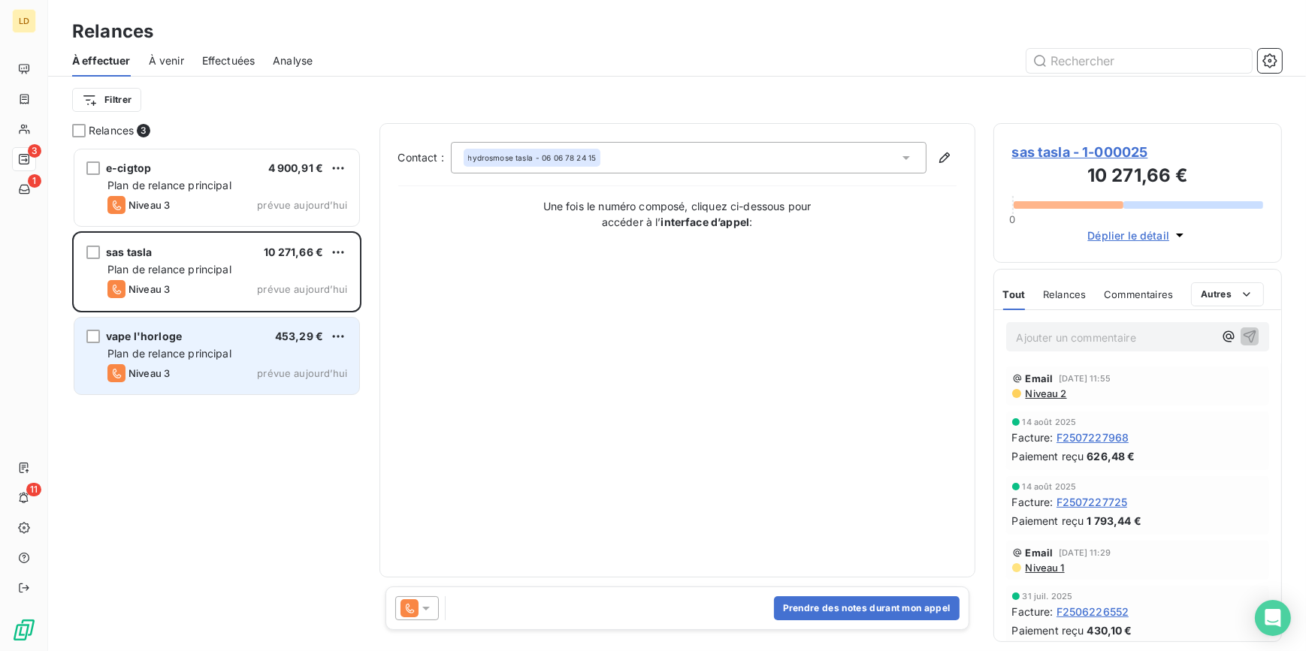
click at [195, 356] on span "Plan de relance principal" at bounding box center [169, 353] width 124 height 13
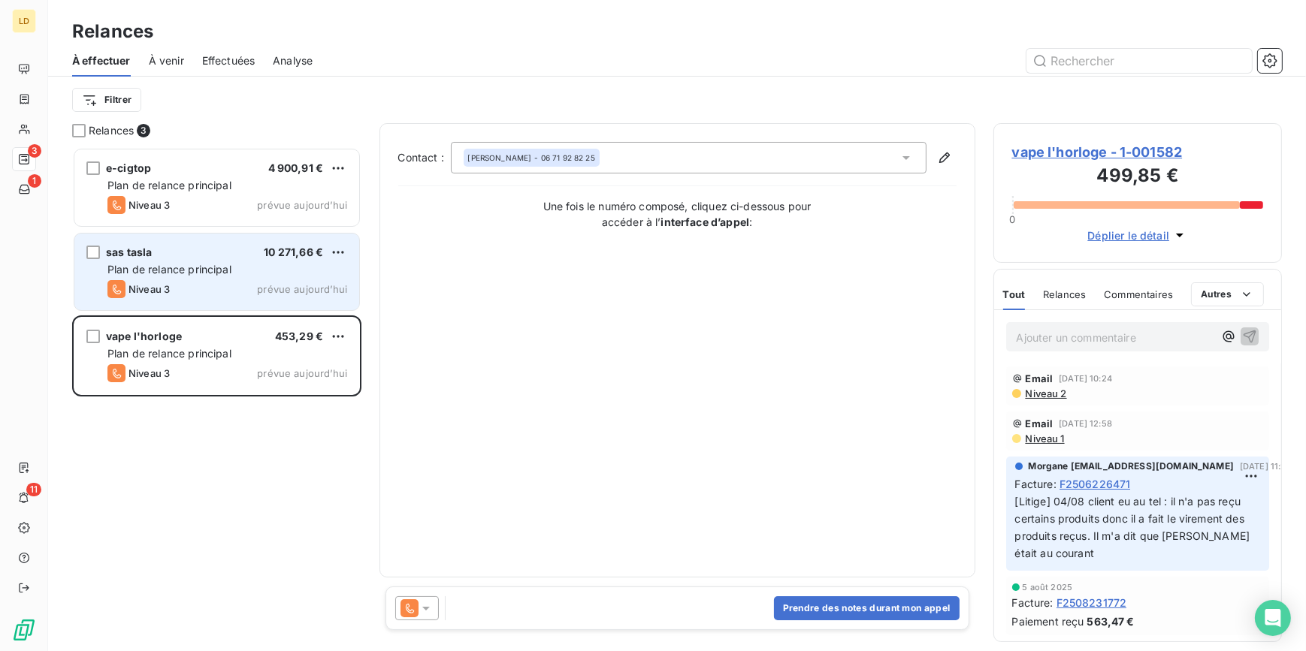
click at [211, 253] on div "sas tasla 10 271,66 €" at bounding box center [227, 253] width 240 height 14
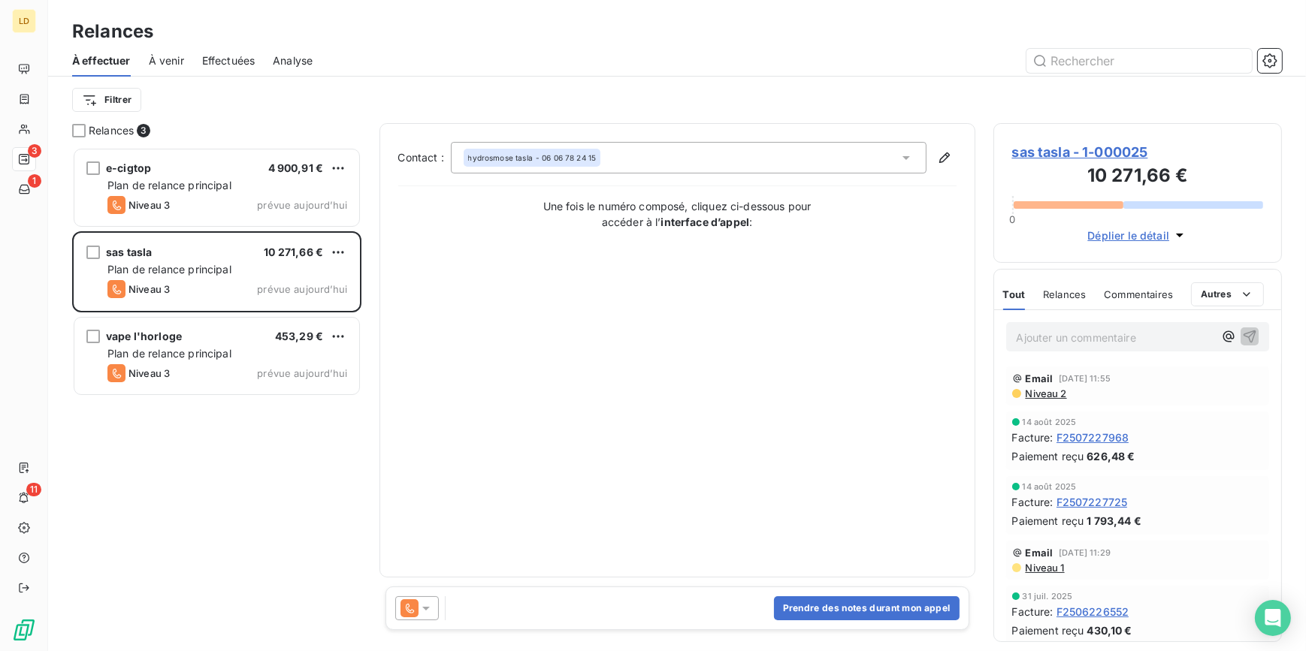
click at [160, 66] on span "À venir" at bounding box center [166, 60] width 35 height 15
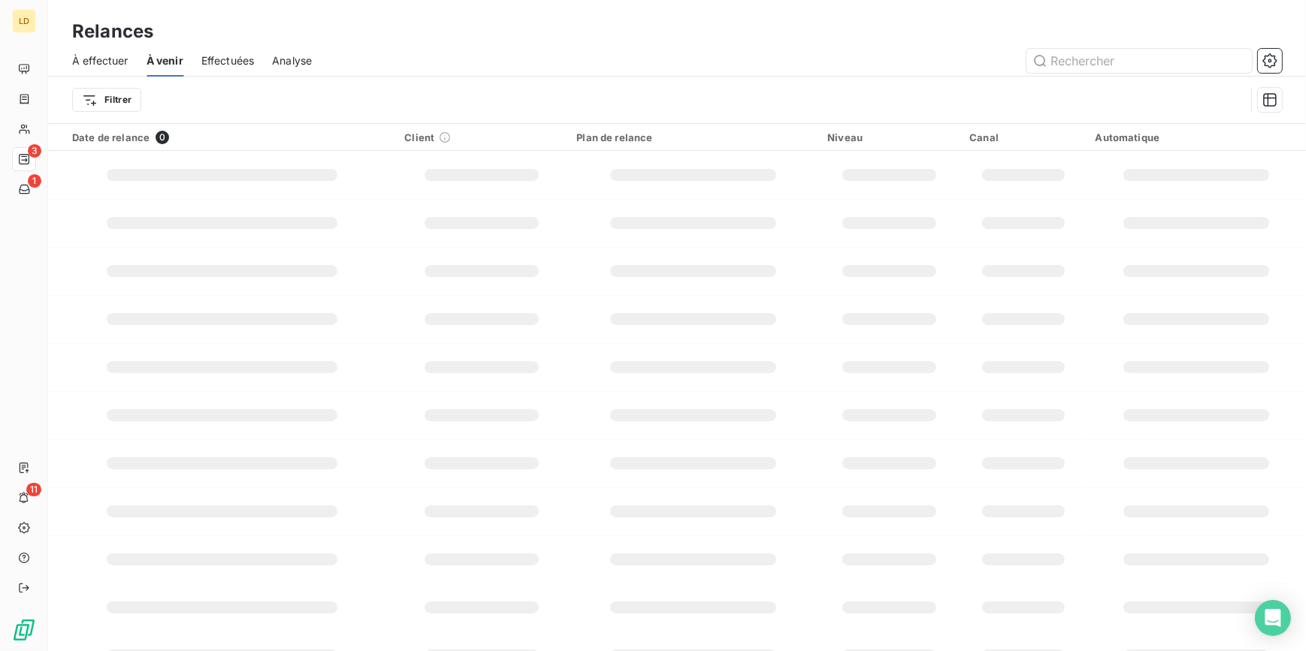
click at [228, 68] on span "Effectuées" at bounding box center [227, 60] width 53 height 15
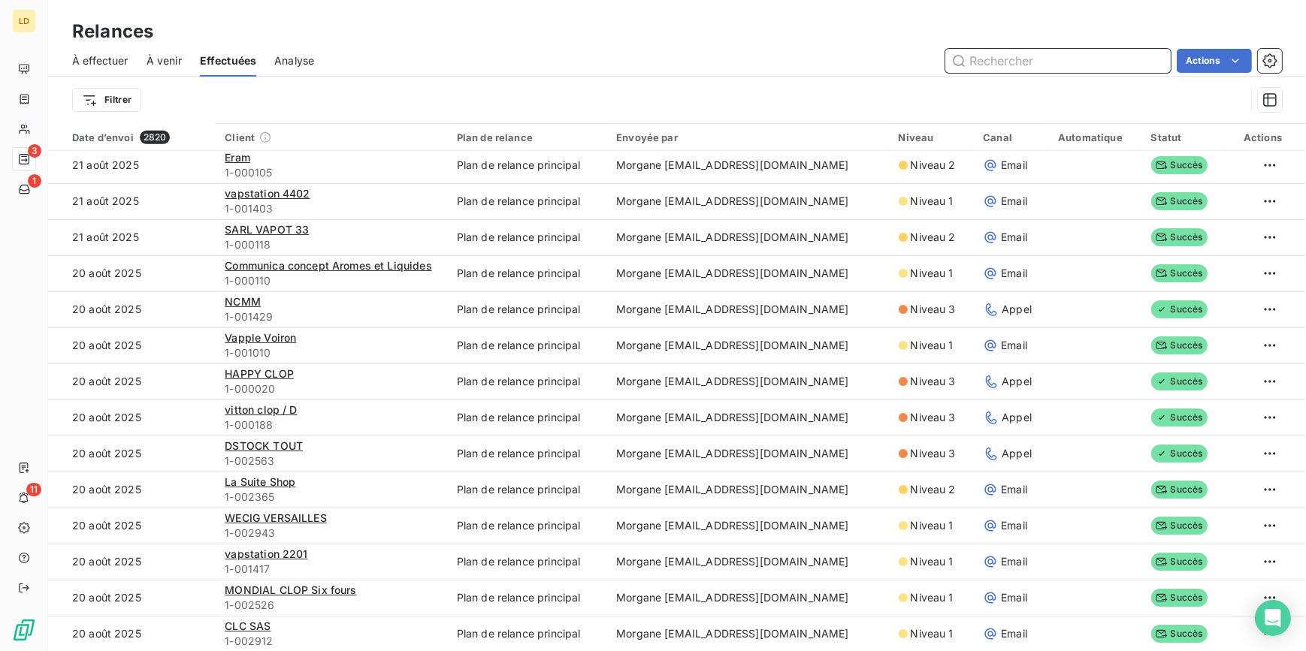
scroll to position [1229, 0]
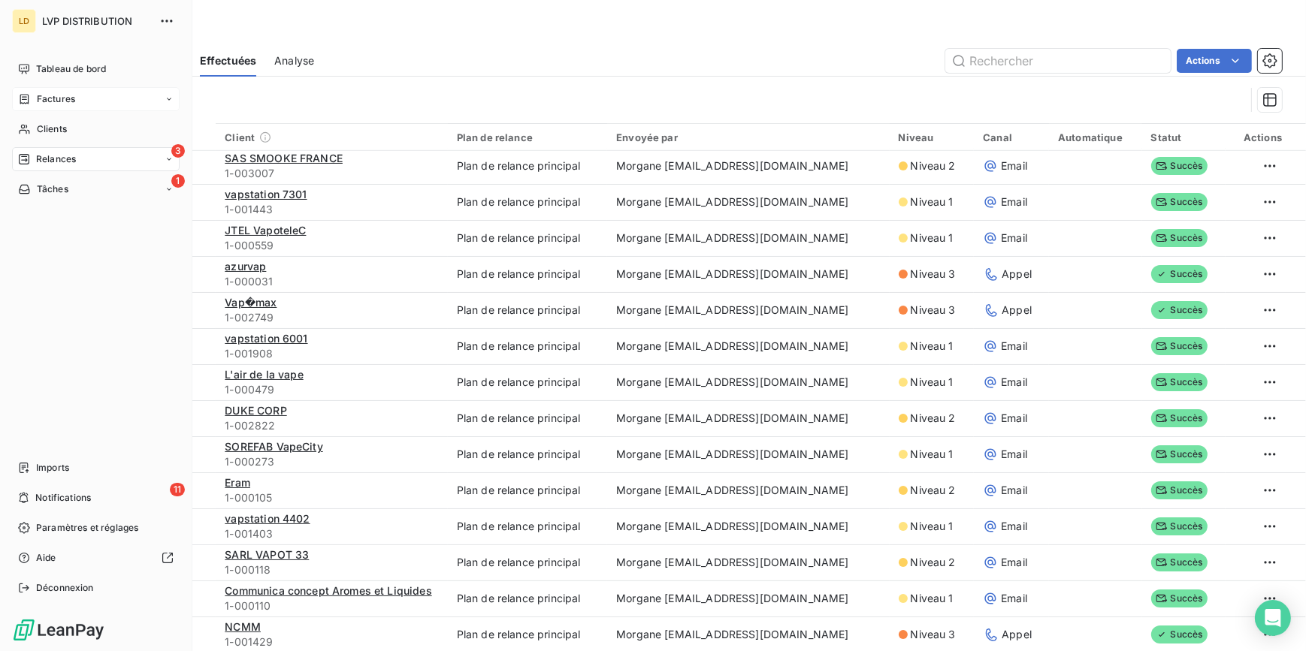
click at [32, 103] on div "Factures" at bounding box center [46, 99] width 57 height 14
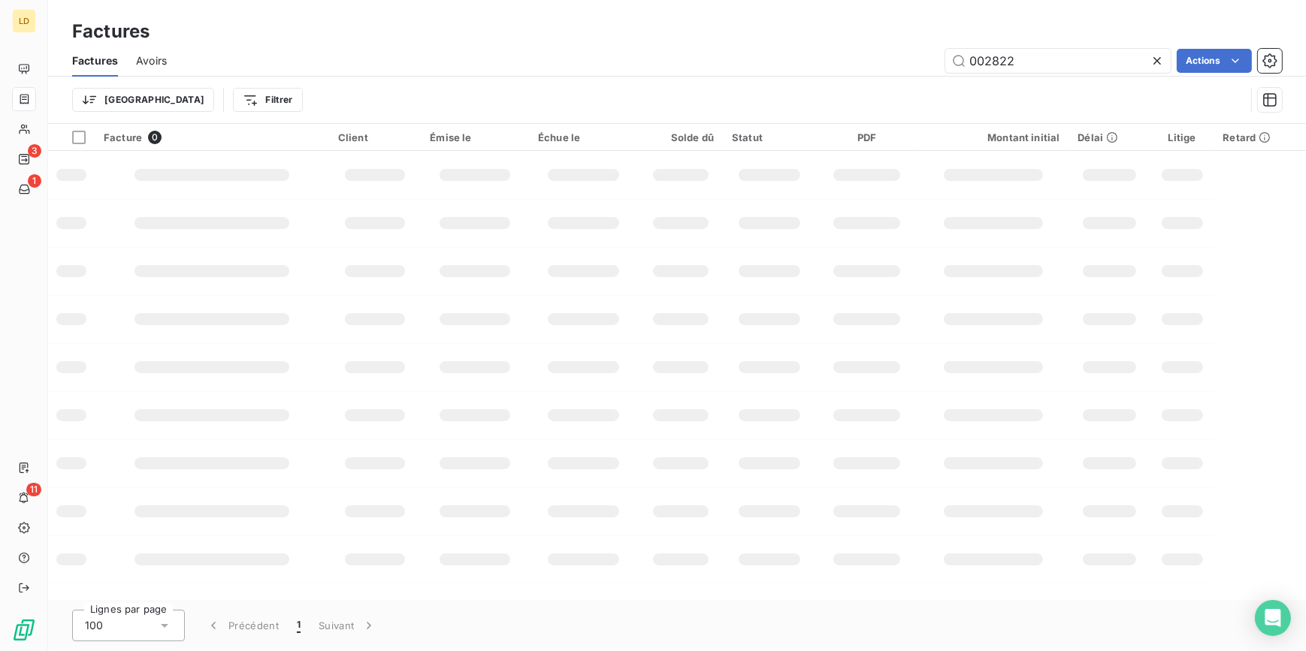
drag, startPoint x: 1035, startPoint y: 57, endPoint x: 876, endPoint y: 50, distance: 159.4
click at [879, 50] on div "002822 Actions" at bounding box center [733, 61] width 1097 height 24
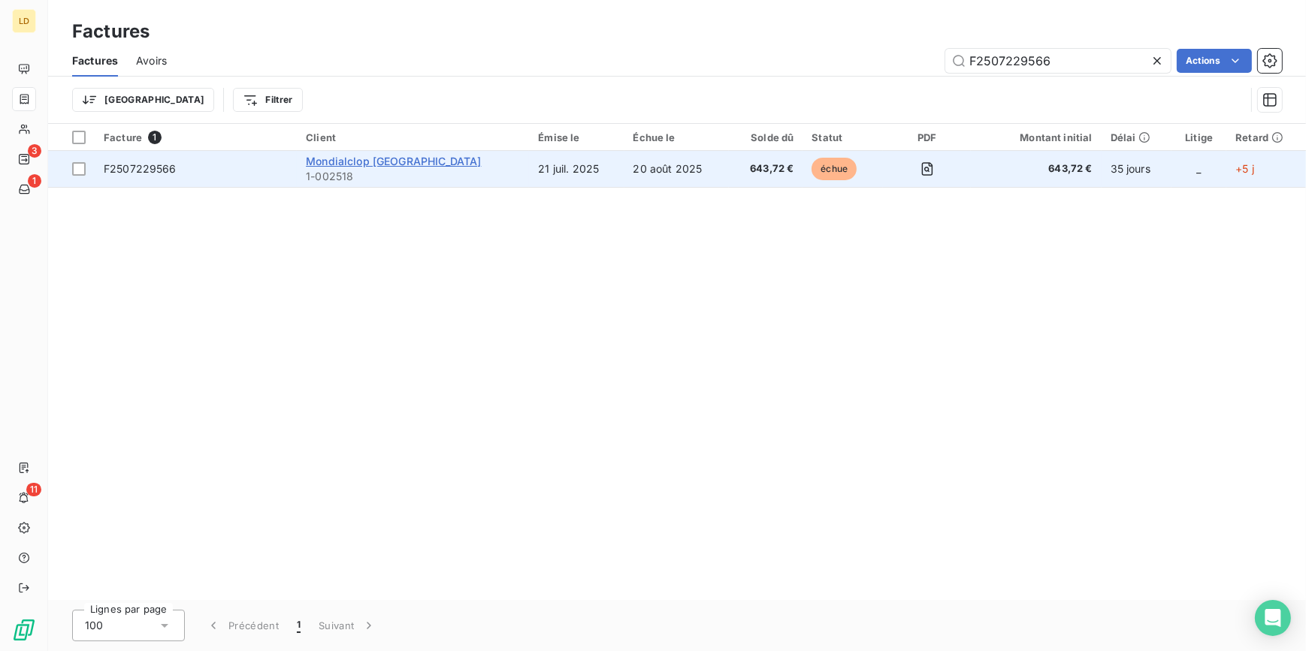
type input "F2507229566"
click at [349, 159] on span "Mondialclop [GEOGRAPHIC_DATA]" at bounding box center [393, 161] width 175 height 13
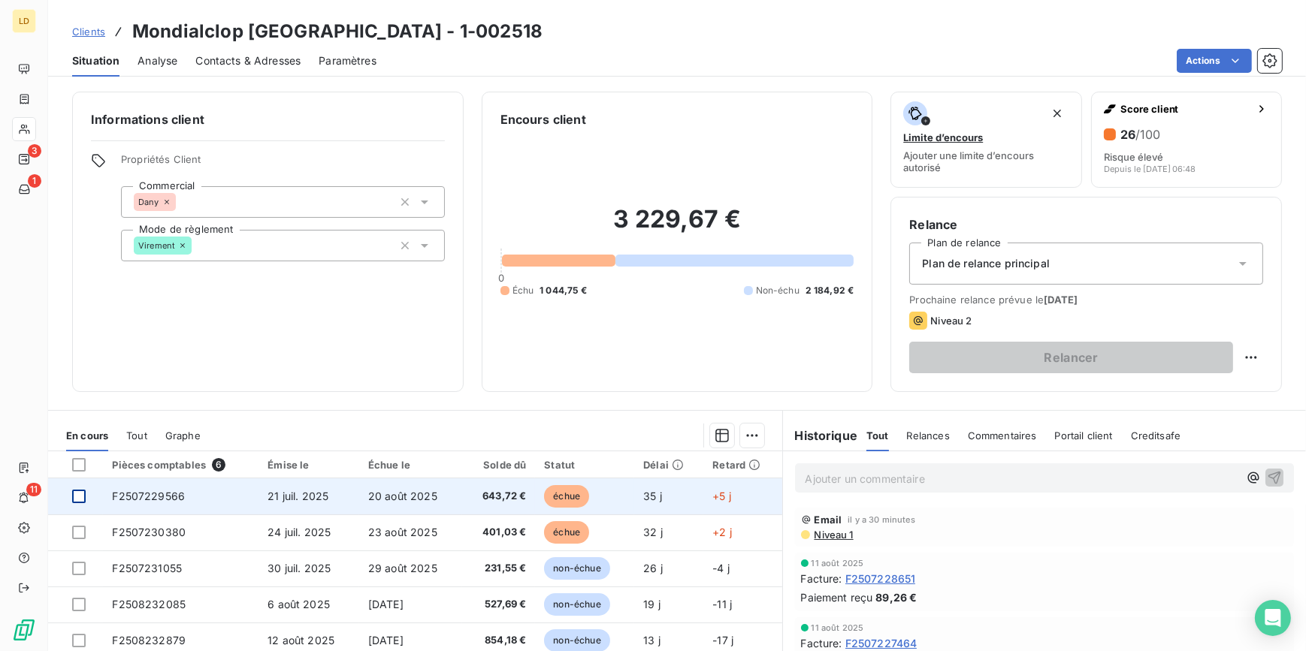
click at [78, 500] on div at bounding box center [79, 497] width 14 height 14
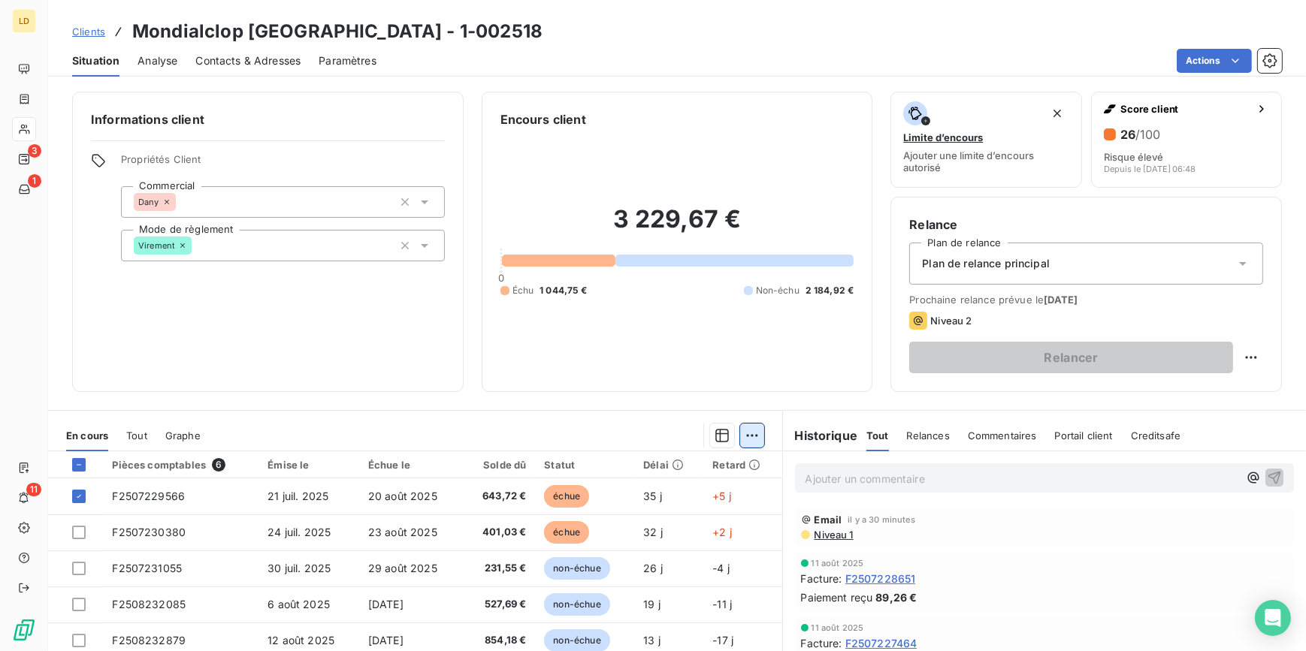
click at [743, 437] on html "LD 3 1 11 Clients Mondialclop Toulon - 1-002518 Situation Analyse Contacts & Ad…" at bounding box center [653, 325] width 1306 height 651
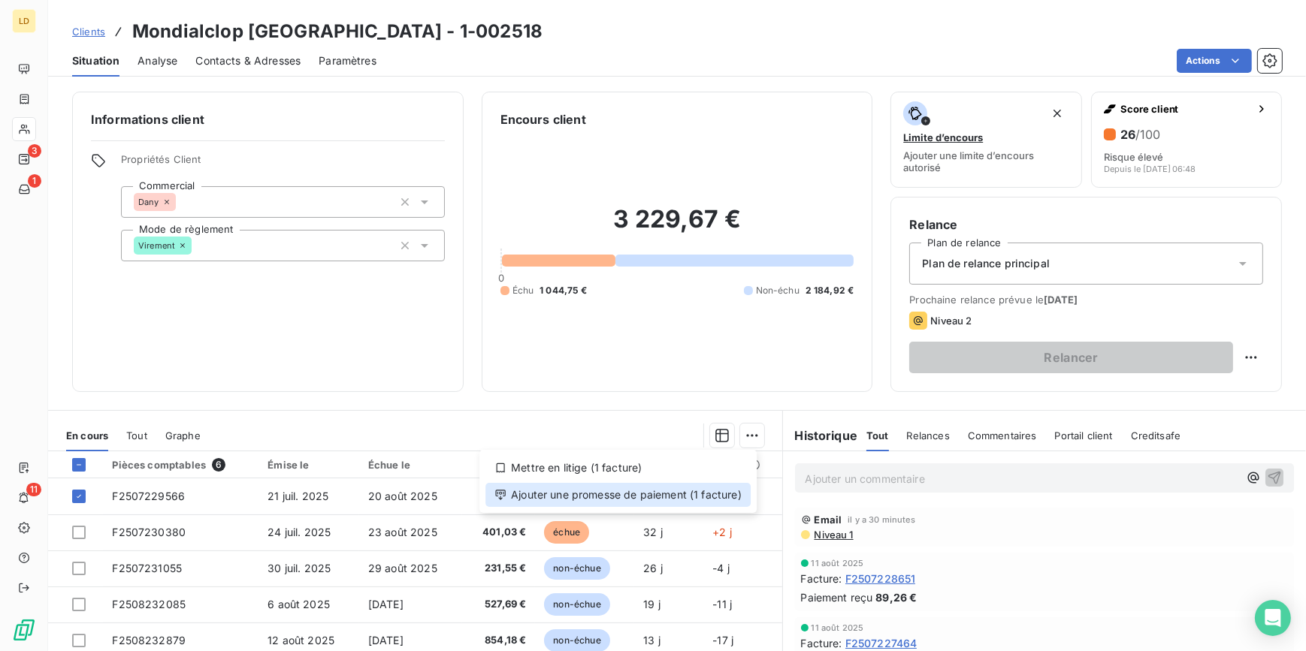
click at [702, 493] on div "Ajouter une promesse de paiement (1 facture)" at bounding box center [617, 495] width 265 height 24
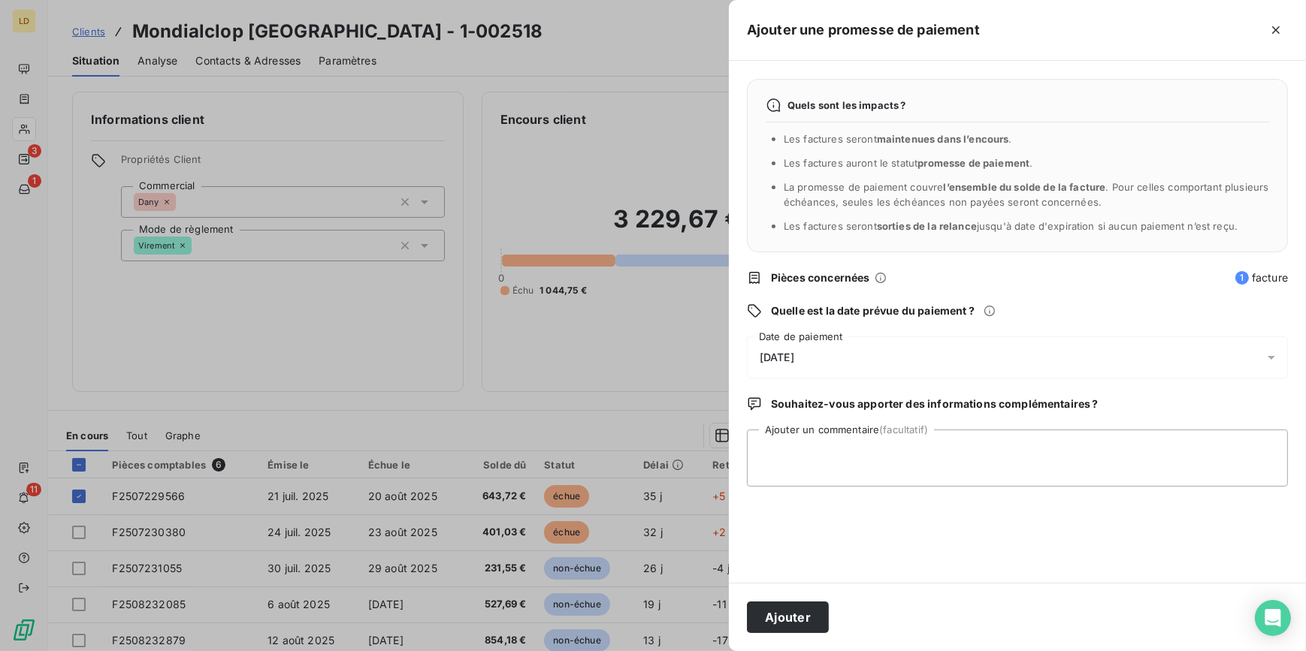
click at [793, 341] on div "26/08/2025" at bounding box center [1017, 358] width 541 height 42
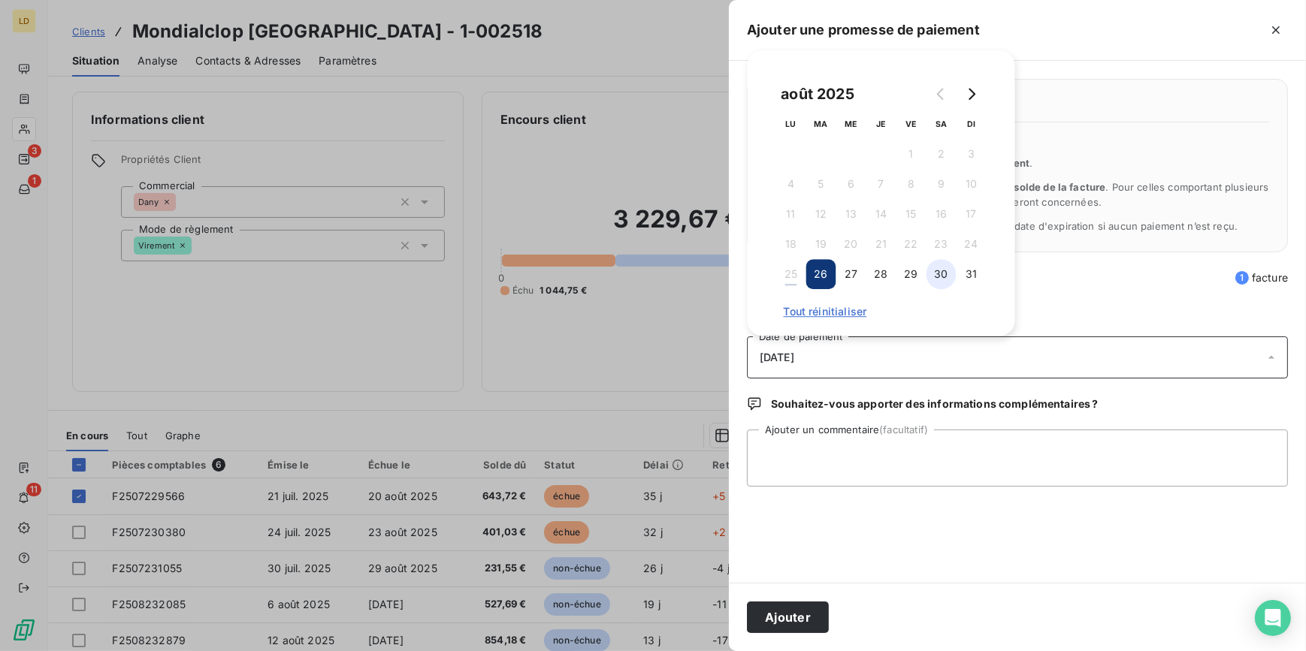
click at [929, 278] on button "30" at bounding box center [941, 274] width 30 height 30
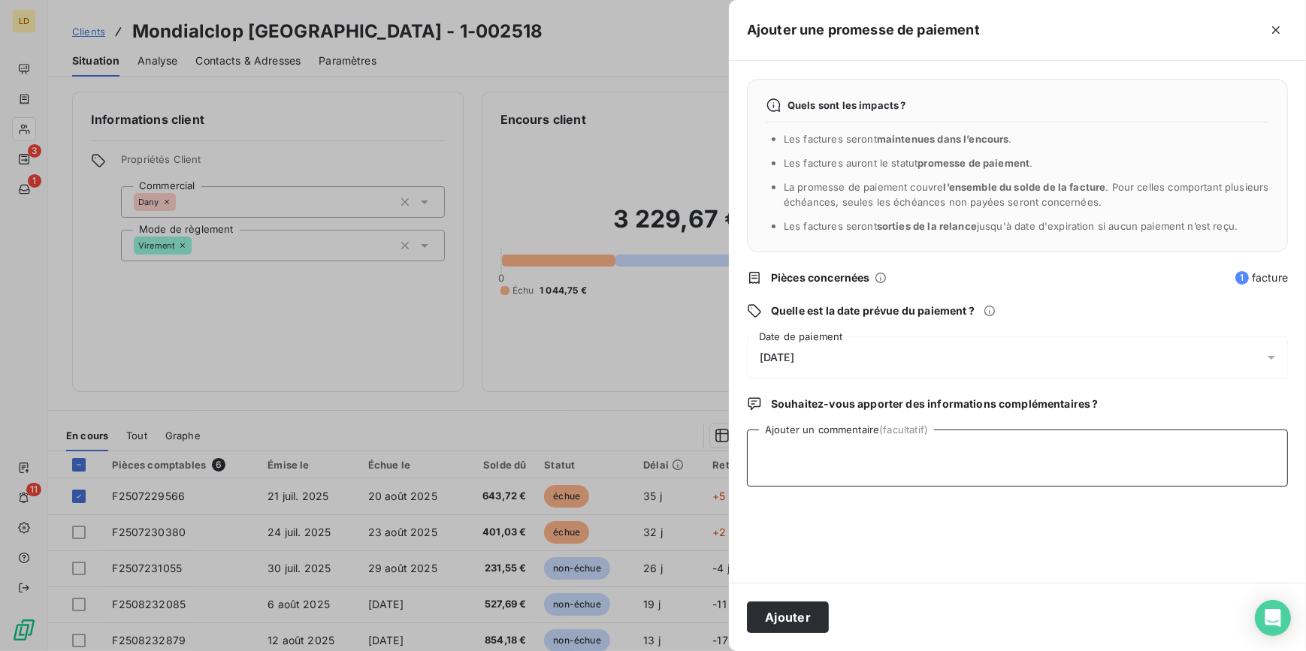
click at [812, 473] on textarea "Ajouter un commentaire (facultatif)" at bounding box center [1017, 458] width 541 height 57
type textarea "Avis de virement reçu 25/08"
click at [789, 608] on button "Ajouter" at bounding box center [788, 618] width 82 height 32
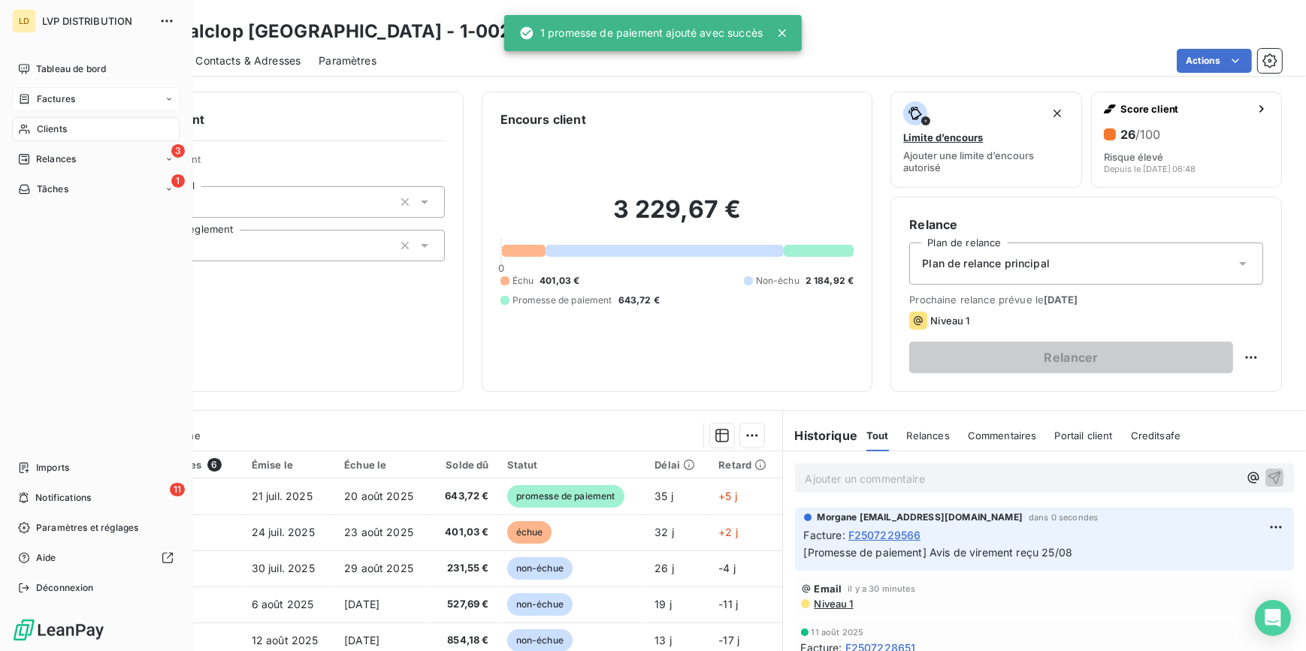
click at [60, 99] on span "Factures" at bounding box center [56, 99] width 38 height 14
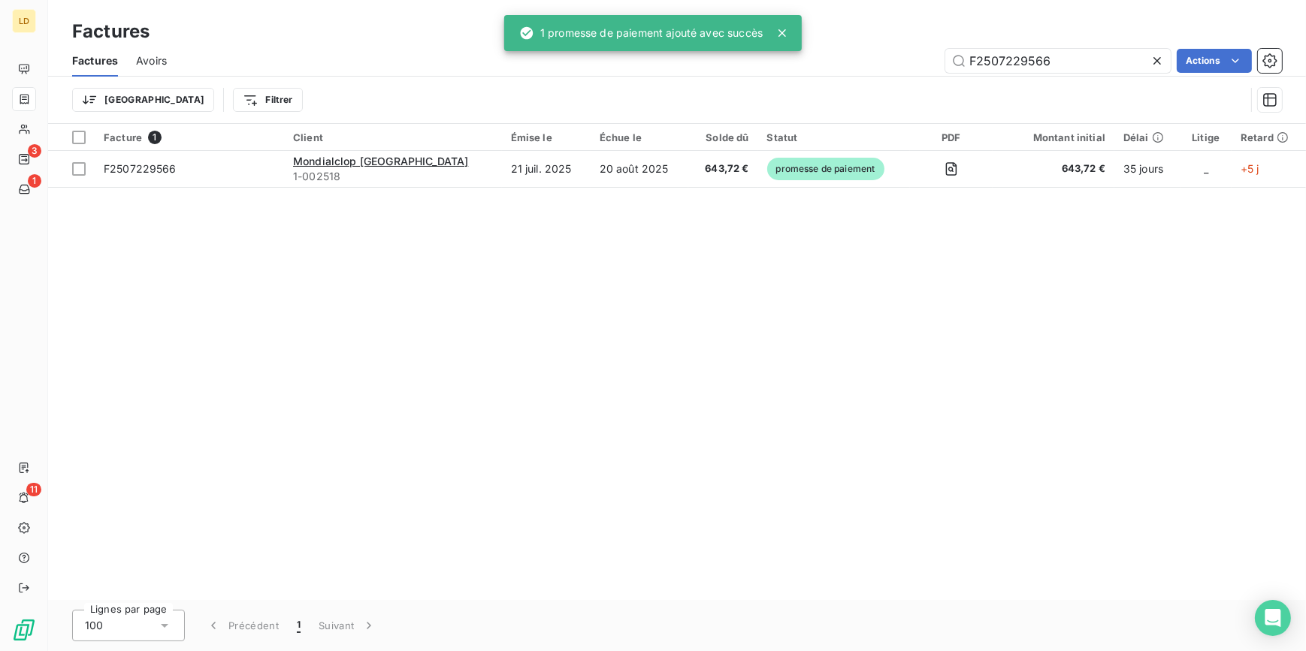
drag, startPoint x: 1055, startPoint y: 59, endPoint x: 882, endPoint y: 56, distance: 172.8
click at [893, 56] on div "F2507229566 Actions" at bounding box center [733, 61] width 1097 height 24
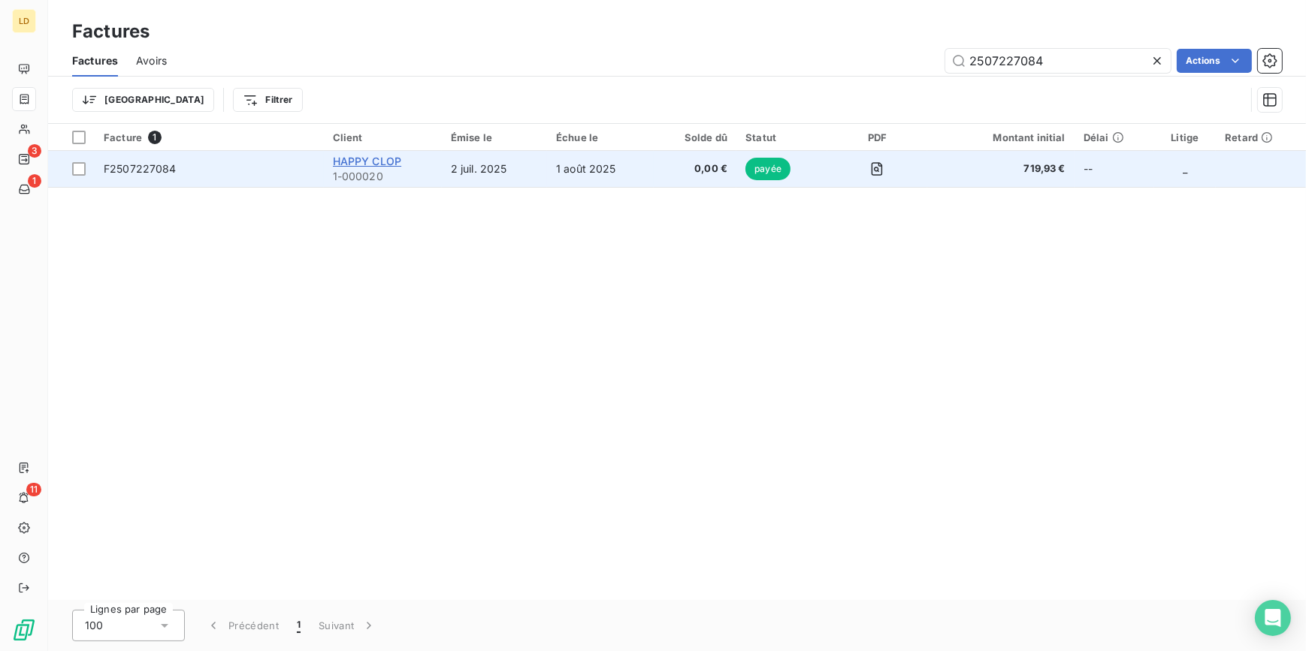
type input "2507227084"
click at [378, 162] on span "HAPPY CLOP" at bounding box center [367, 161] width 69 height 13
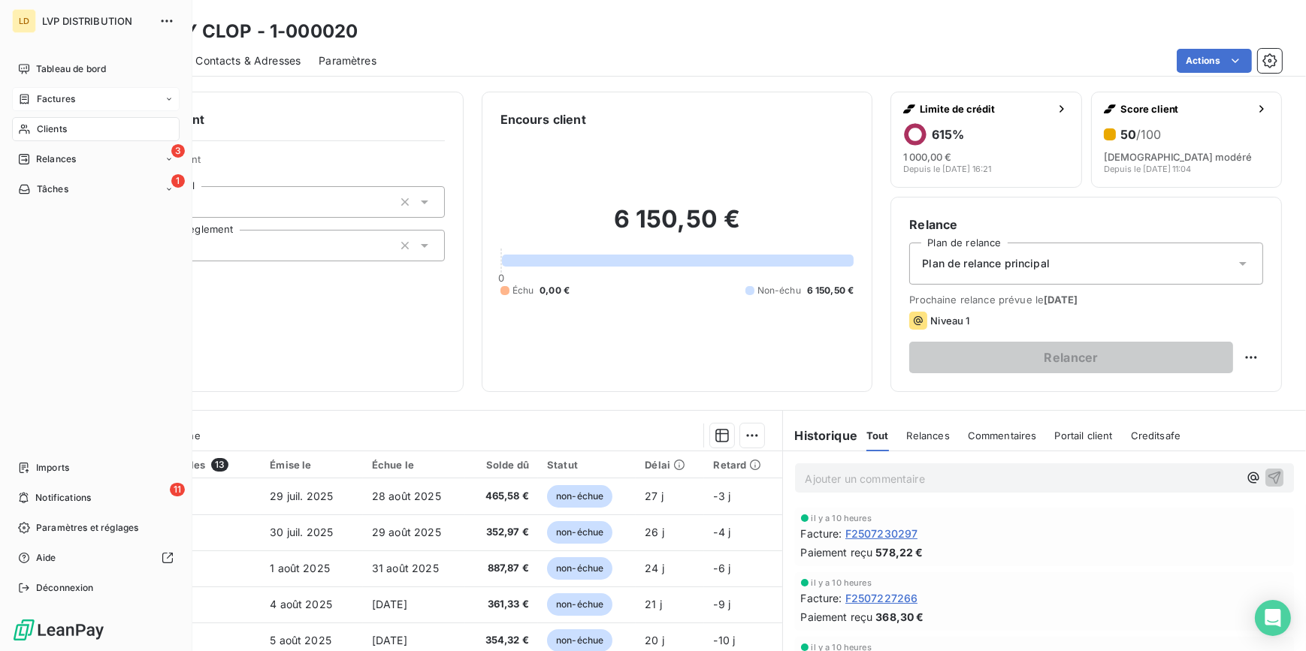
click at [30, 103] on icon at bounding box center [24, 99] width 13 height 12
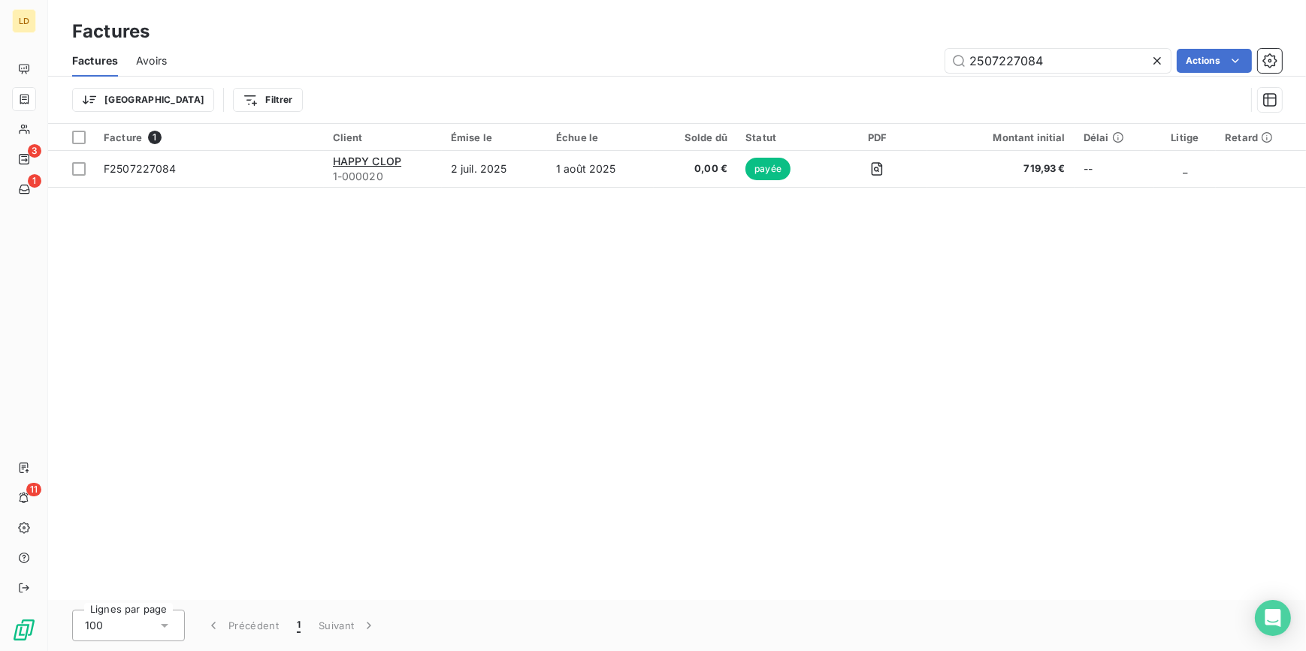
drag, startPoint x: 988, startPoint y: 41, endPoint x: 924, endPoint y: 37, distance: 64.0
click at [942, 37] on div "Factures Factures Avoirs 2507227084 Actions Trier Filtrer" at bounding box center [677, 62] width 1258 height 124
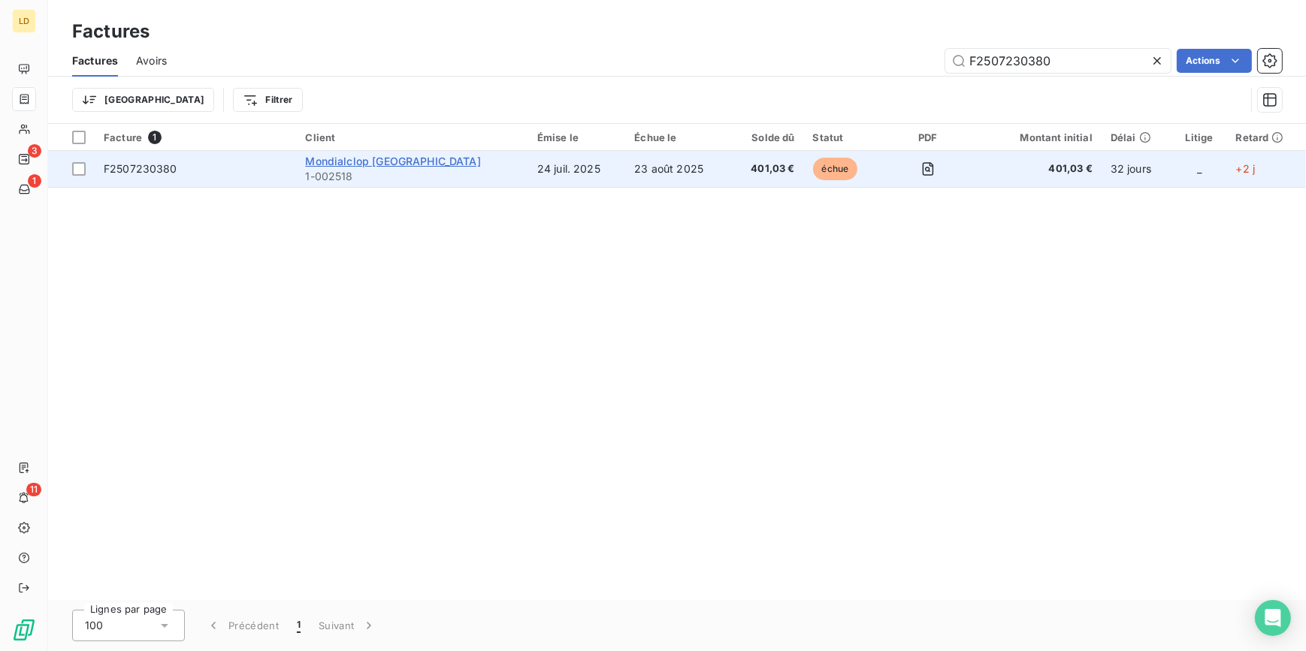
type input "F2507230380"
click at [400, 159] on span "Mondialclop Toulon" at bounding box center [392, 161] width 175 height 13
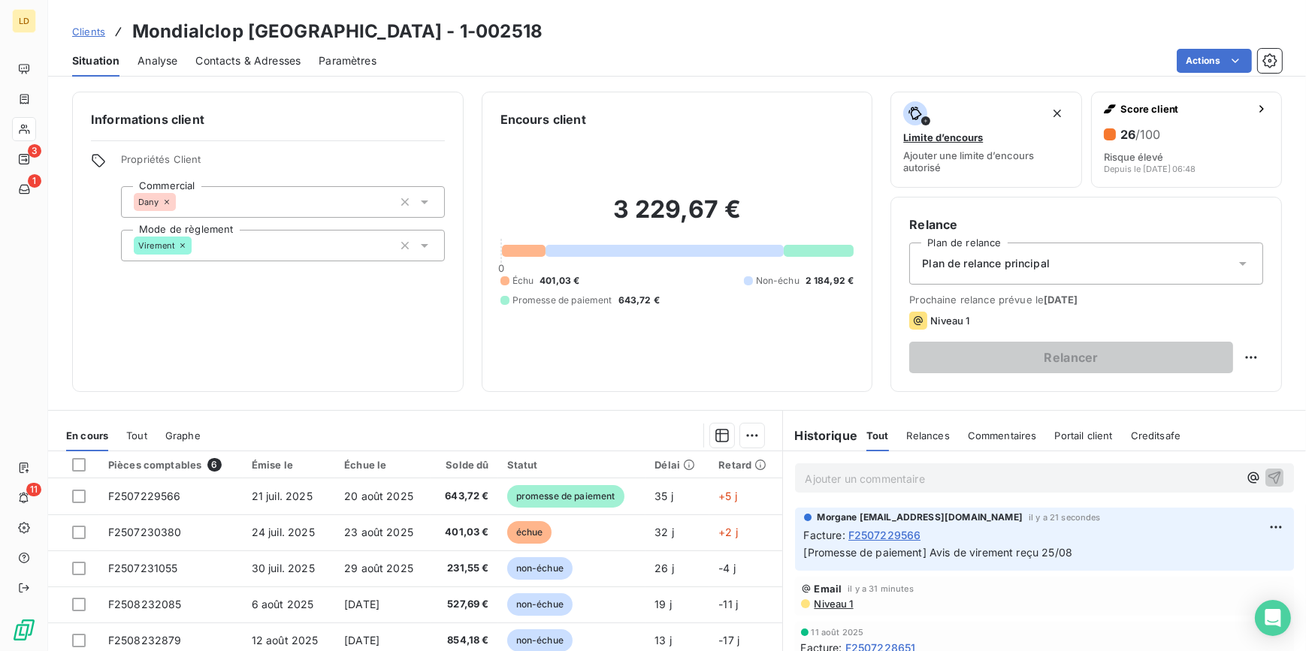
click at [863, 486] on p "Ajouter un commentaire ﻿" at bounding box center [1022, 479] width 434 height 19
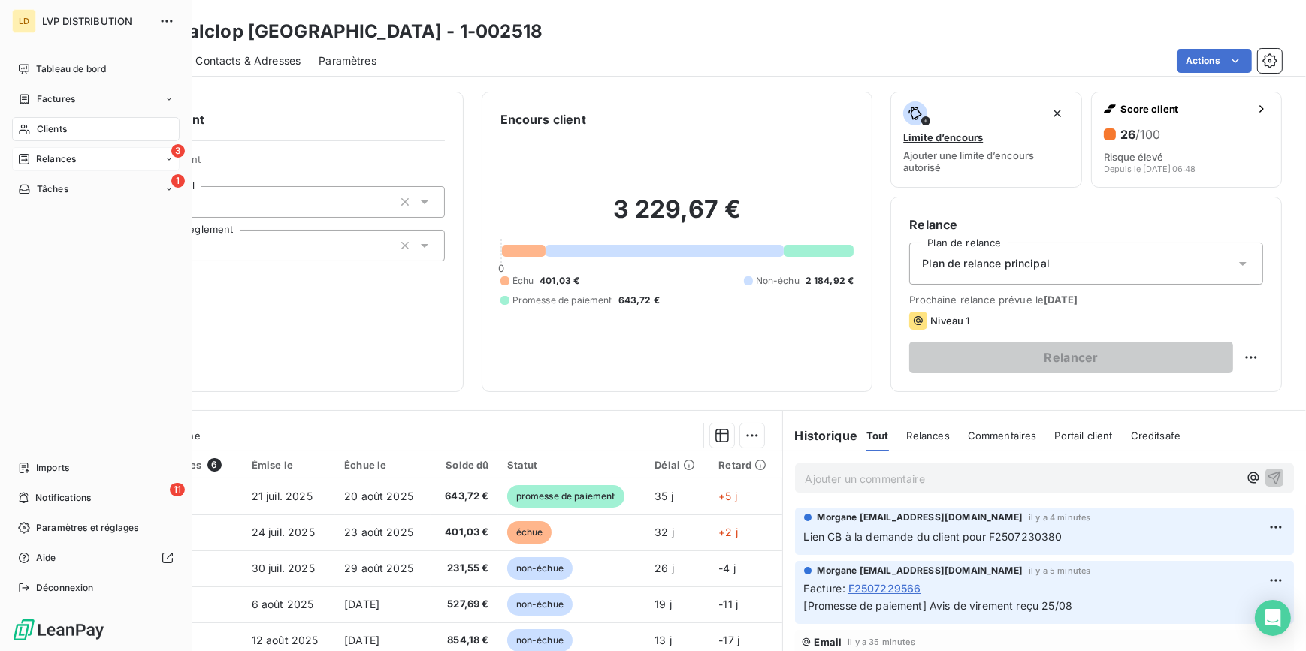
click at [23, 166] on div "3 Relances" at bounding box center [96, 159] width 168 height 24
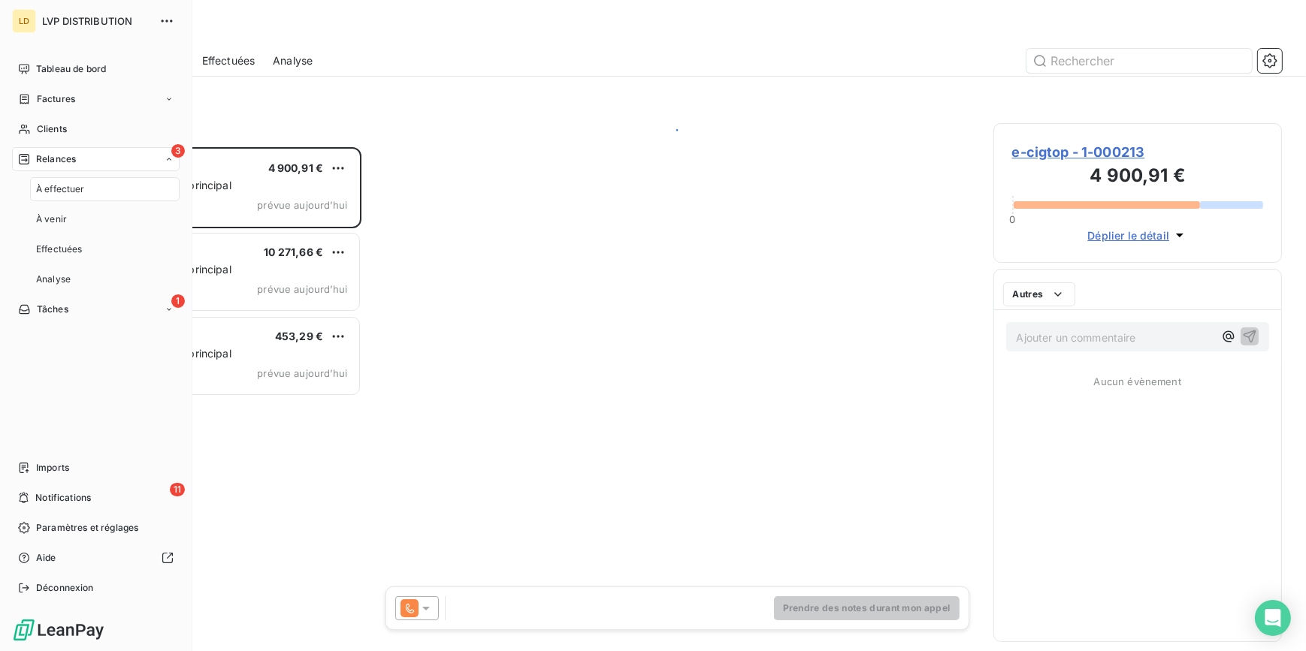
scroll to position [494, 278]
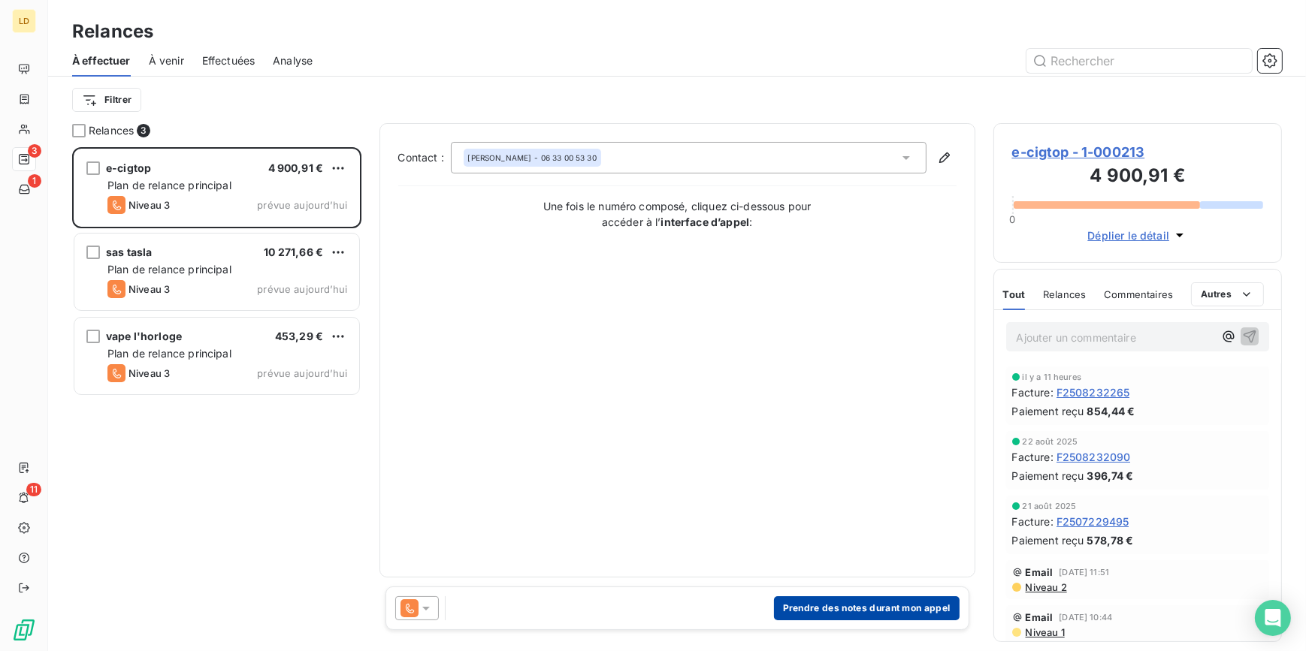
click at [847, 609] on button "Prendre des notes durant mon appel" at bounding box center [867, 609] width 186 height 24
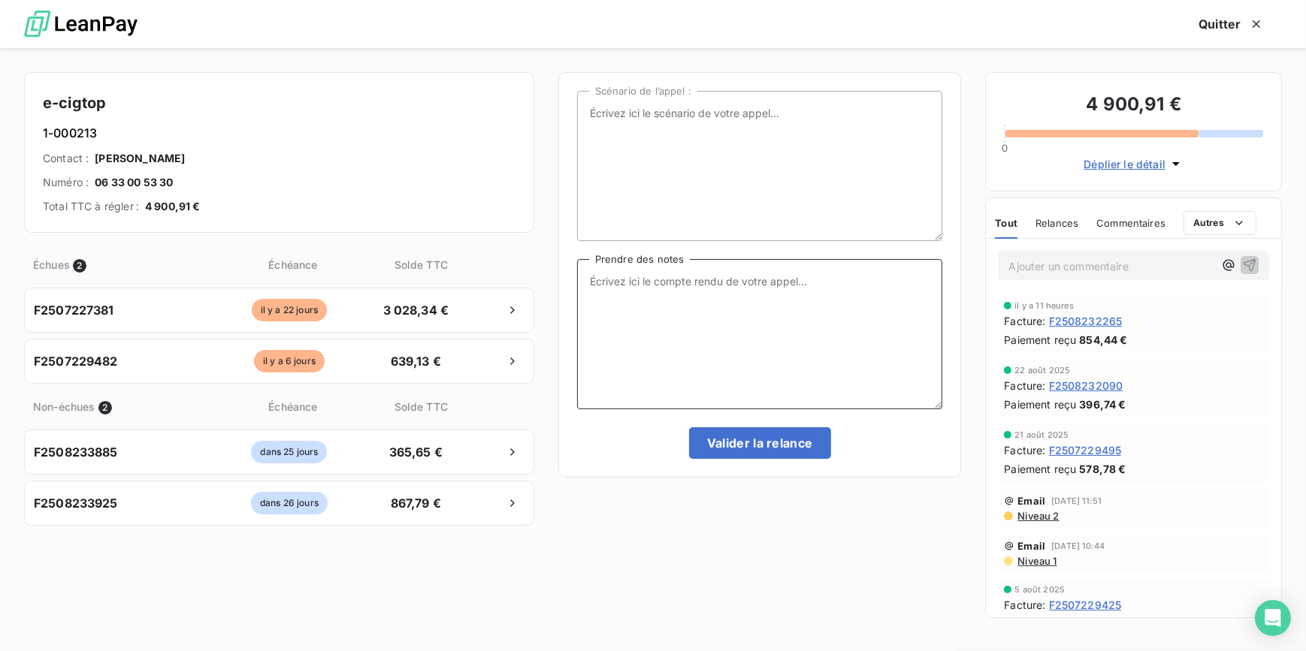
click at [712, 280] on textarea "Prendre des notes" at bounding box center [760, 334] width 366 height 150
drag, startPoint x: 672, startPoint y: 288, endPoint x: 664, endPoint y: 282, distance: 10.2
click at [673, 288] on textarea "Prendre des notes" at bounding box center [760, 334] width 366 height 150
type textarea "Message tel laissé au client"
click at [778, 434] on button "Valider la relance" at bounding box center [760, 444] width 142 height 32
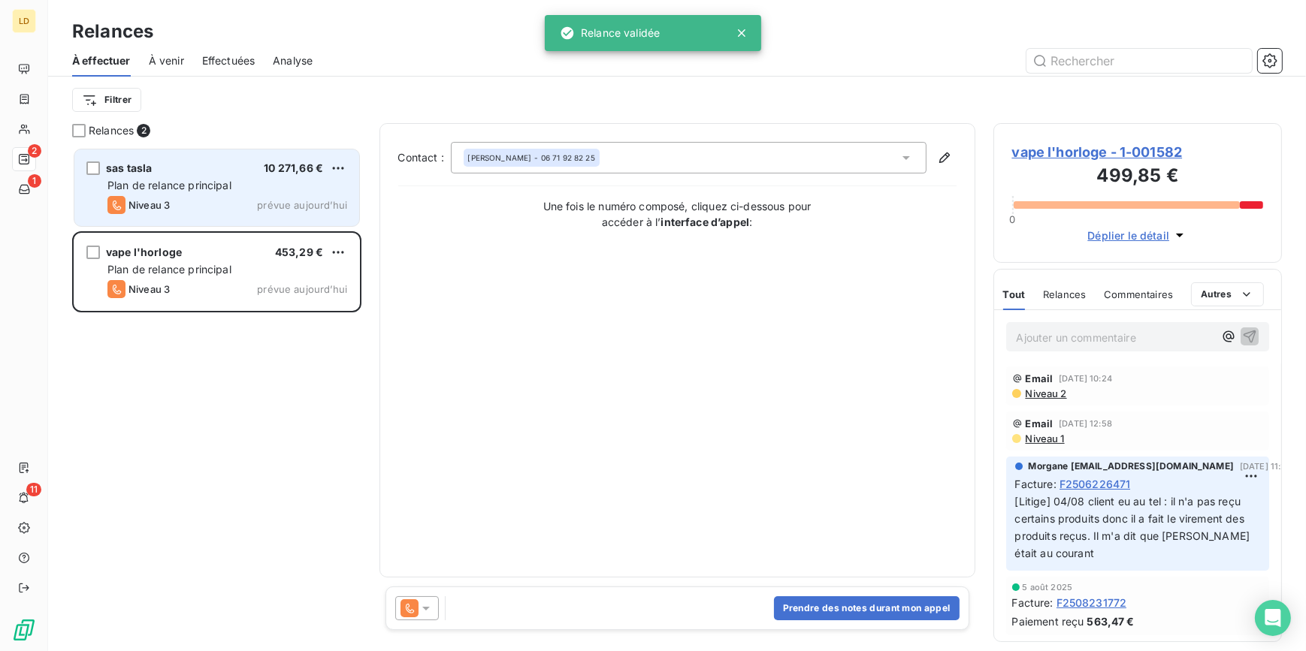
click at [218, 210] on div "Niveau 3 prévue aujourd’hui" at bounding box center [227, 205] width 240 height 18
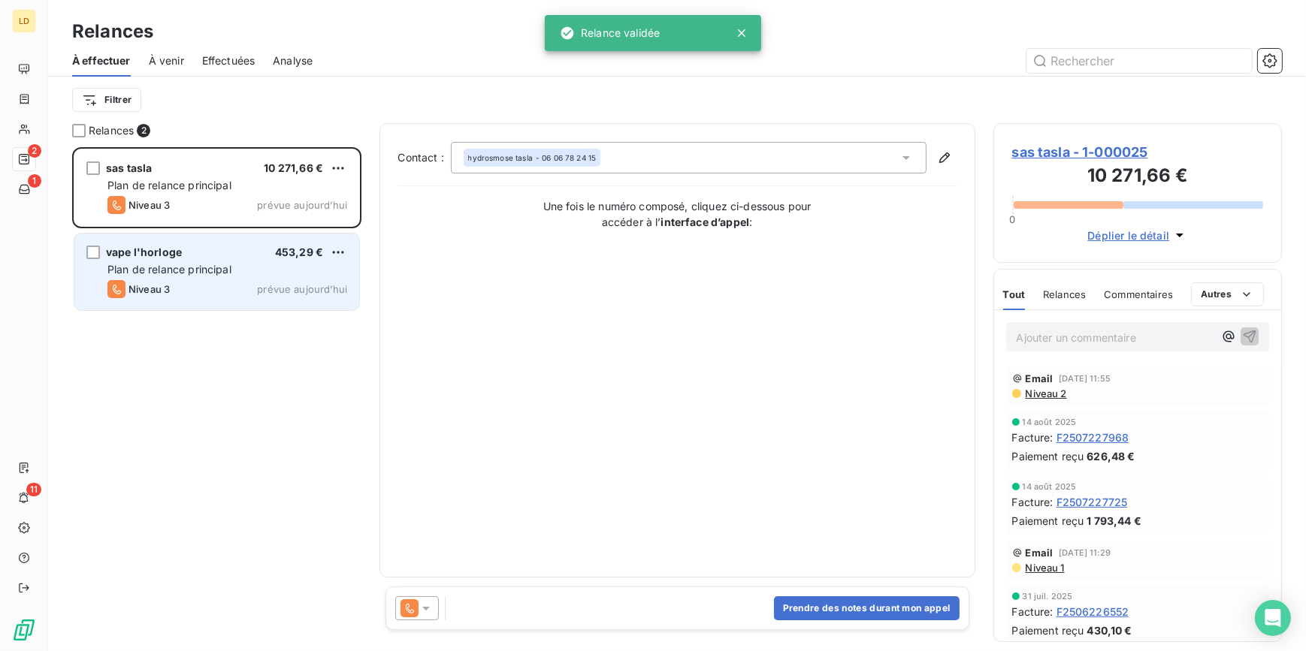
click at [237, 269] on div "Plan de relance principal" at bounding box center [227, 269] width 240 height 15
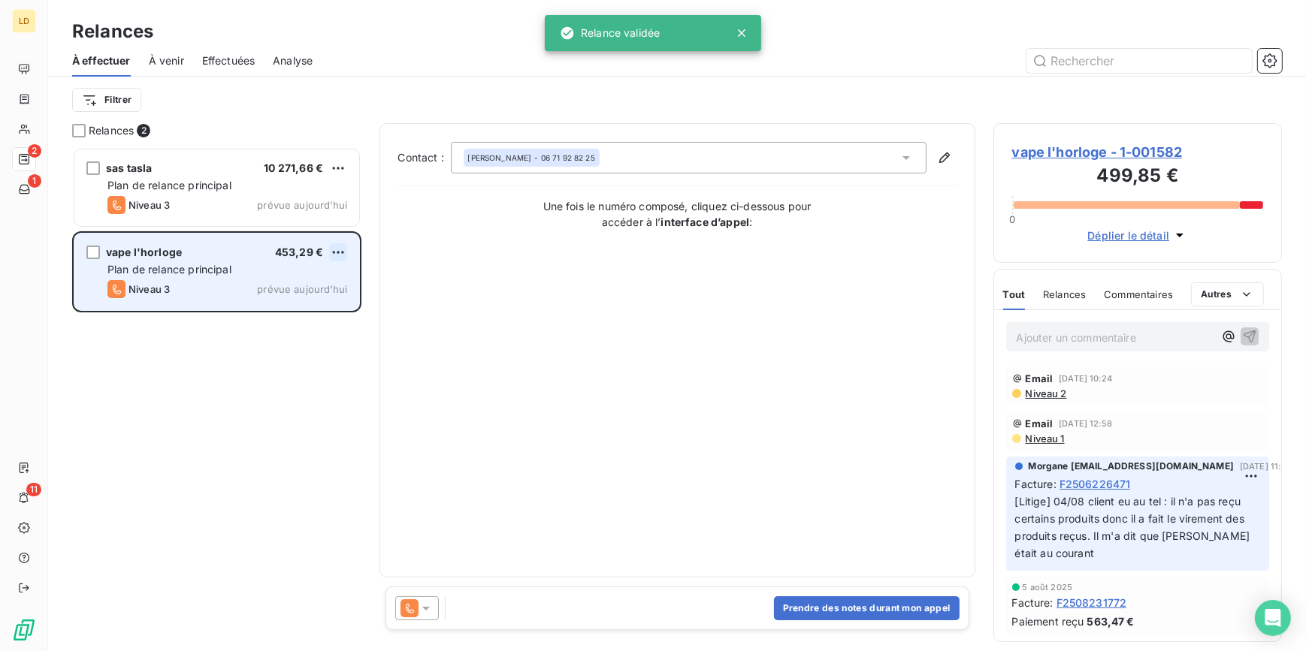
click at [337, 251] on html "LD 2 1 11 Relances À effectuer À venir Effectuées Analyse Filtrer Relances 2 sa…" at bounding box center [653, 325] width 1306 height 651
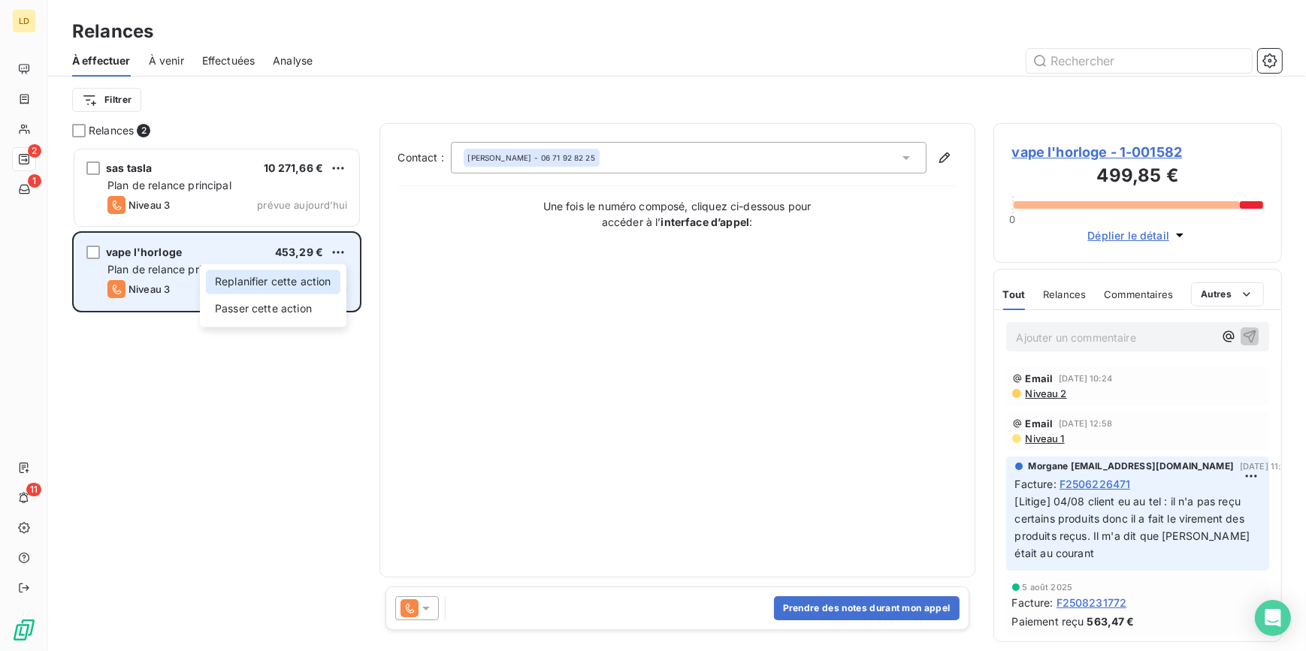
click at [287, 286] on div "Replanifier cette action" at bounding box center [273, 282] width 134 height 24
select select "7"
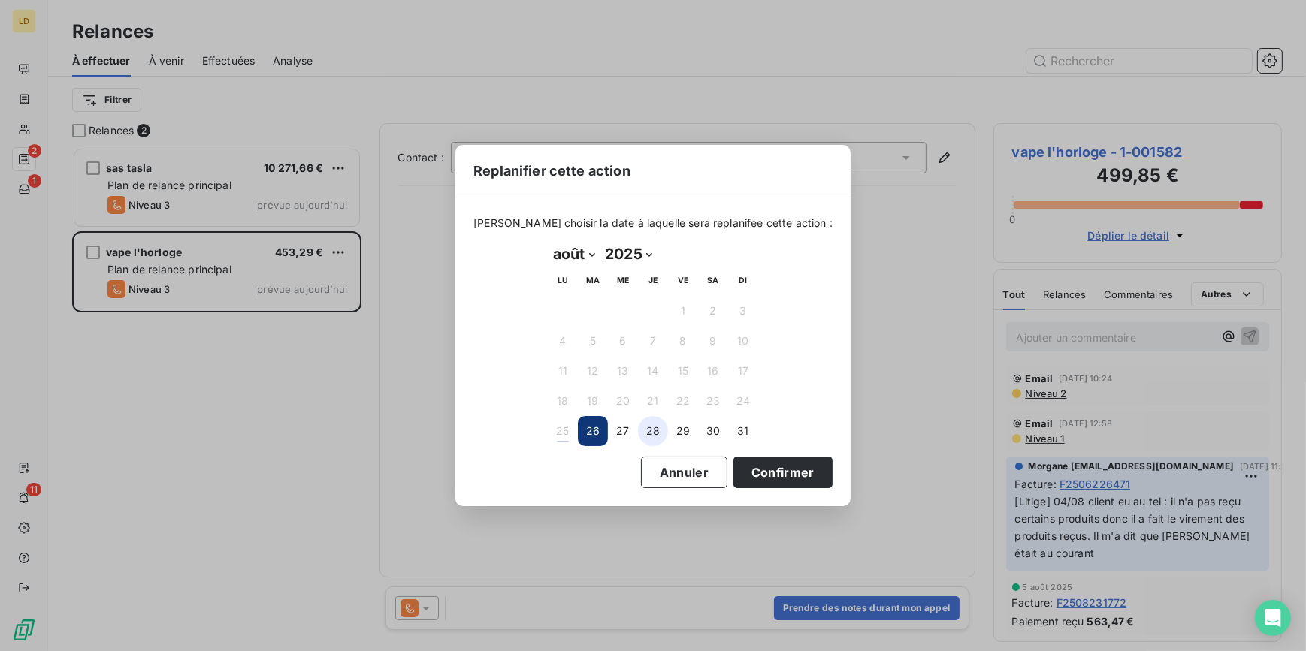
click at [644, 431] on button "28" at bounding box center [653, 431] width 30 height 30
click at [631, 430] on button "27" at bounding box center [623, 431] width 30 height 30
click at [757, 469] on button "Confirmer" at bounding box center [782, 473] width 99 height 32
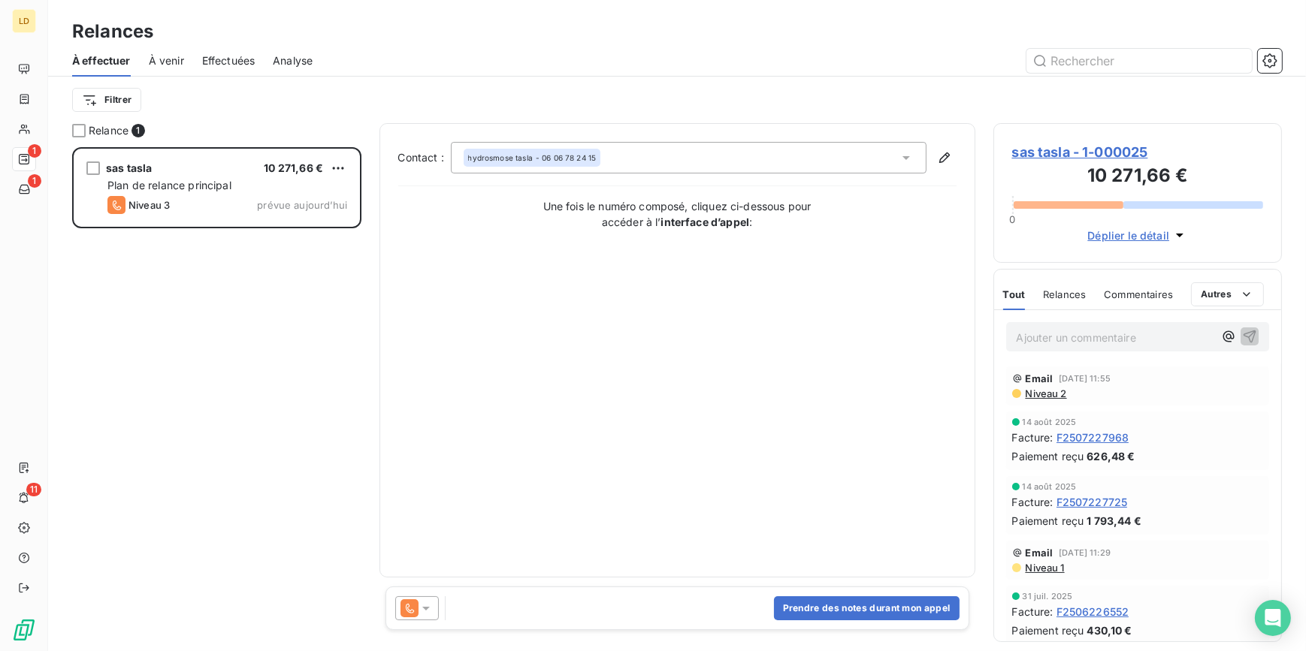
click at [233, 68] on div "Effectuées" at bounding box center [228, 61] width 53 height 32
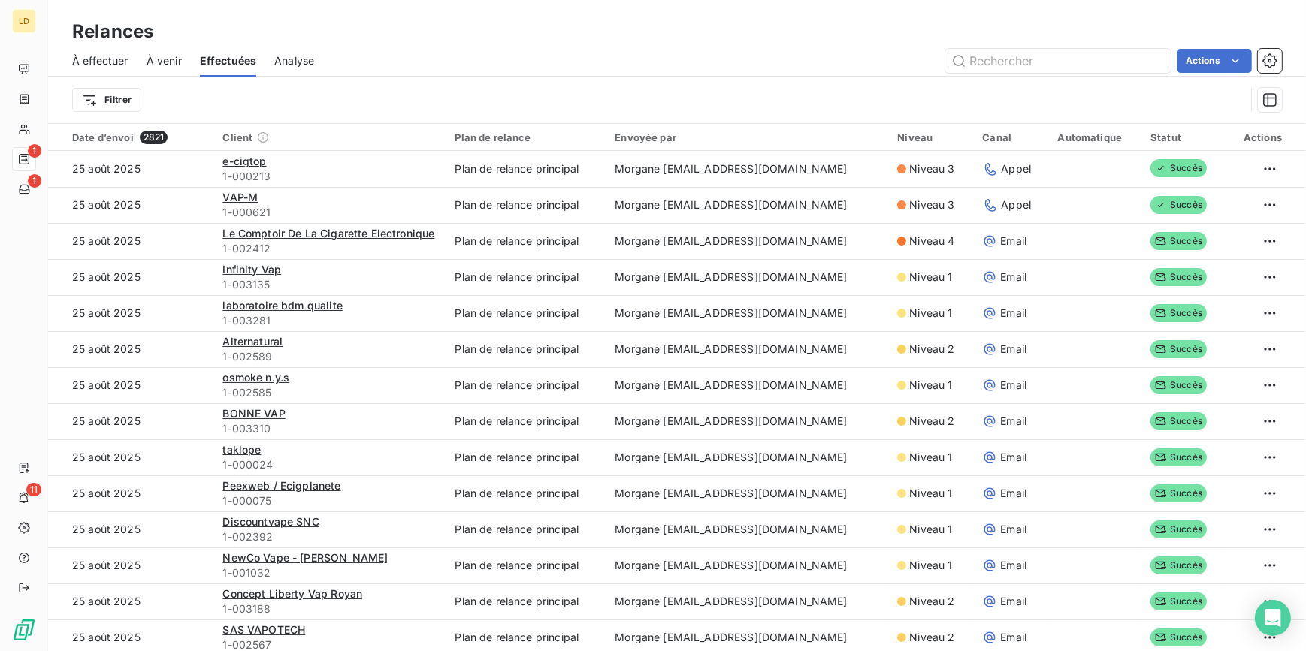
click at [124, 57] on span "À effectuer" at bounding box center [100, 60] width 56 height 15
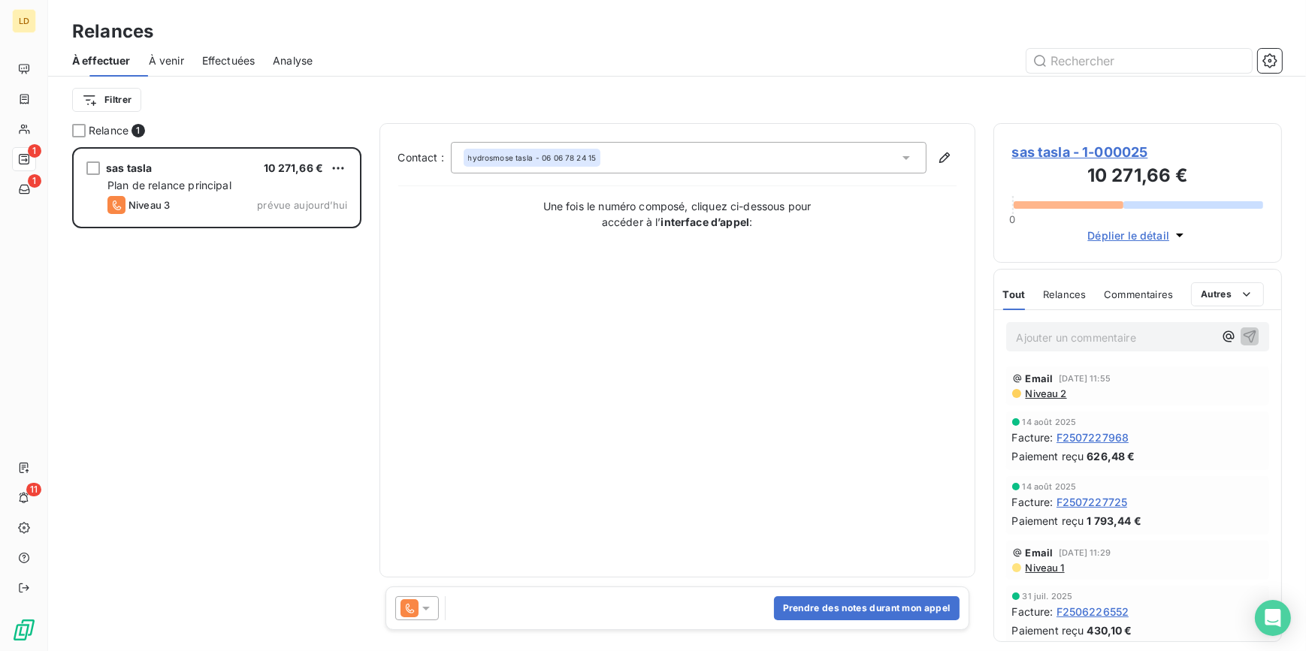
scroll to position [494, 278]
click at [836, 612] on button "Prendre des notes durant mon appel" at bounding box center [867, 609] width 186 height 24
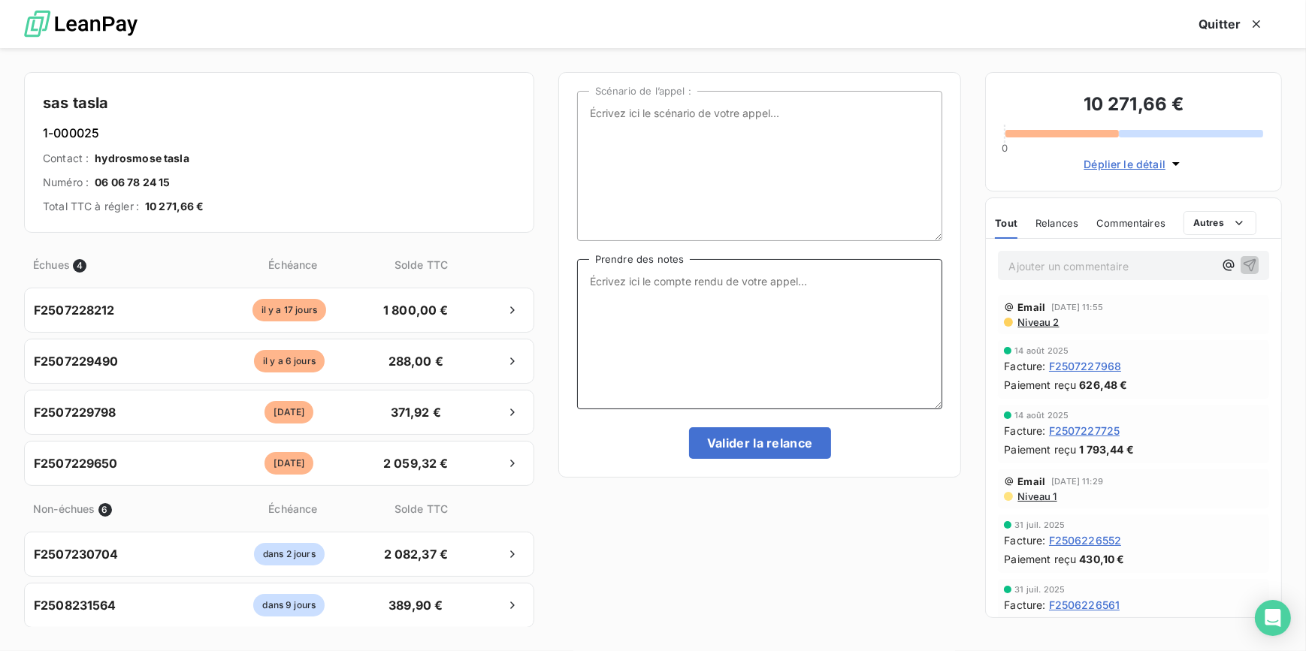
click at [842, 345] on textarea "Prendre des notes" at bounding box center [760, 334] width 366 height 150
click at [772, 304] on textarea "Client eu au tel" at bounding box center [760, 334] width 366 height 150
type textarea "Client eu au tel il s'en occupe"
click at [731, 438] on button "Valider la relance" at bounding box center [760, 444] width 142 height 32
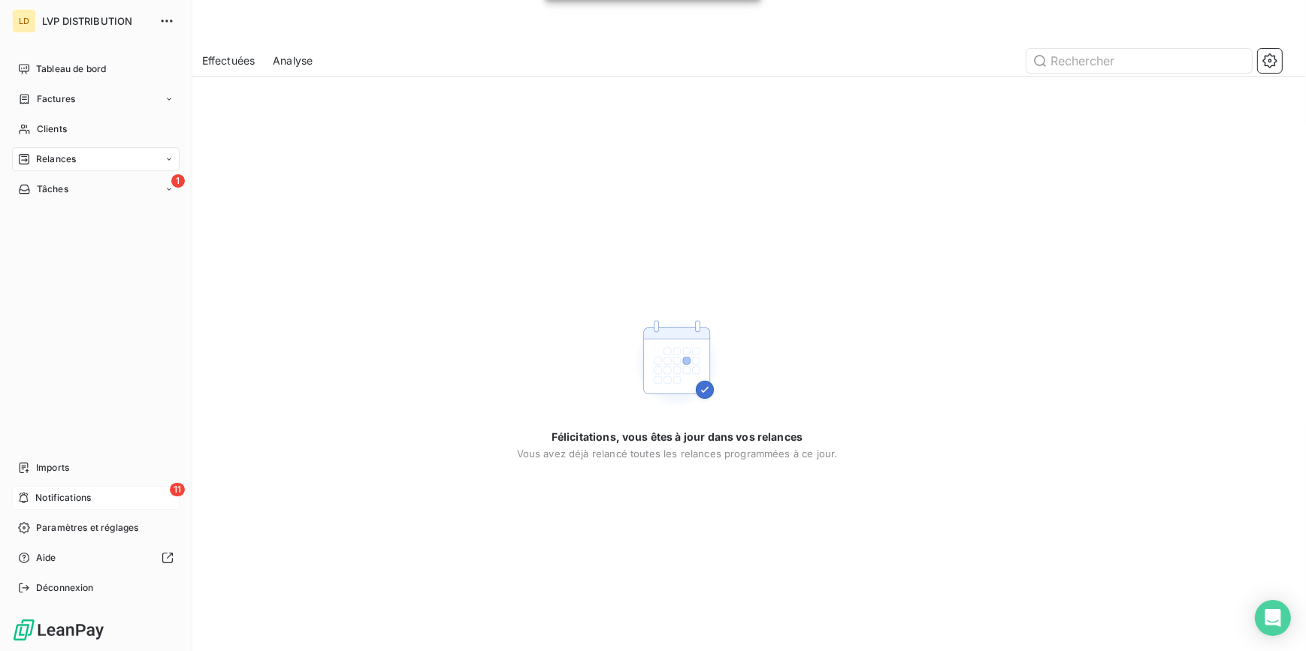
click at [21, 502] on icon at bounding box center [24, 498] width 9 height 11
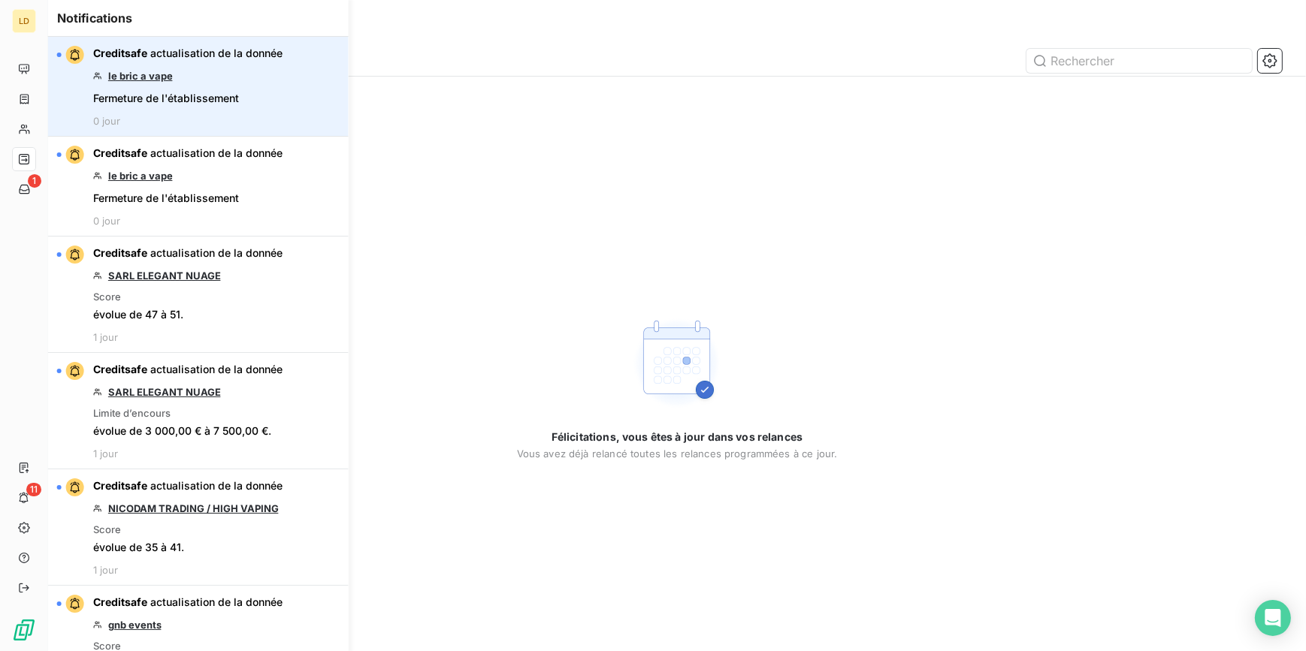
click at [144, 76] on link "le bric a vape" at bounding box center [140, 76] width 65 height 12
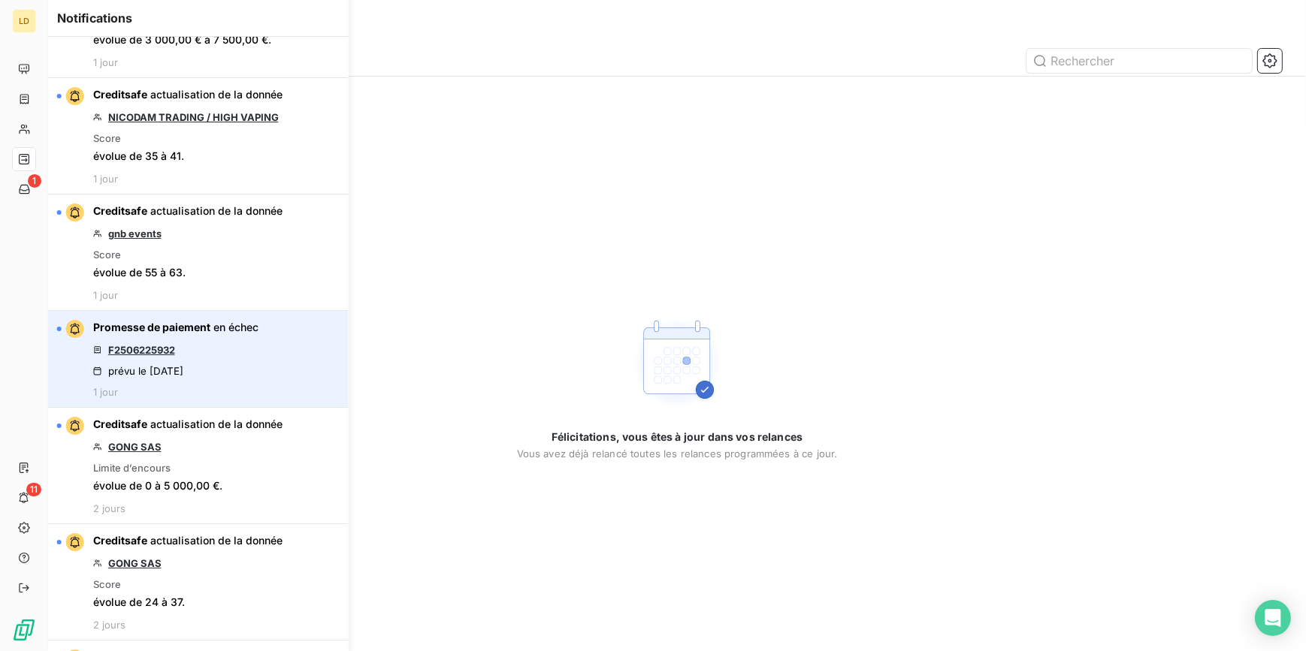
scroll to position [409, 0]
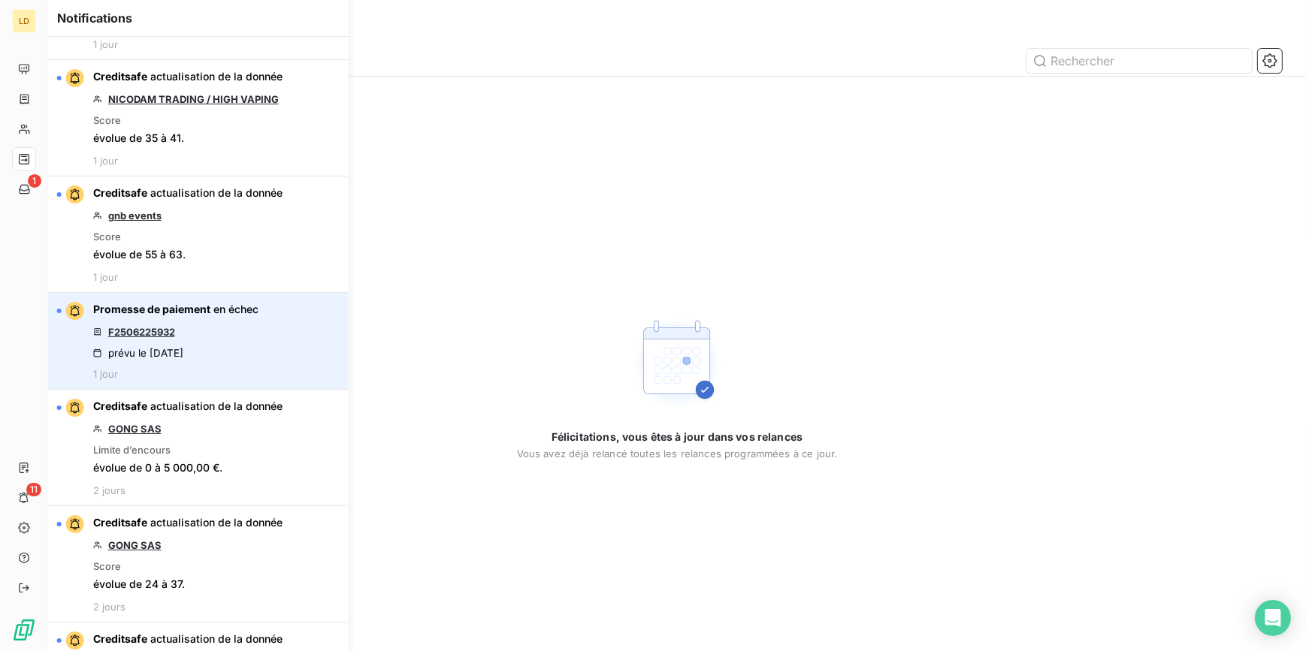
click at [149, 333] on link "F2506225932" at bounding box center [141, 332] width 67 height 12
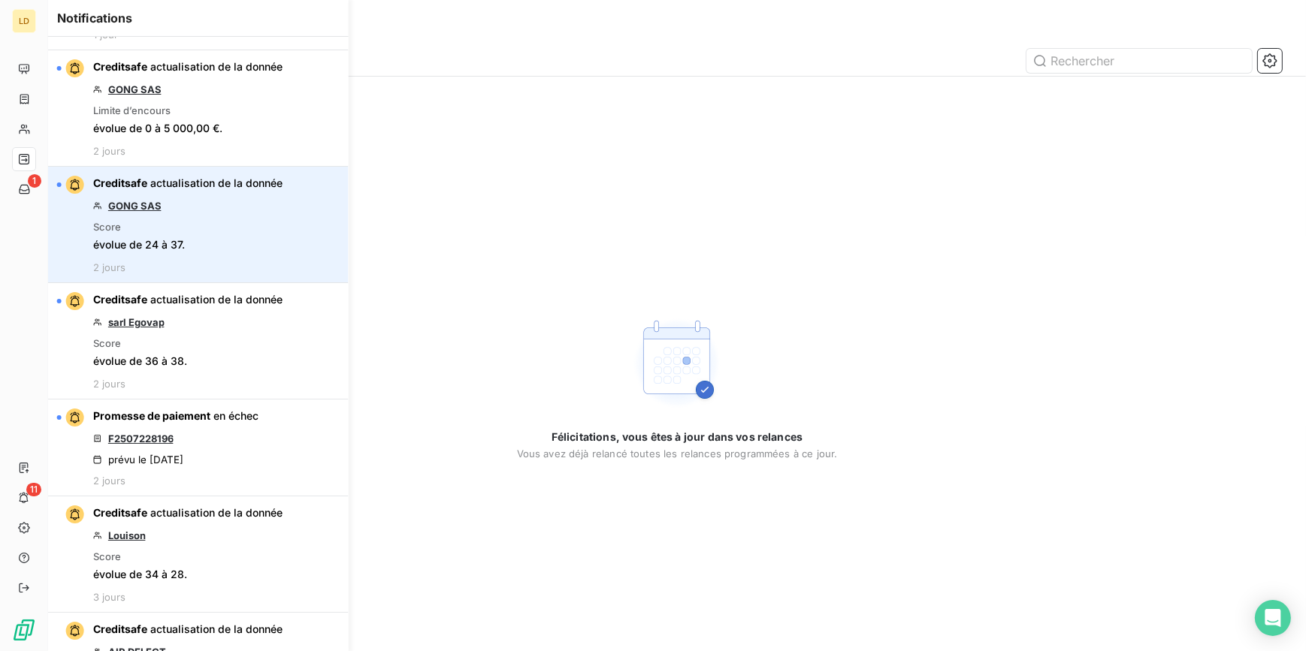
scroll to position [774, 0]
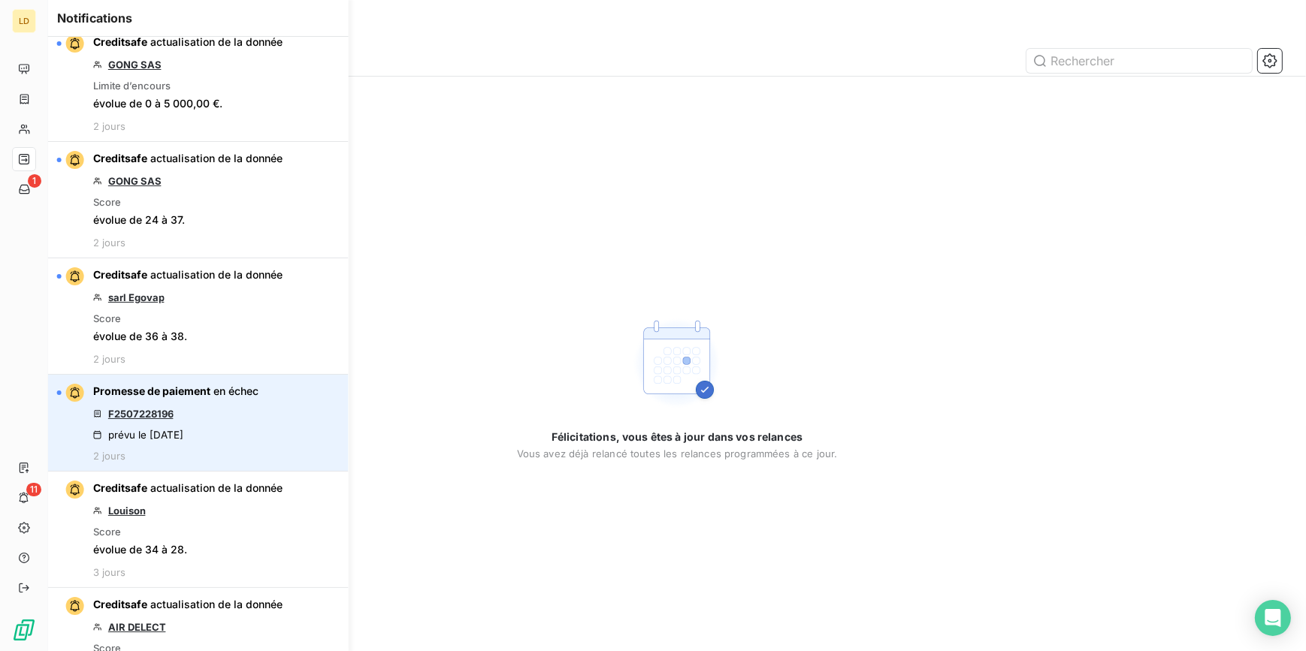
click at [153, 411] on link "F2507228196" at bounding box center [140, 414] width 65 height 12
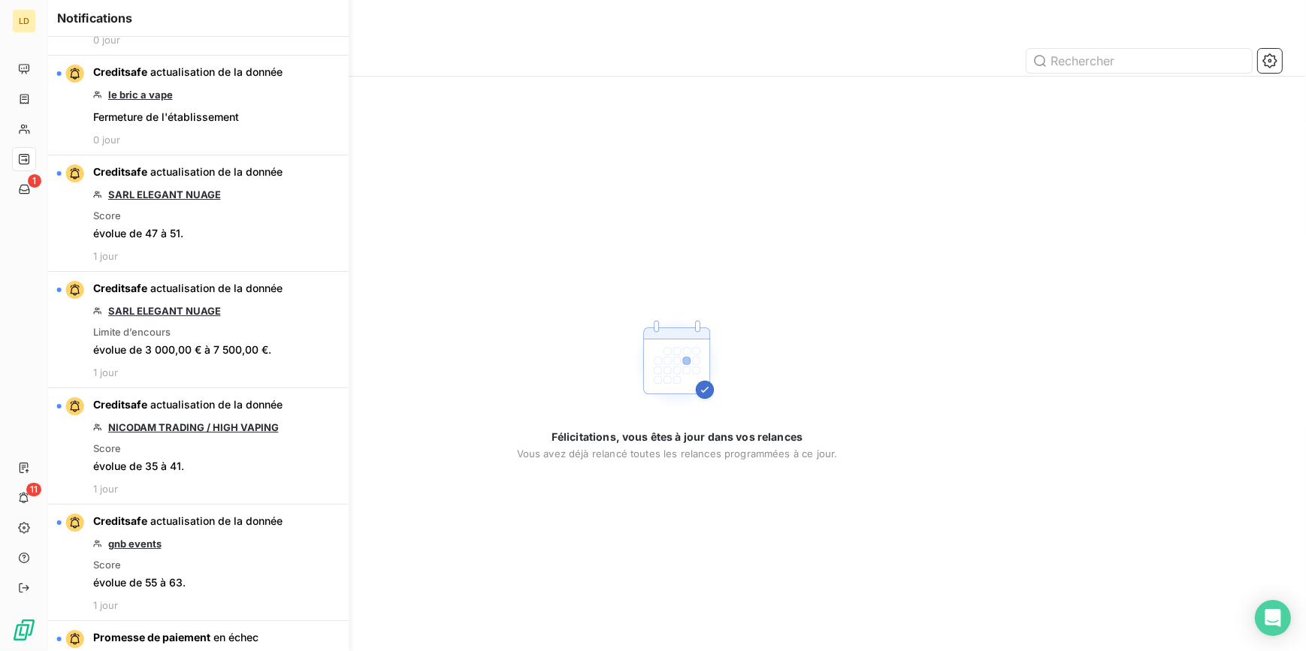
scroll to position [0, 0]
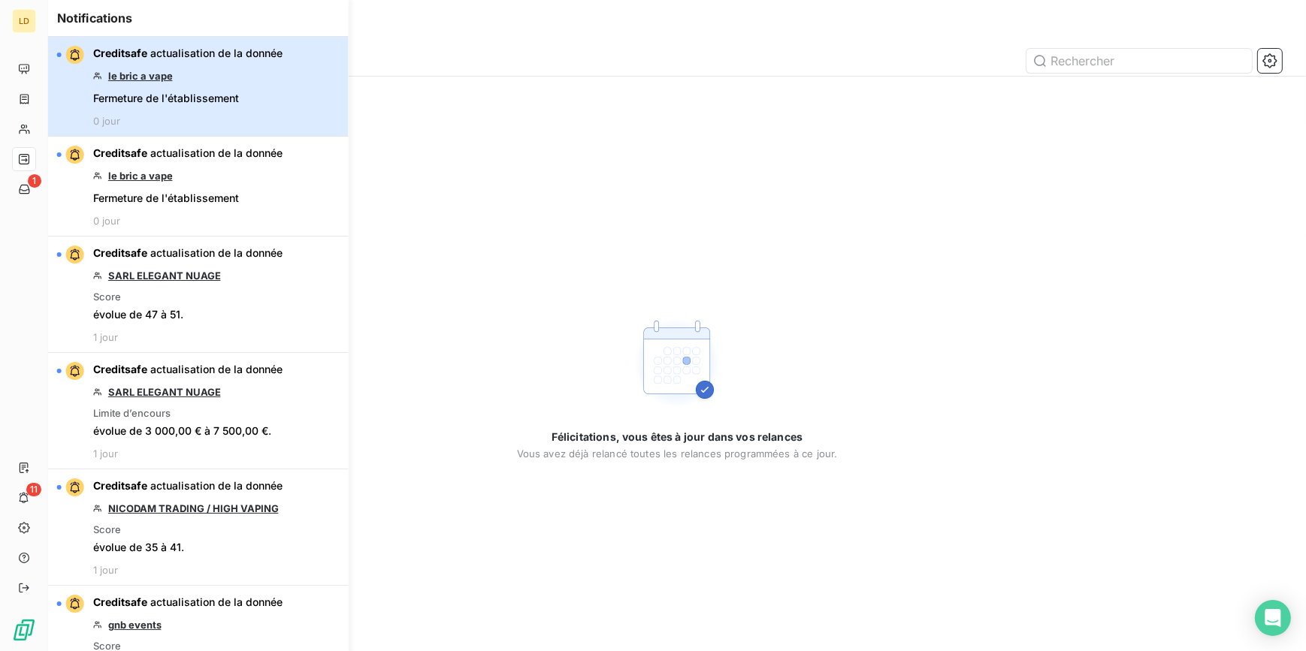
click at [234, 61] on div "Creditsafe actualisation de la donnée le bric a vape Fermeture de l'établisseme…" at bounding box center [187, 86] width 189 height 81
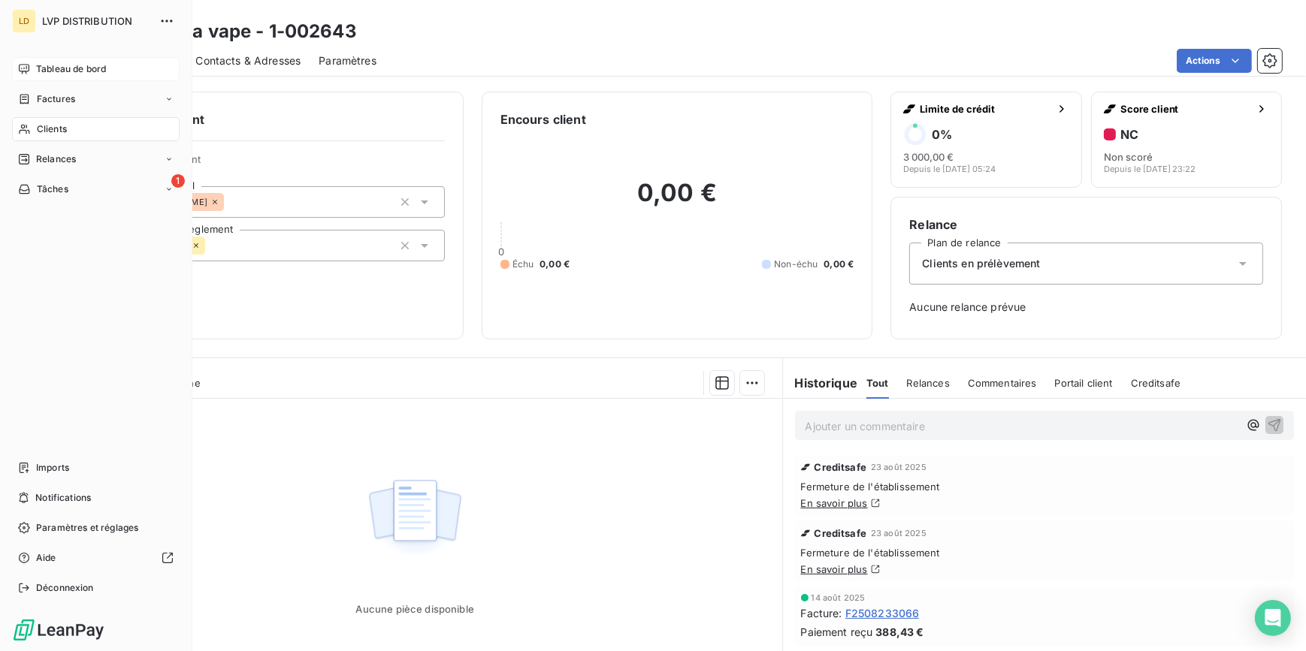
click at [95, 69] on span "Tableau de bord" at bounding box center [71, 69] width 70 height 14
